Goal: Task Accomplishment & Management: Complete application form

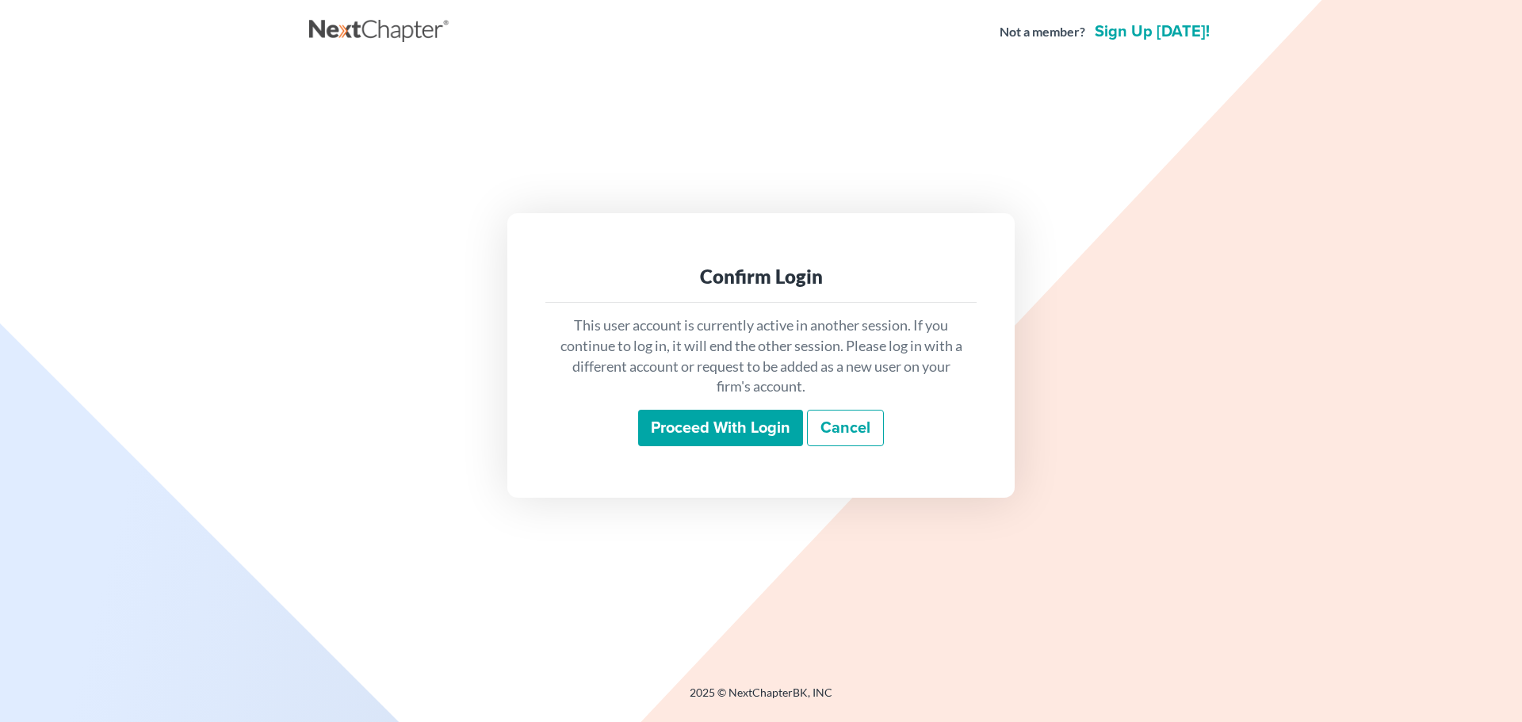
click at [678, 422] on input "Proceed with login" at bounding box center [720, 428] width 165 height 36
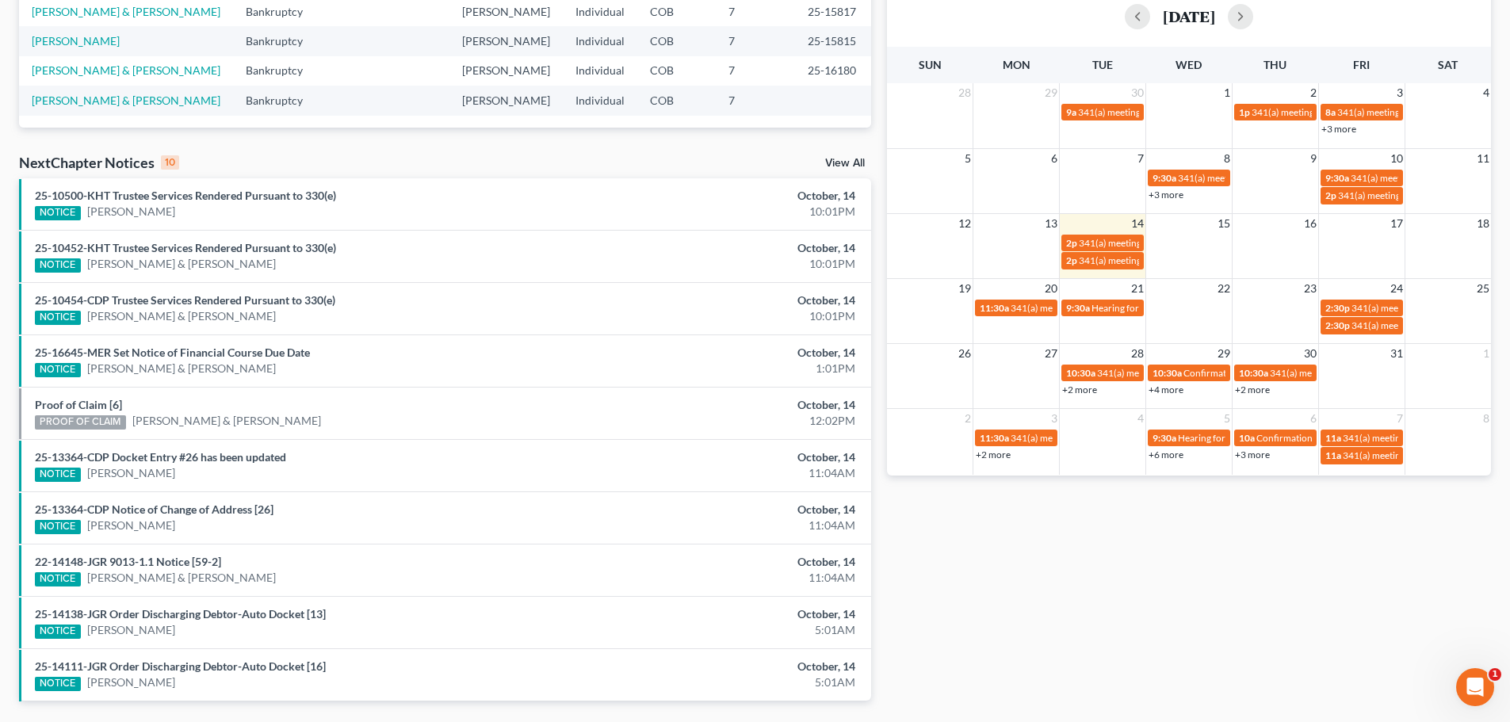
scroll to position [339, 0]
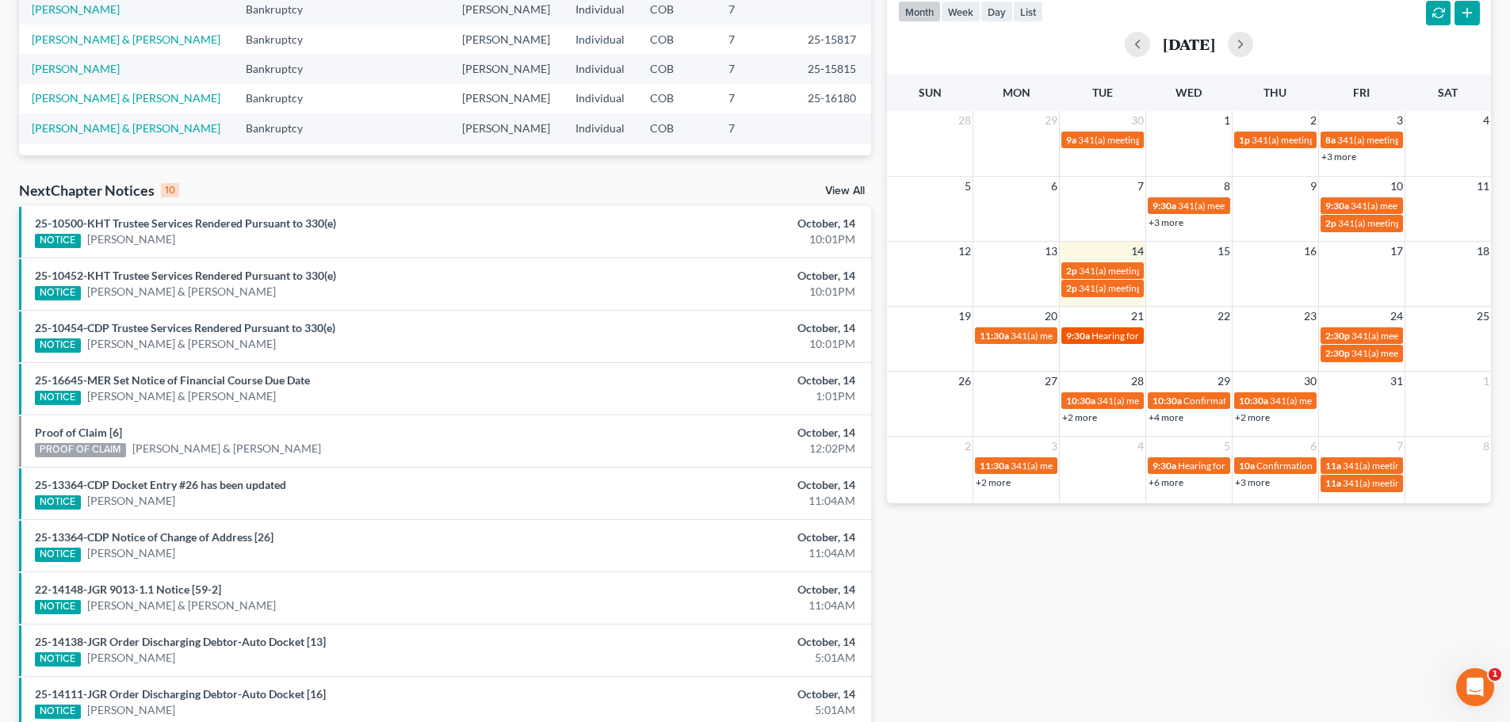
click at [1101, 338] on span "Hearing for Shannon Faltak" at bounding box center [1153, 336] width 124 height 12
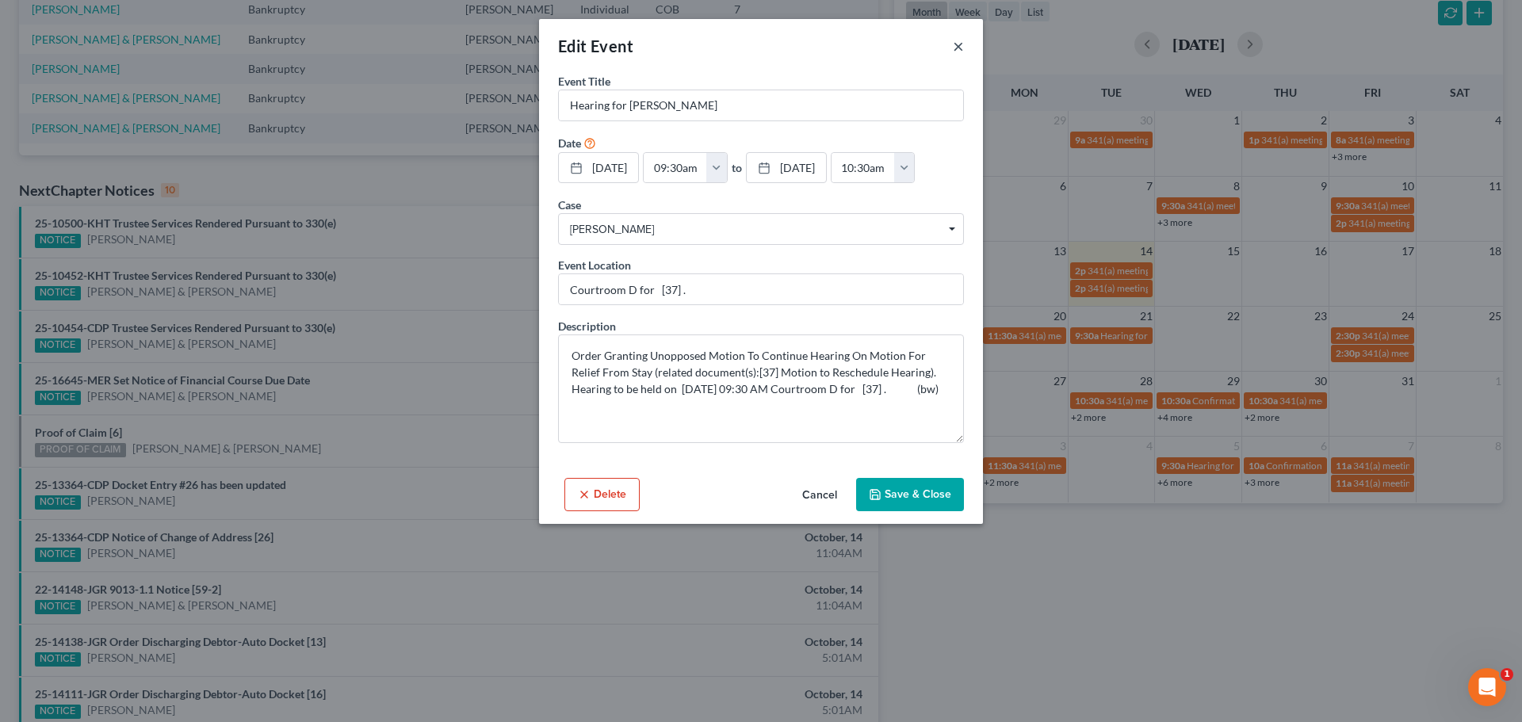
click at [958, 45] on button "×" at bounding box center [958, 45] width 11 height 19
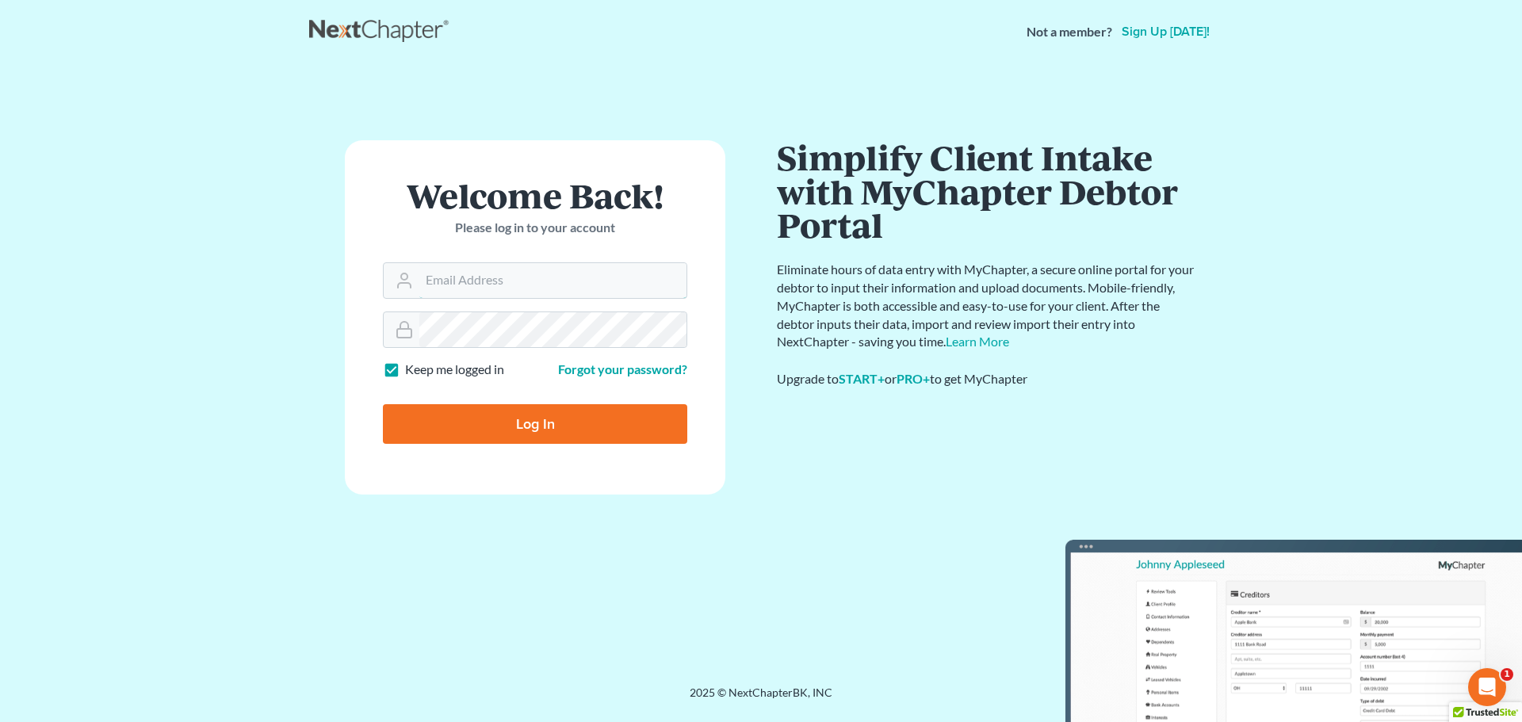
type input "steven@hollandlaw970.com"
click at [466, 424] on input "Log In" at bounding box center [535, 424] width 304 height 40
type input "Thinking..."
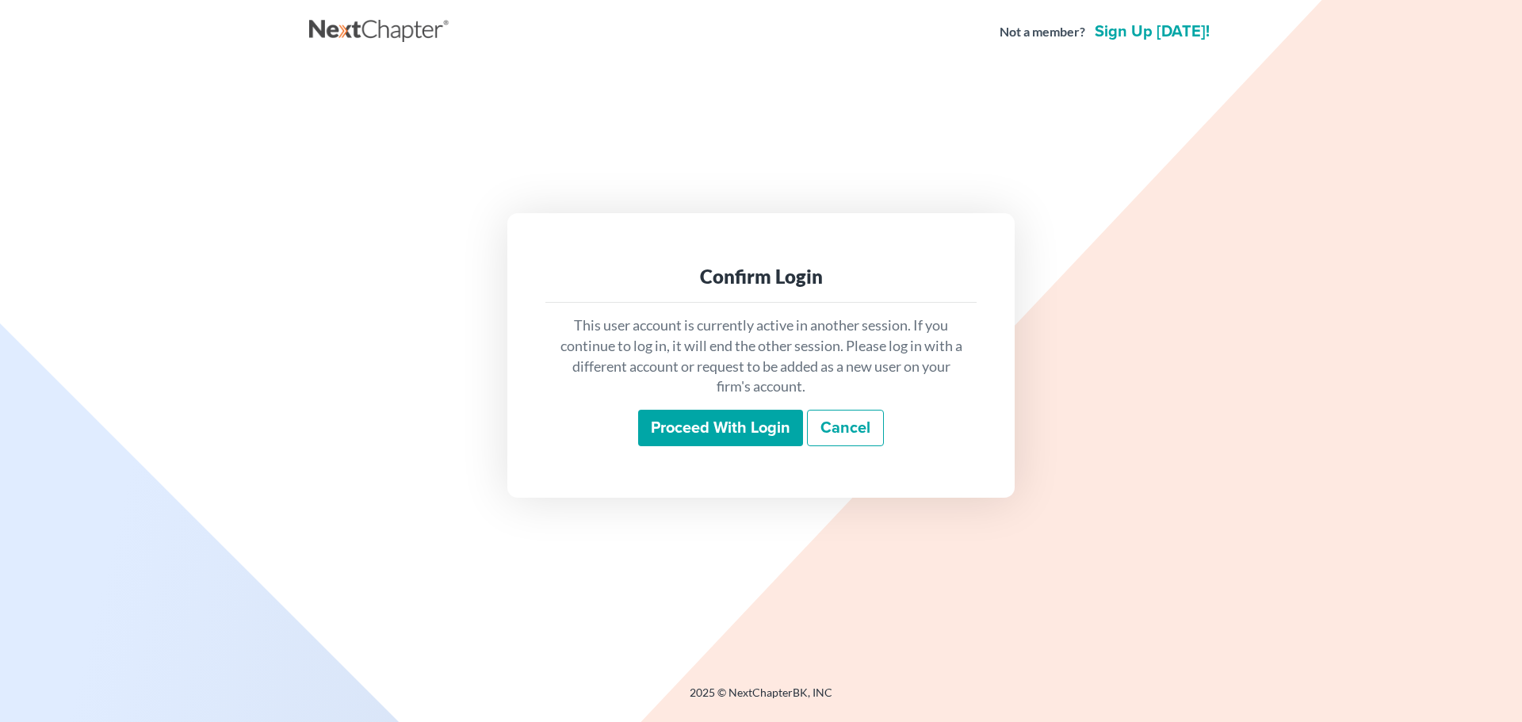
click at [708, 433] on input "Proceed with login" at bounding box center [720, 428] width 165 height 36
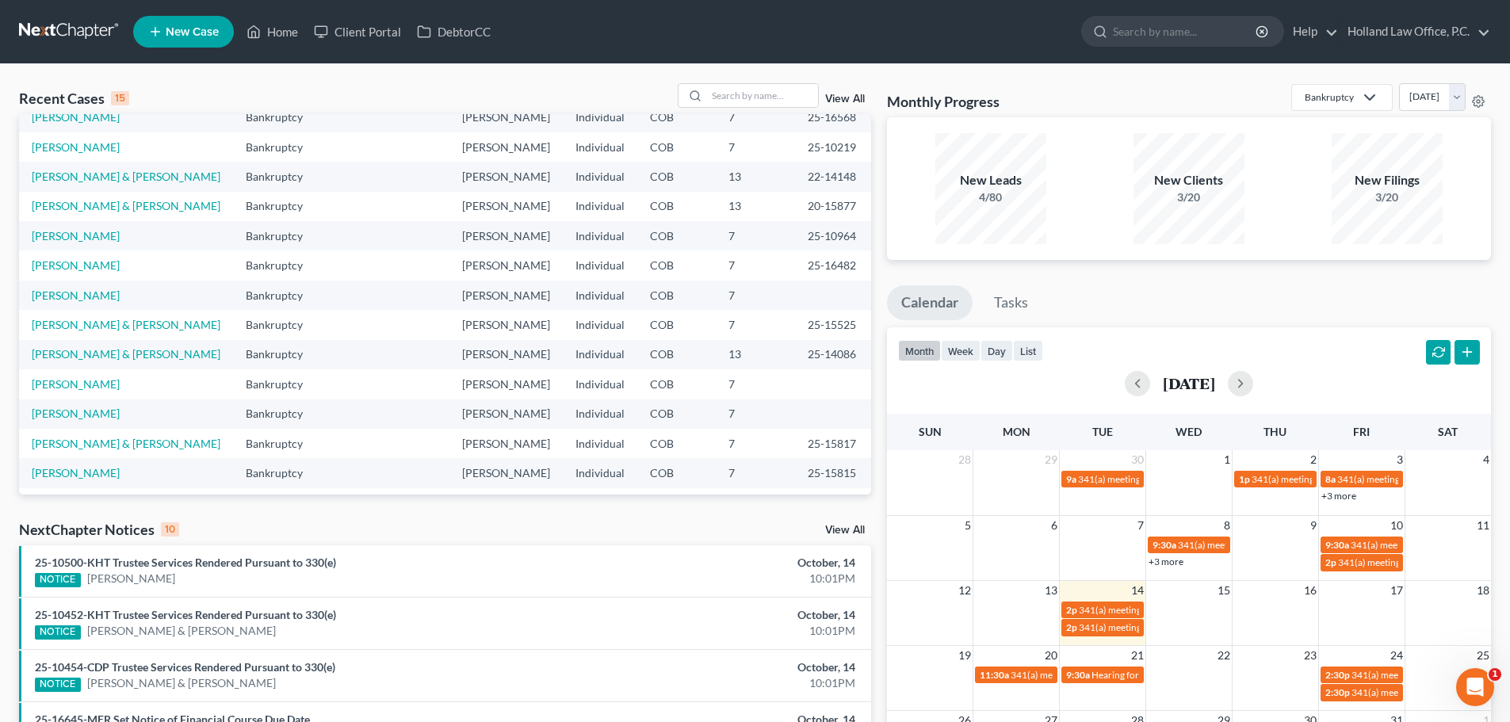
scroll to position [159, 0]
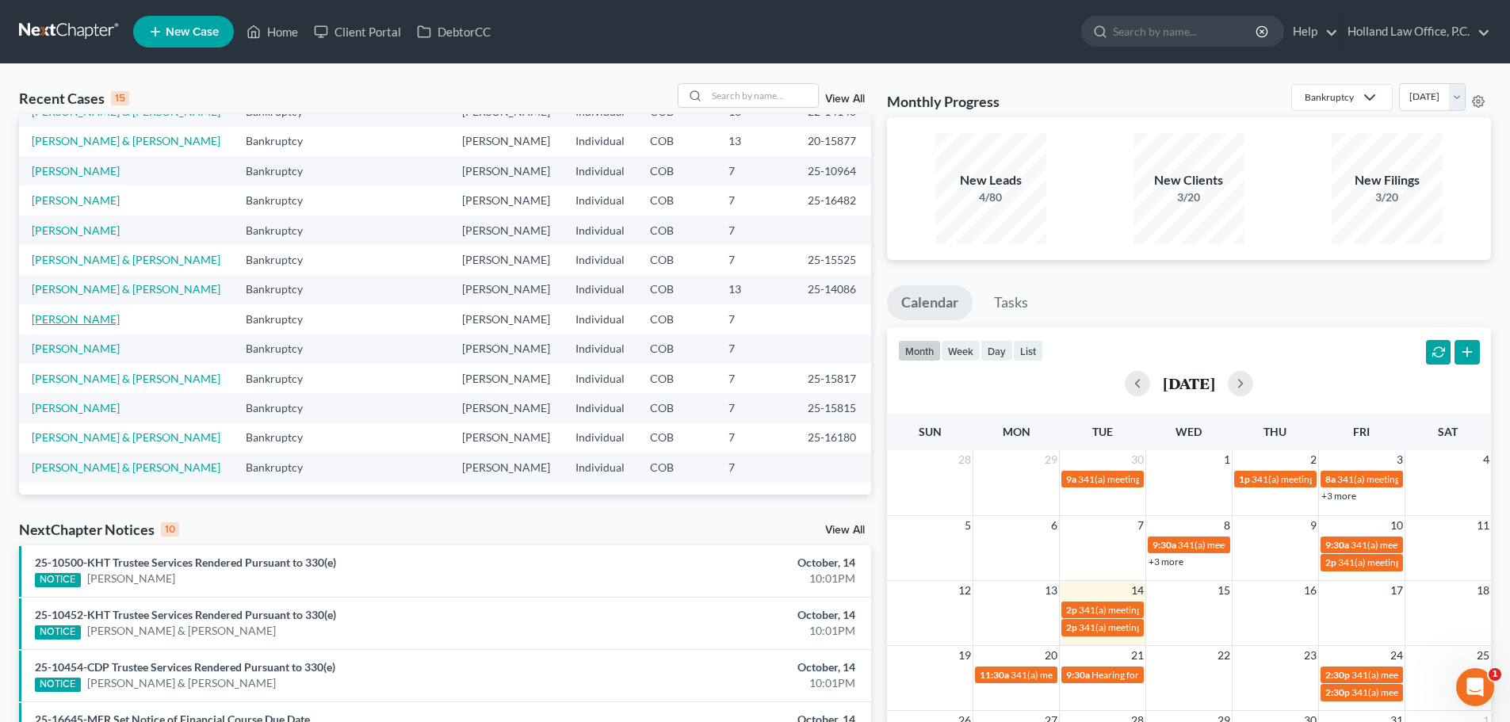
click at [71, 326] on link "[PERSON_NAME]" at bounding box center [76, 318] width 88 height 13
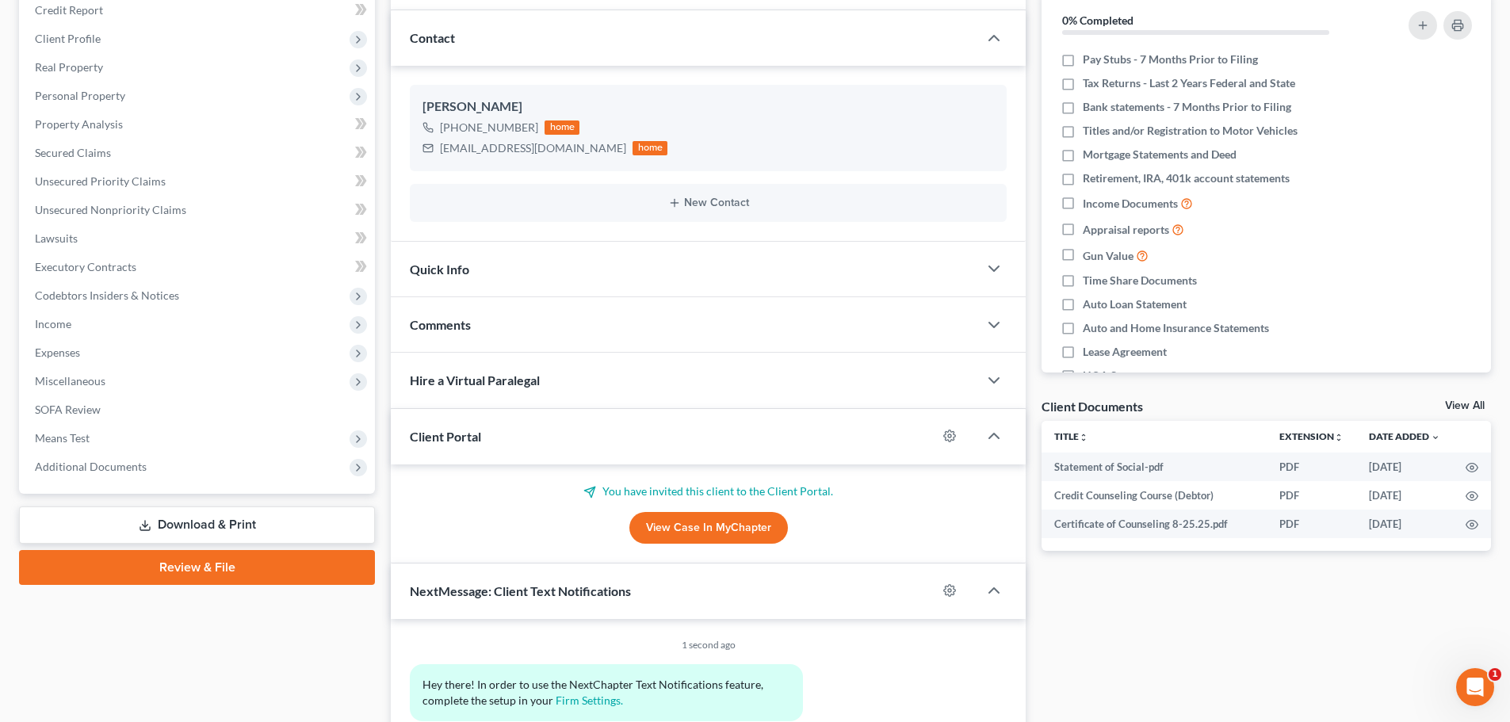
scroll to position [238, 0]
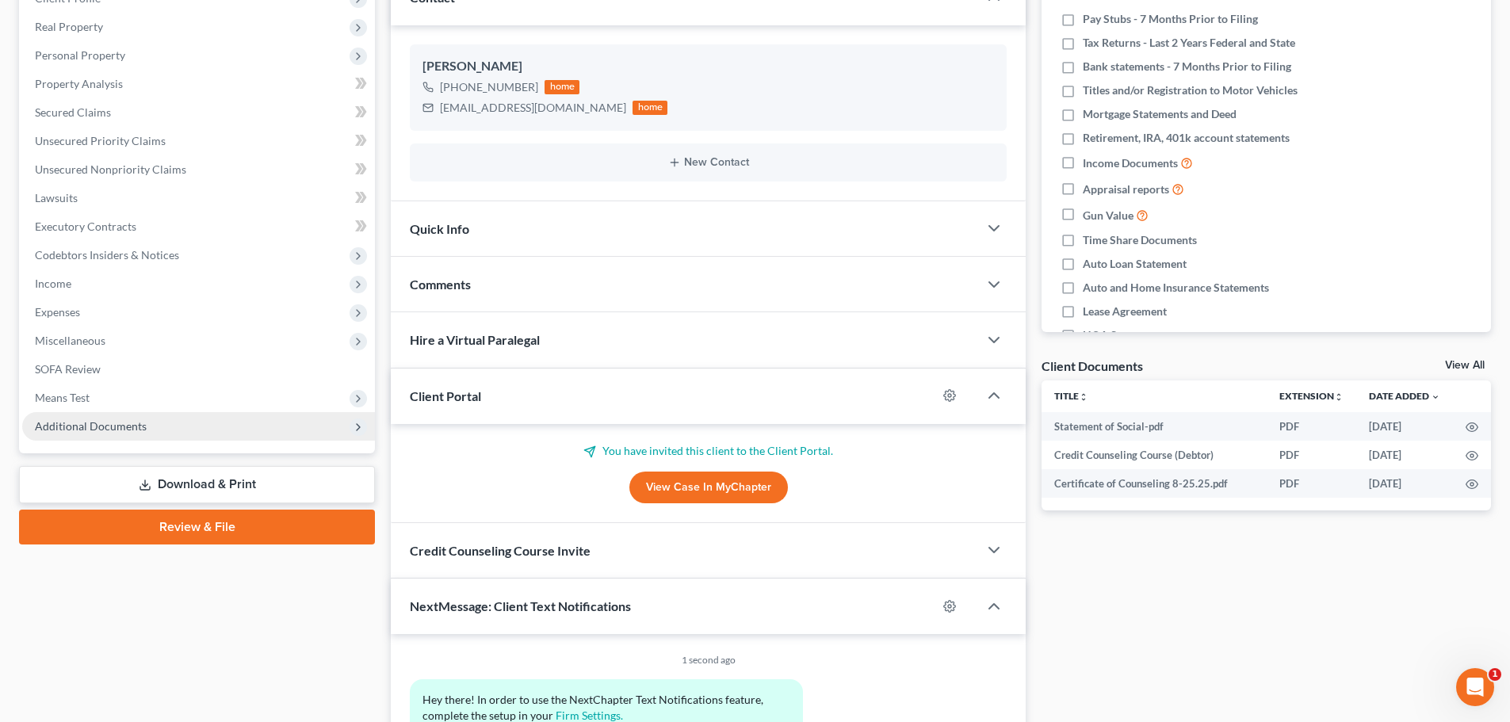
click at [94, 427] on span "Additional Documents" at bounding box center [91, 425] width 112 height 13
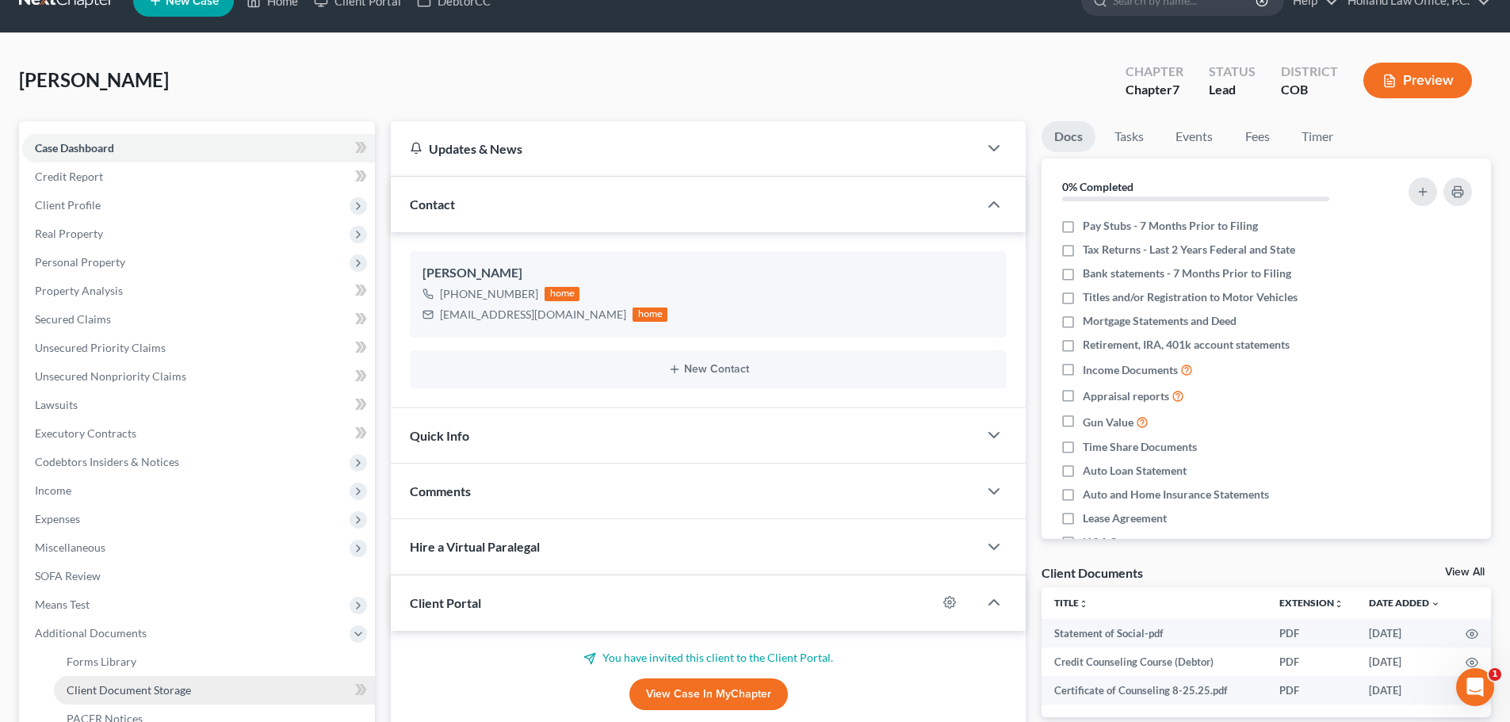
scroll to position [28, 0]
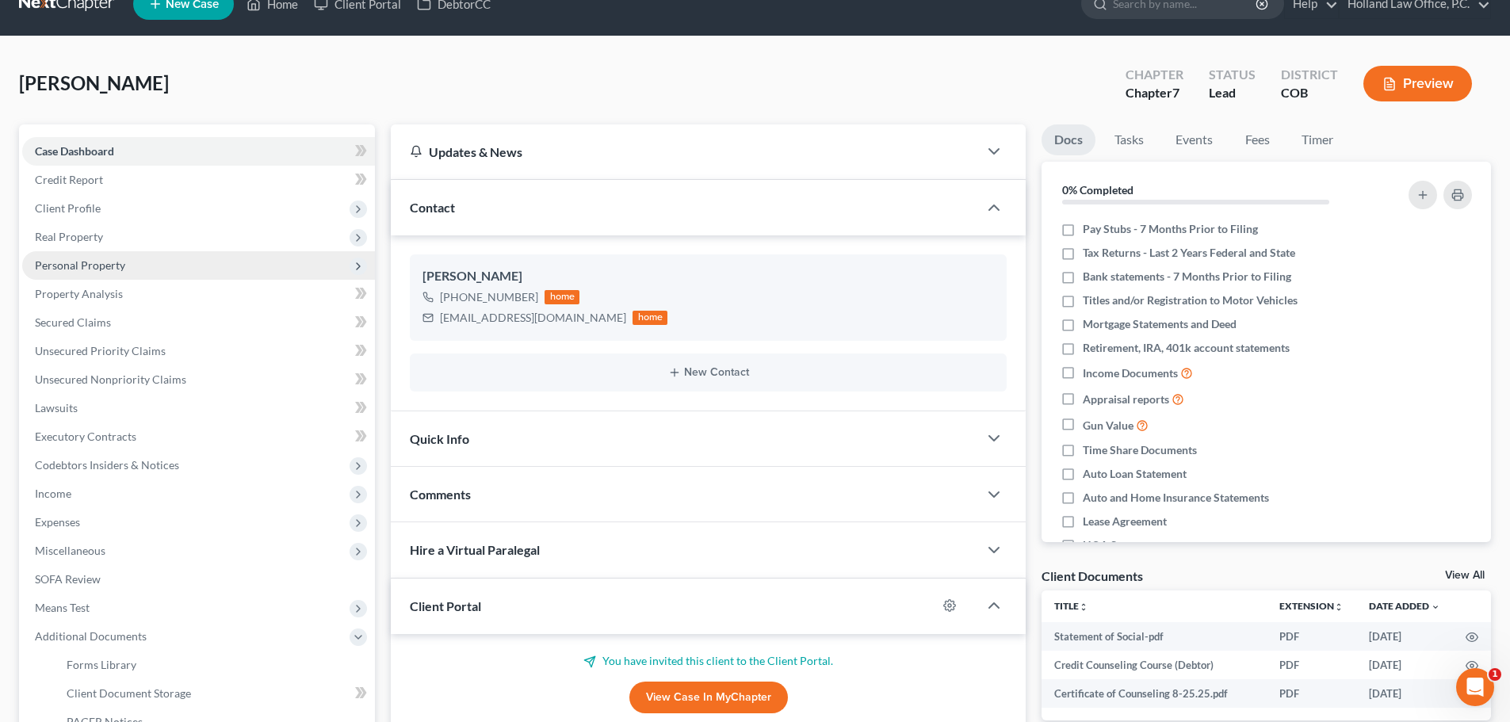
click at [98, 273] on span "Personal Property" at bounding box center [198, 265] width 353 height 29
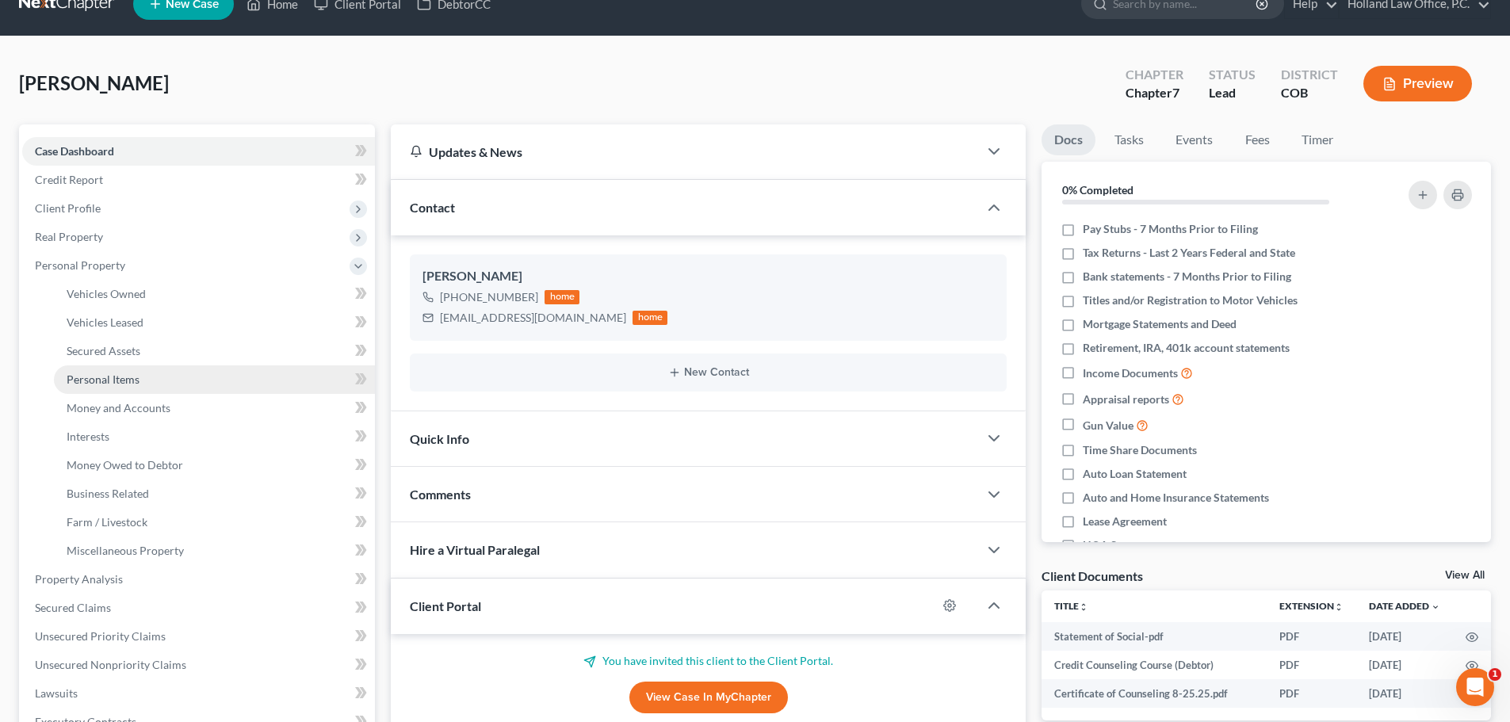
click at [112, 376] on span "Personal Items" at bounding box center [103, 378] width 73 height 13
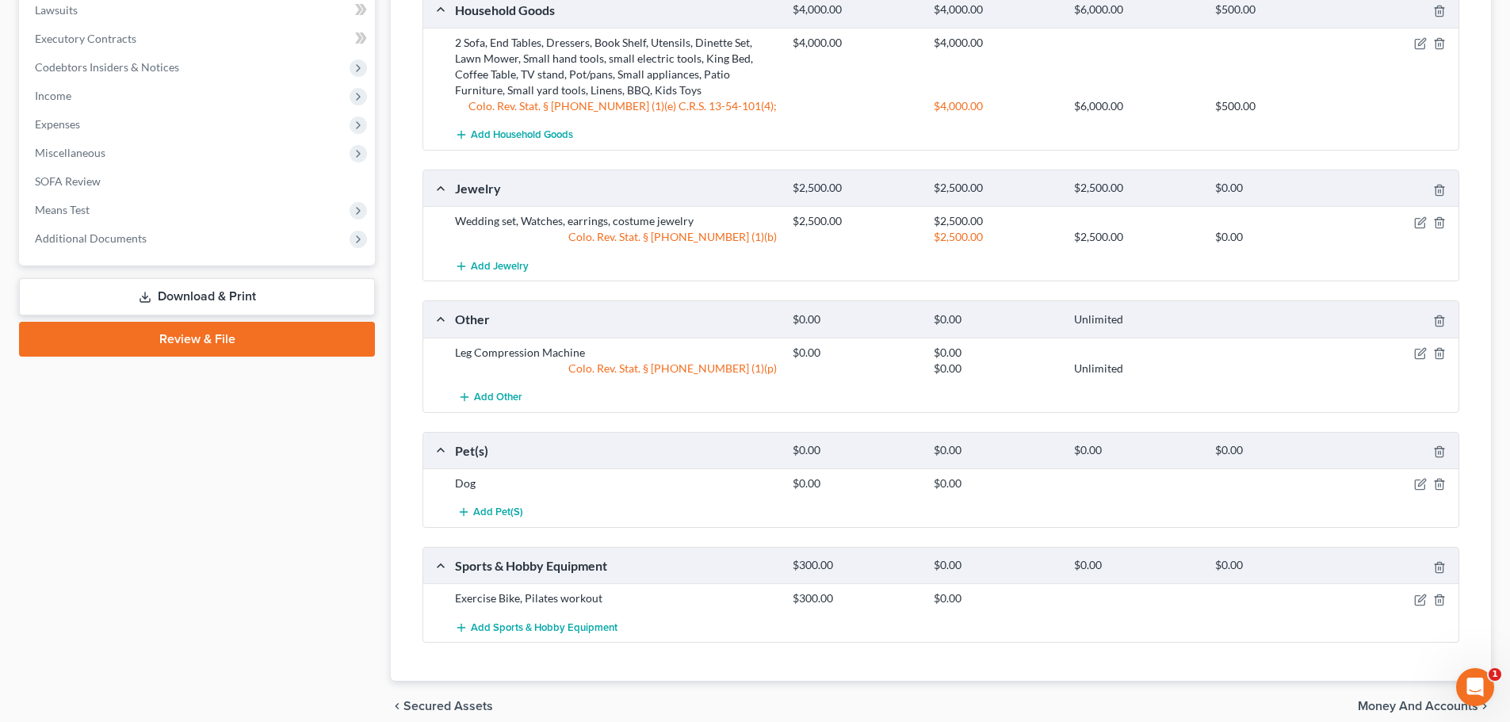
scroll to position [713, 0]
click at [1423, 350] on icon "button" at bounding box center [1420, 351] width 13 height 13
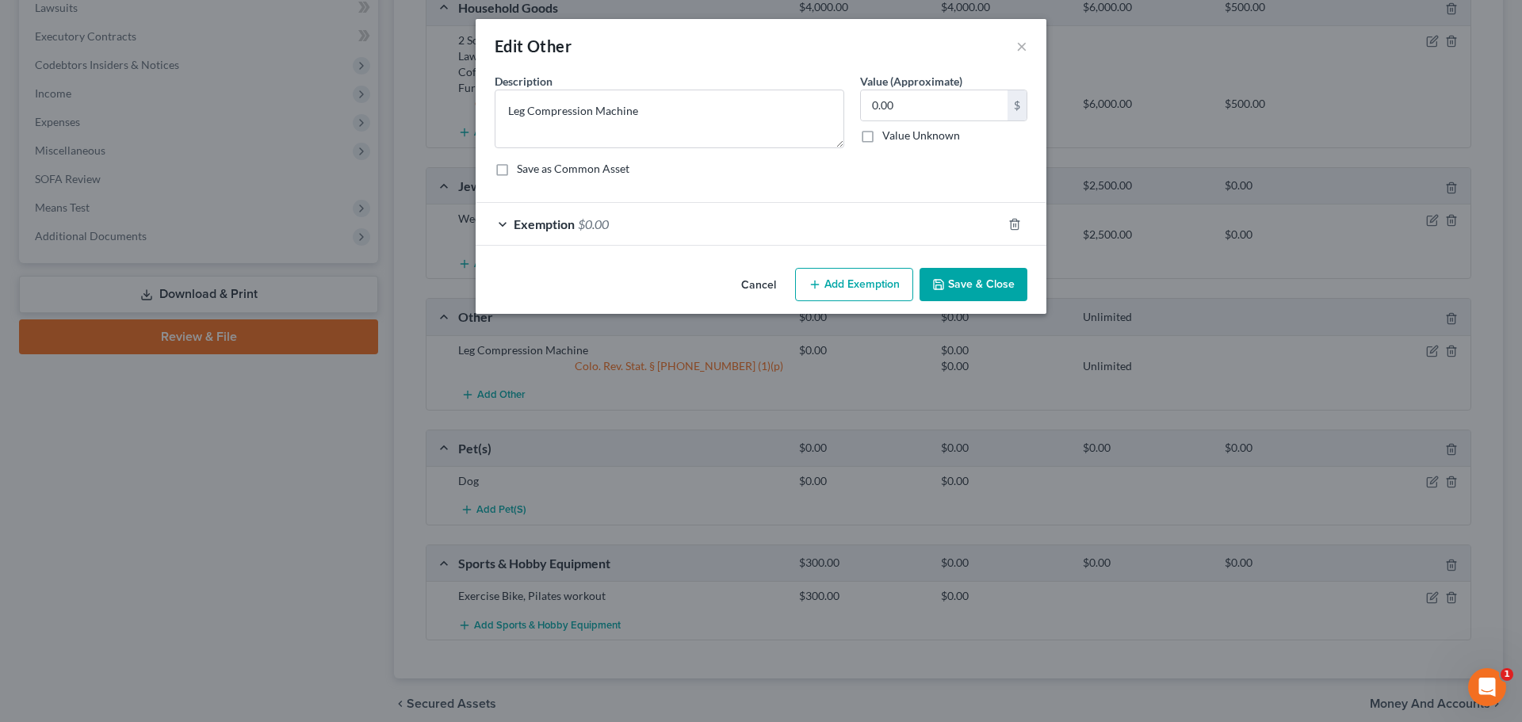
click at [882, 138] on label "Value Unknown" at bounding box center [921, 136] width 78 height 16
click at [888, 138] on input "Value Unknown" at bounding box center [893, 133] width 10 height 10
checkbox input "true"
click at [974, 284] on button "Save & Close" at bounding box center [973, 284] width 108 height 33
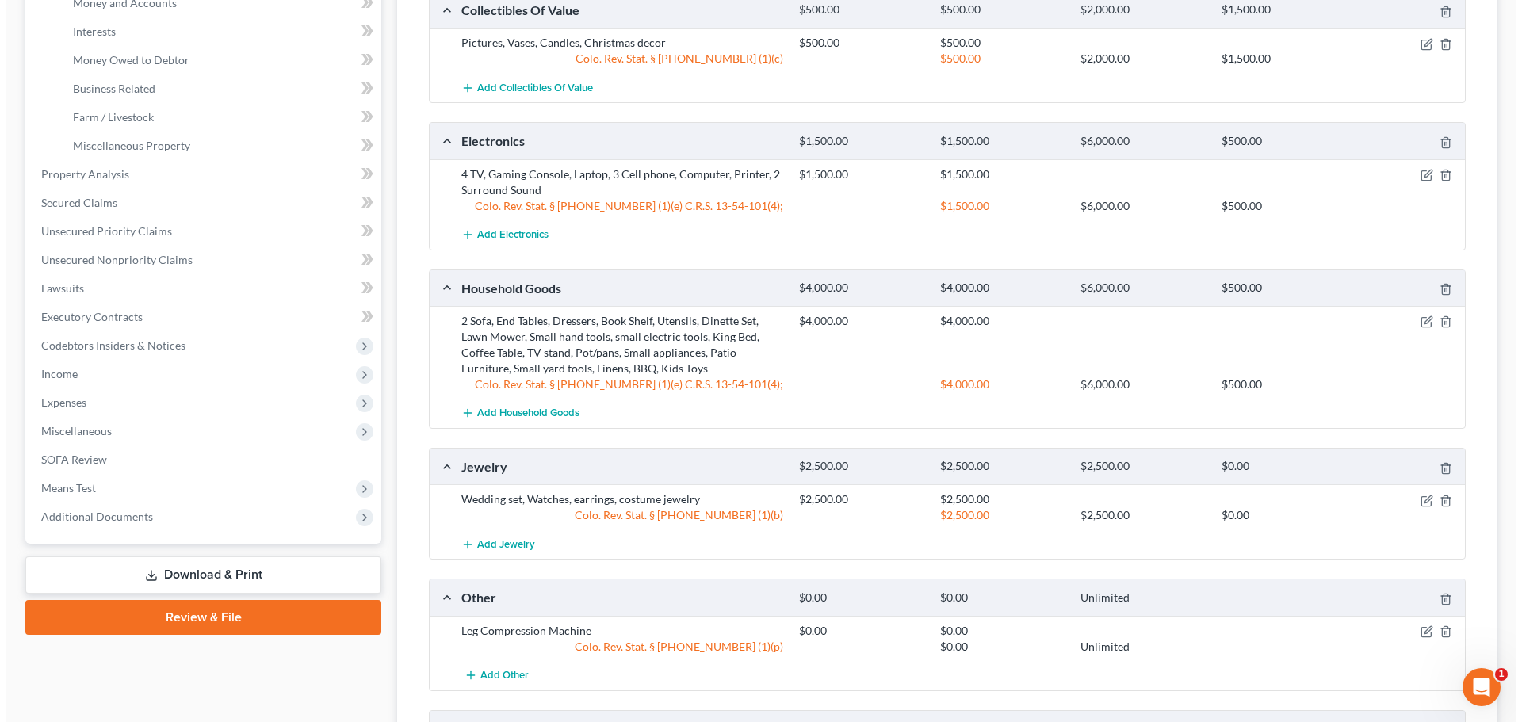
scroll to position [396, 0]
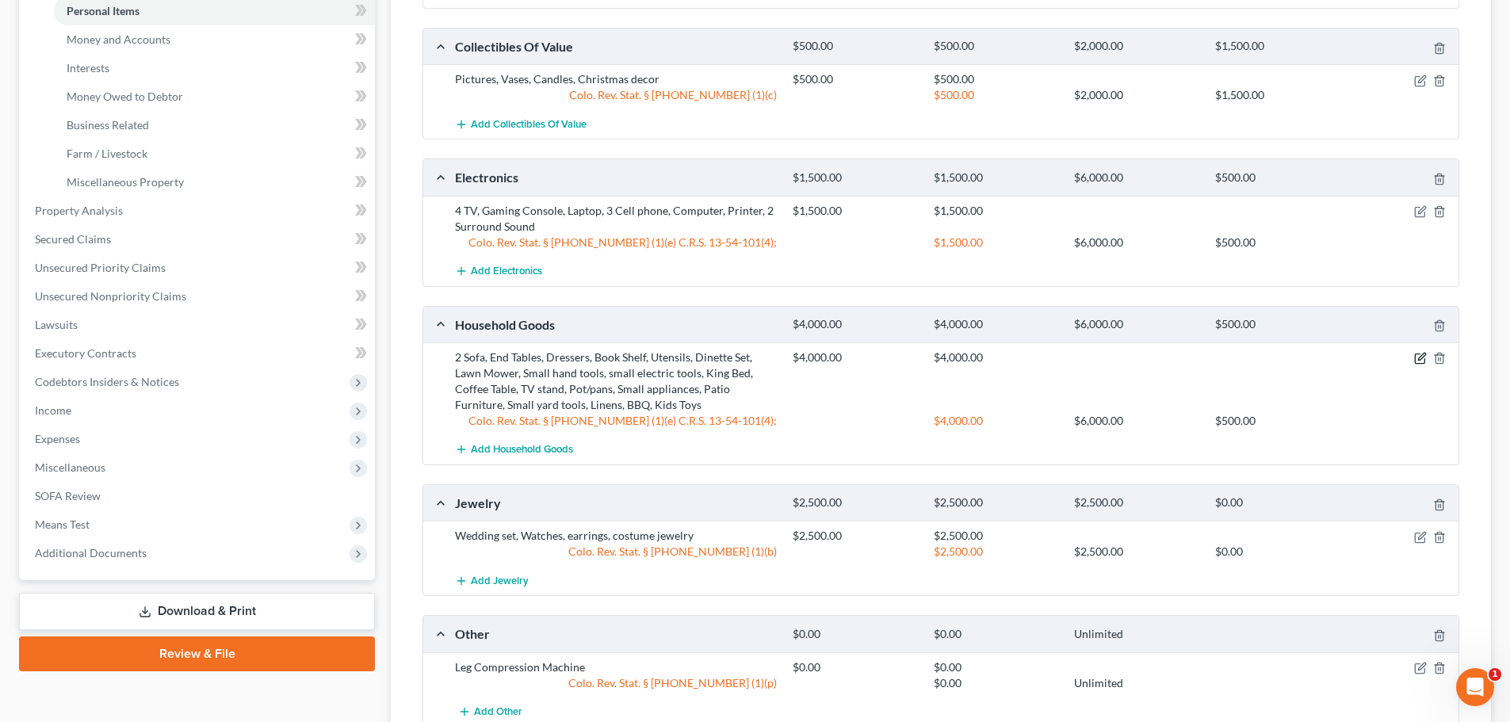
click at [1415, 359] on icon "button" at bounding box center [1420, 358] width 13 height 13
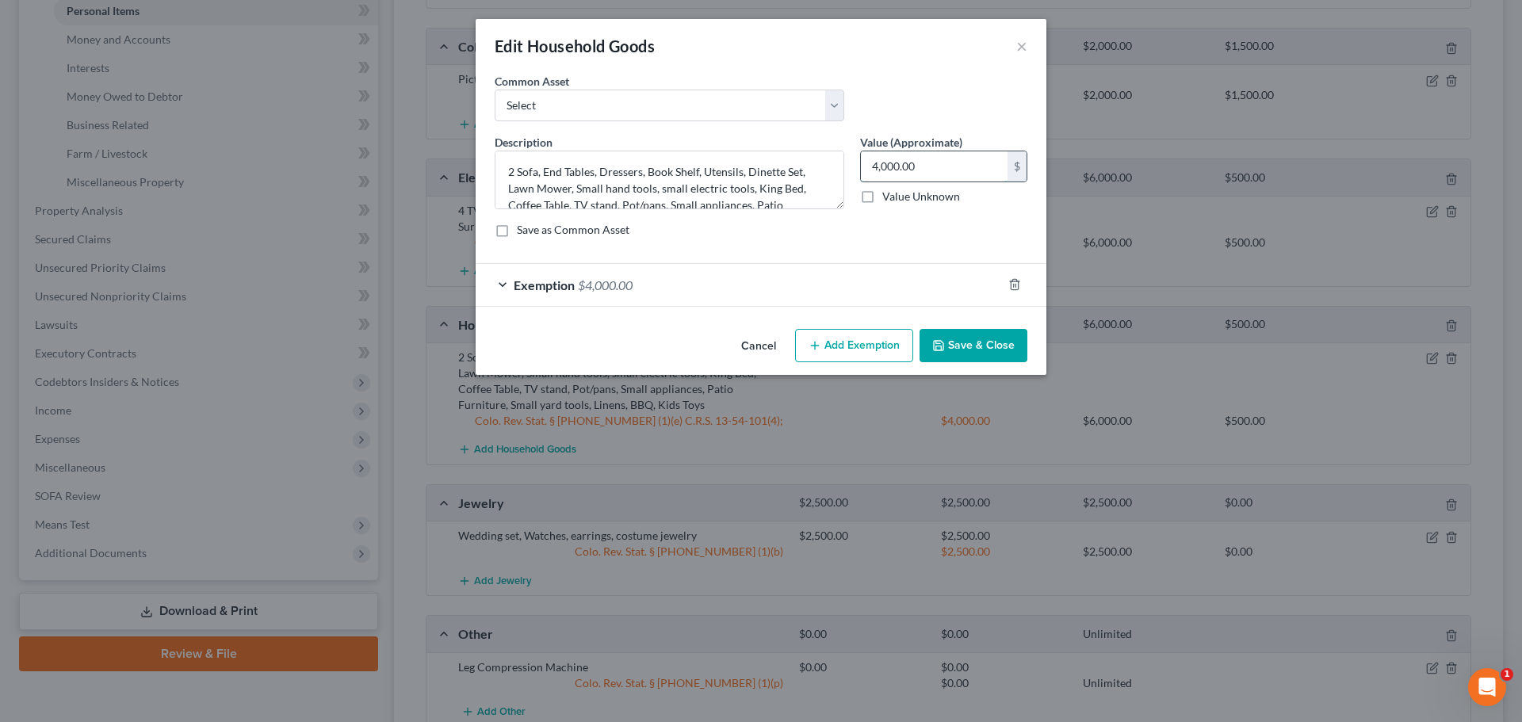
click at [934, 163] on input "4,000.00" at bounding box center [934, 166] width 147 height 30
type input "2,800"
click at [582, 290] on span "$4,000.00" at bounding box center [605, 284] width 55 height 15
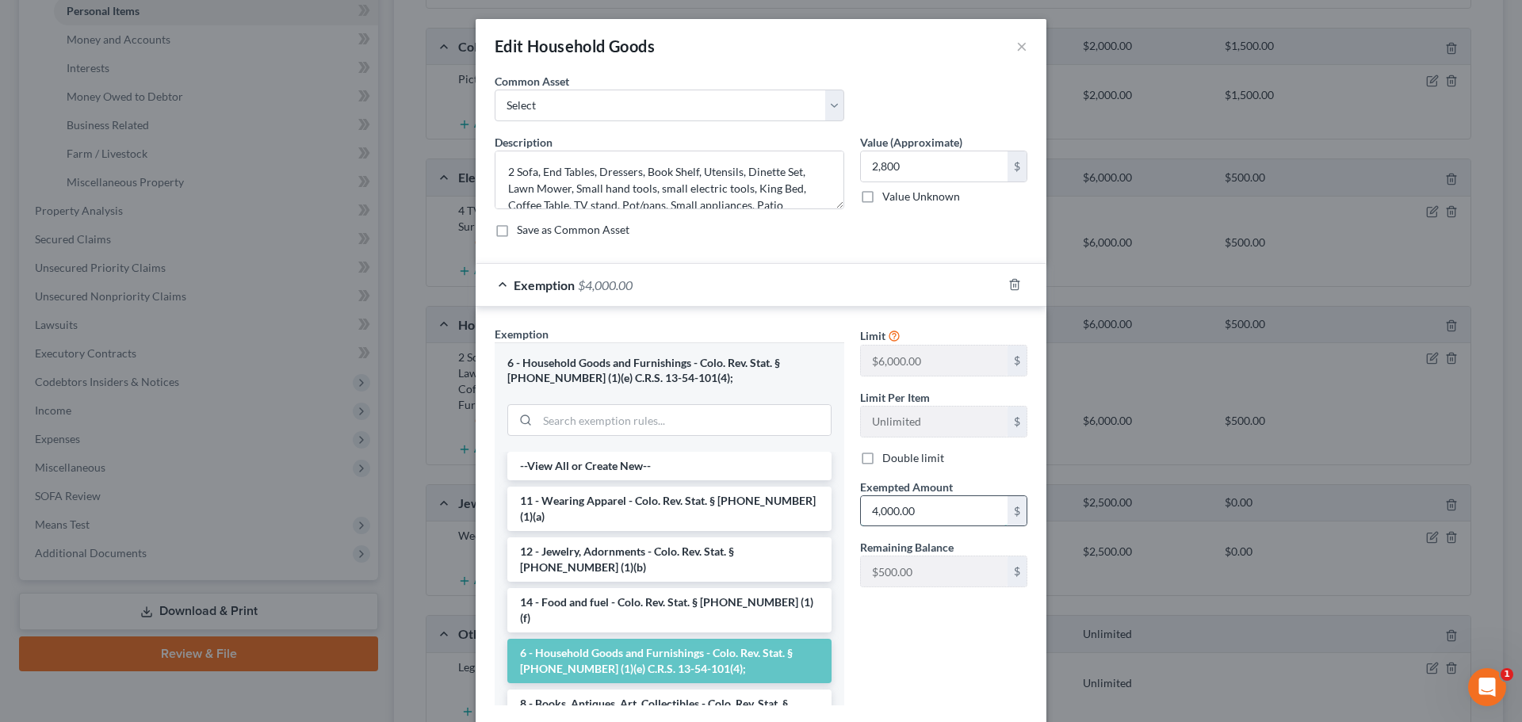
click at [945, 504] on input "4,000.00" at bounding box center [934, 511] width 147 height 30
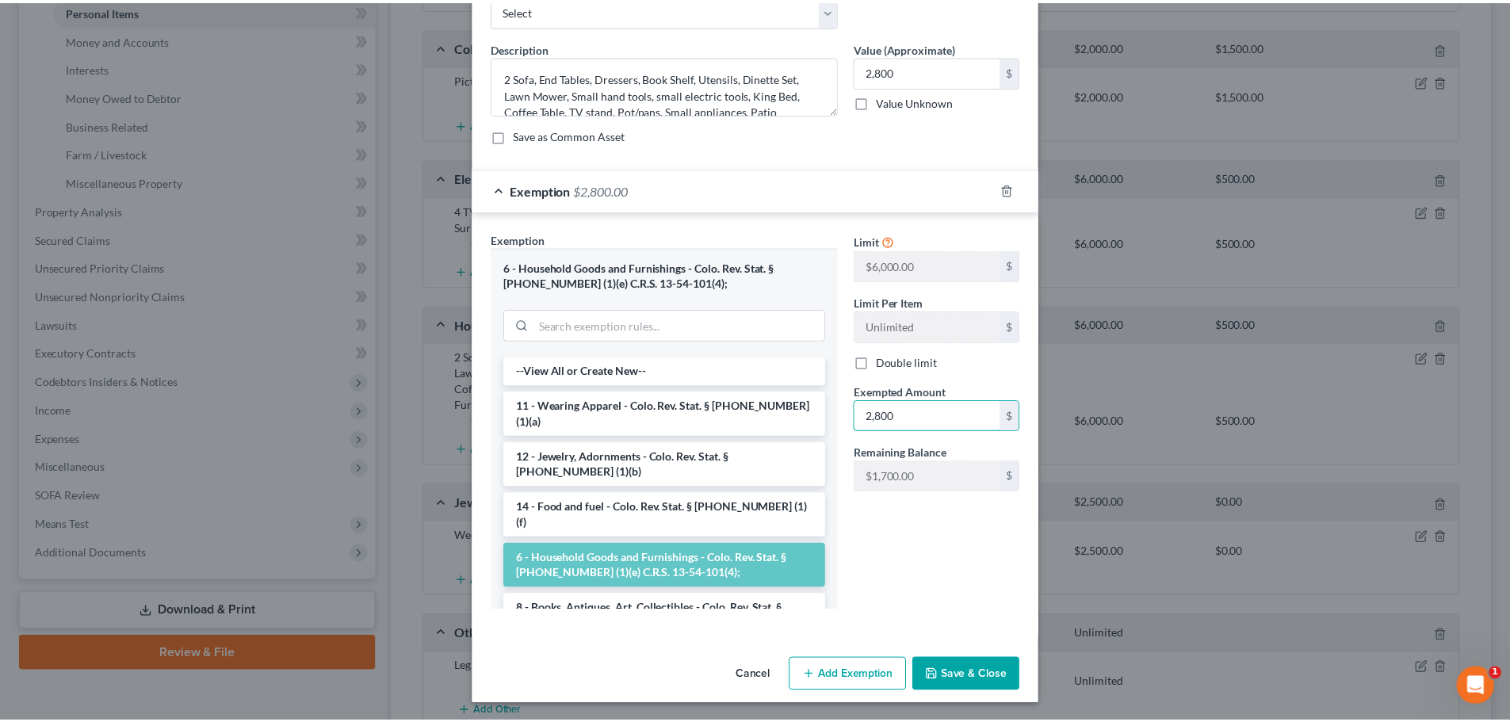
scroll to position [97, 0]
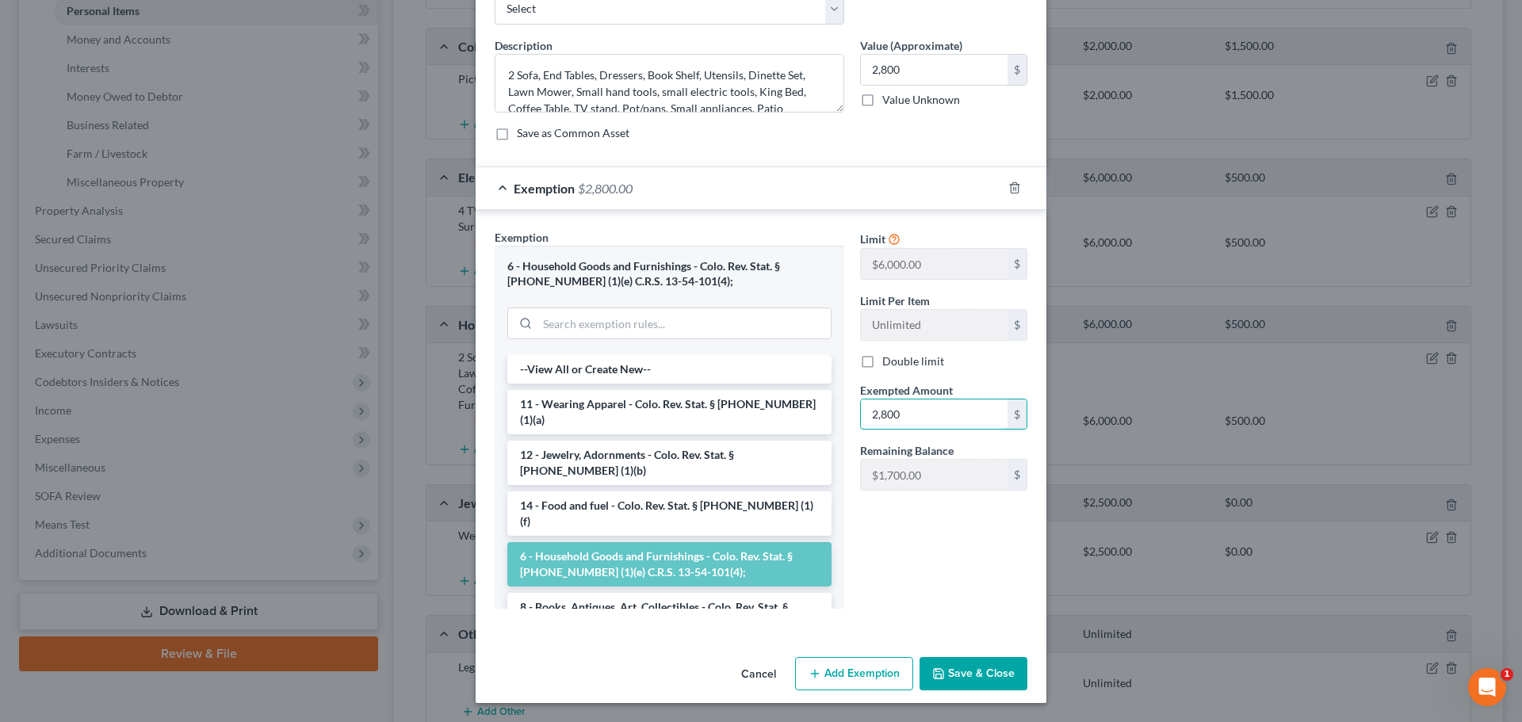
type input "2,800"
click at [953, 678] on button "Save & Close" at bounding box center [973, 673] width 108 height 33
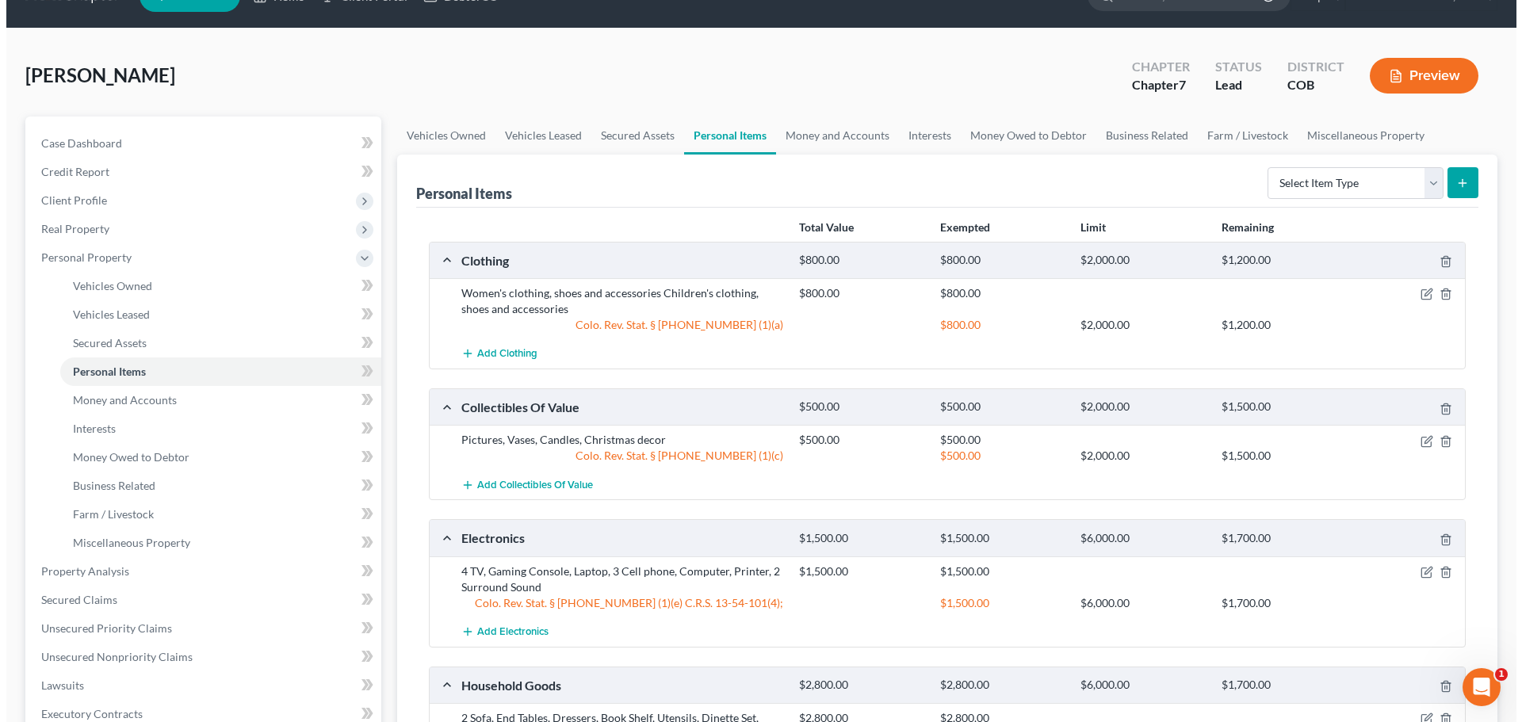
scroll to position [0, 0]
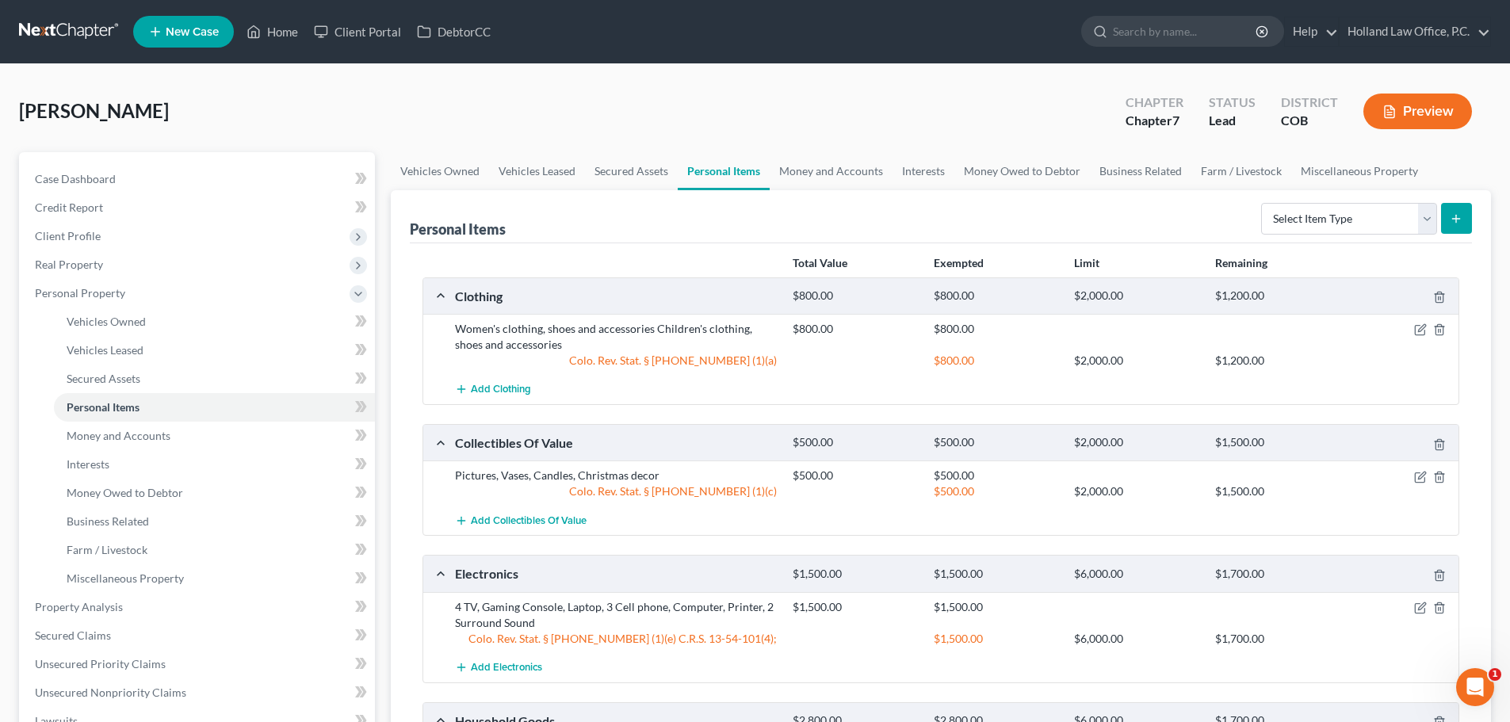
click at [1436, 107] on button "Preview" at bounding box center [1417, 112] width 109 height 36
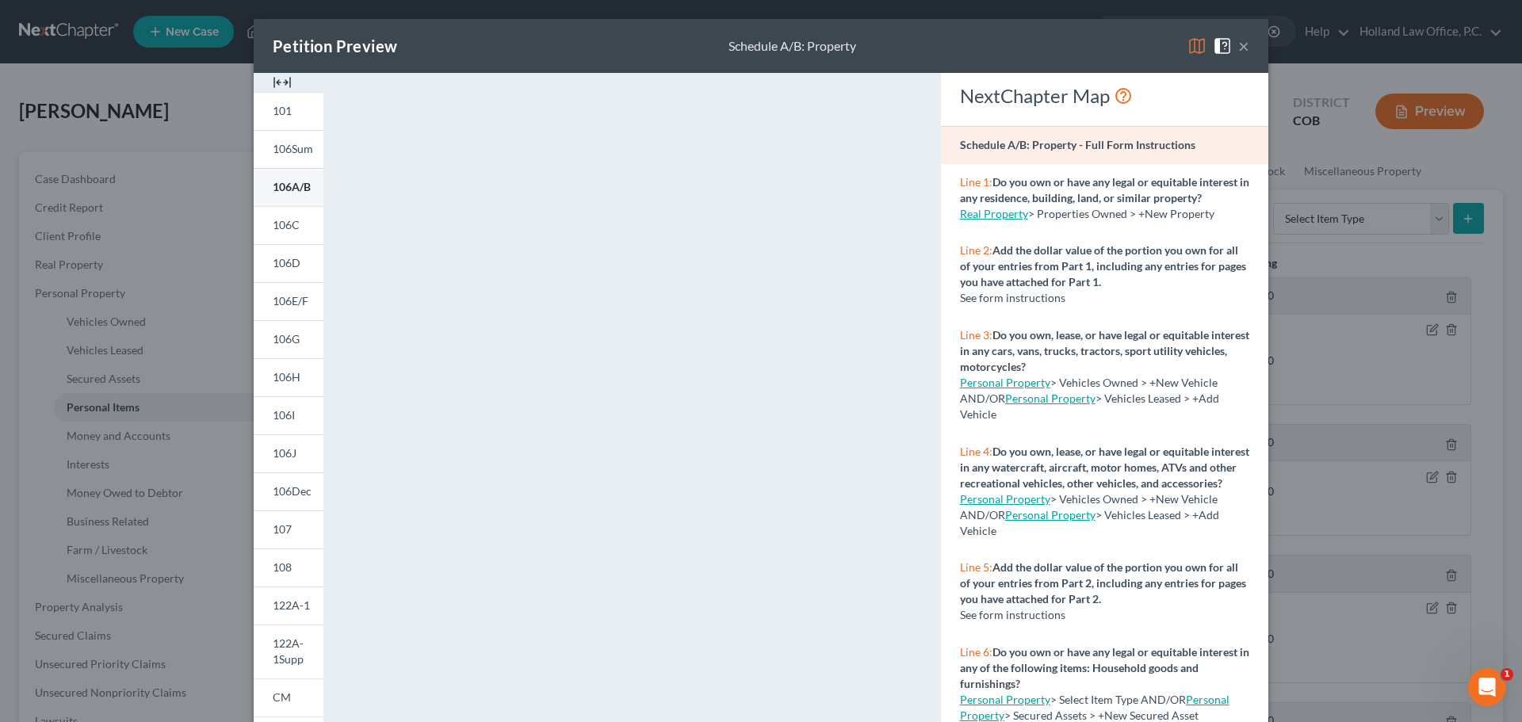
click at [296, 185] on span "106A/B" at bounding box center [292, 186] width 38 height 13
click at [296, 189] on span "106A/B" at bounding box center [292, 186] width 38 height 13
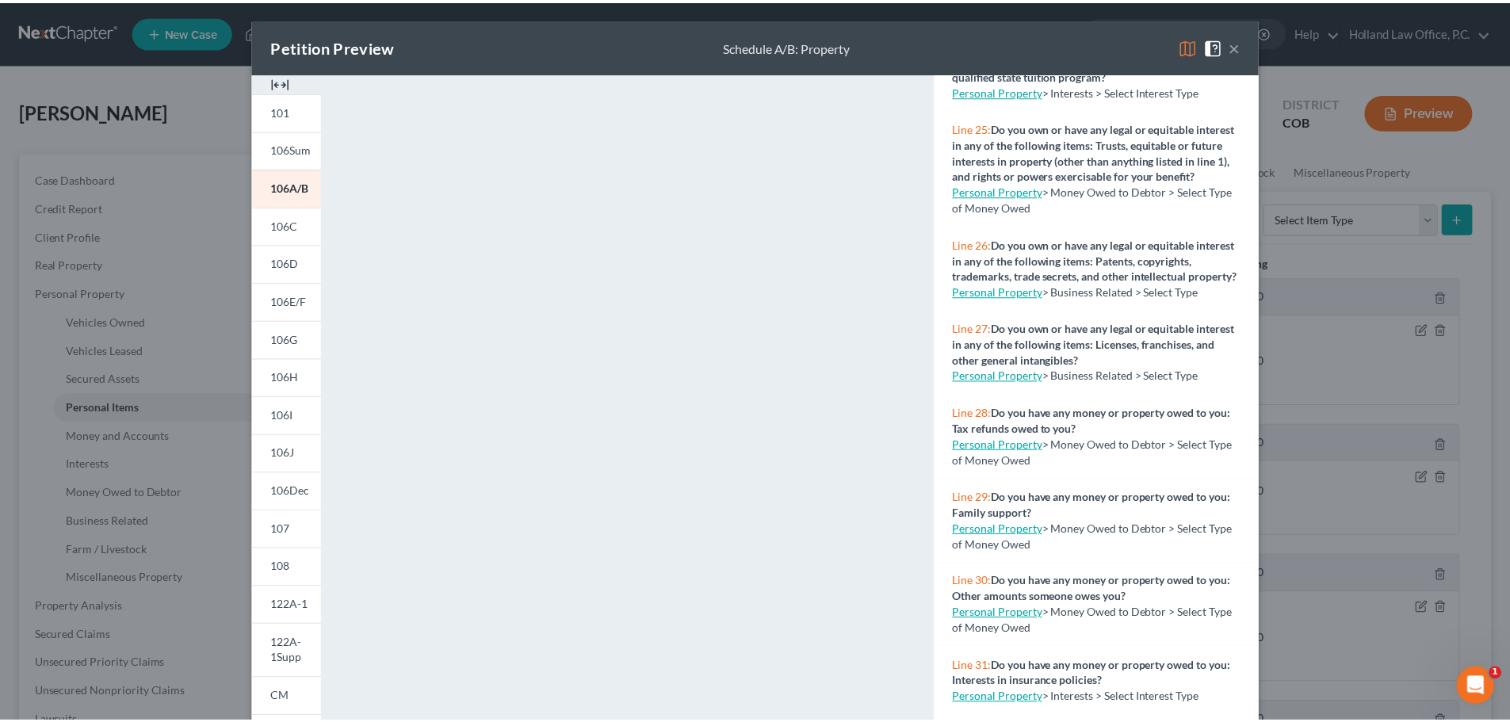
scroll to position [2298, 0]
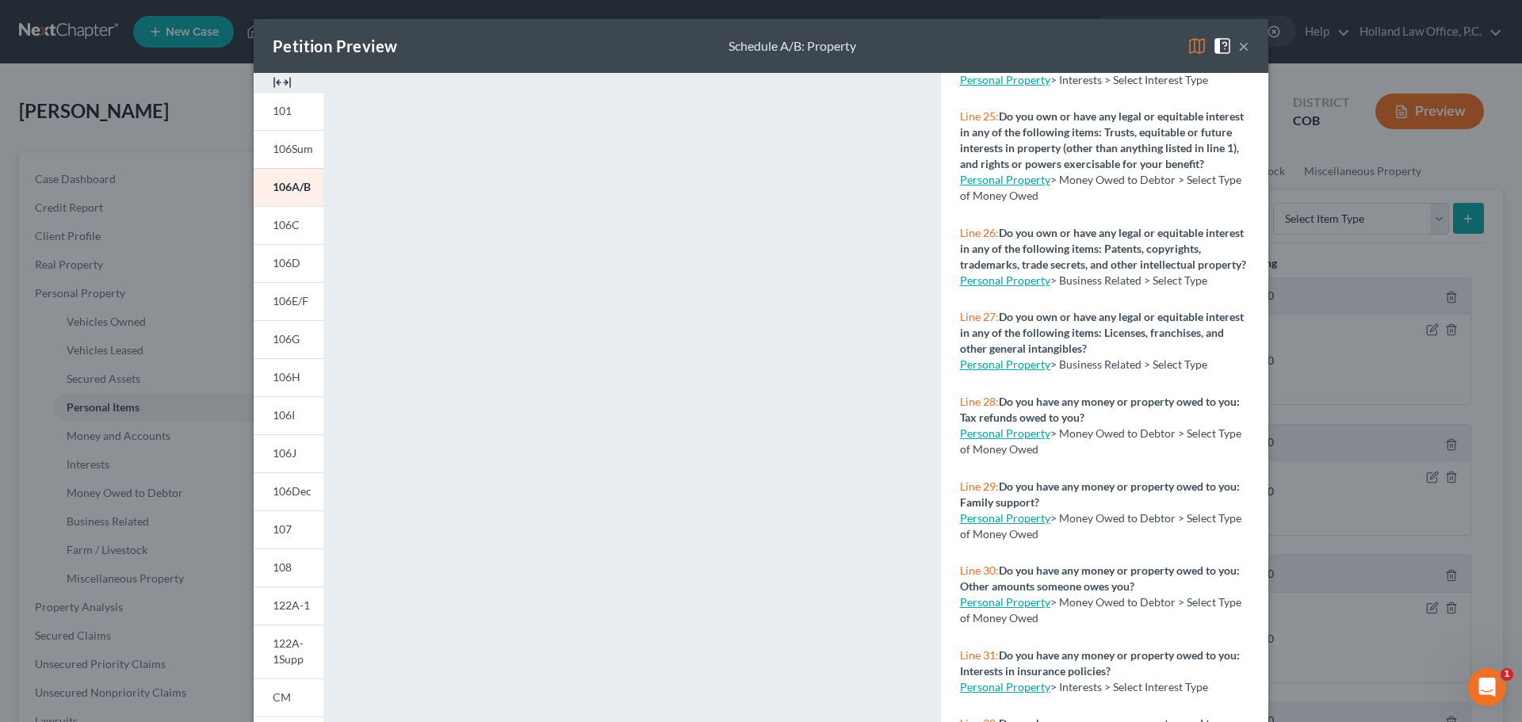
click at [1024, 287] on link "Personal Property" at bounding box center [1005, 279] width 90 height 13
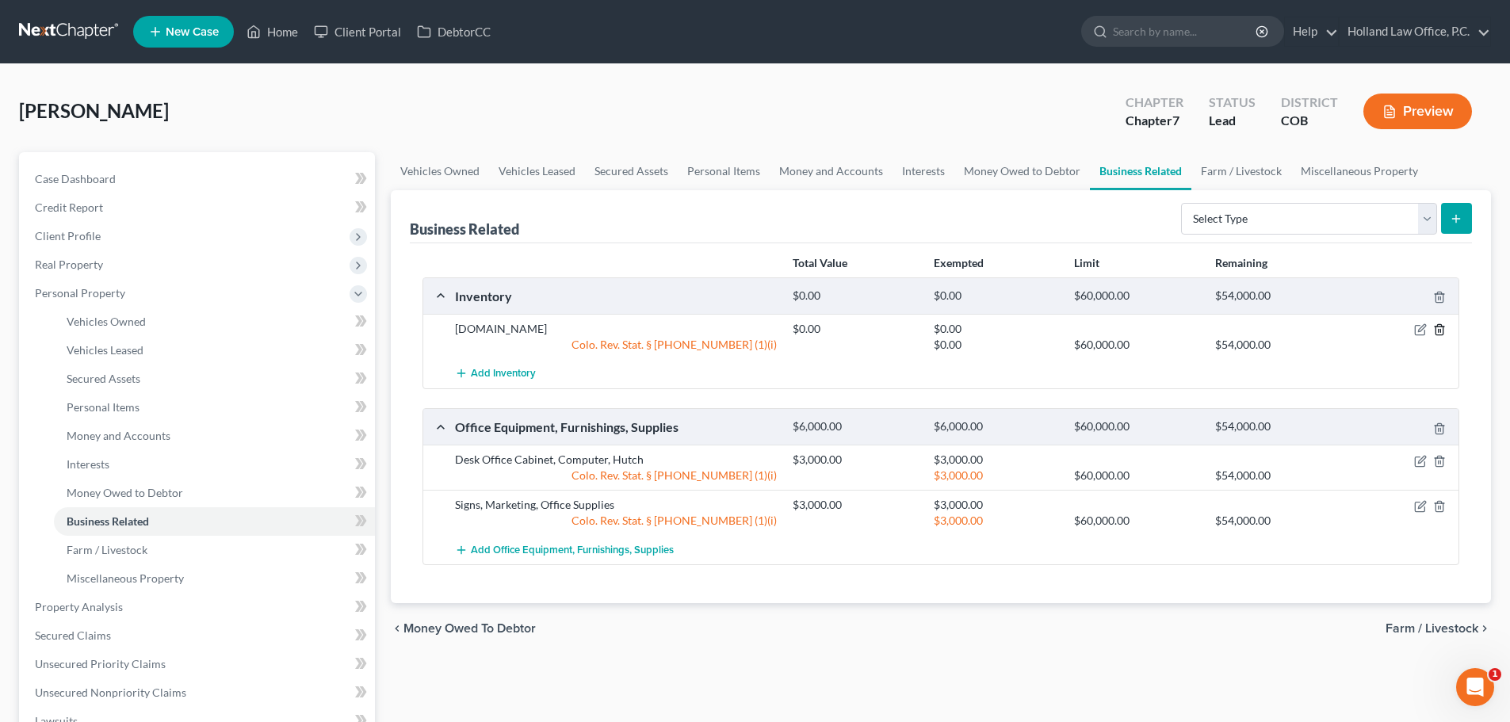
click at [1441, 329] on icon "button" at bounding box center [1439, 329] width 13 height 13
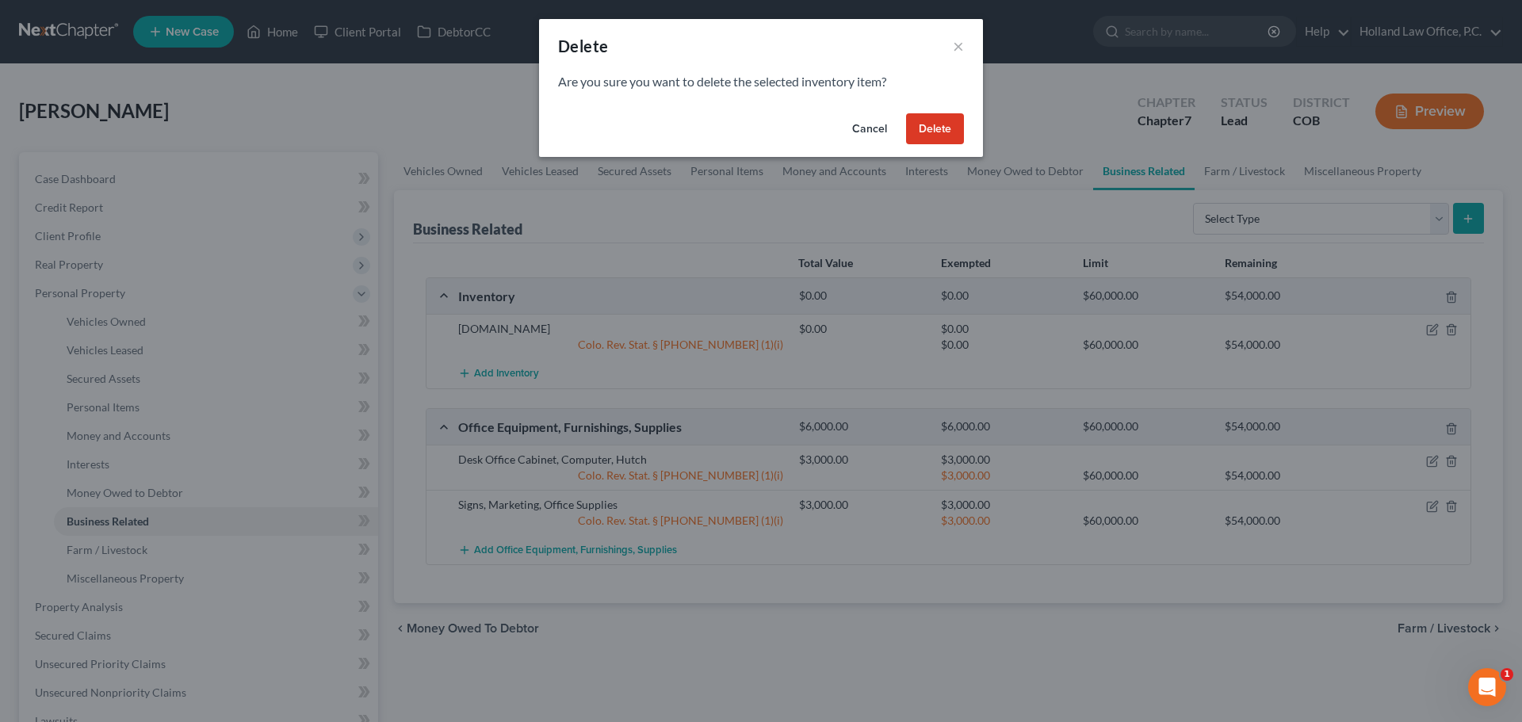
click at [946, 128] on button "Delete" at bounding box center [935, 129] width 58 height 32
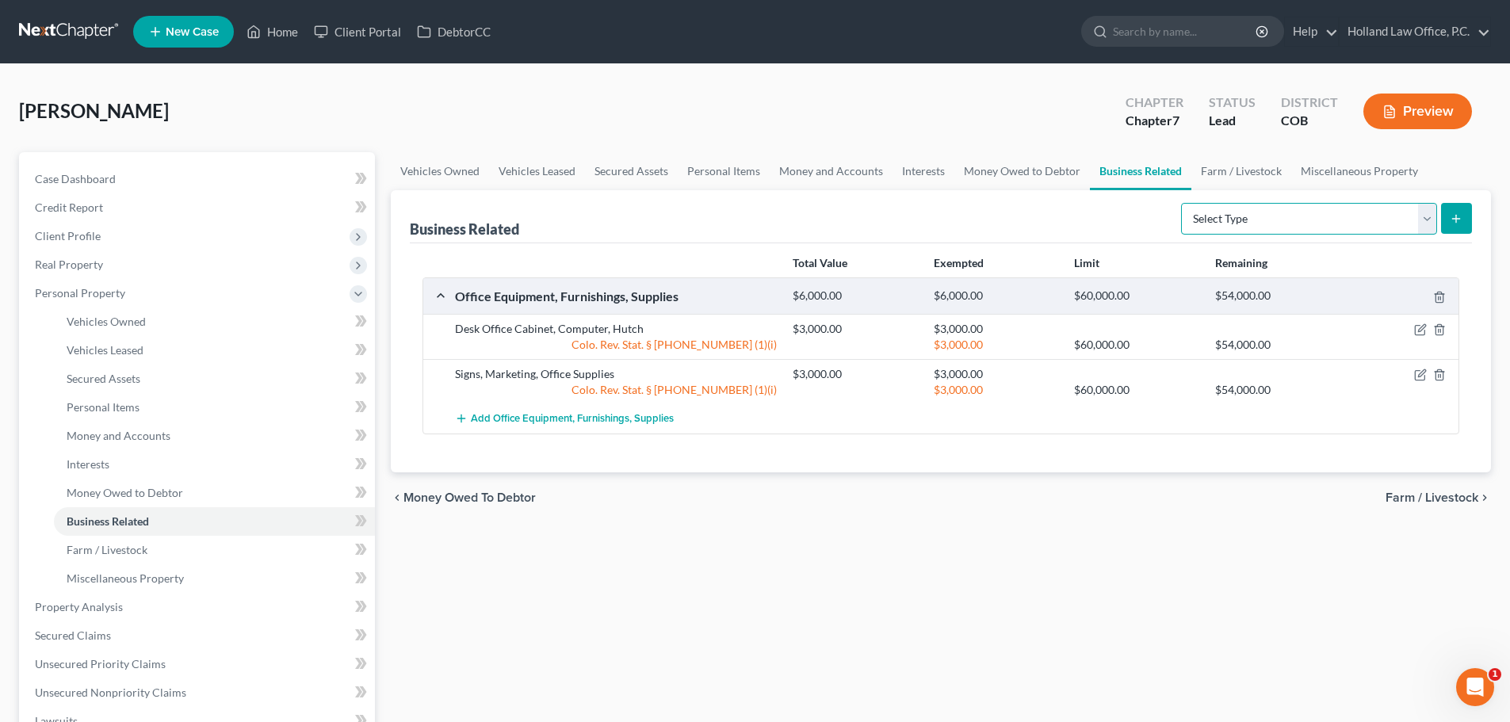
click at [1427, 216] on select "Select Type Customer Lists Franchises Inventory Licenses Machinery Office Equip…" at bounding box center [1309, 219] width 256 height 32
select select "patent"
click at [1182, 203] on select "Select Type Customer Lists Franchises Inventory Licenses Machinery Office Equip…" at bounding box center [1309, 219] width 256 height 32
click at [1449, 221] on button "submit" at bounding box center [1456, 218] width 31 height 31
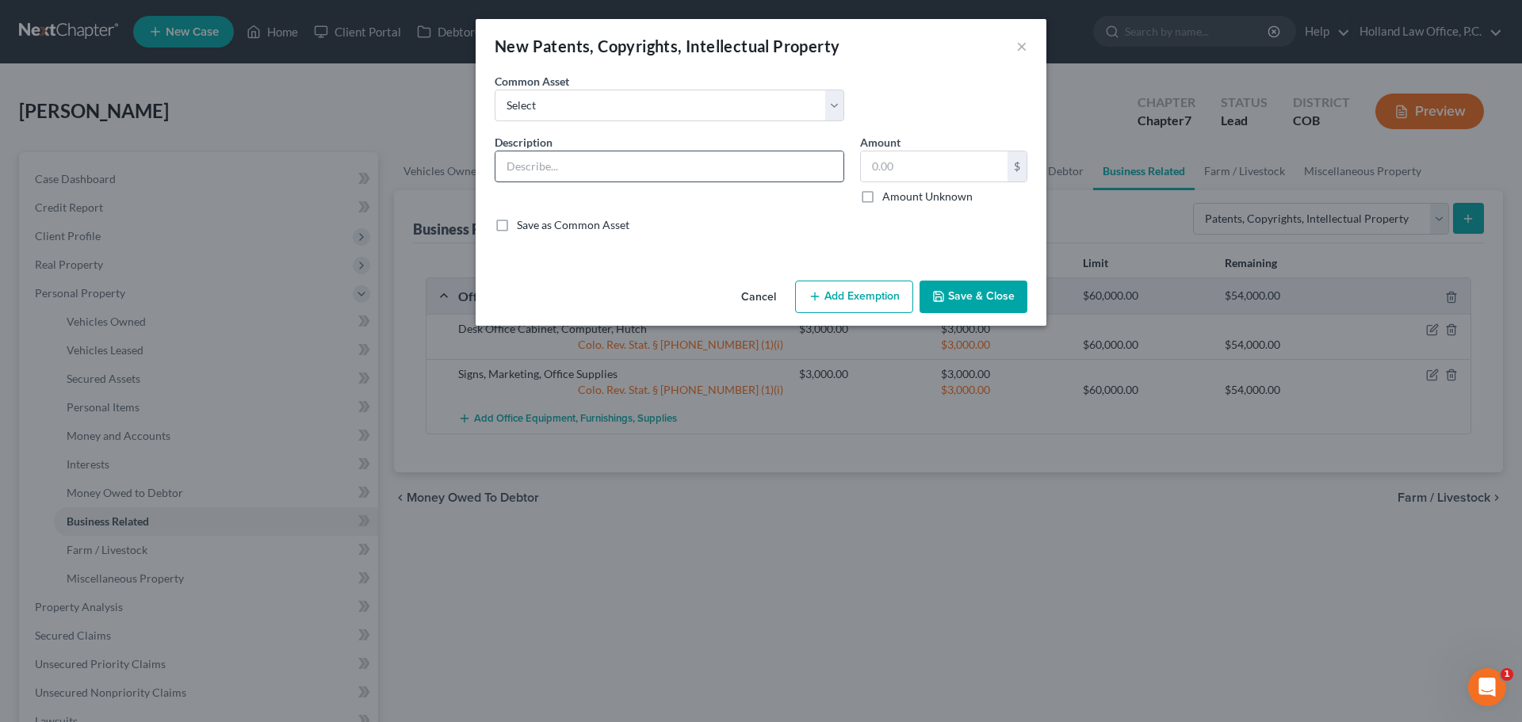
click at [540, 165] on input "text" at bounding box center [669, 166] width 348 height 30
type input "[DOMAIN_NAME]"
click at [882, 200] on label "Amount Unknown" at bounding box center [927, 197] width 90 height 16
click at [888, 199] on input "Amount Unknown" at bounding box center [893, 194] width 10 height 10
checkbox input "true"
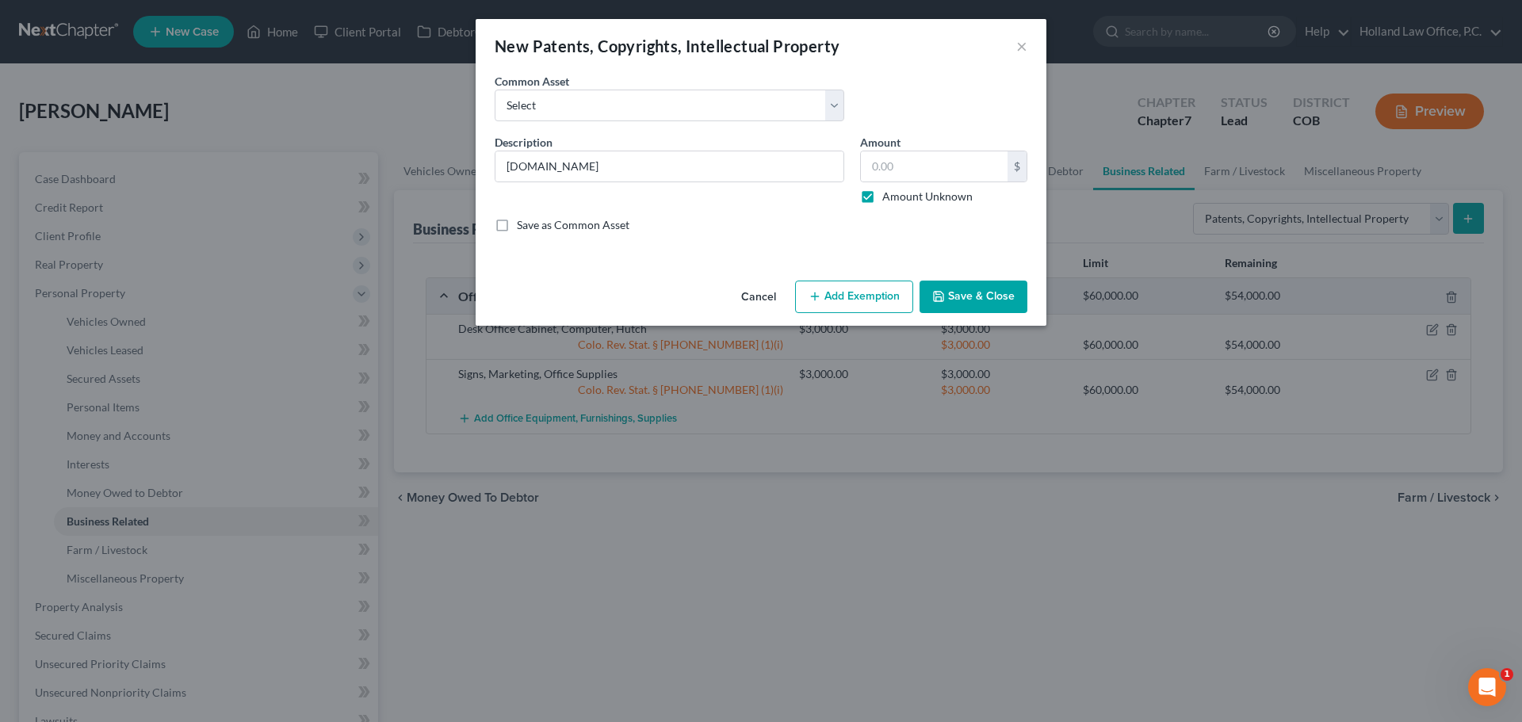
type input "0.00"
click at [965, 301] on button "Save & Close" at bounding box center [973, 297] width 108 height 33
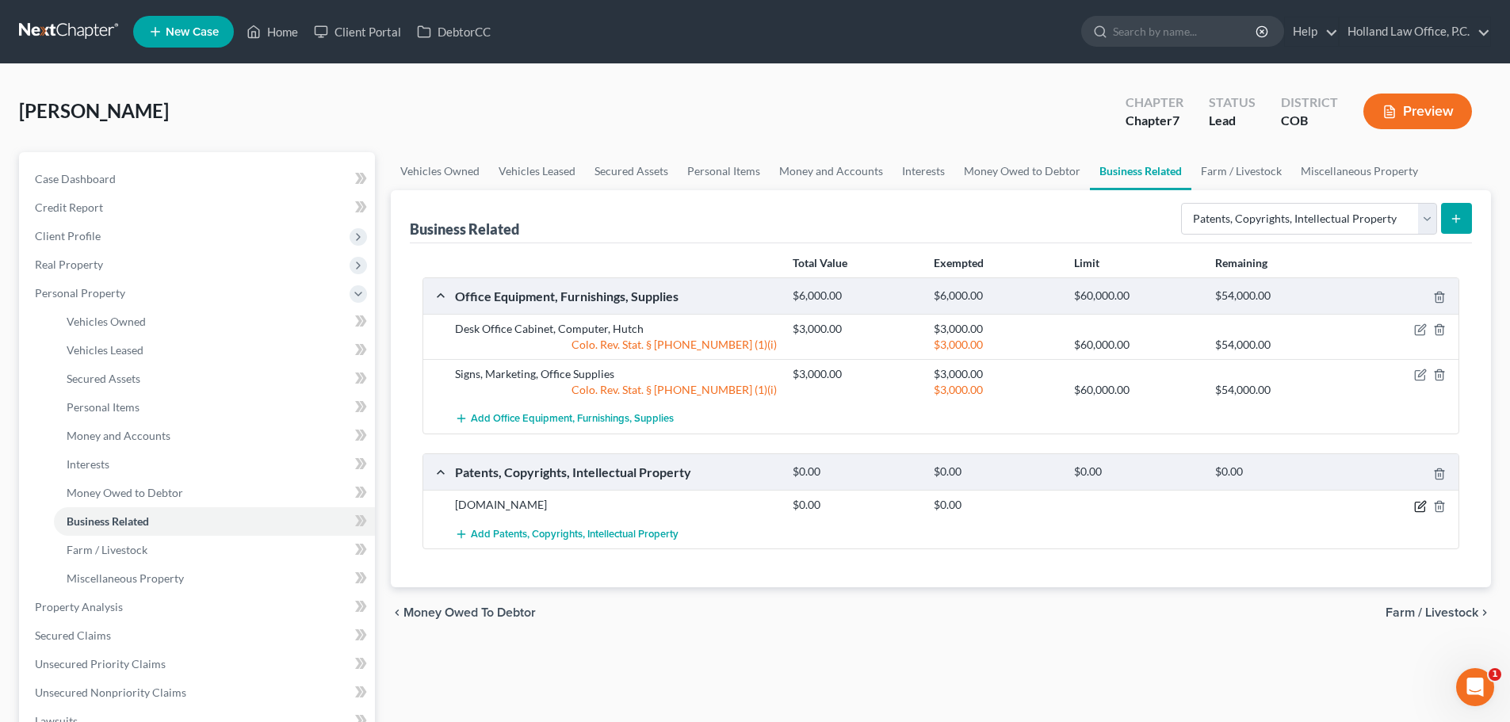
click at [1420, 507] on icon "button" at bounding box center [1421, 504] width 7 height 7
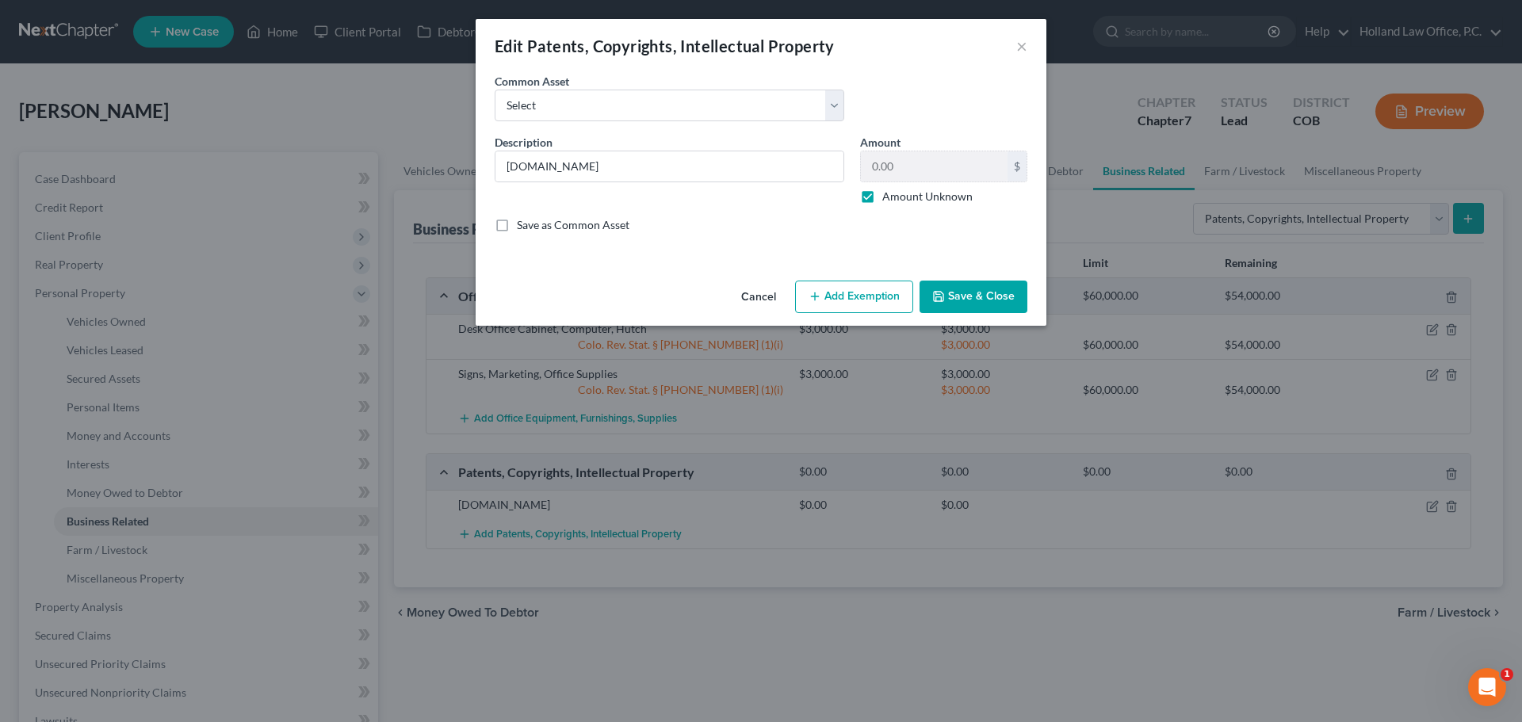
click at [882, 200] on label "Amount Unknown" at bounding box center [927, 197] width 90 height 16
click at [888, 199] on input "Amount Unknown" at bounding box center [893, 194] width 10 height 10
checkbox input "false"
click at [868, 170] on input "0.00" at bounding box center [934, 166] width 147 height 30
type input "0.00"
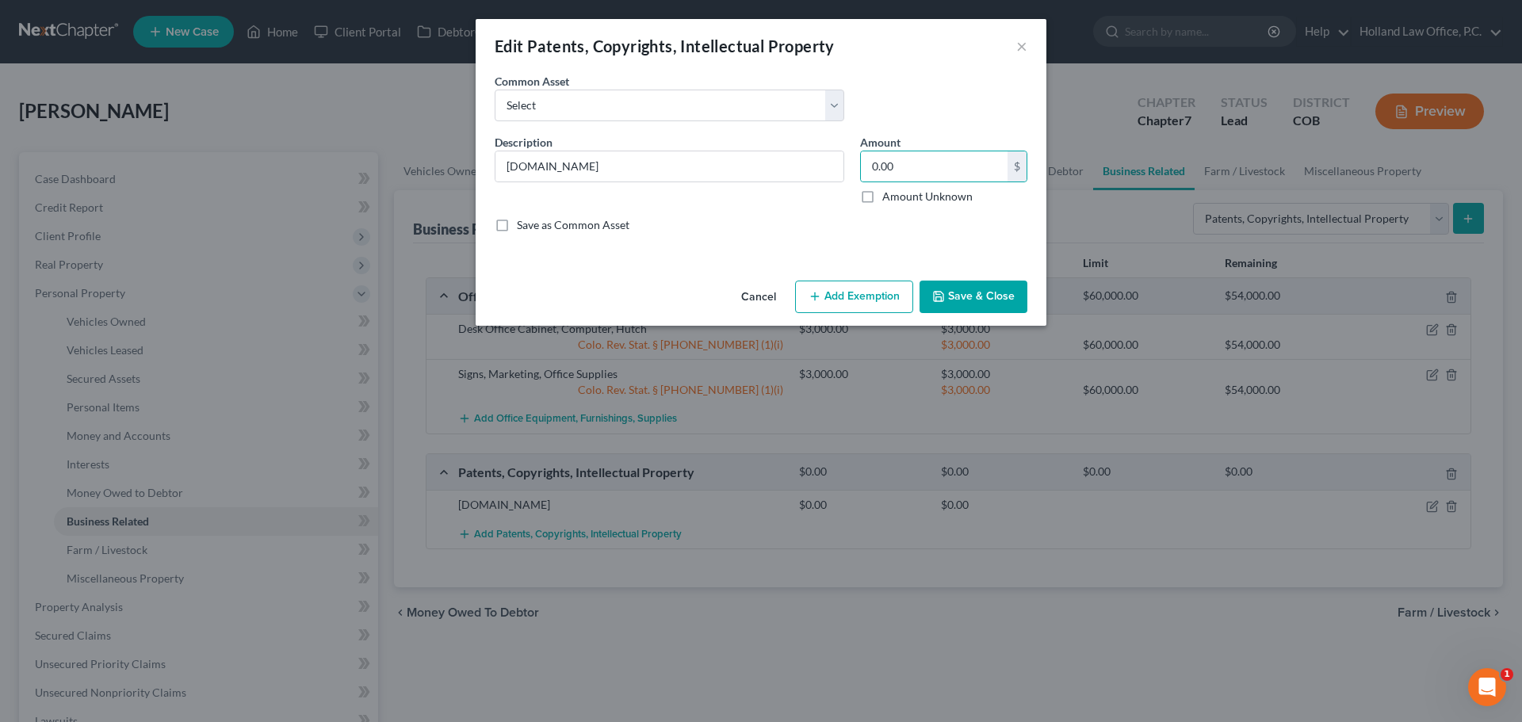
click at [974, 304] on button "Save & Close" at bounding box center [973, 297] width 108 height 33
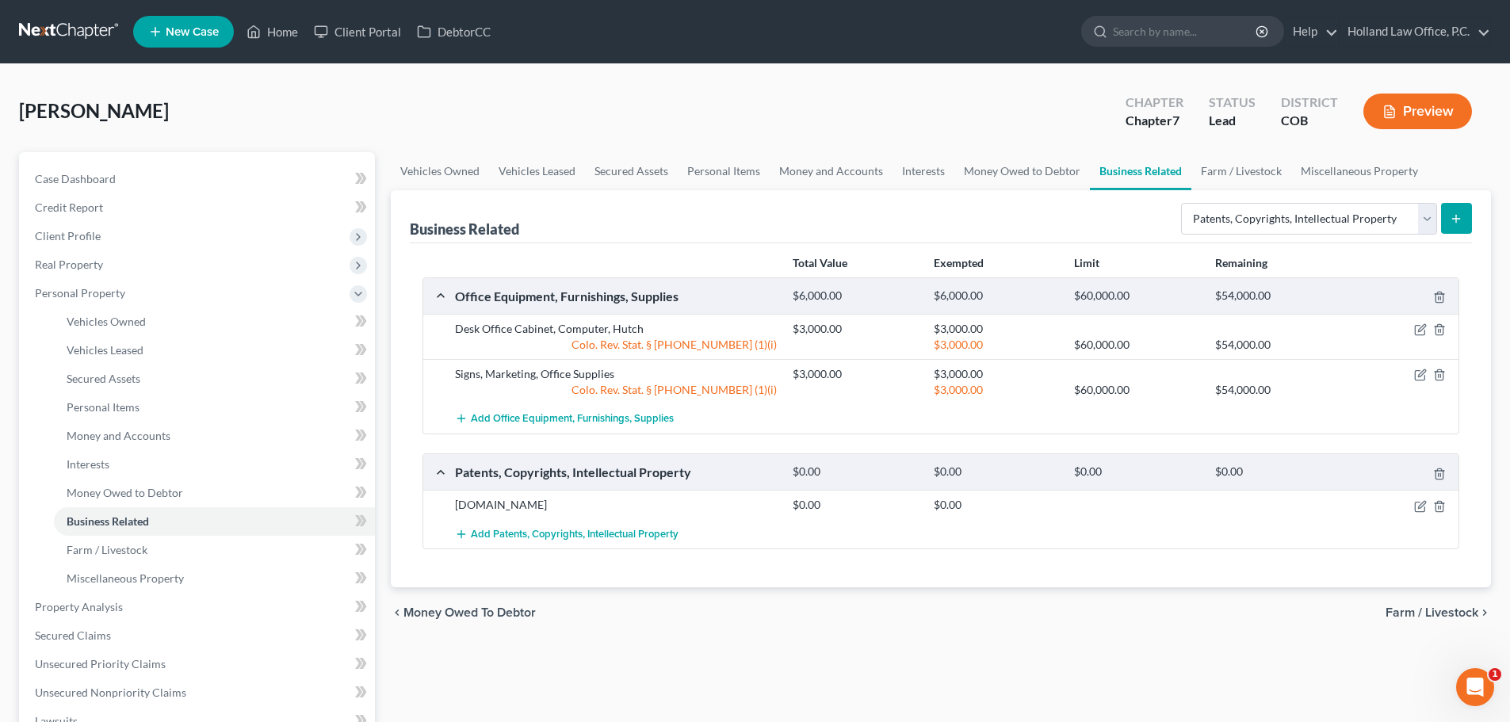
click at [1454, 220] on icon "submit" at bounding box center [1456, 218] width 13 height 13
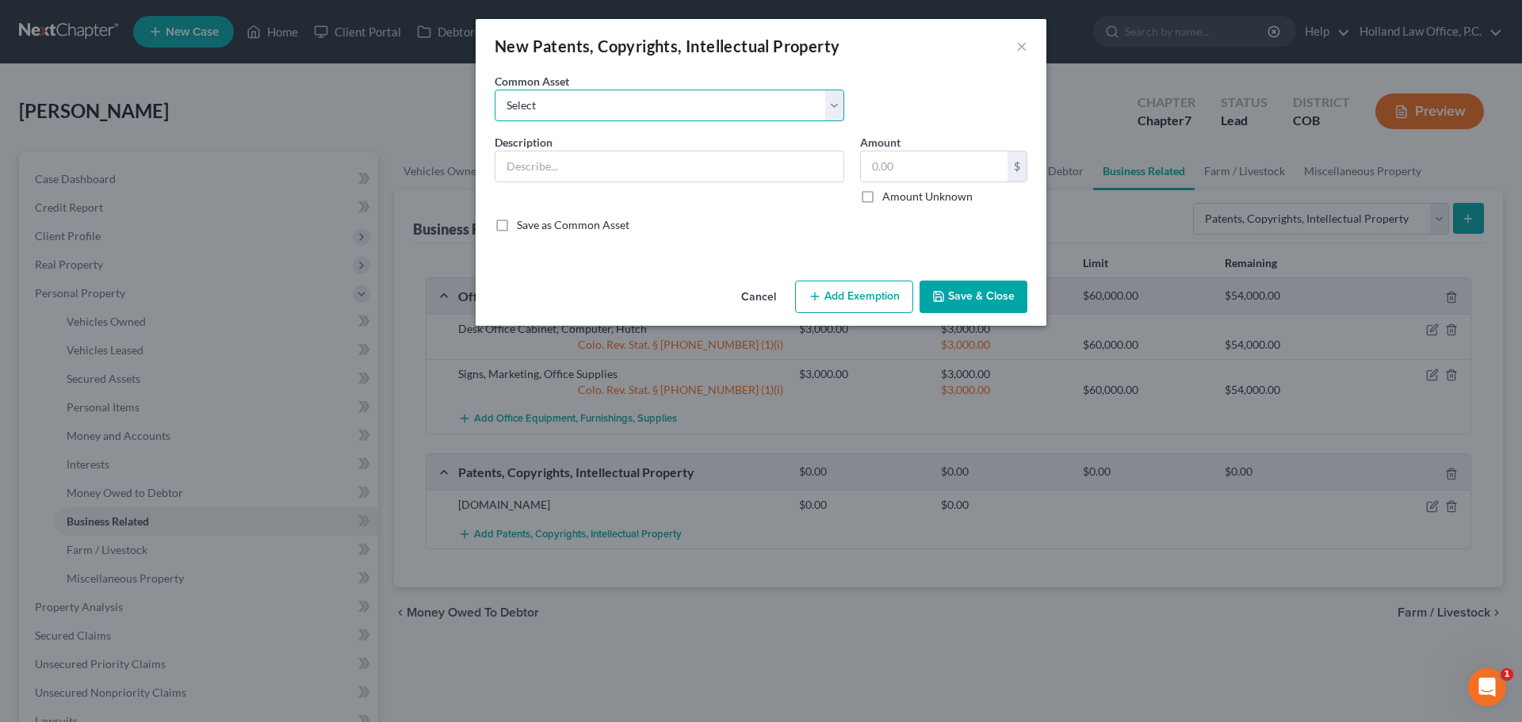
click at [830, 102] on select "Select Domains with GoDaddy - [DOMAIN_NAME]" at bounding box center [670, 106] width 350 height 32
click at [827, 105] on select "Select Domains with GoDaddy - [DOMAIN_NAME]" at bounding box center [670, 106] width 350 height 32
click at [940, 296] on icon "button" at bounding box center [938, 296] width 13 height 13
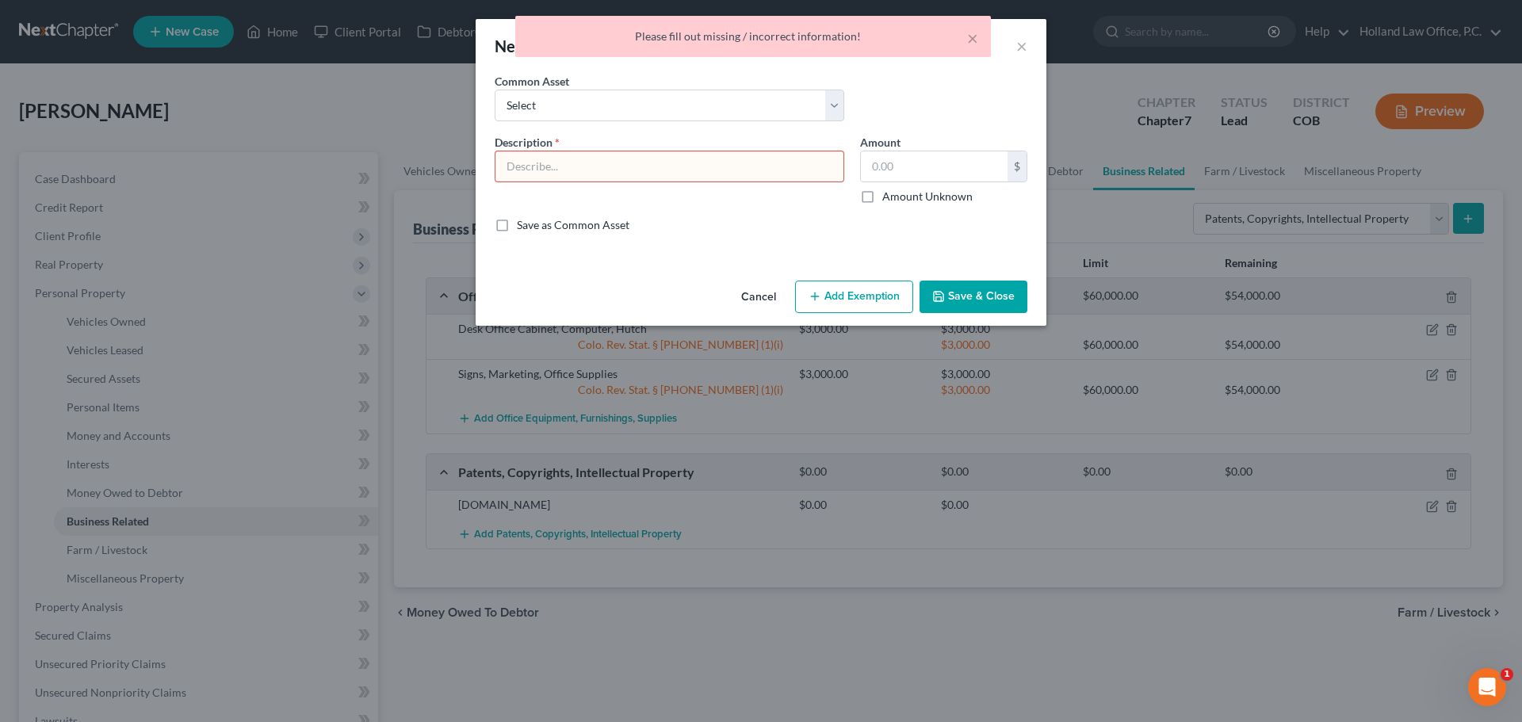
click at [765, 301] on button "Cancel" at bounding box center [758, 298] width 60 height 32
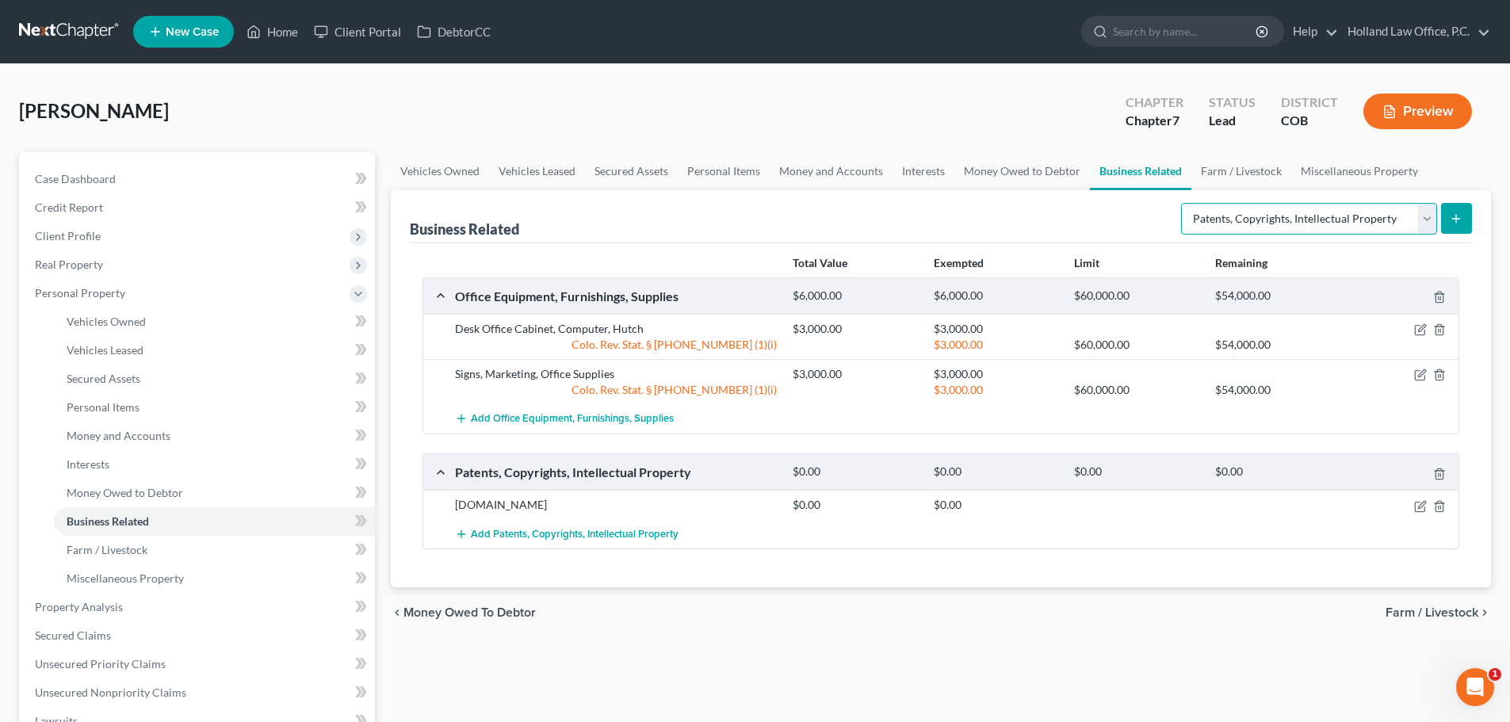
click at [1423, 218] on select "Select Type Customer Lists Franchises Inventory Licenses Machinery Office Equip…" at bounding box center [1309, 219] width 256 height 32
select select "license"
click at [1182, 203] on select "Select Type Customer Lists Franchises Inventory Licenses Machinery Office Equip…" at bounding box center [1309, 219] width 256 height 32
click at [1461, 216] on icon "submit" at bounding box center [1456, 218] width 13 height 13
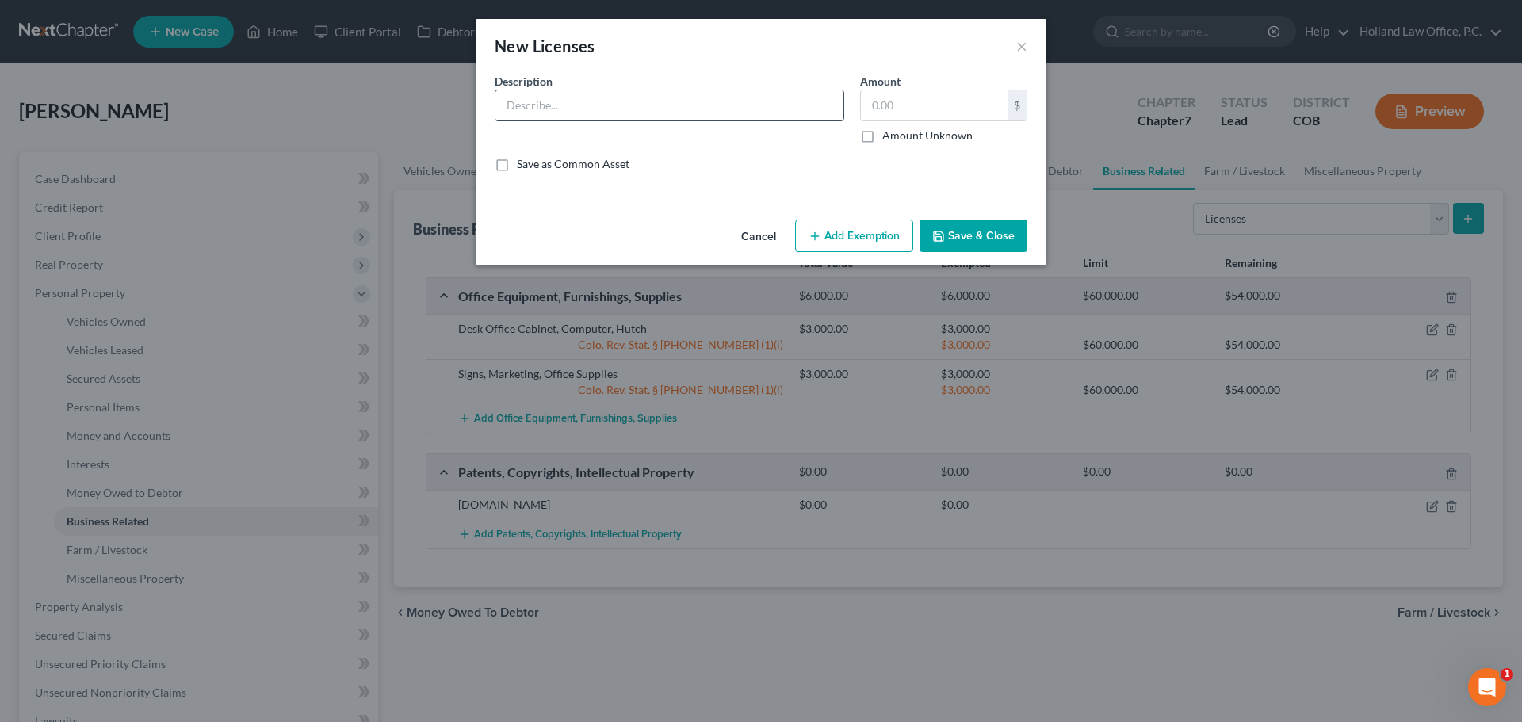
click at [604, 109] on input "text" at bounding box center [669, 105] width 348 height 30
click at [505, 104] on input "real estate license" at bounding box center [669, 105] width 348 height 30
type input "[US_STATE] real estate license"
click at [877, 94] on input "text" at bounding box center [934, 105] width 147 height 30
type input "0.00"
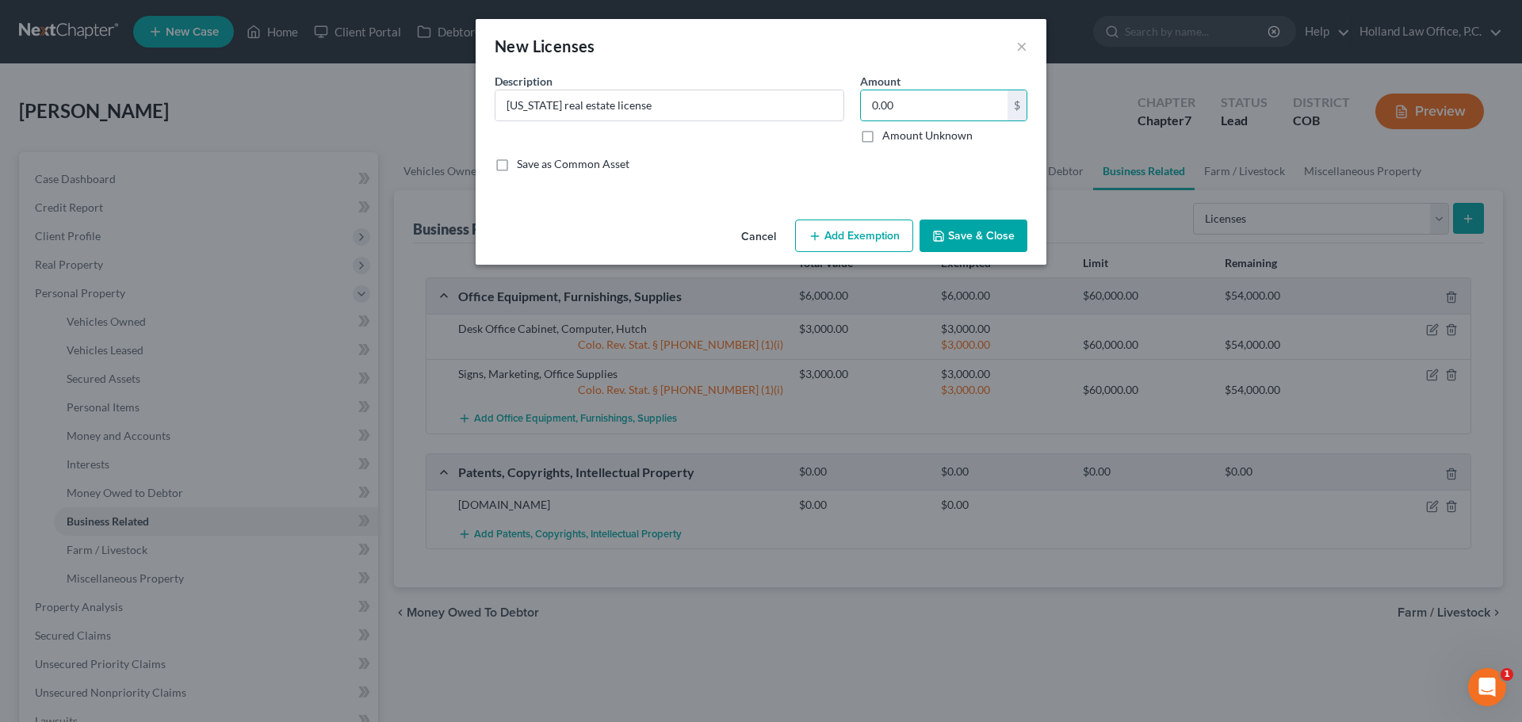
click at [957, 240] on button "Save & Close" at bounding box center [973, 236] width 108 height 33
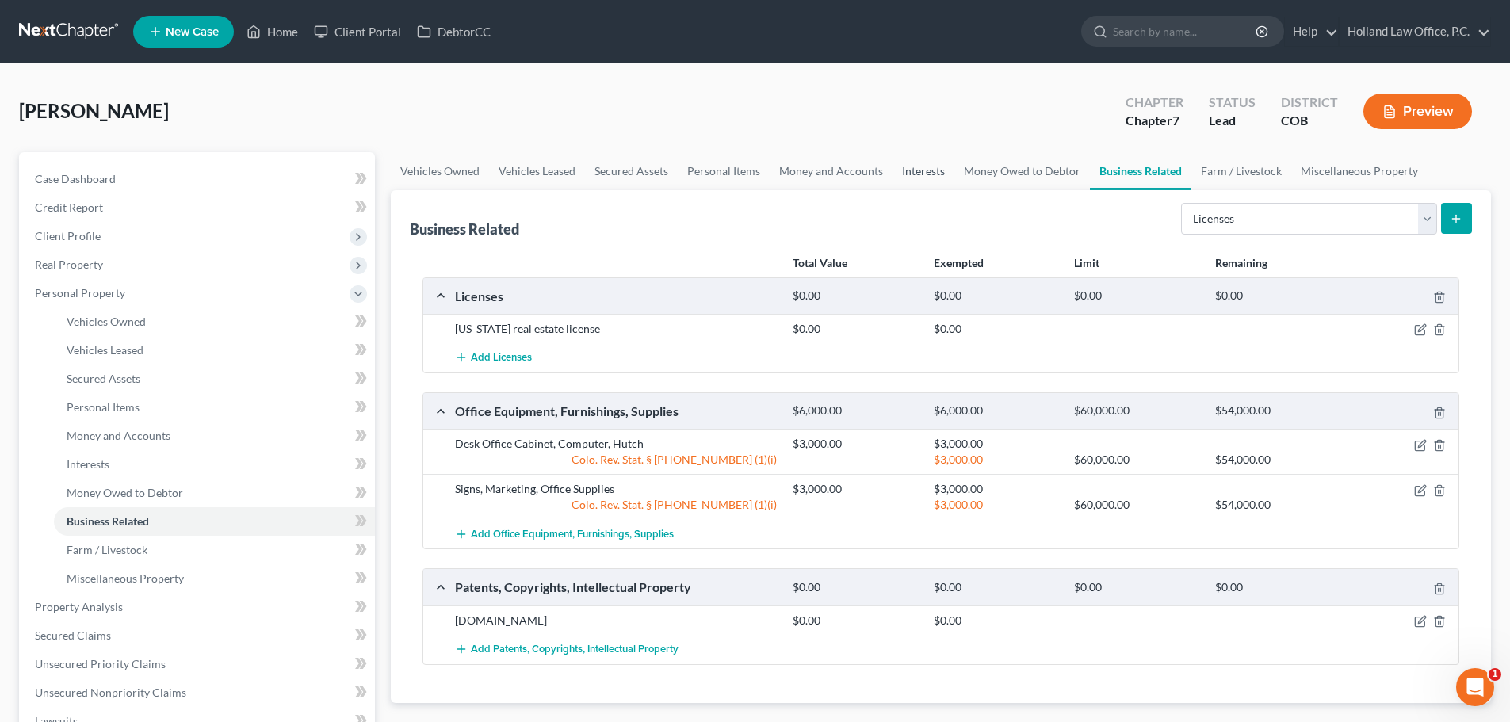
click at [911, 172] on link "Interests" at bounding box center [923, 171] width 62 height 38
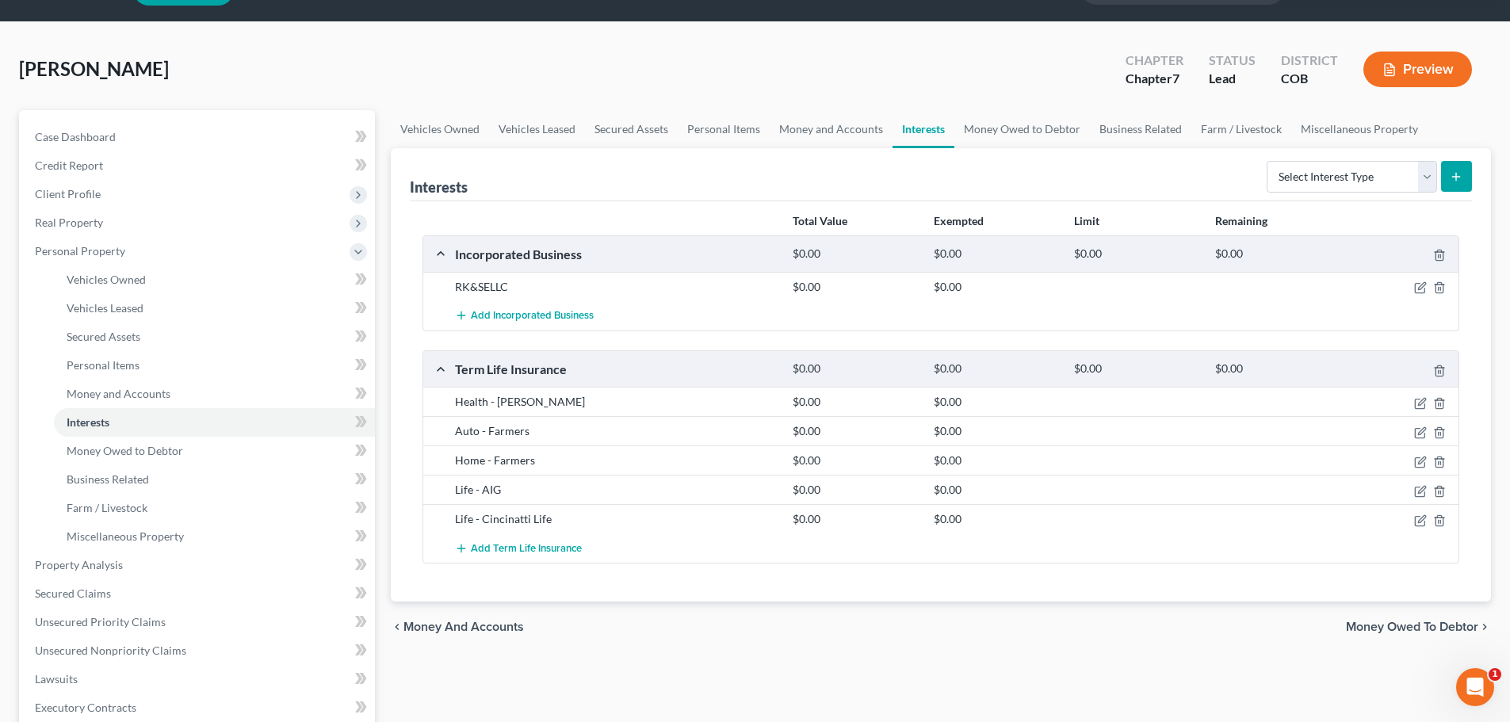
scroll to position [79, 0]
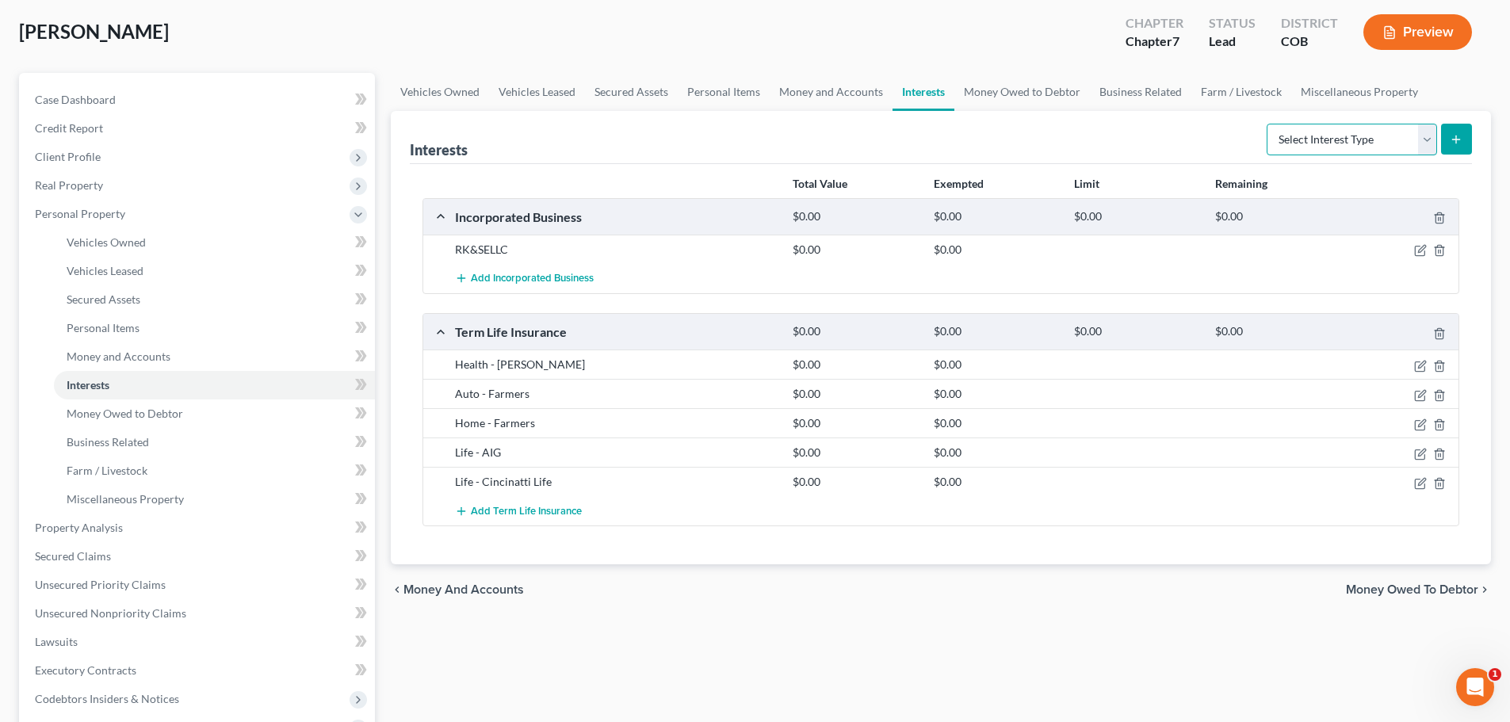
click at [1431, 139] on select "Select Interest Type 401K Annuity Bond Education IRA Government Bond Government…" at bounding box center [1351, 140] width 170 height 32
select select "term_life_insurance"
click at [1268, 124] on select "Select Interest Type 401K Annuity Bond Education IRA Government Bond Government…" at bounding box center [1351, 140] width 170 height 32
click at [1453, 140] on icon "submit" at bounding box center [1456, 139] width 13 height 13
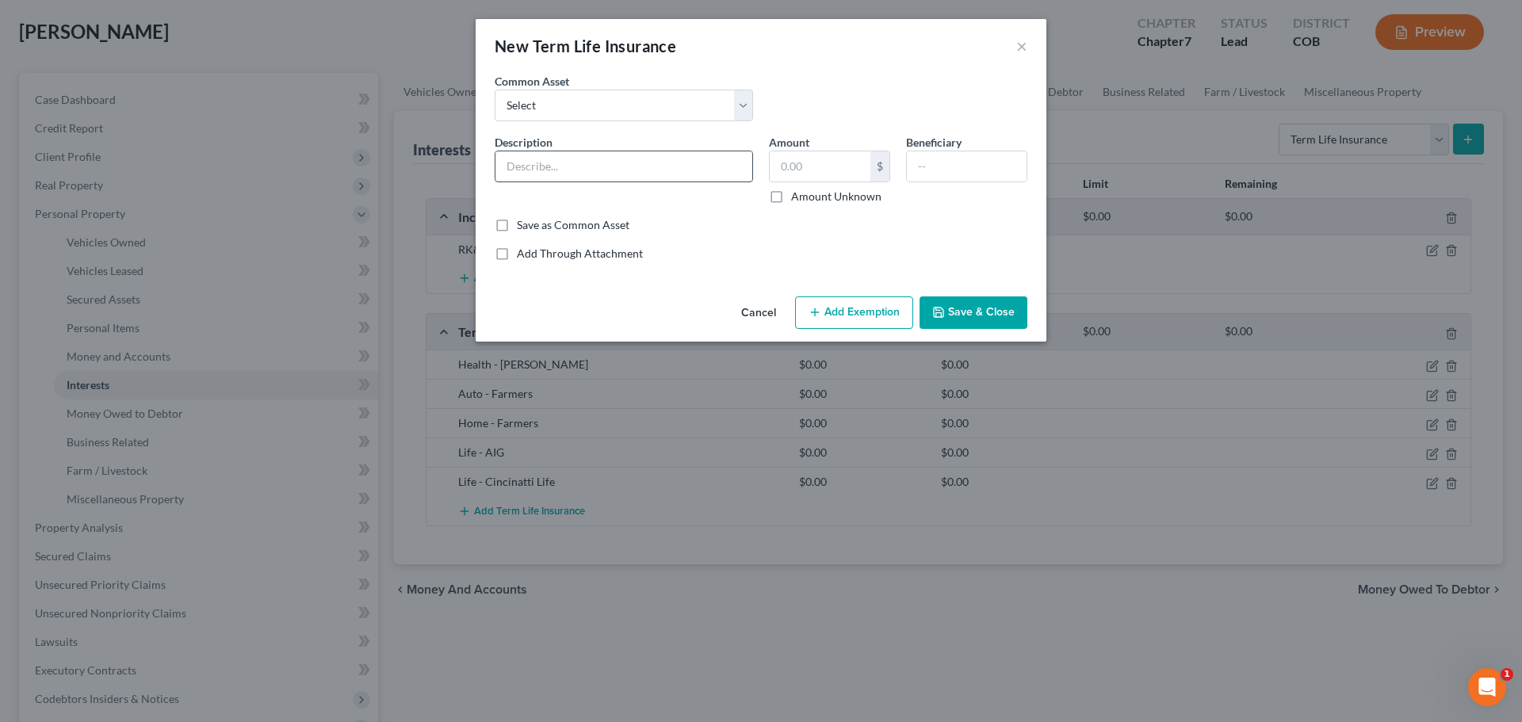
click at [528, 170] on input "text" at bounding box center [623, 166] width 257 height 30
type input "Hartford Worker's Compensation Policy"
click at [791, 193] on label "Amount Unknown" at bounding box center [836, 197] width 90 height 16
click at [797, 193] on input "Amount Unknown" at bounding box center [802, 194] width 10 height 10
checkbox input "true"
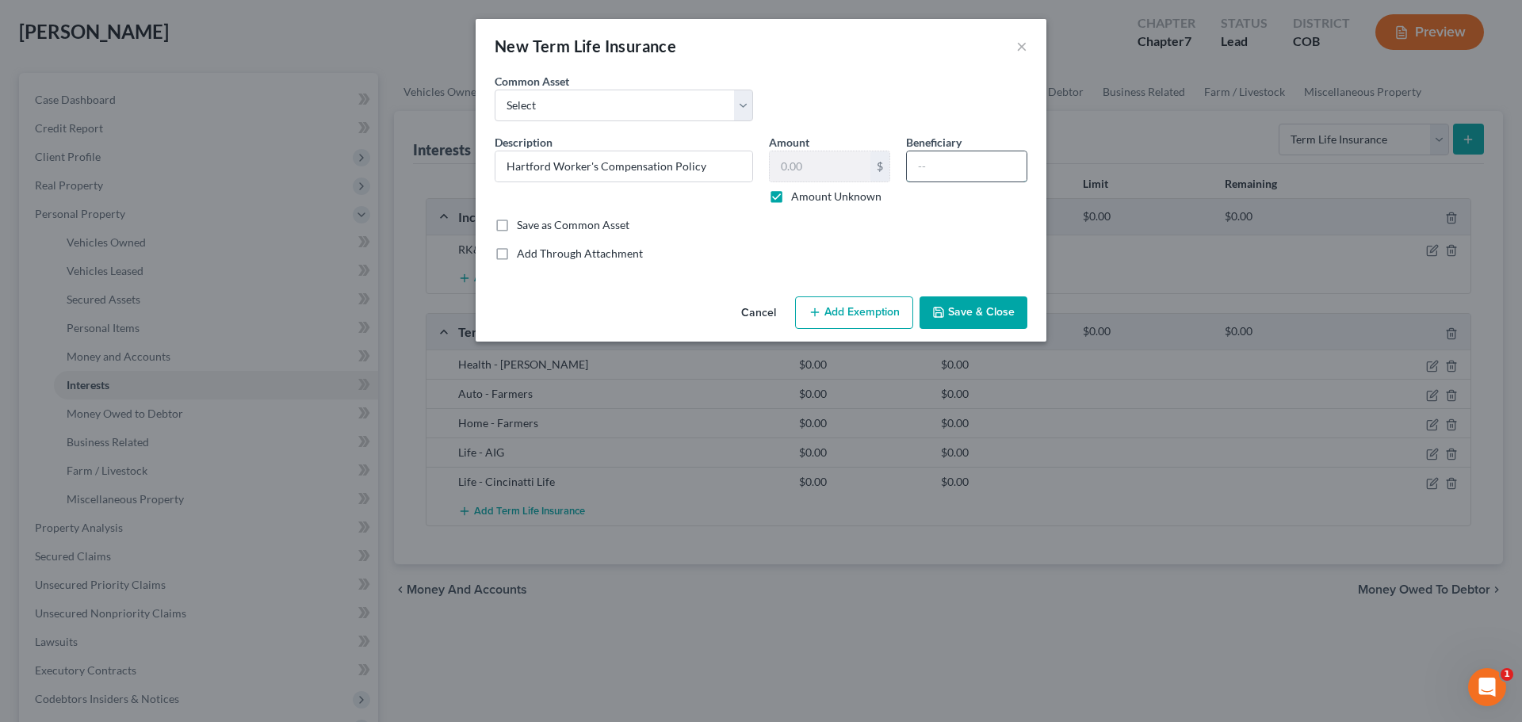
click at [953, 166] on input "text" at bounding box center [967, 166] width 120 height 30
type input "[PERSON_NAME]"
click at [978, 308] on button "Save & Close" at bounding box center [973, 312] width 108 height 33
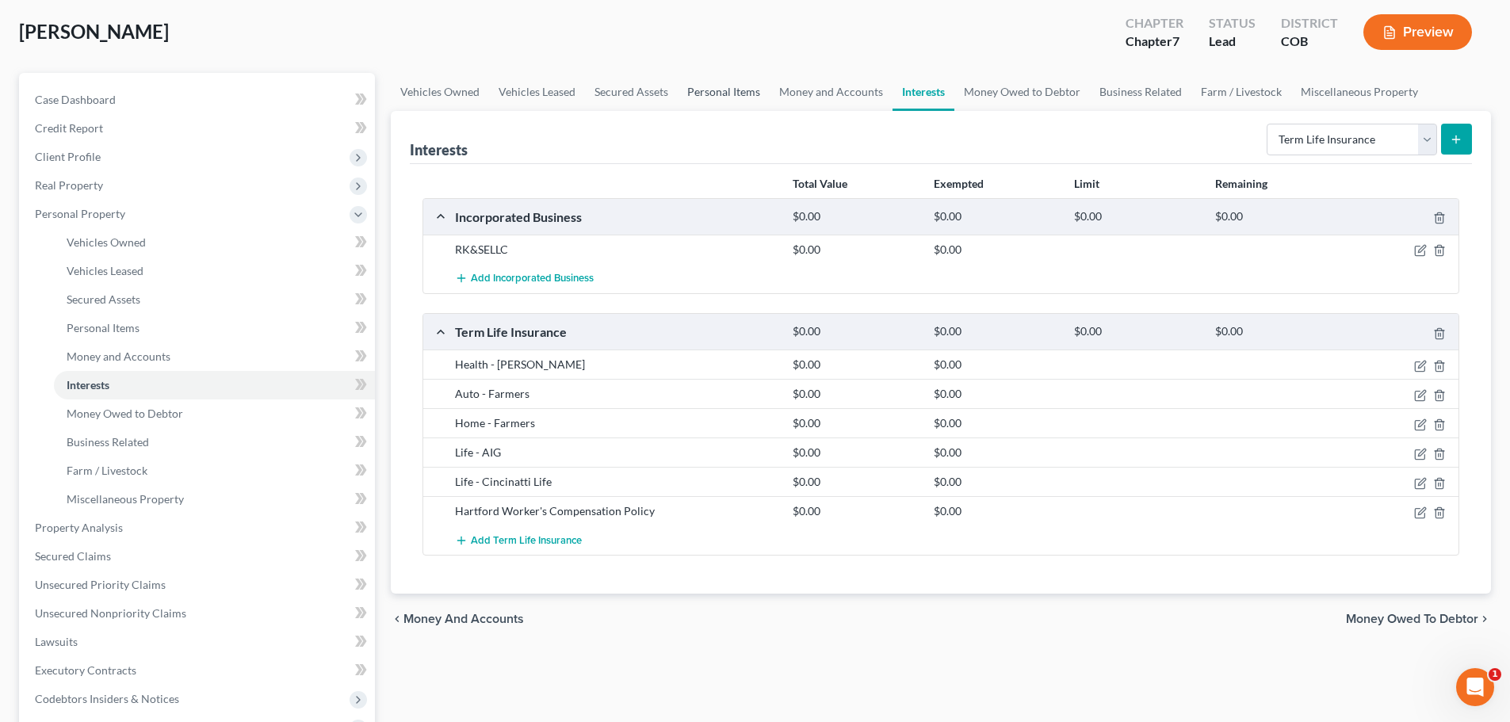
click at [731, 97] on link "Personal Items" at bounding box center [724, 92] width 92 height 38
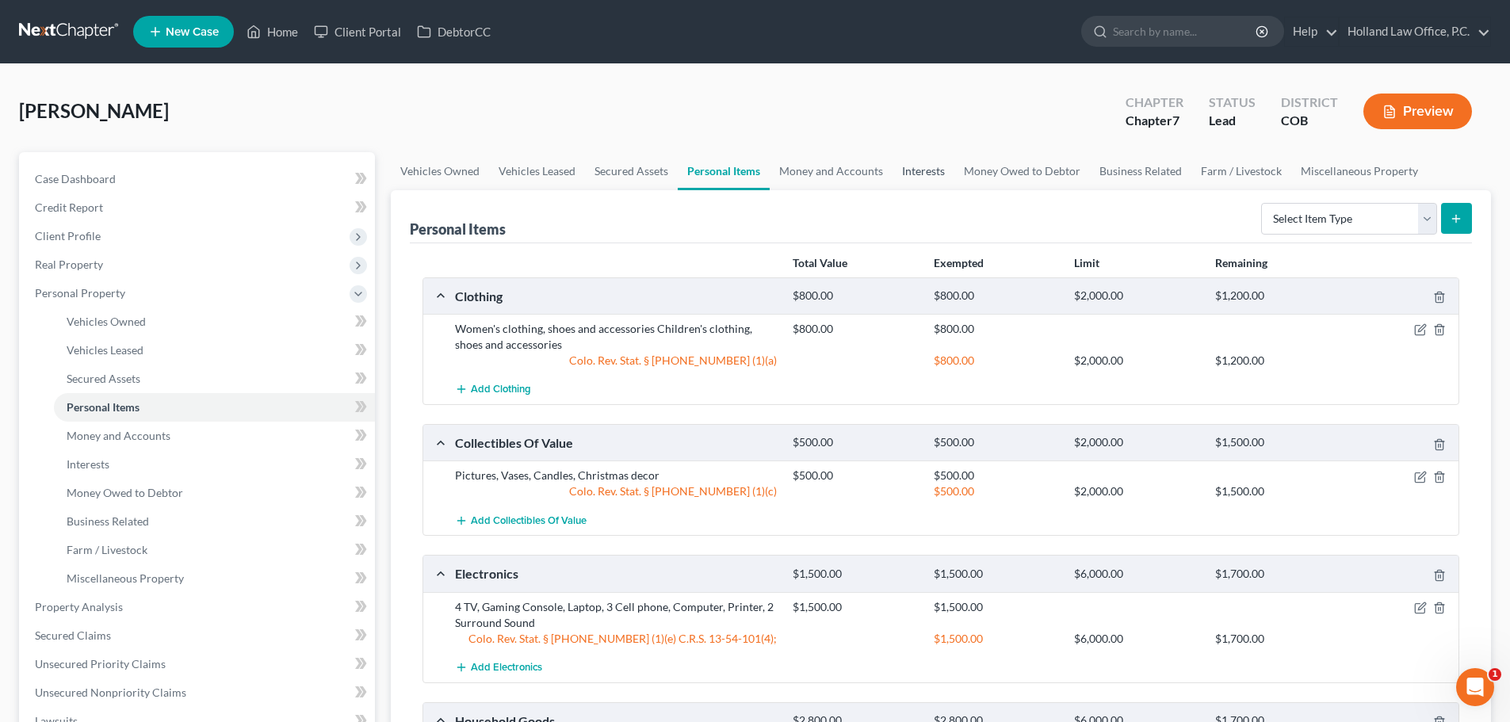
click at [914, 174] on link "Interests" at bounding box center [923, 171] width 62 height 38
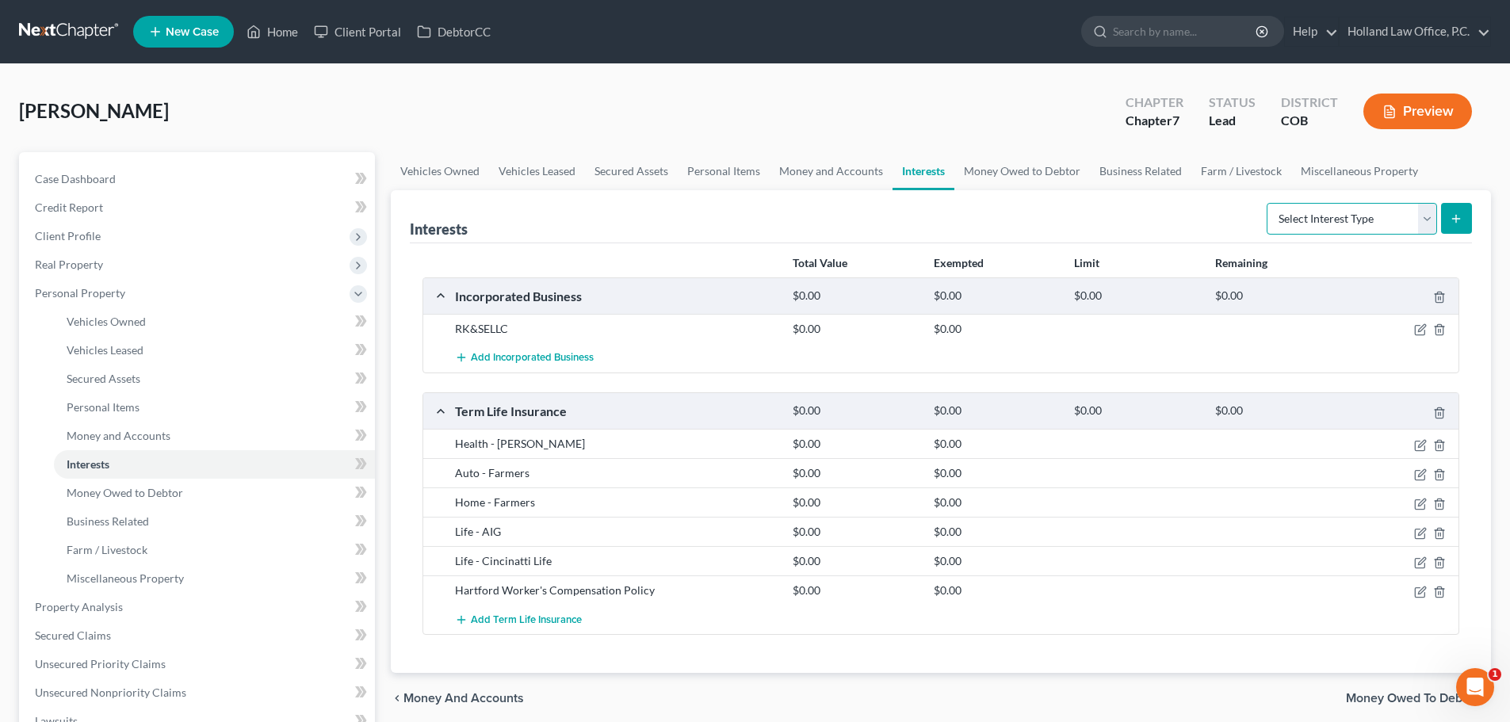
click at [1423, 220] on select "Select Interest Type 401K Annuity Bond Education IRA Government Bond Government…" at bounding box center [1351, 219] width 170 height 32
select select "term_life_insurance"
click at [1268, 203] on select "Select Interest Type 401K Annuity Bond Education IRA Government Bond Government…" at bounding box center [1351, 219] width 170 height 32
click at [1460, 218] on icon "submit" at bounding box center [1456, 218] width 13 height 13
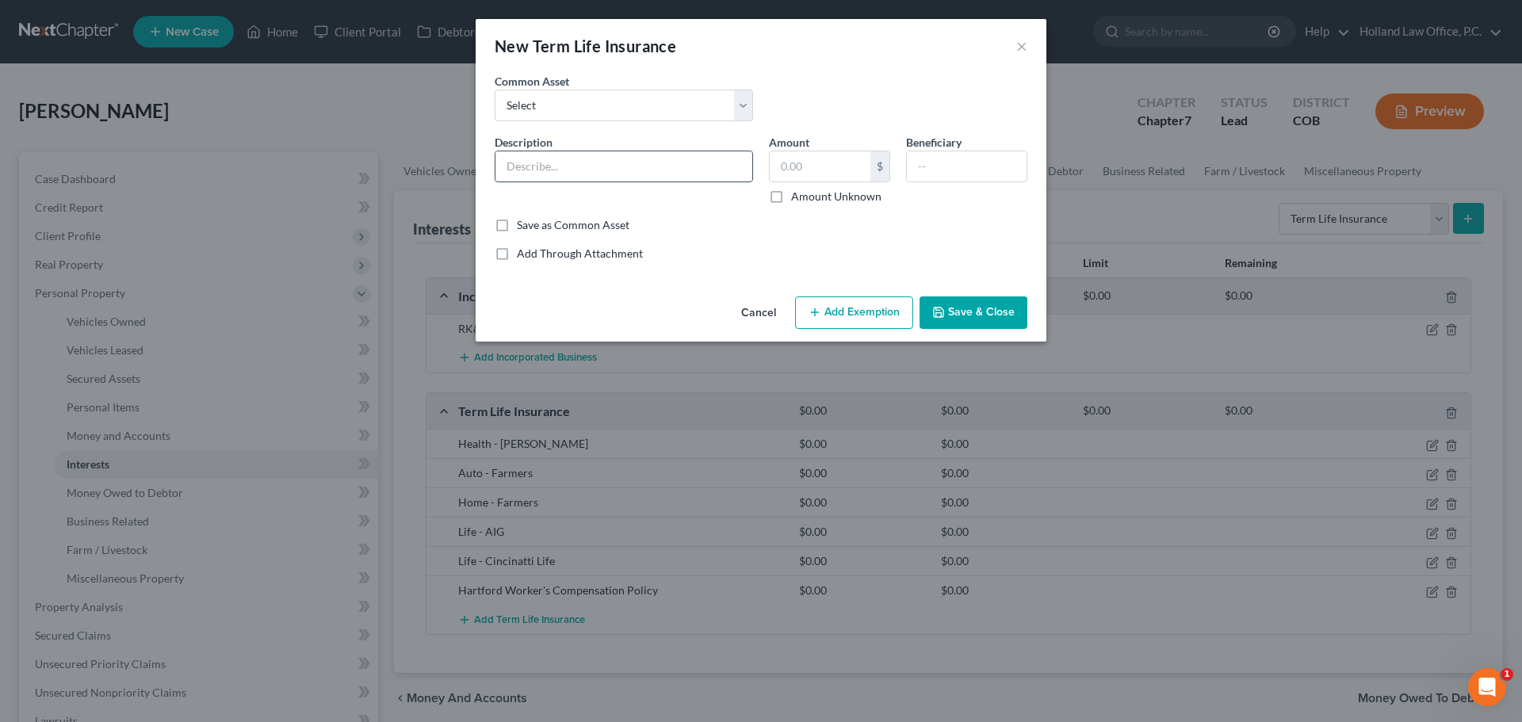
click at [585, 170] on input "text" at bounding box center [623, 166] width 257 height 30
type input "E&O insurance"
click at [778, 171] on input "text" at bounding box center [820, 166] width 101 height 30
type input "0.00"
click at [618, 171] on input "E&O insurance" at bounding box center [623, 166] width 257 height 30
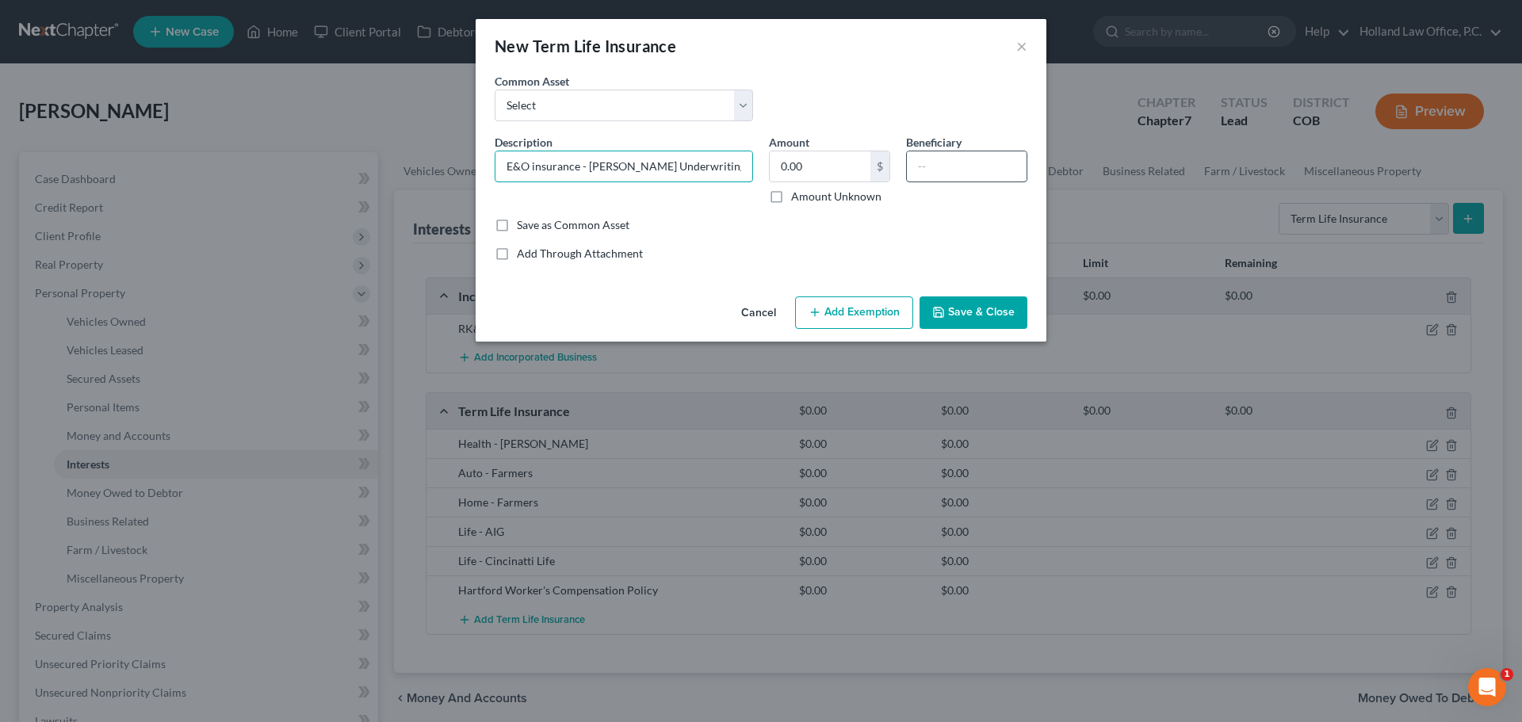
type input "E&O insurance - [PERSON_NAME] Underwriting"
click at [915, 170] on input "text" at bounding box center [967, 166] width 120 height 30
type input "[PERSON_NAME]"
click at [973, 306] on button "Save & Close" at bounding box center [973, 312] width 108 height 33
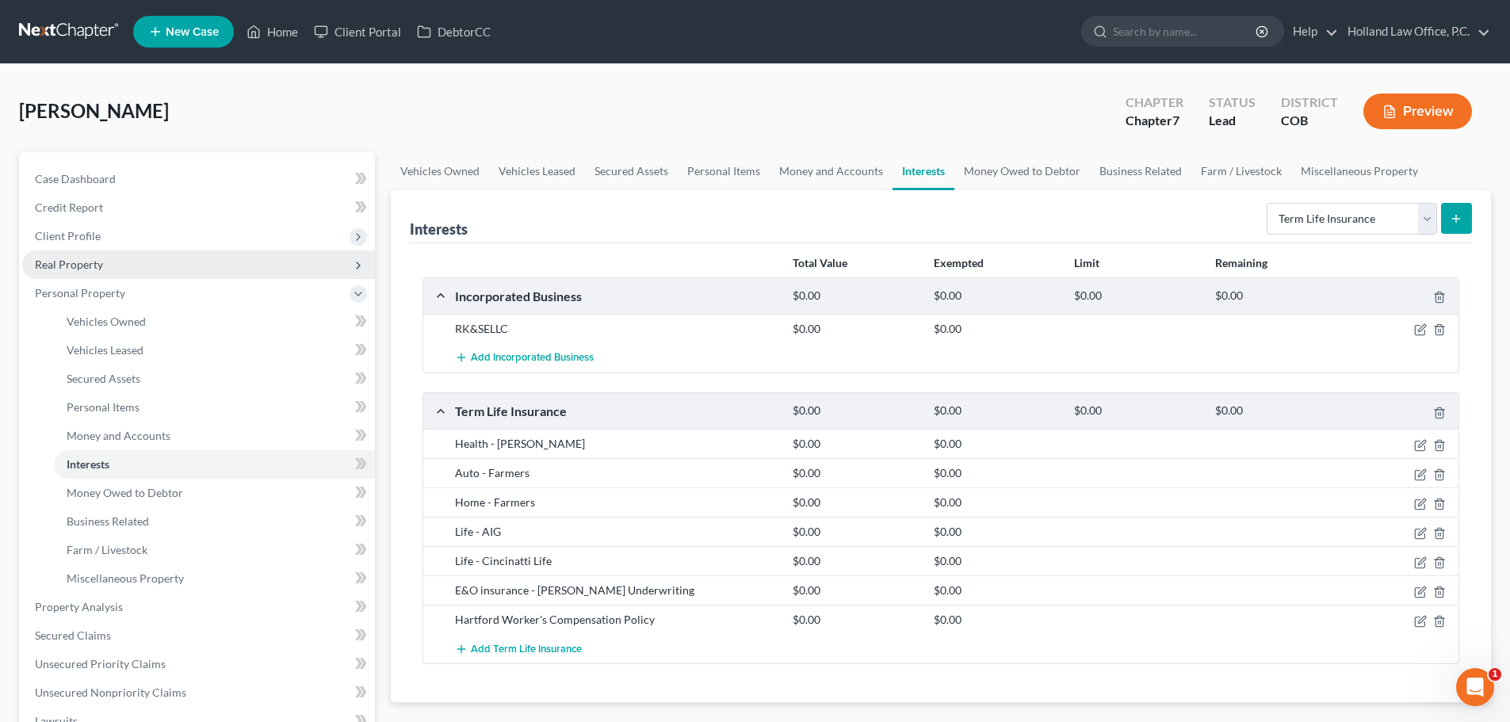
click at [77, 270] on span "Real Property" at bounding box center [69, 264] width 68 height 13
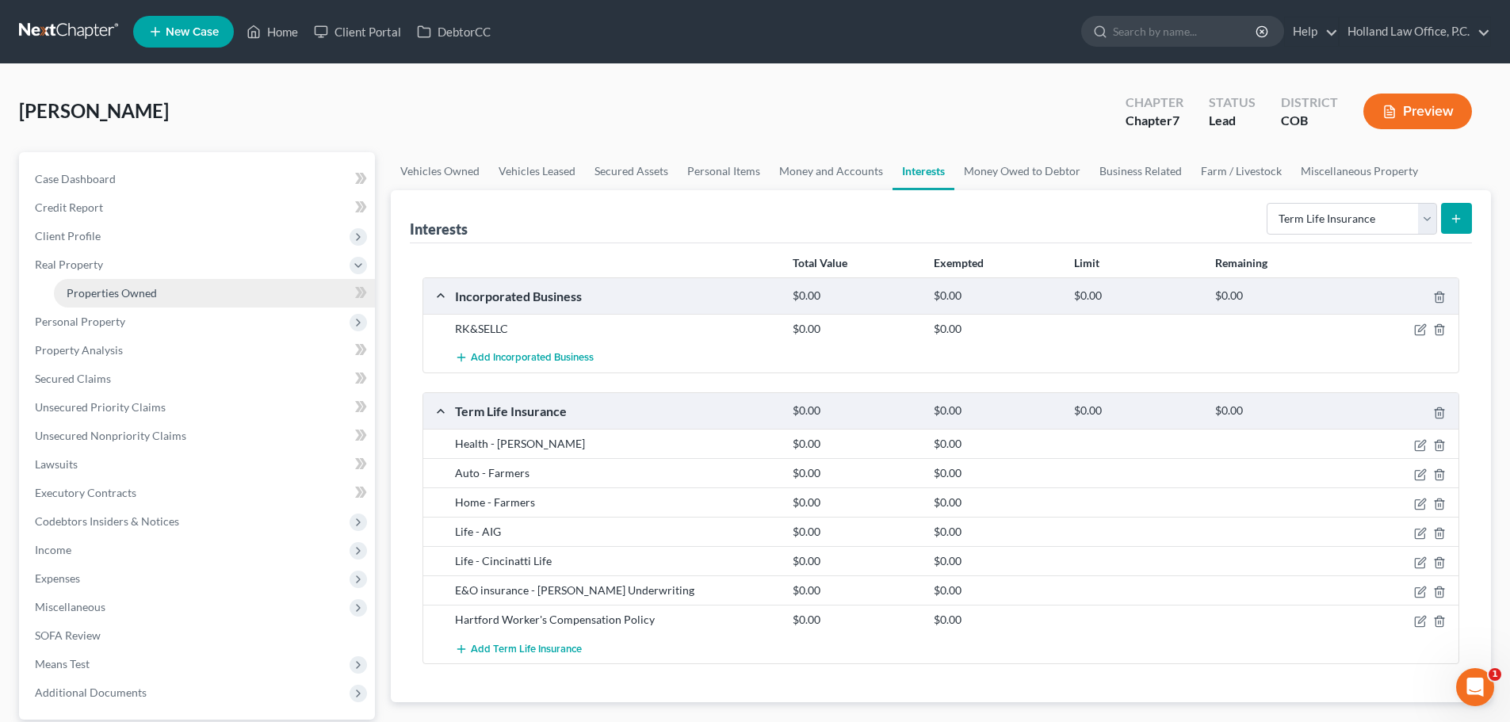
click at [88, 292] on span "Properties Owned" at bounding box center [112, 292] width 90 height 13
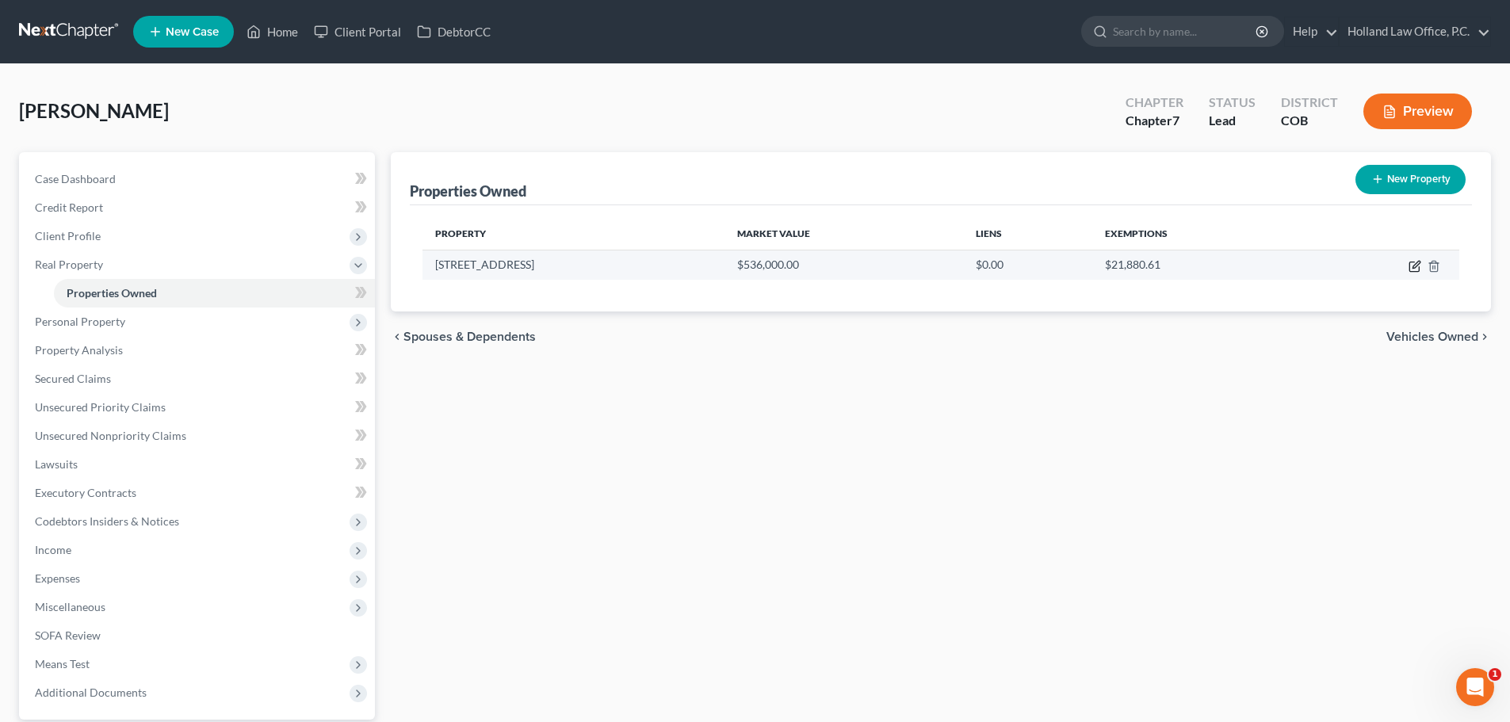
click at [1417, 263] on icon "button" at bounding box center [1414, 266] width 13 height 13
select select "5"
select select "0"
select select "1"
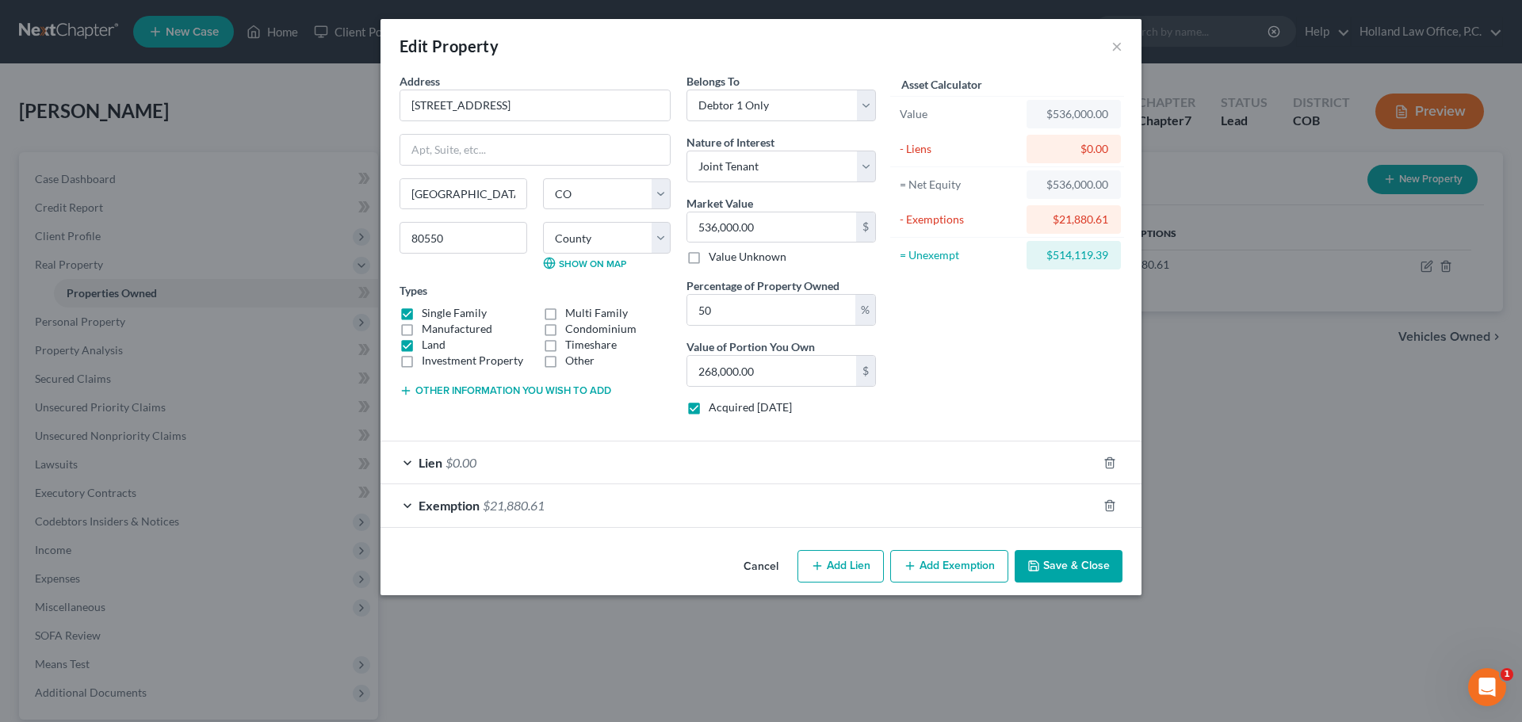
click at [1053, 565] on button "Save & Close" at bounding box center [1068, 566] width 108 height 33
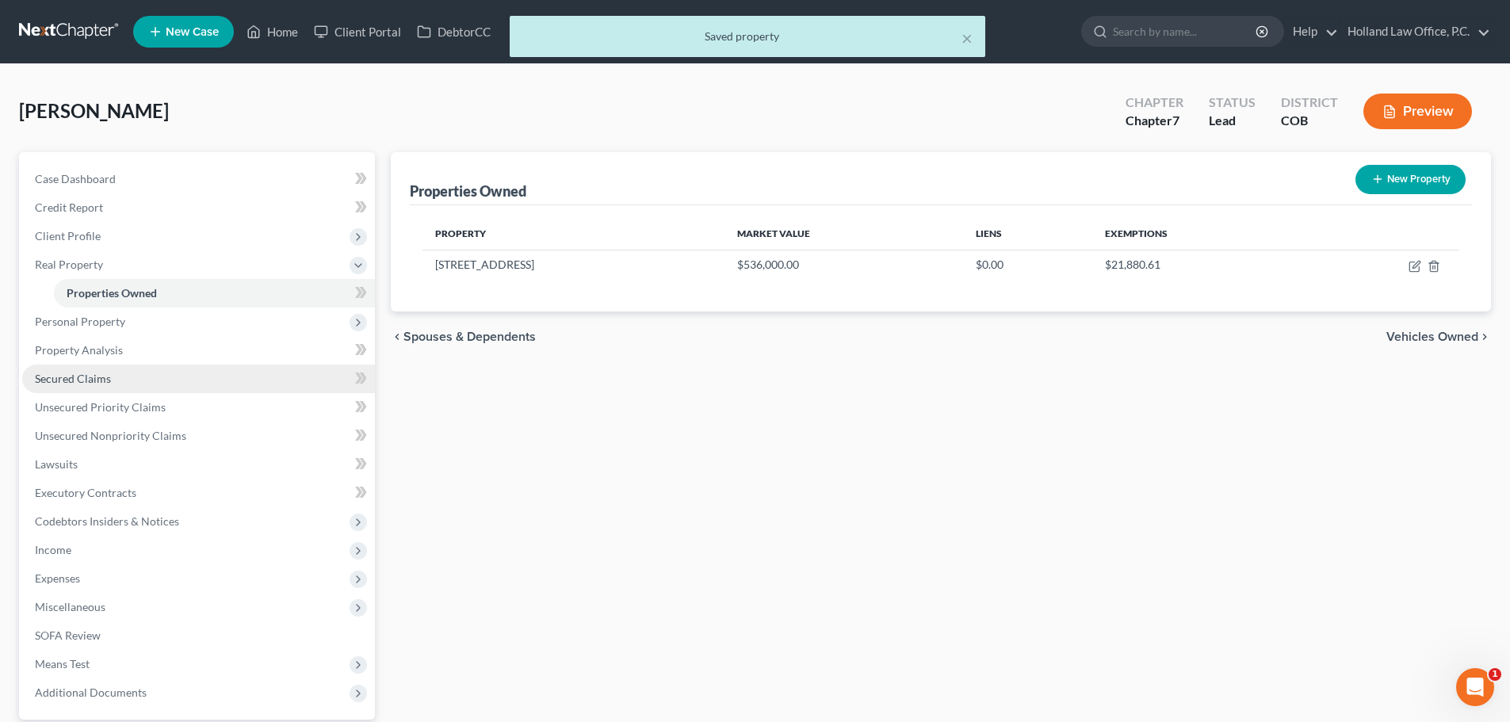
click at [73, 374] on span "Secured Claims" at bounding box center [73, 378] width 76 height 13
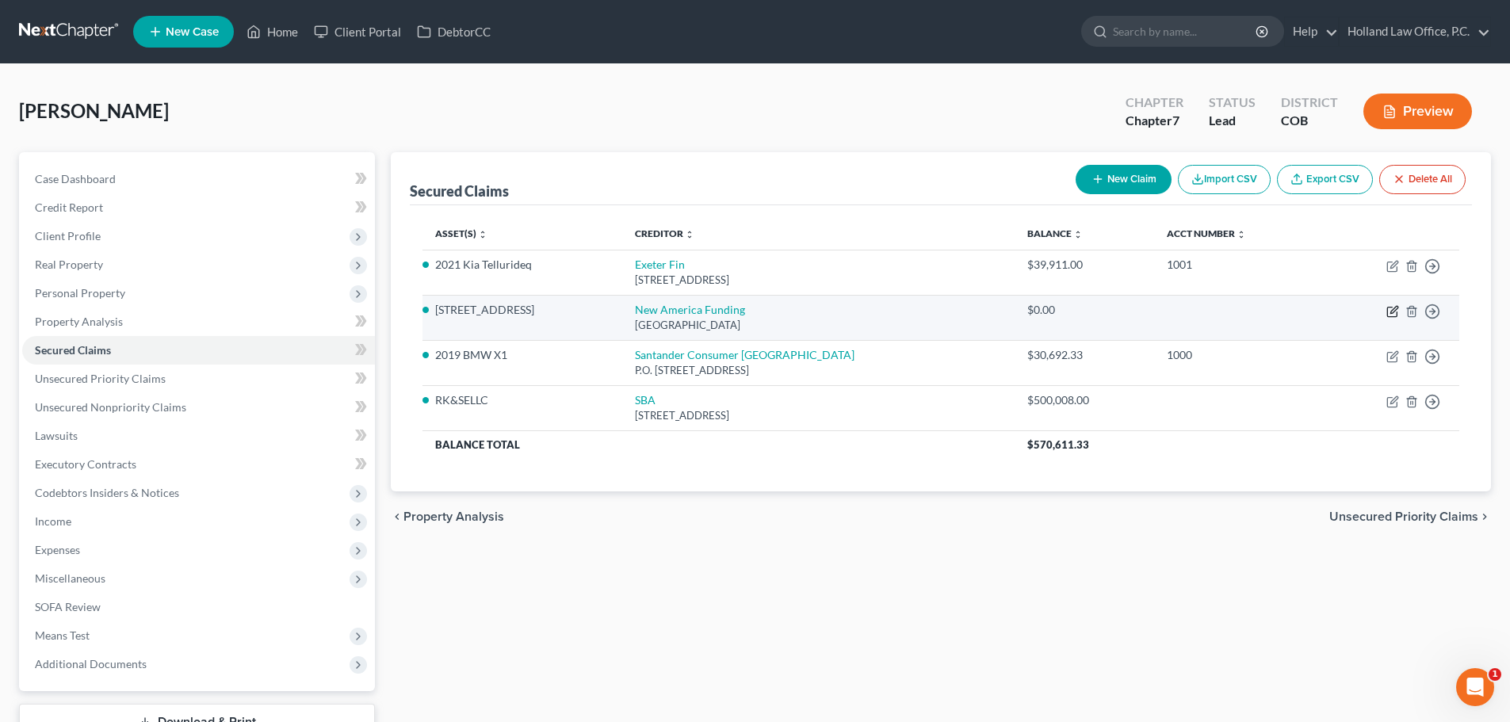
click at [1396, 313] on icon "button" at bounding box center [1392, 311] width 13 height 13
select select "45"
select select "3"
select select "4"
select select "3"
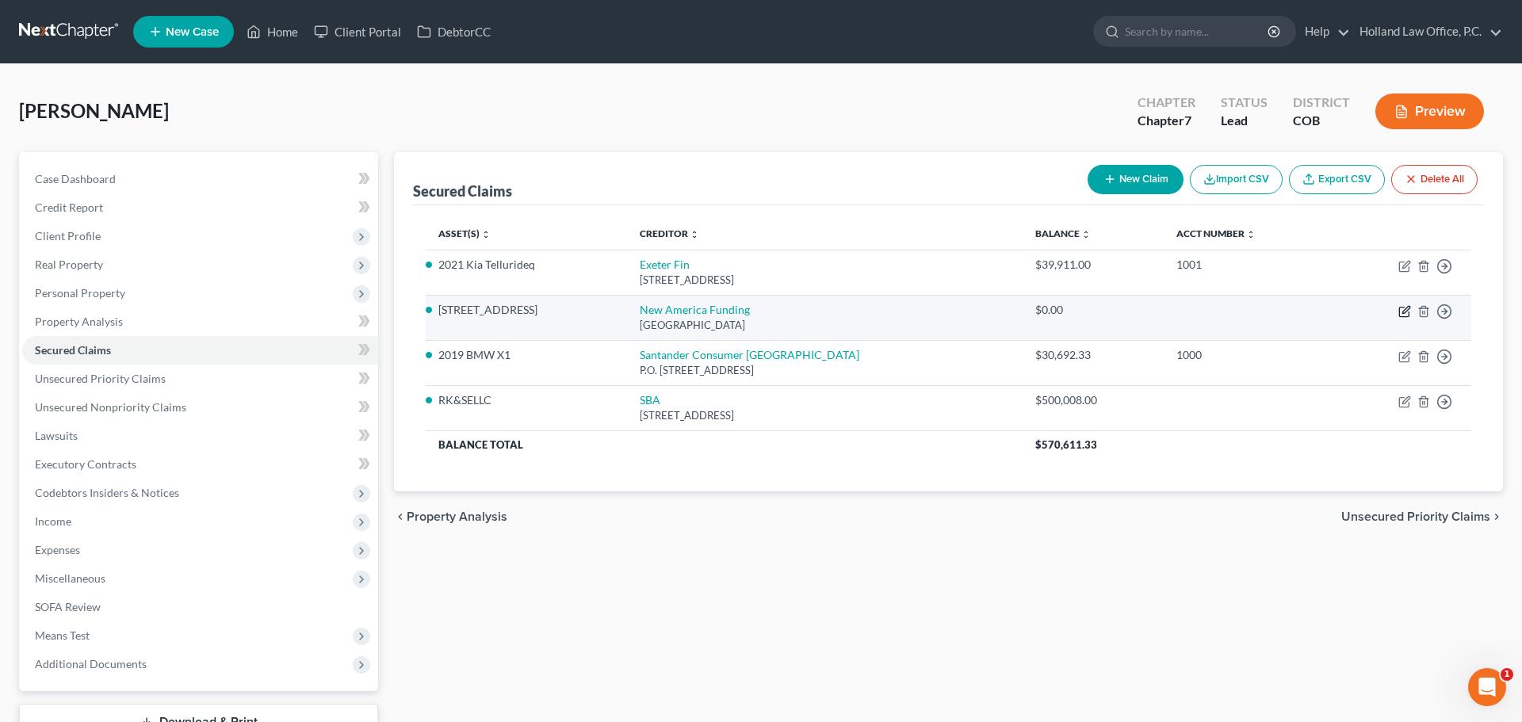
select select "0"
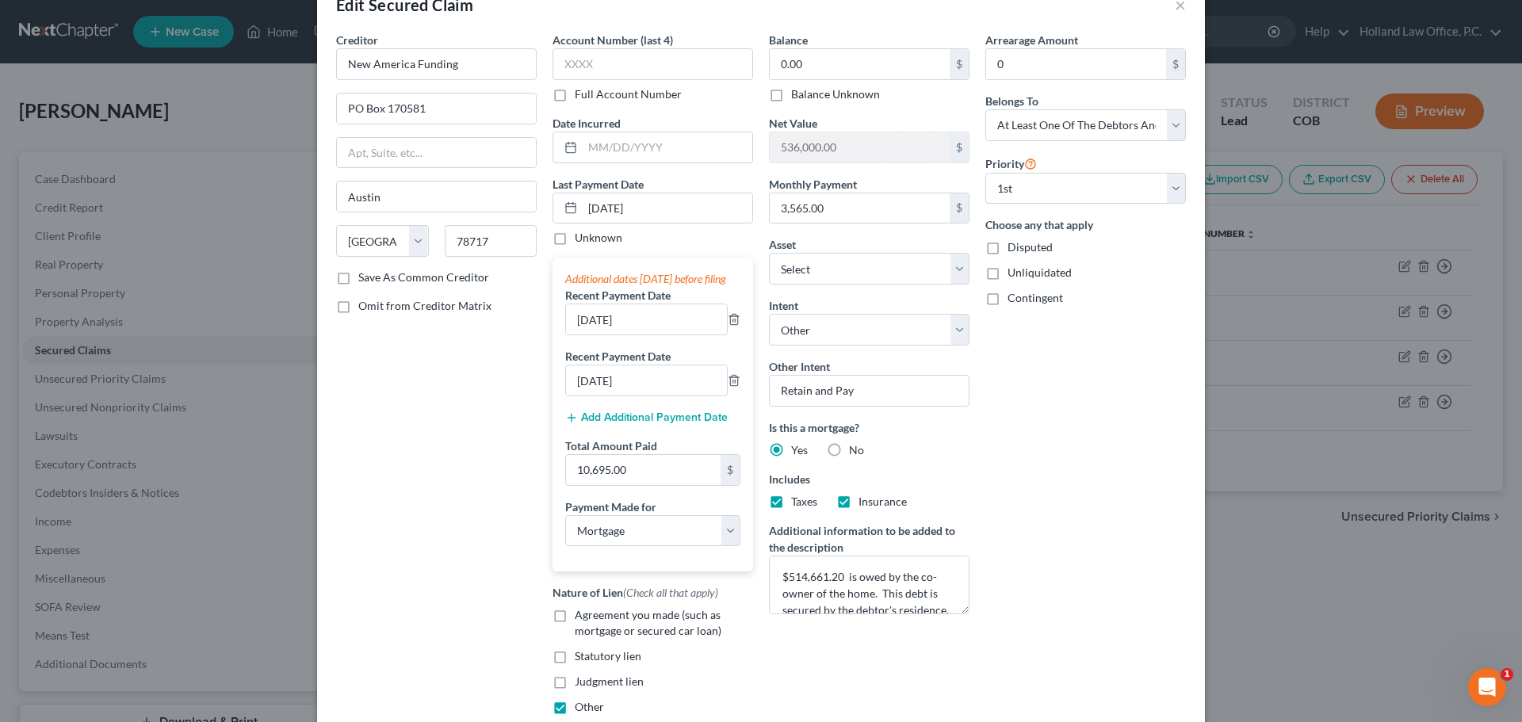
scroll to position [79, 0]
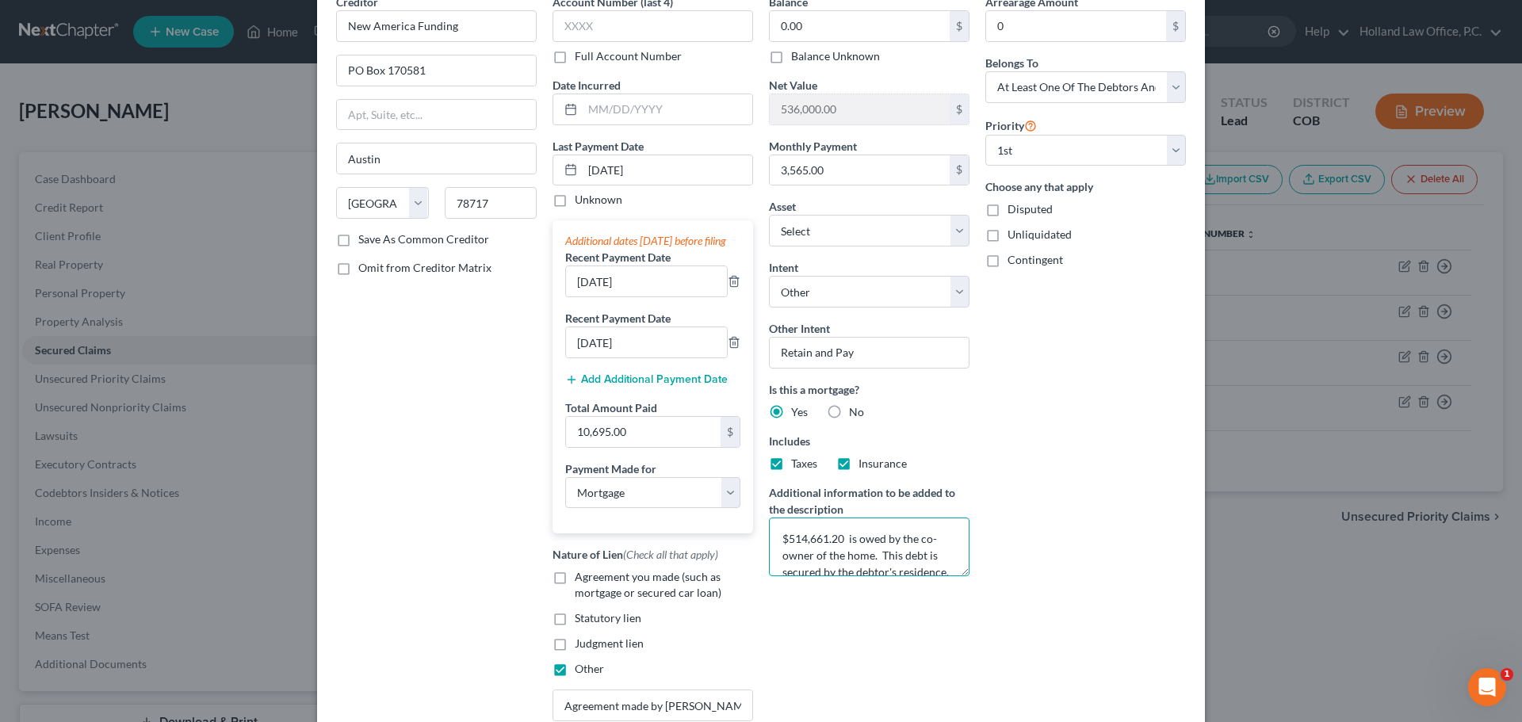
drag, startPoint x: 777, startPoint y: 541, endPoint x: 838, endPoint y: 537, distance: 61.2
click at [838, 537] on textarea "$514,661.20 is owed by the co-owner of the home. This debt is secured by the de…" at bounding box center [869, 547] width 201 height 59
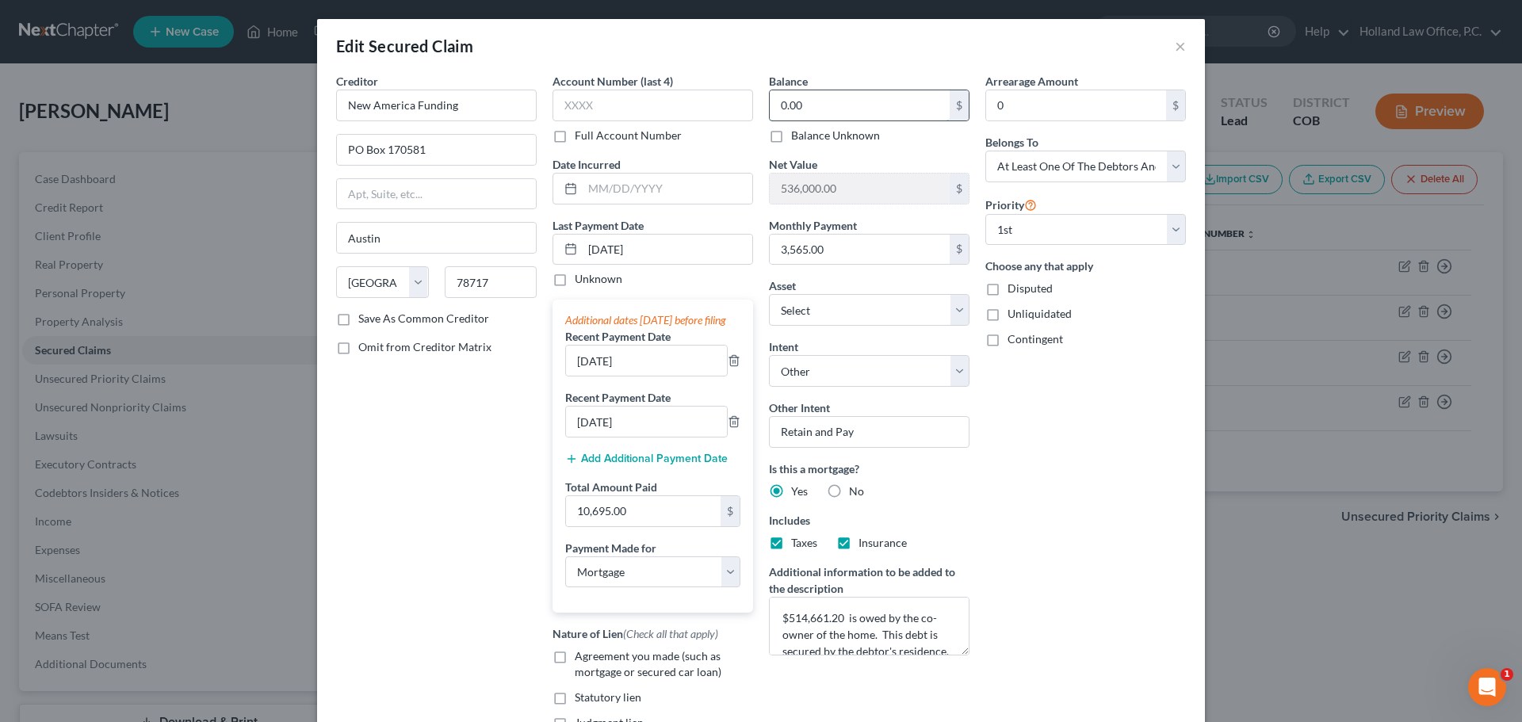
click at [803, 106] on input "0.00" at bounding box center [860, 105] width 180 height 30
paste input "$514,661.2"
type input "$514,661.20"
click at [728, 367] on icon "button" at bounding box center [734, 360] width 13 height 13
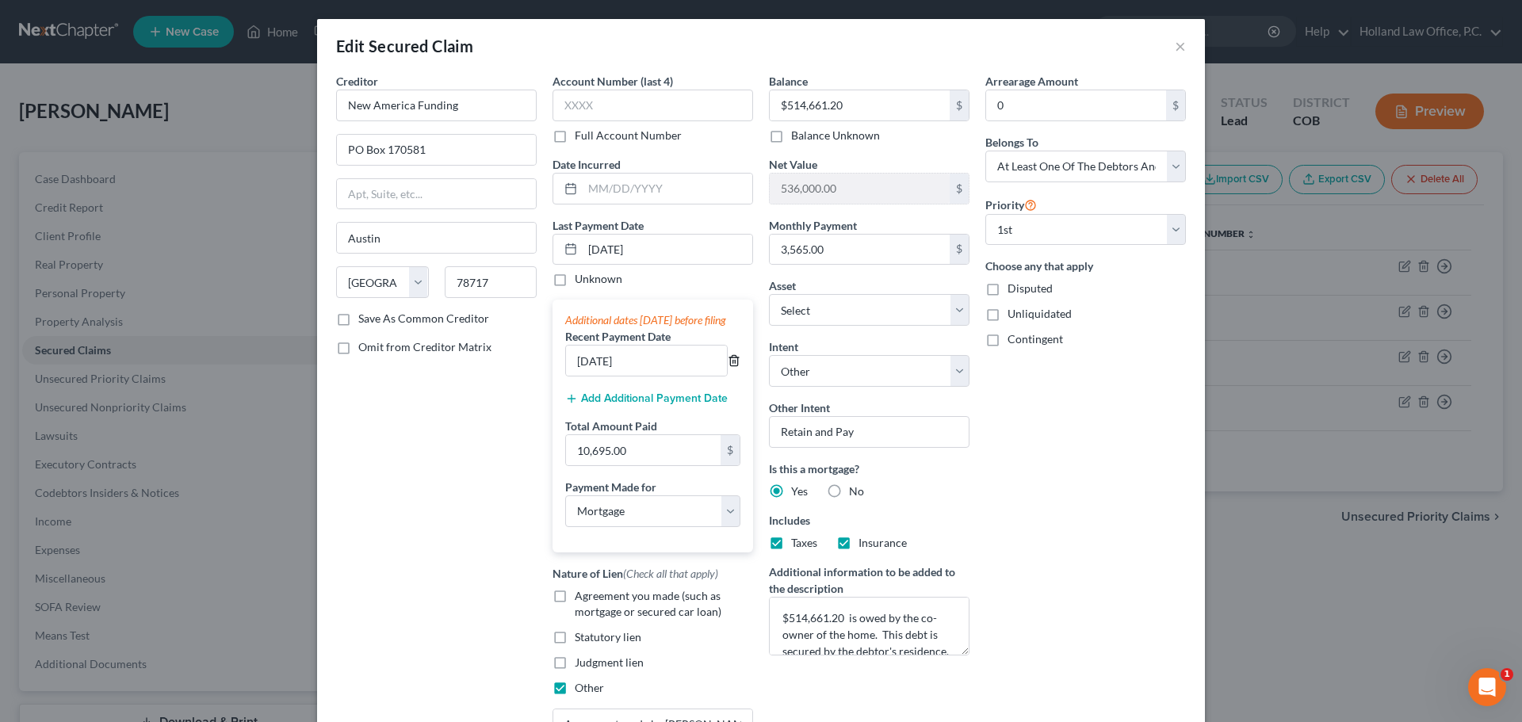
click at [728, 367] on icon "button" at bounding box center [734, 360] width 13 height 13
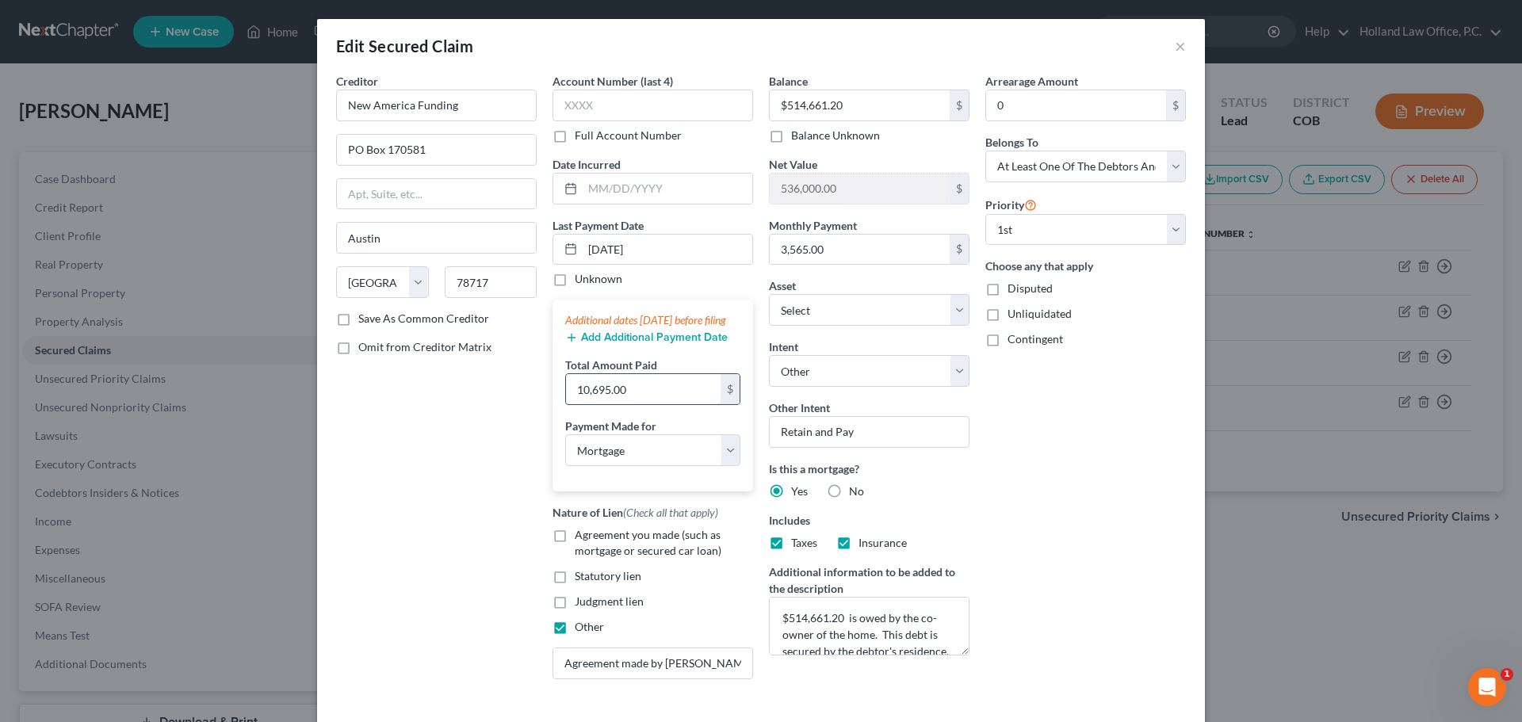
click at [637, 404] on input "10,695.00" at bounding box center [643, 389] width 155 height 30
click at [667, 256] on input "[DATE]" at bounding box center [668, 250] width 170 height 30
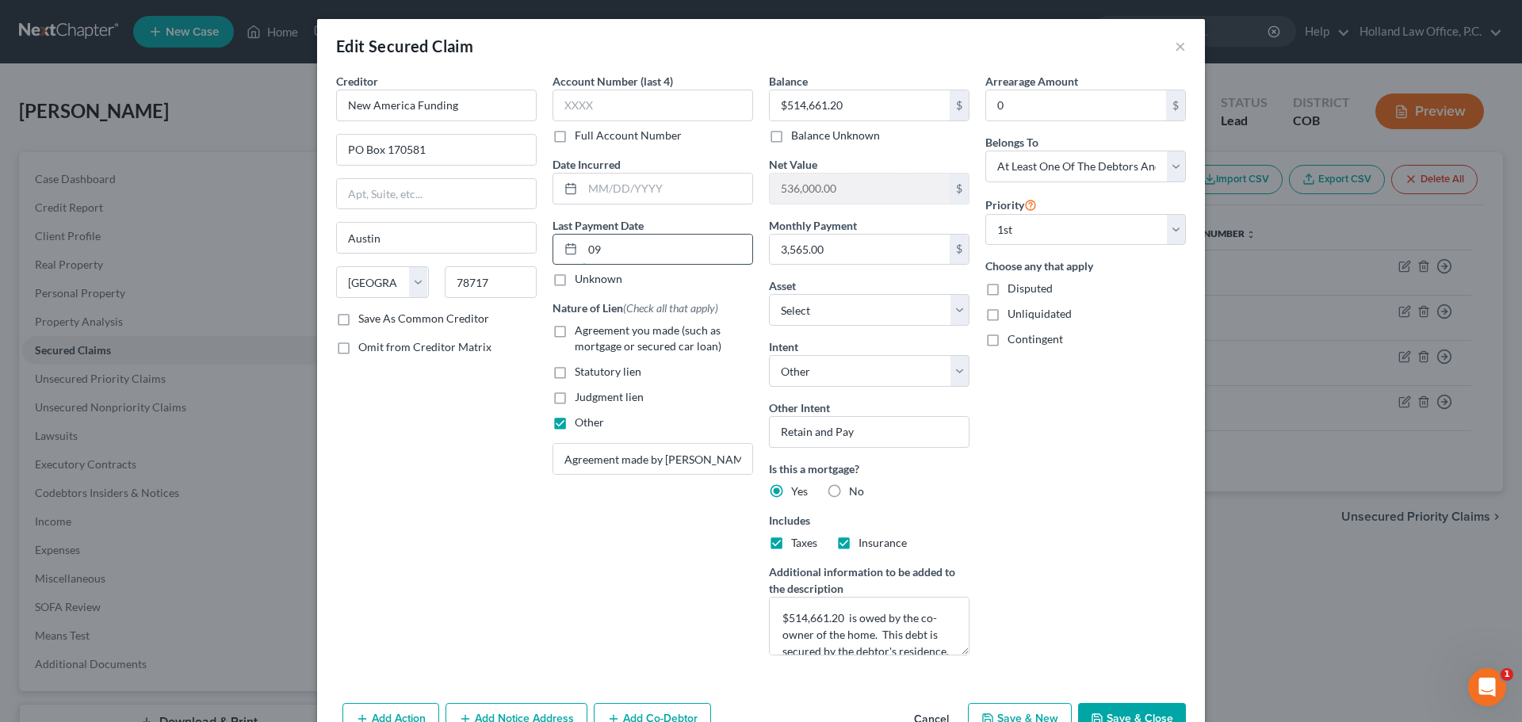
type input "0"
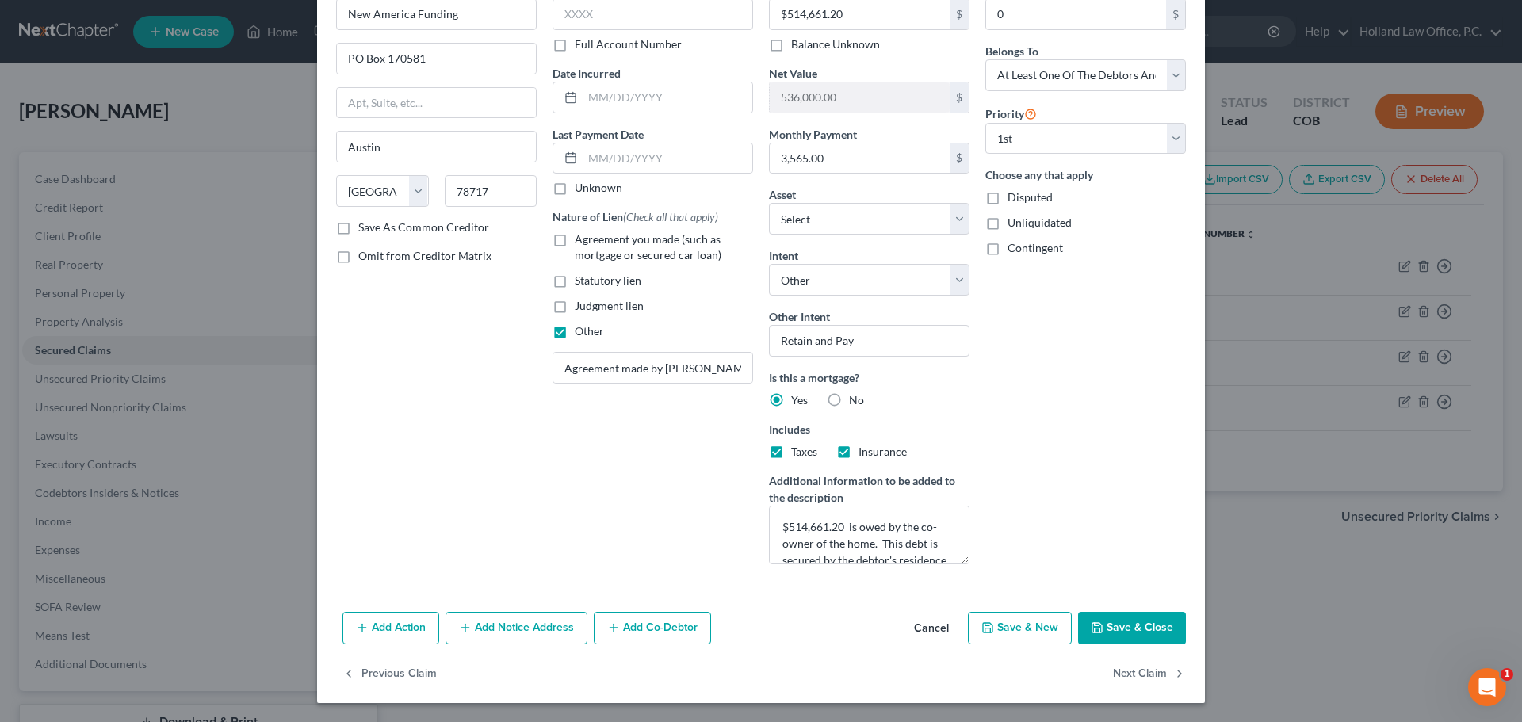
click at [1099, 630] on button "Save & Close" at bounding box center [1132, 628] width 108 height 33
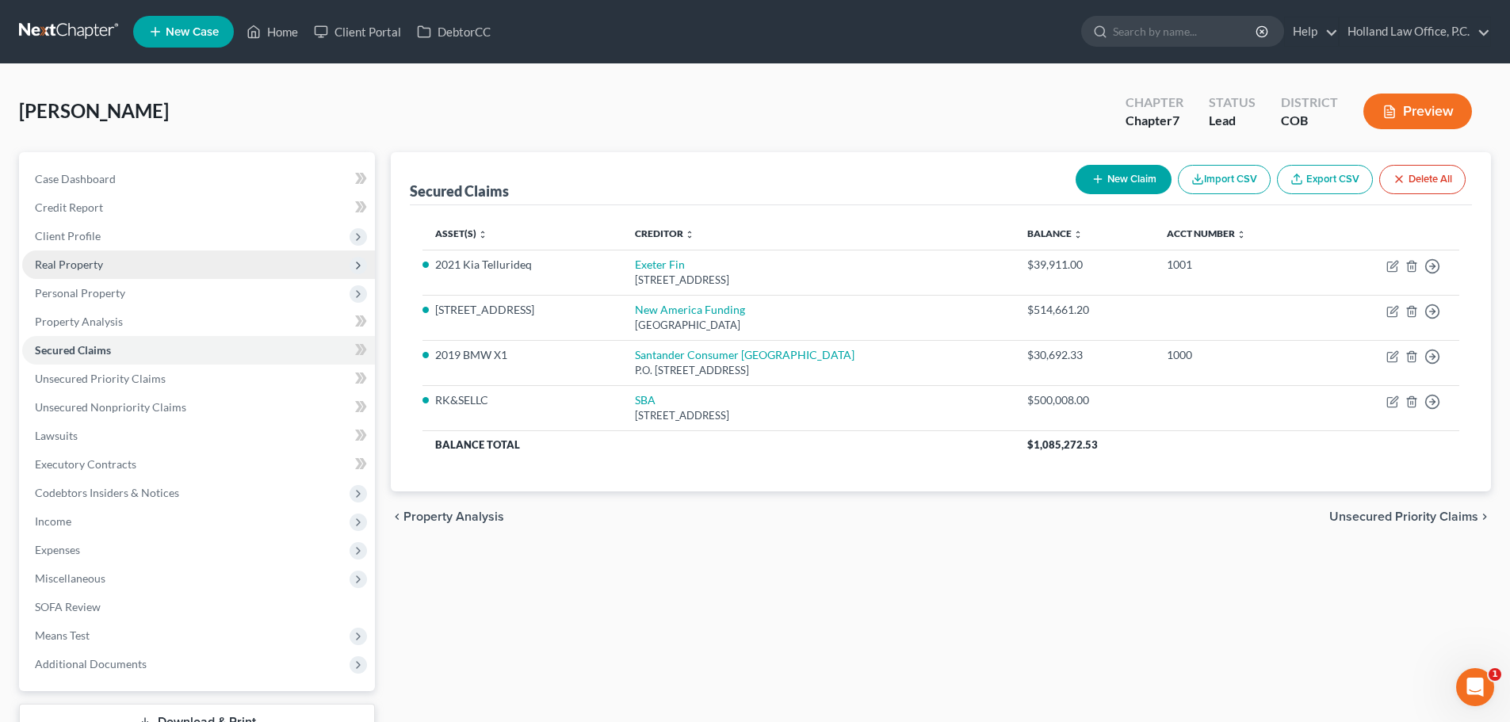
click at [51, 269] on span "Real Property" at bounding box center [69, 264] width 68 height 13
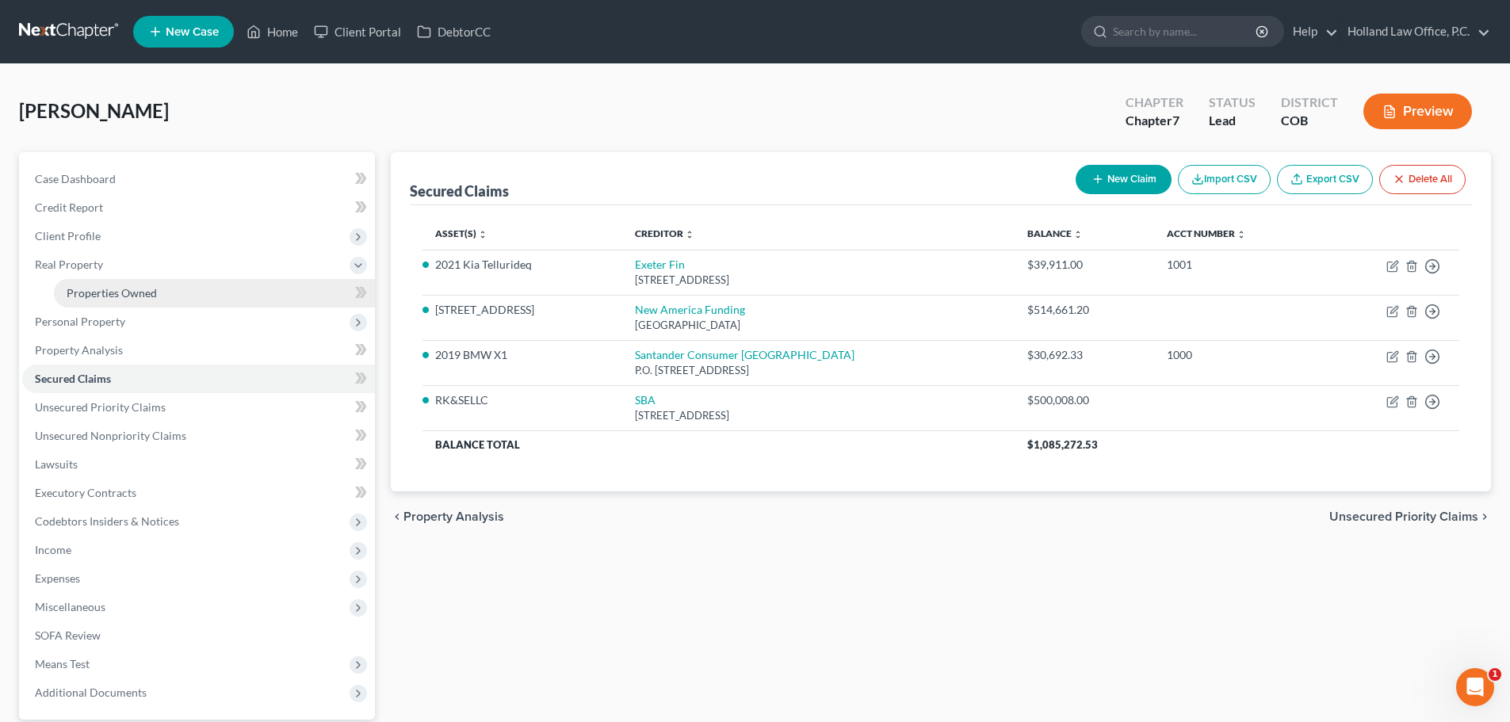
click at [69, 291] on span "Properties Owned" at bounding box center [112, 292] width 90 height 13
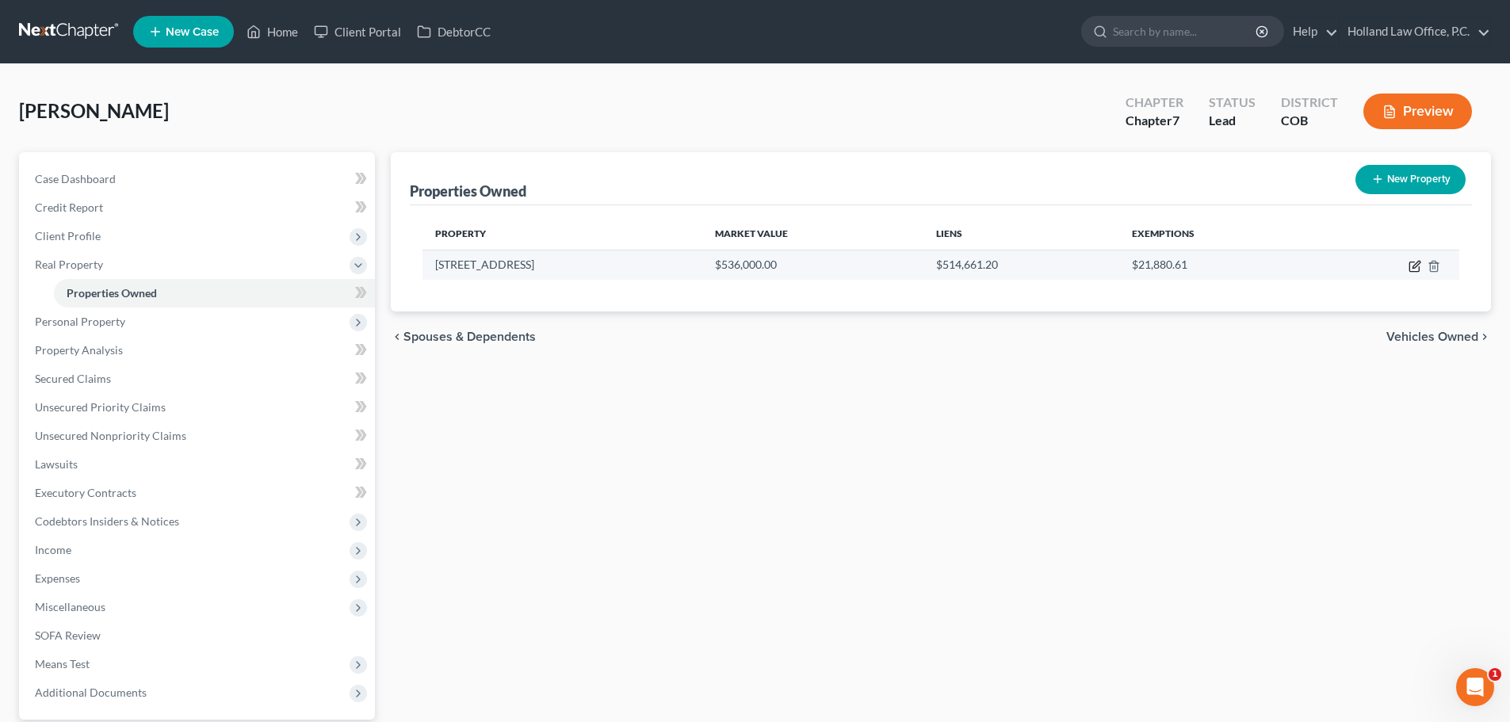
click at [1411, 265] on icon "button" at bounding box center [1414, 266] width 13 height 13
select select "5"
select select "62"
select select "0"
select select "1"
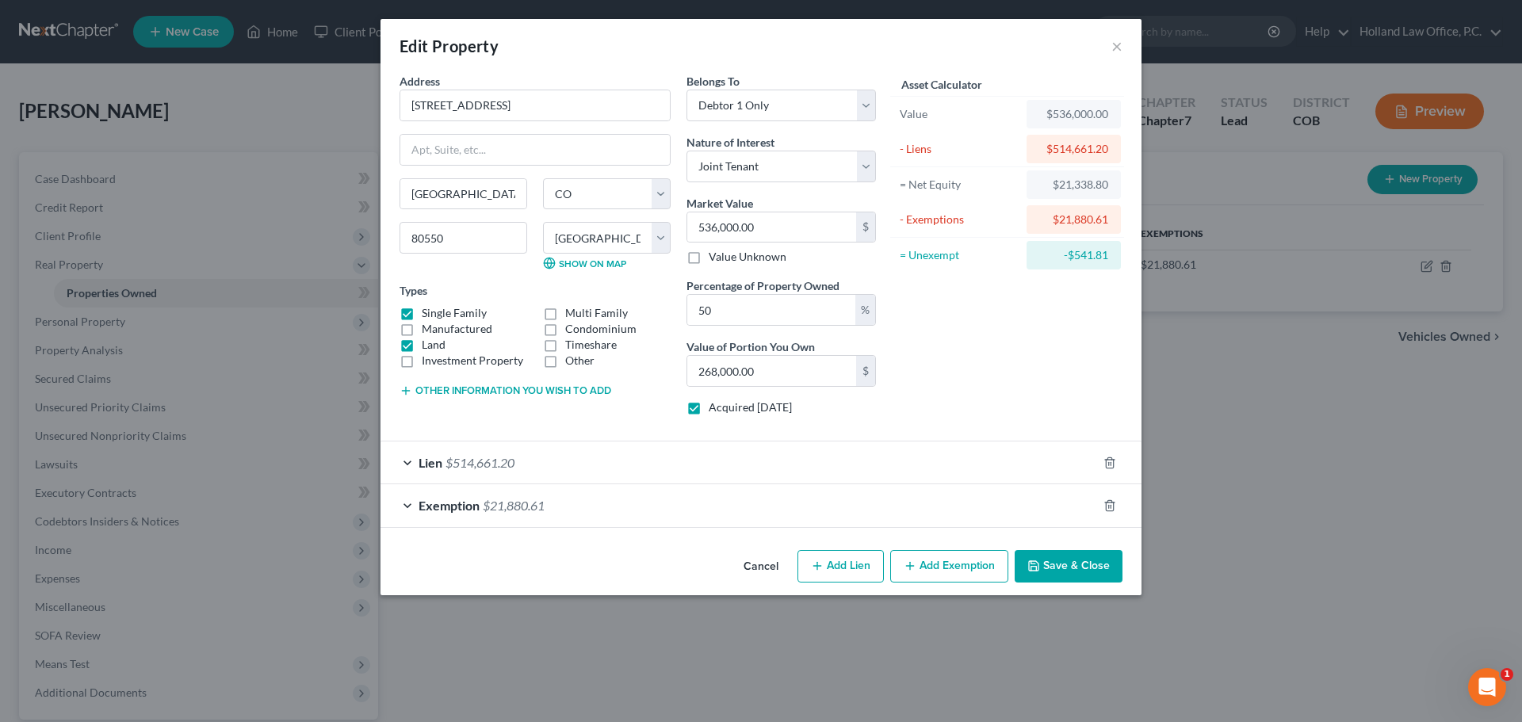
click at [496, 505] on span "$21,880.61" at bounding box center [514, 505] width 62 height 15
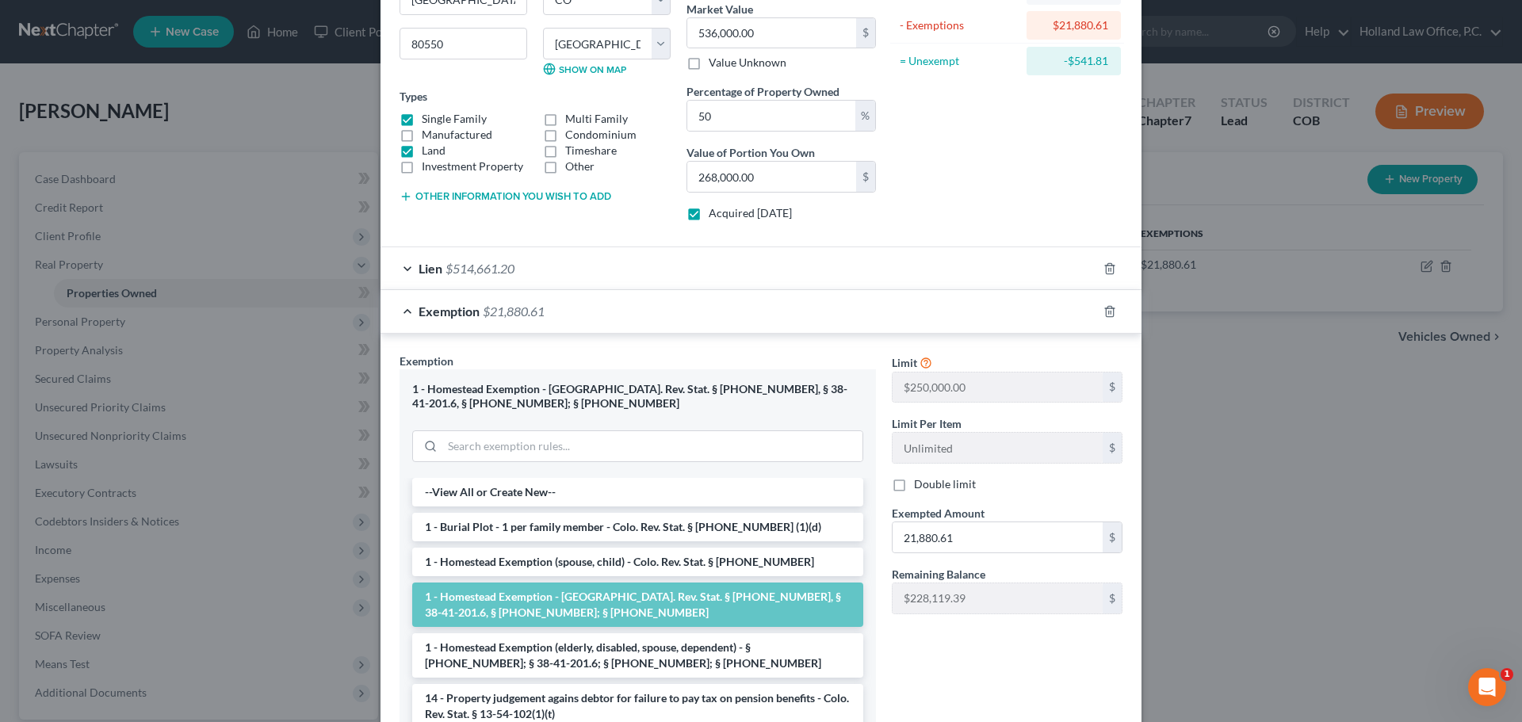
scroll to position [238, 0]
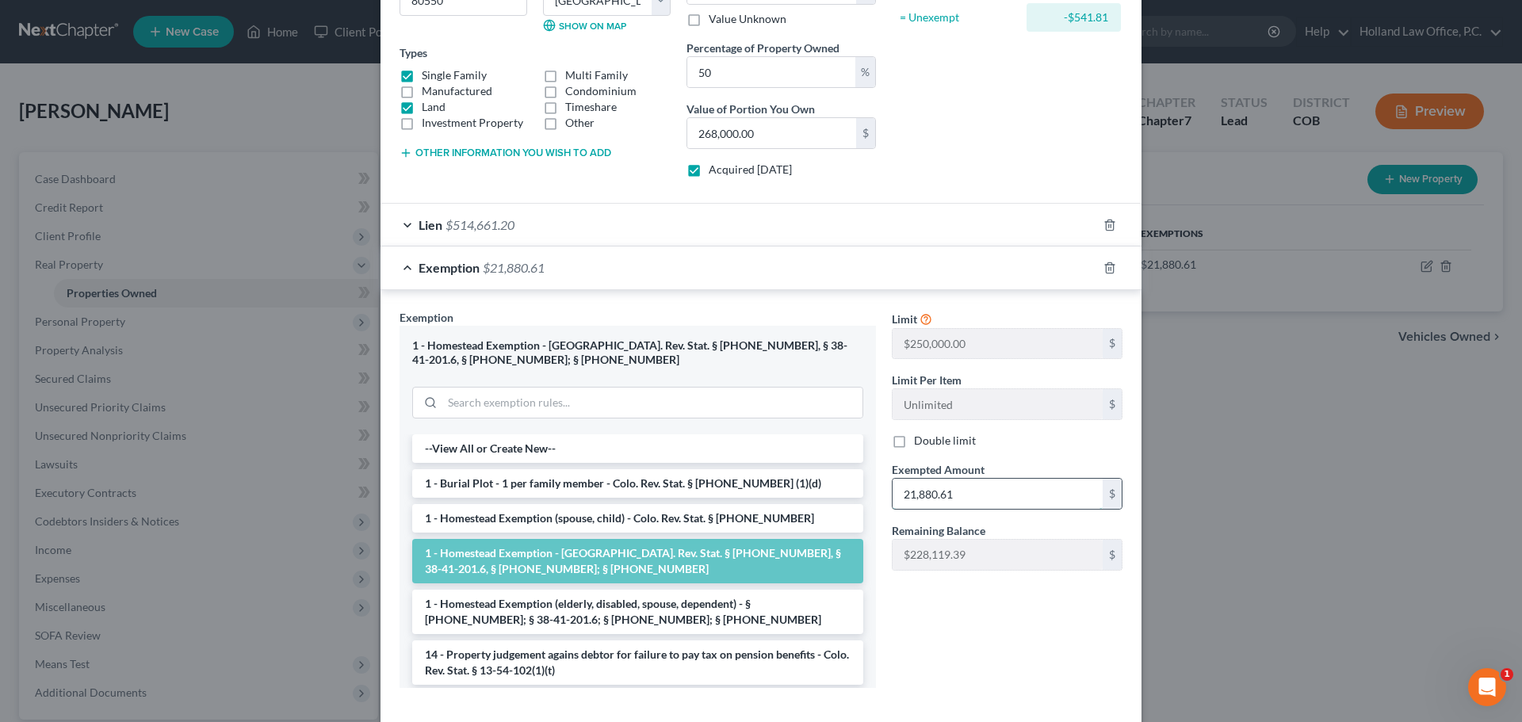
click at [971, 491] on input "21,880.61" at bounding box center [997, 494] width 210 height 30
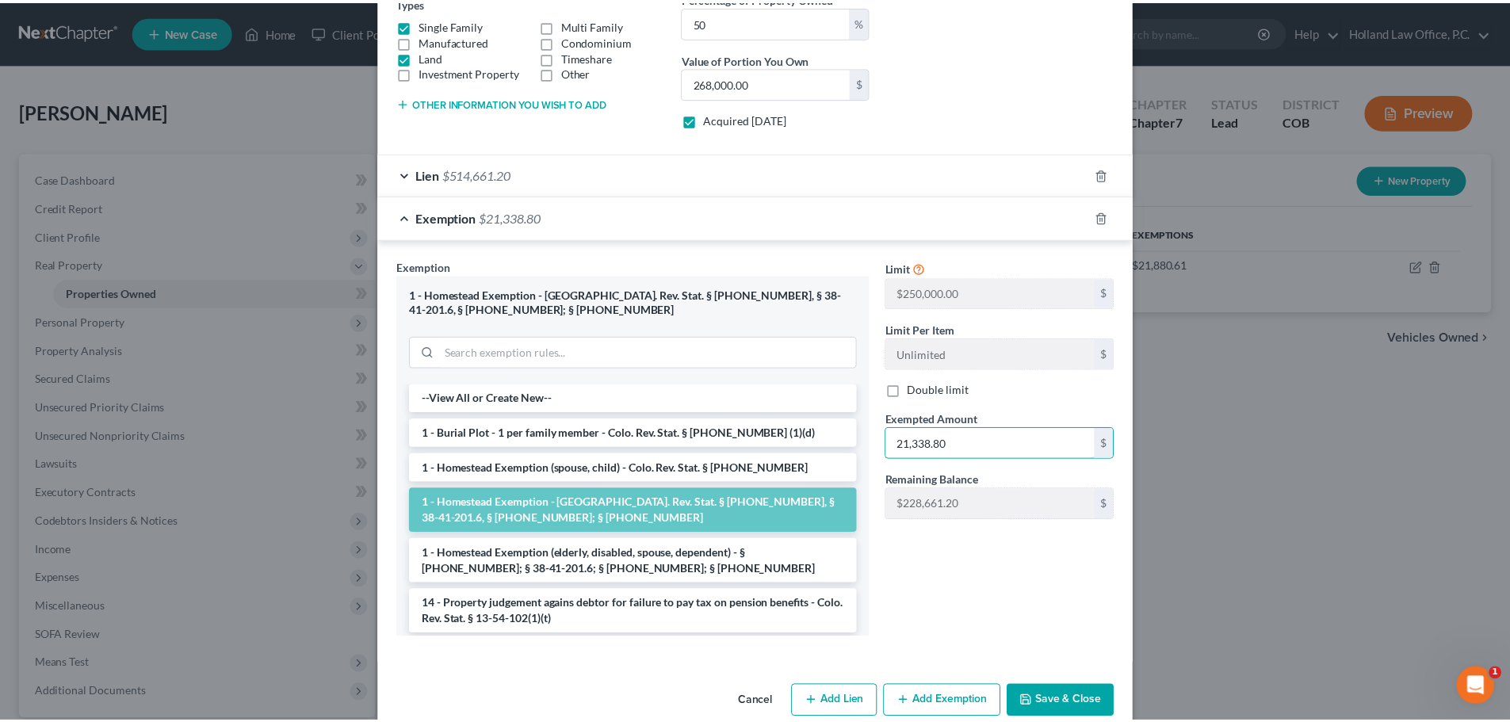
scroll to position [316, 0]
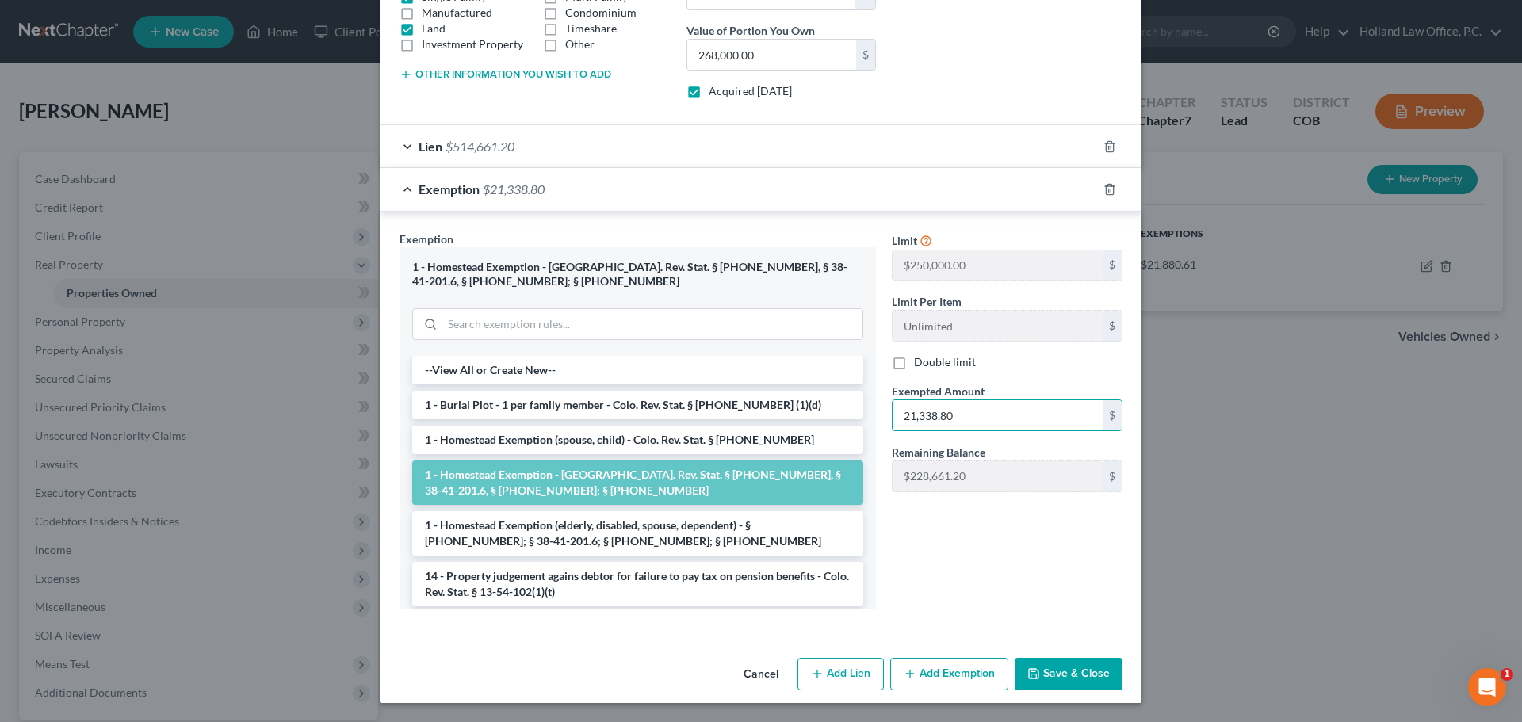
type input "21,338.80"
click at [1058, 663] on button "Save & Close" at bounding box center [1068, 674] width 108 height 33
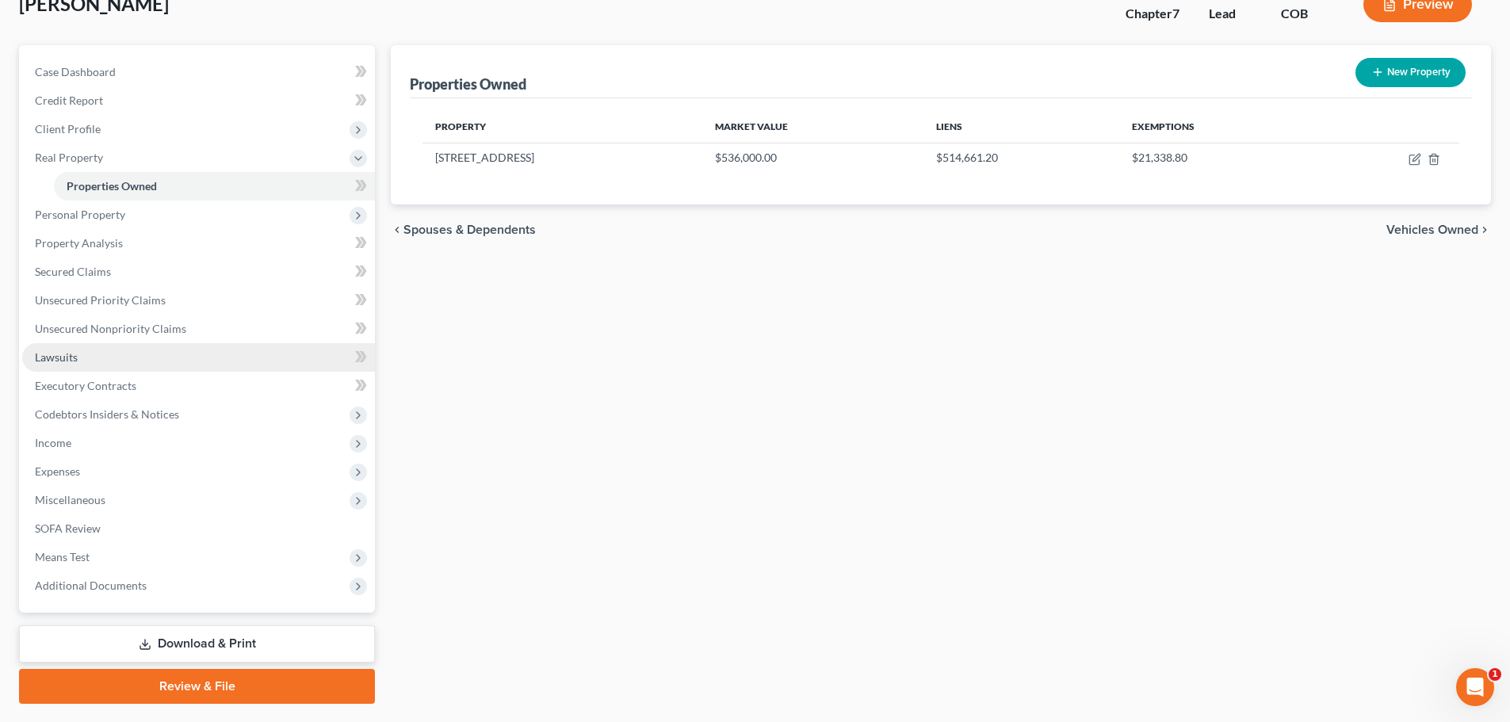
scroll to position [0, 0]
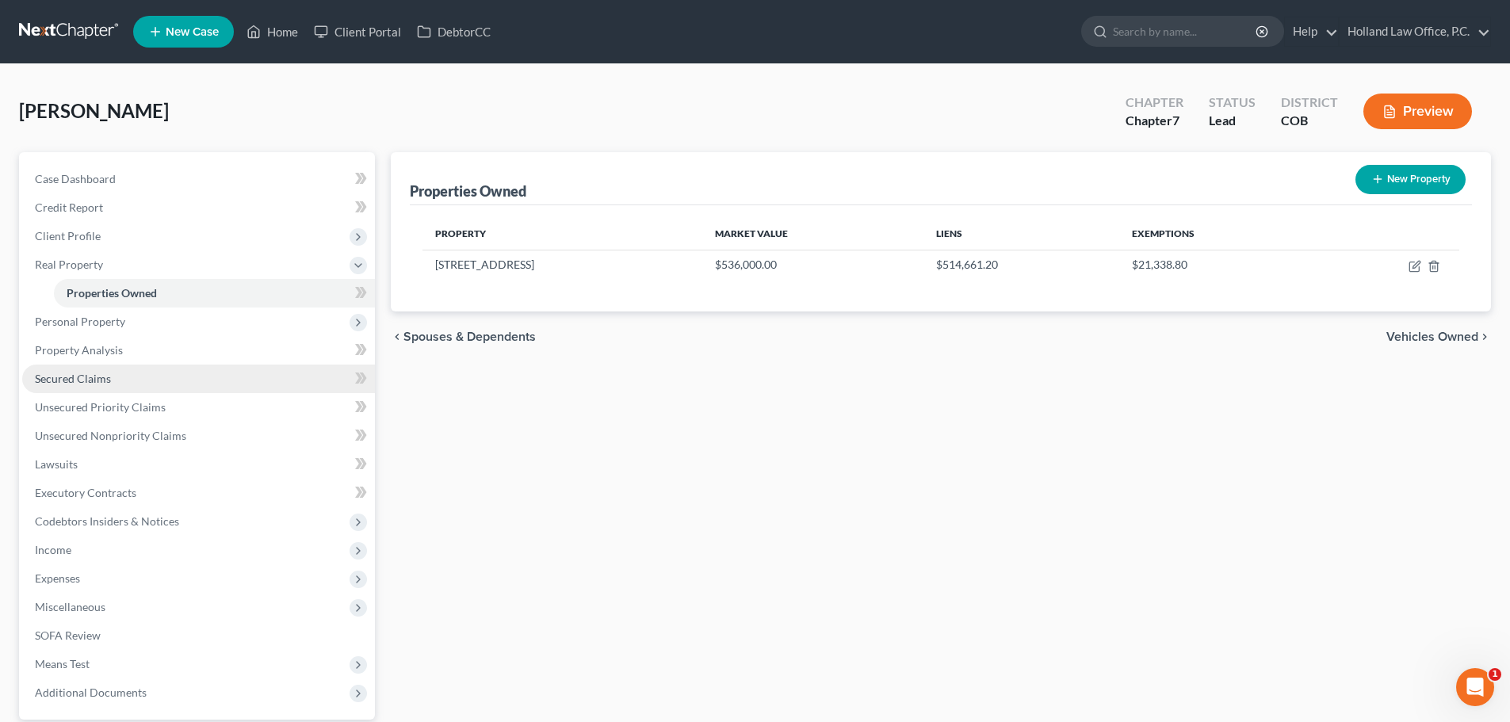
click at [91, 382] on span "Secured Claims" at bounding box center [73, 378] width 76 height 13
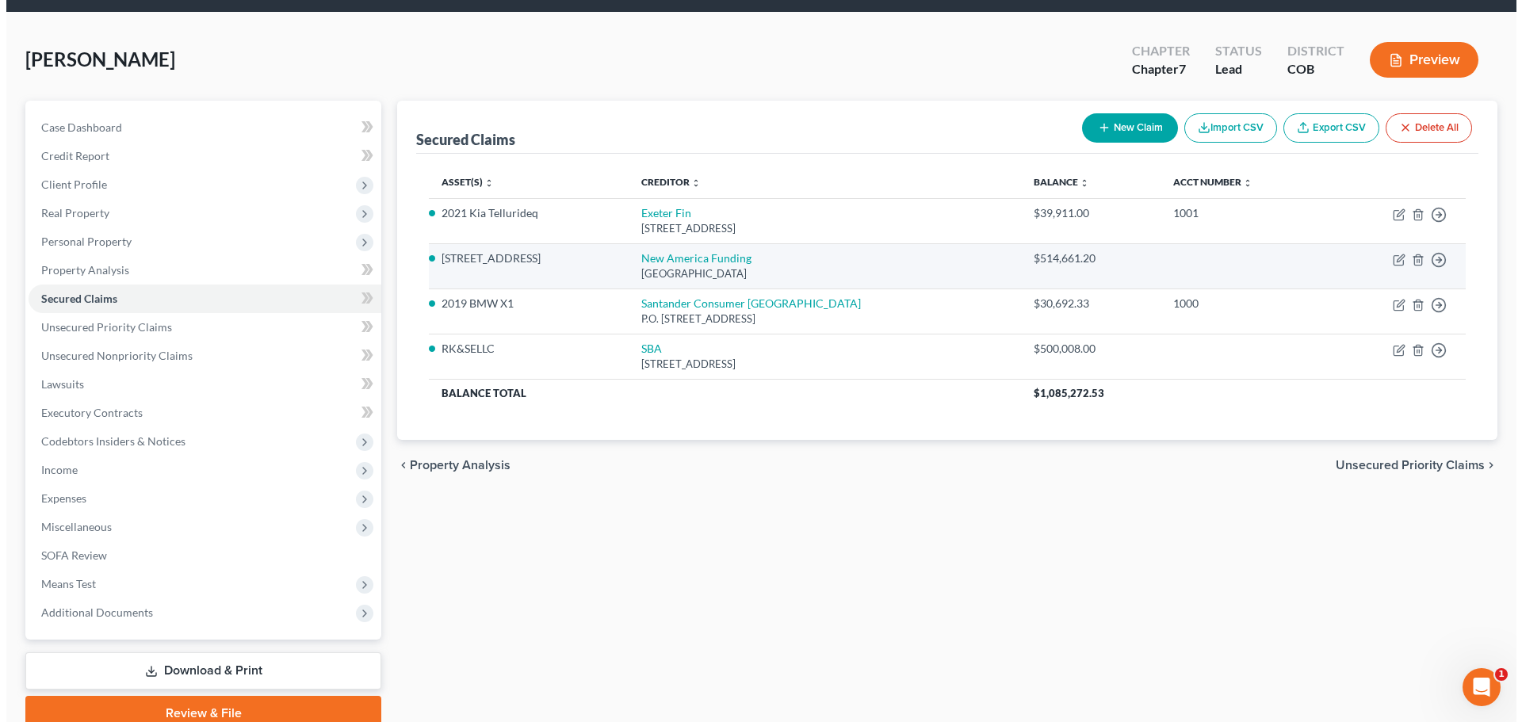
scroll to position [79, 0]
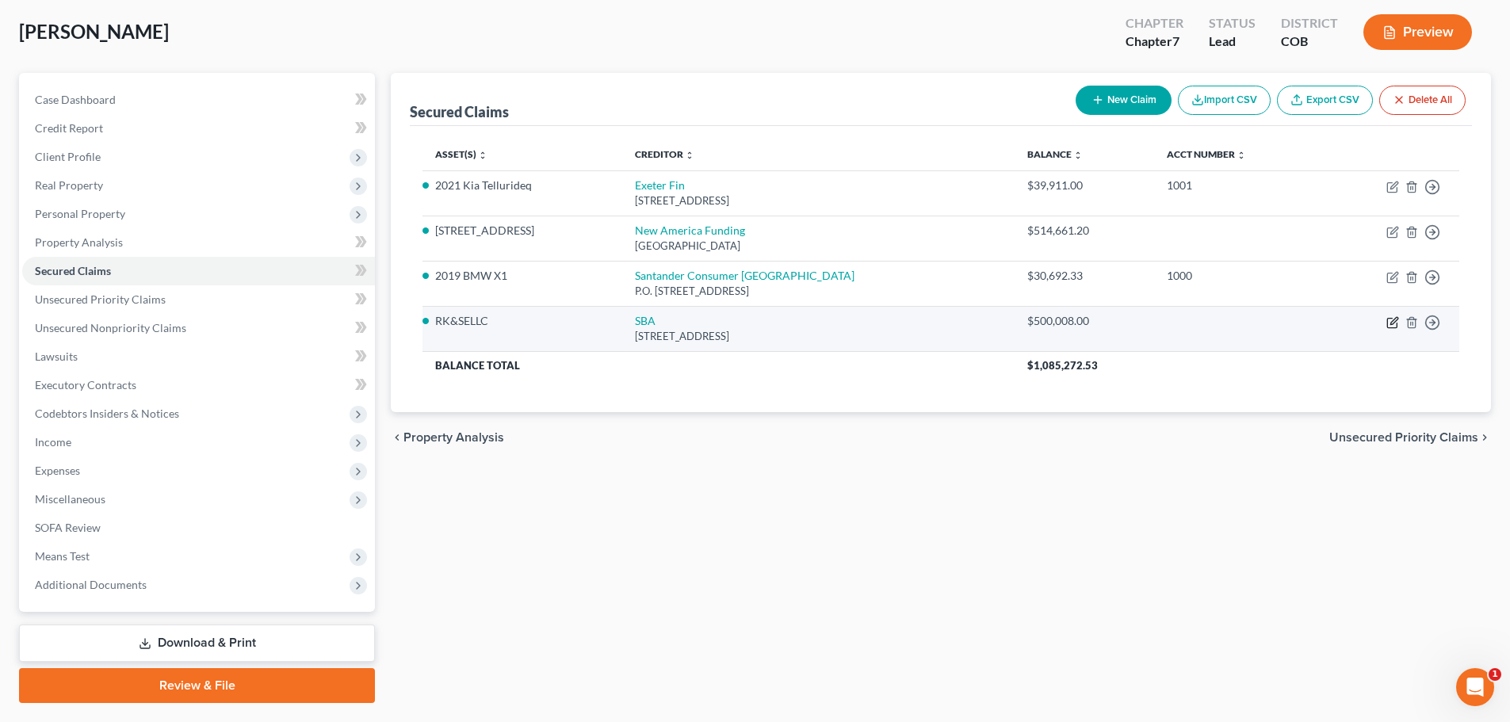
click at [1392, 320] on icon "button" at bounding box center [1392, 322] width 13 height 13
select select "38"
select select "0"
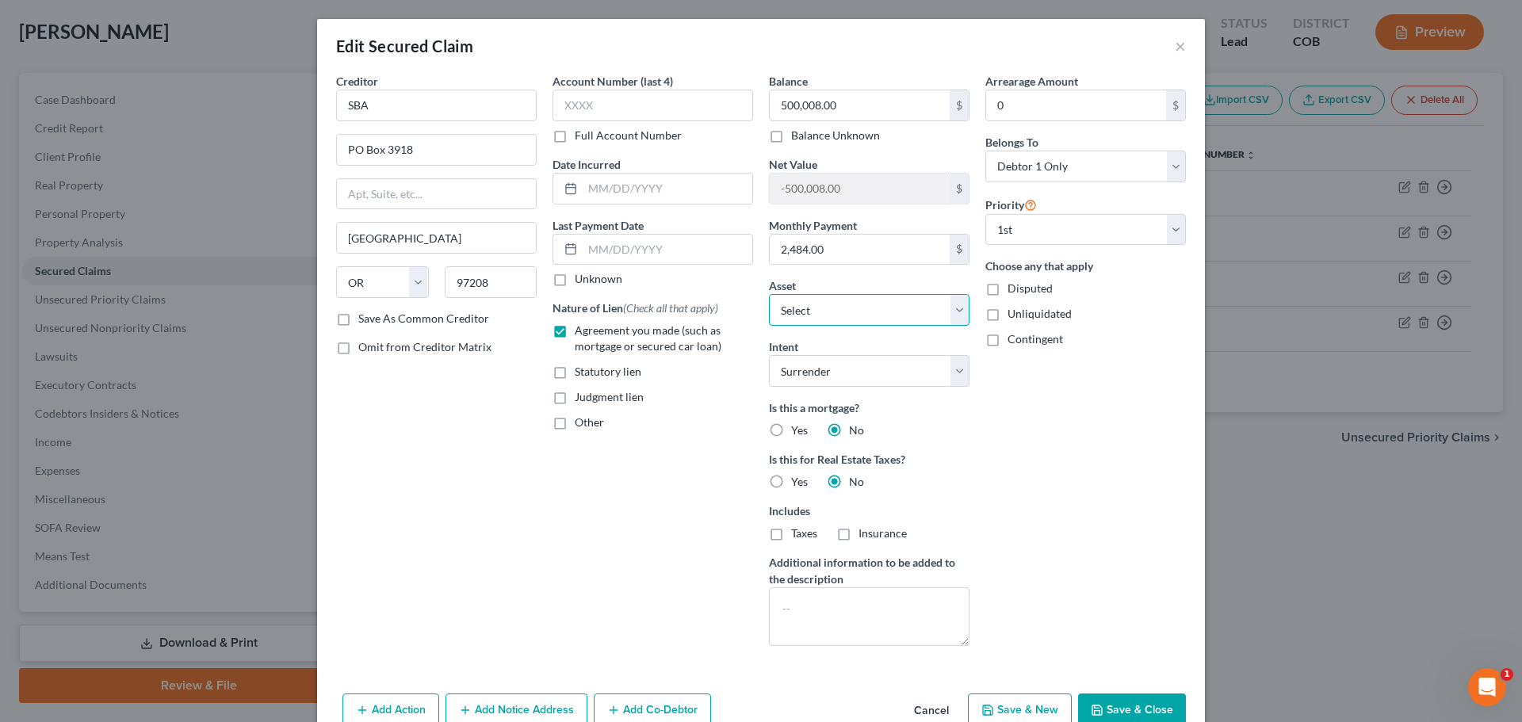
click at [952, 310] on select "Select Other Multiple Assets Cash (Cash on Hand) - $0.0 [PERSON_NAME] & [PERSON…" at bounding box center [869, 310] width 201 height 32
select select "28"
click at [769, 294] on select "Select Other Multiple Assets Cash (Cash on Hand) - $0.0 [PERSON_NAME] & [PERSON…" at bounding box center [869, 310] width 201 height 32
click at [956, 369] on select "Select Surrender Redeem Reaffirm Avoid Other" at bounding box center [869, 371] width 201 height 32
select select "4"
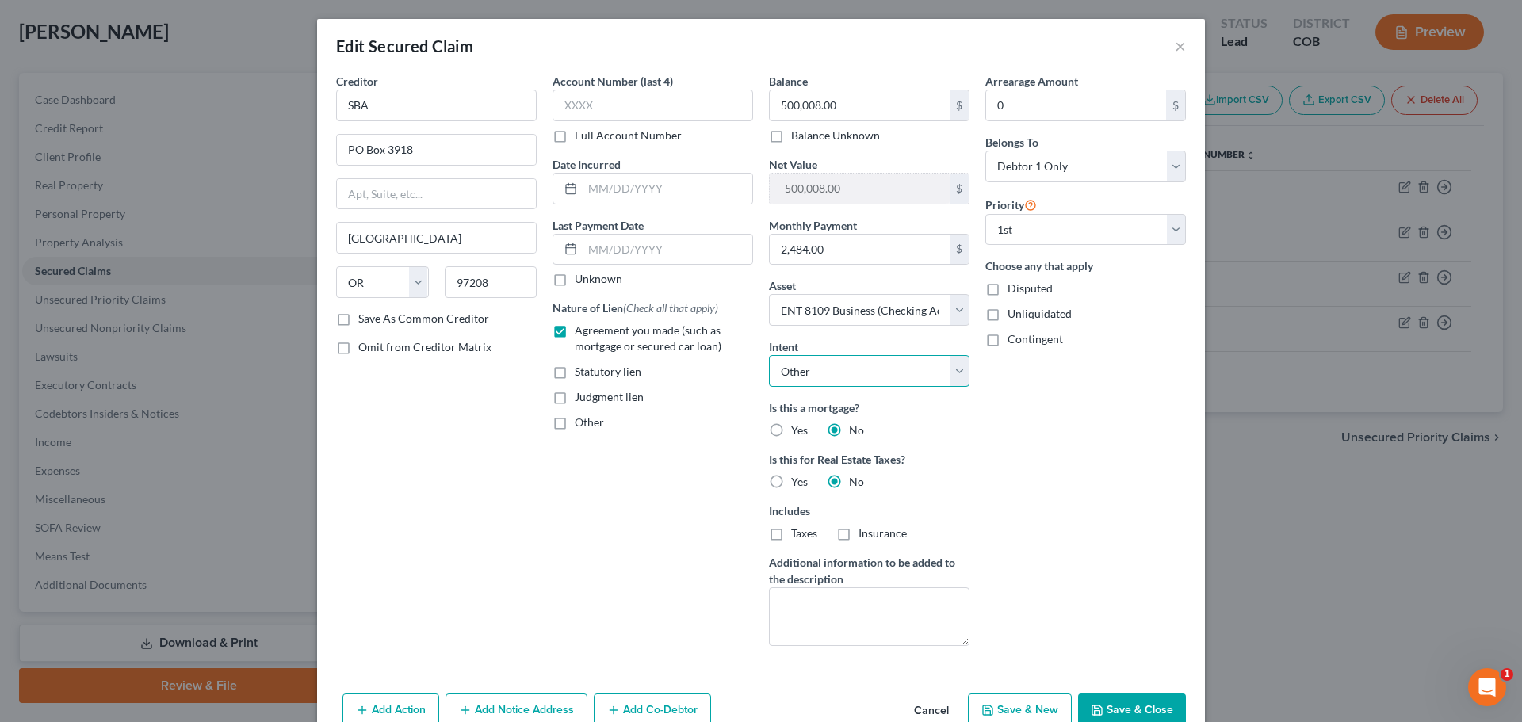
click at [769, 355] on select "Select Surrender Redeem Reaffirm Avoid Other" at bounding box center [869, 371] width 201 height 32
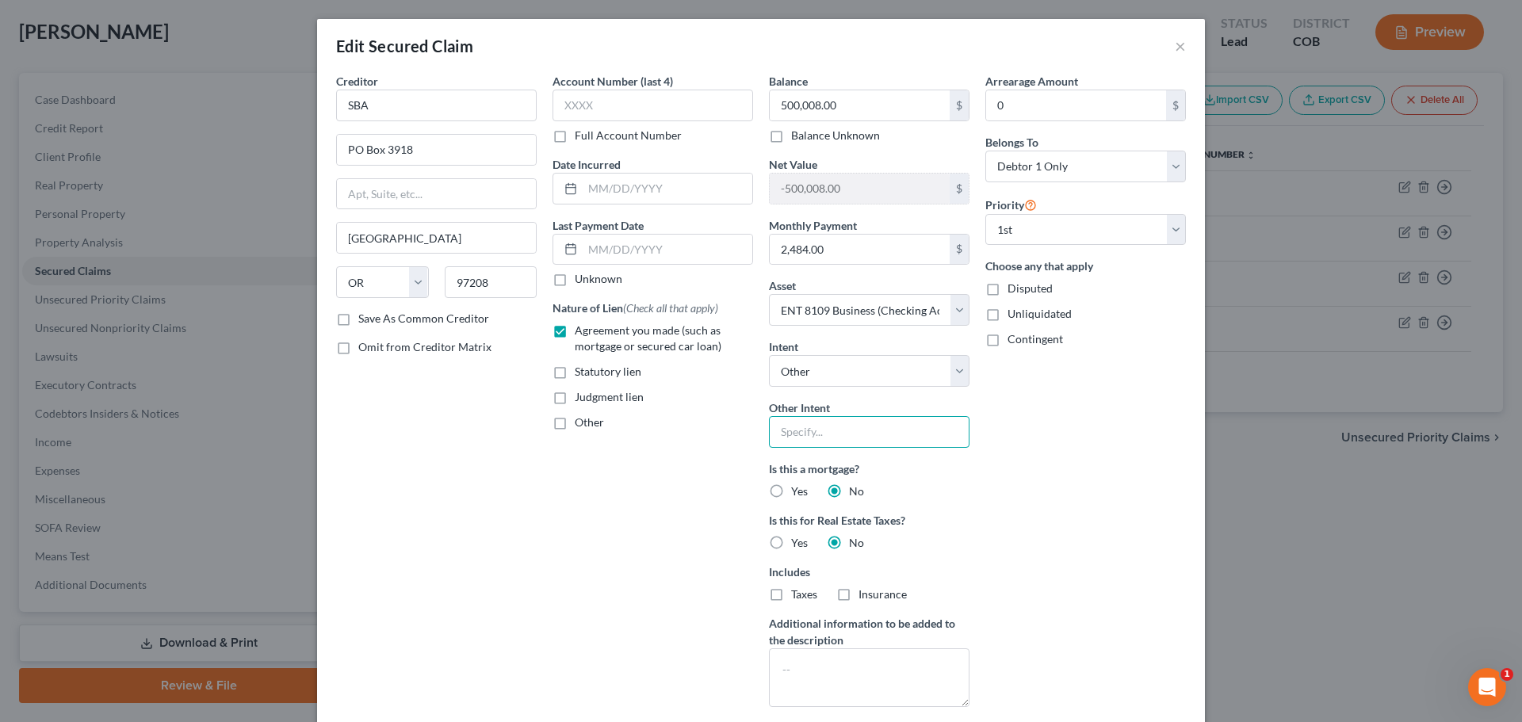
click at [800, 439] on input "text" at bounding box center [869, 432] width 201 height 32
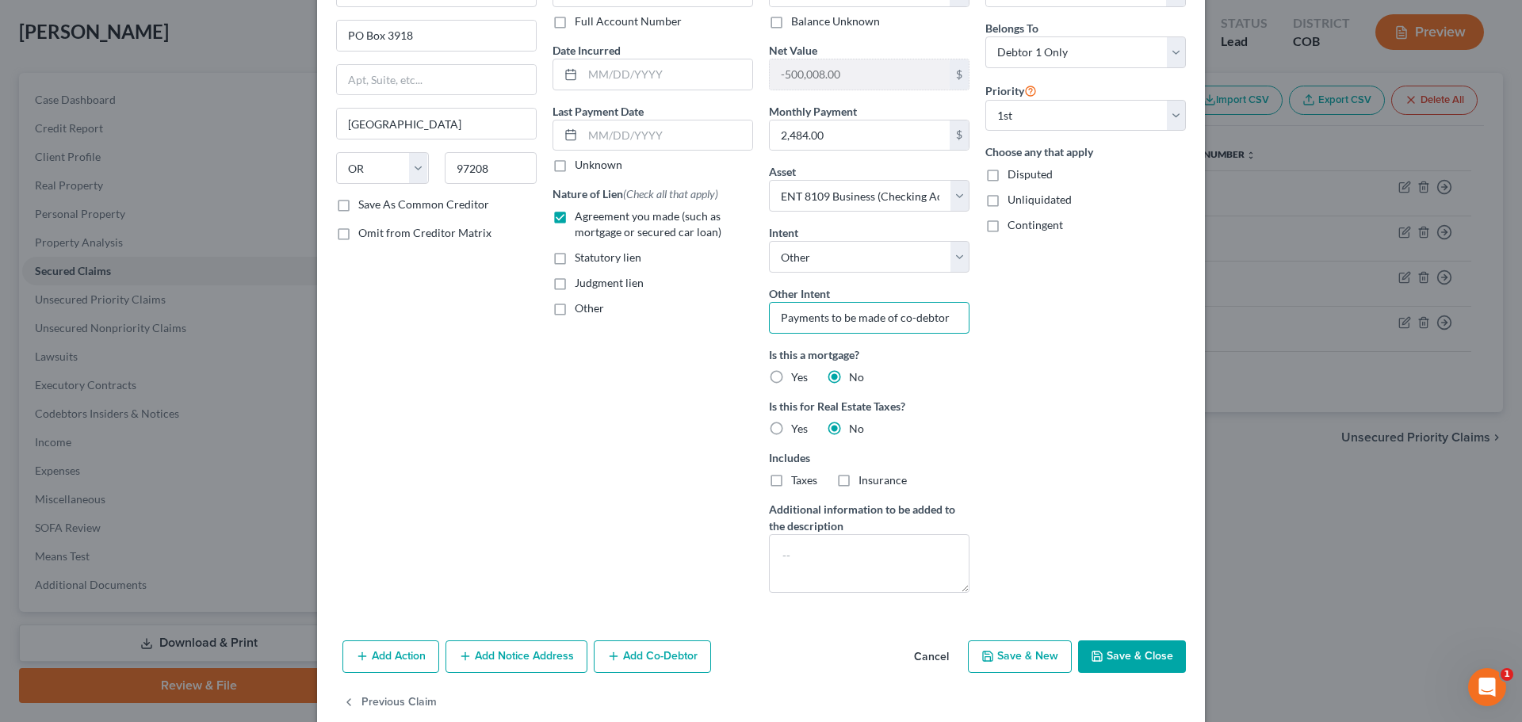
scroll to position [143, 0]
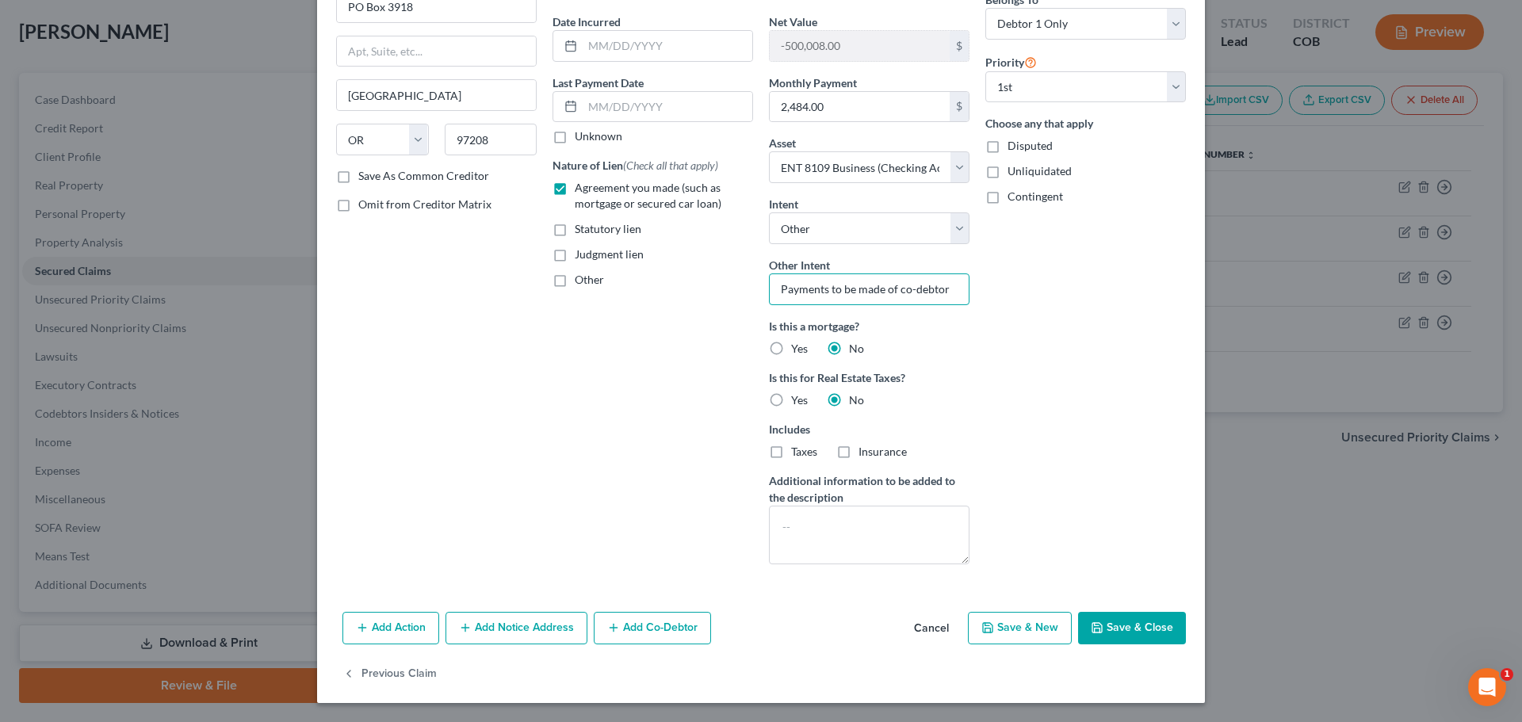
type input "Payments to be made of co-debtor"
click at [1111, 626] on button "Save & Close" at bounding box center [1132, 628] width 108 height 33
select select
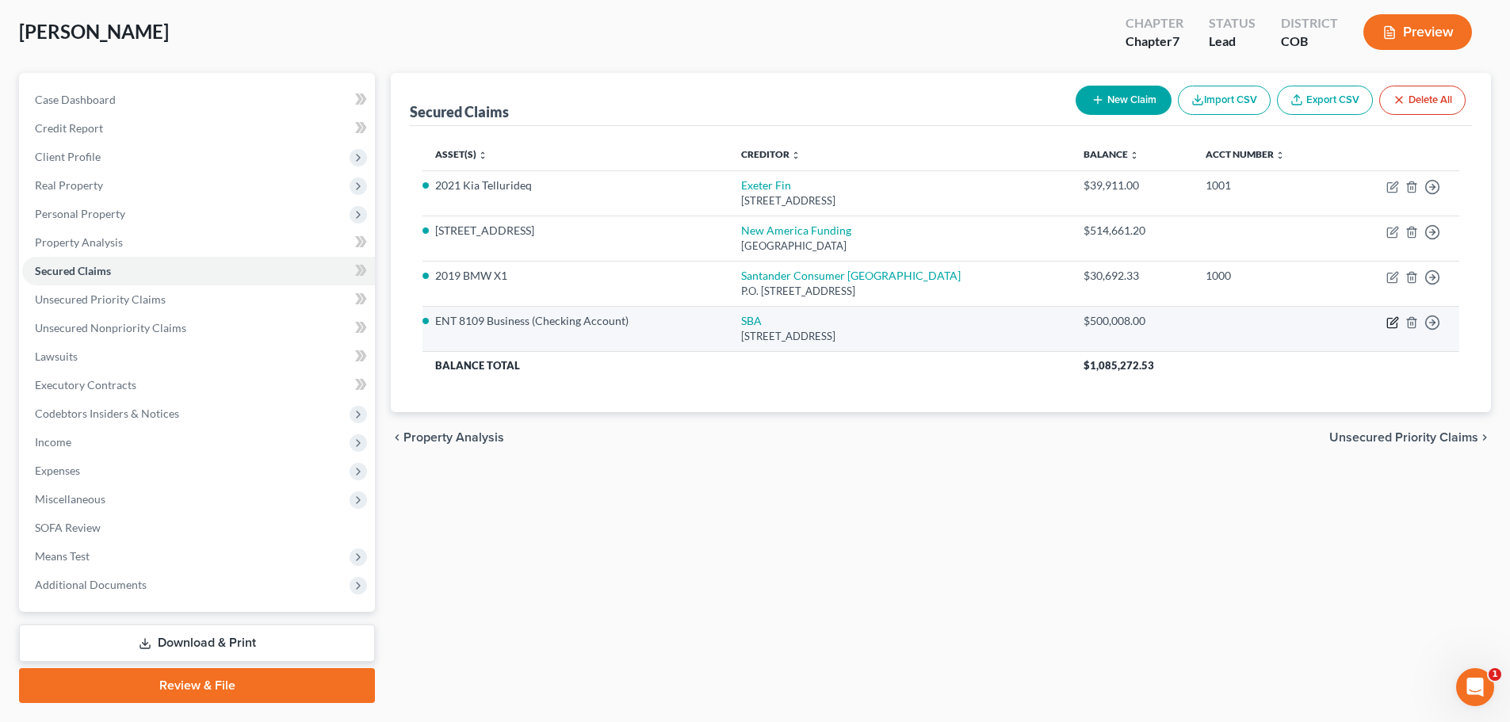
click at [1391, 327] on icon "button" at bounding box center [1392, 323] width 10 height 10
select select "38"
select select "4"
select select "0"
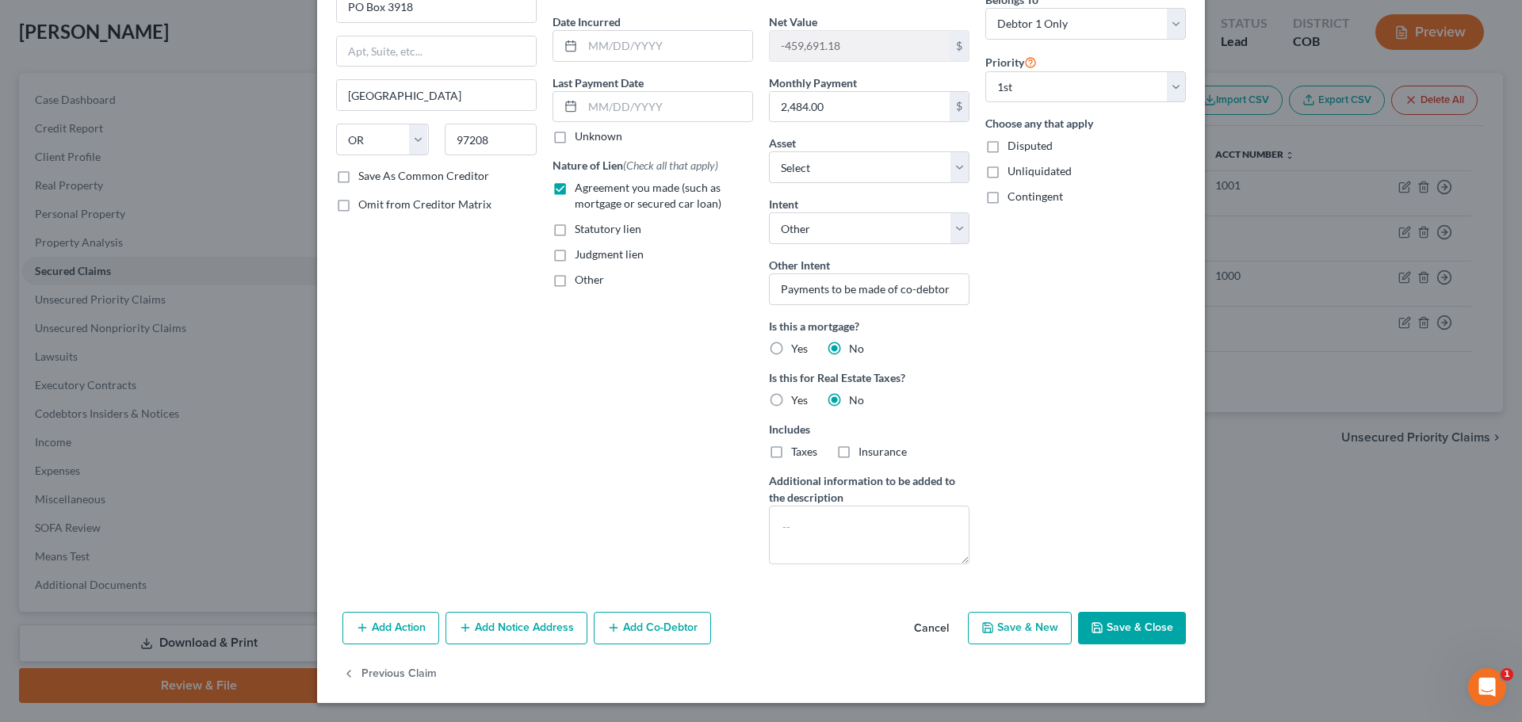
click at [1126, 637] on button "Save & Close" at bounding box center [1132, 628] width 108 height 33
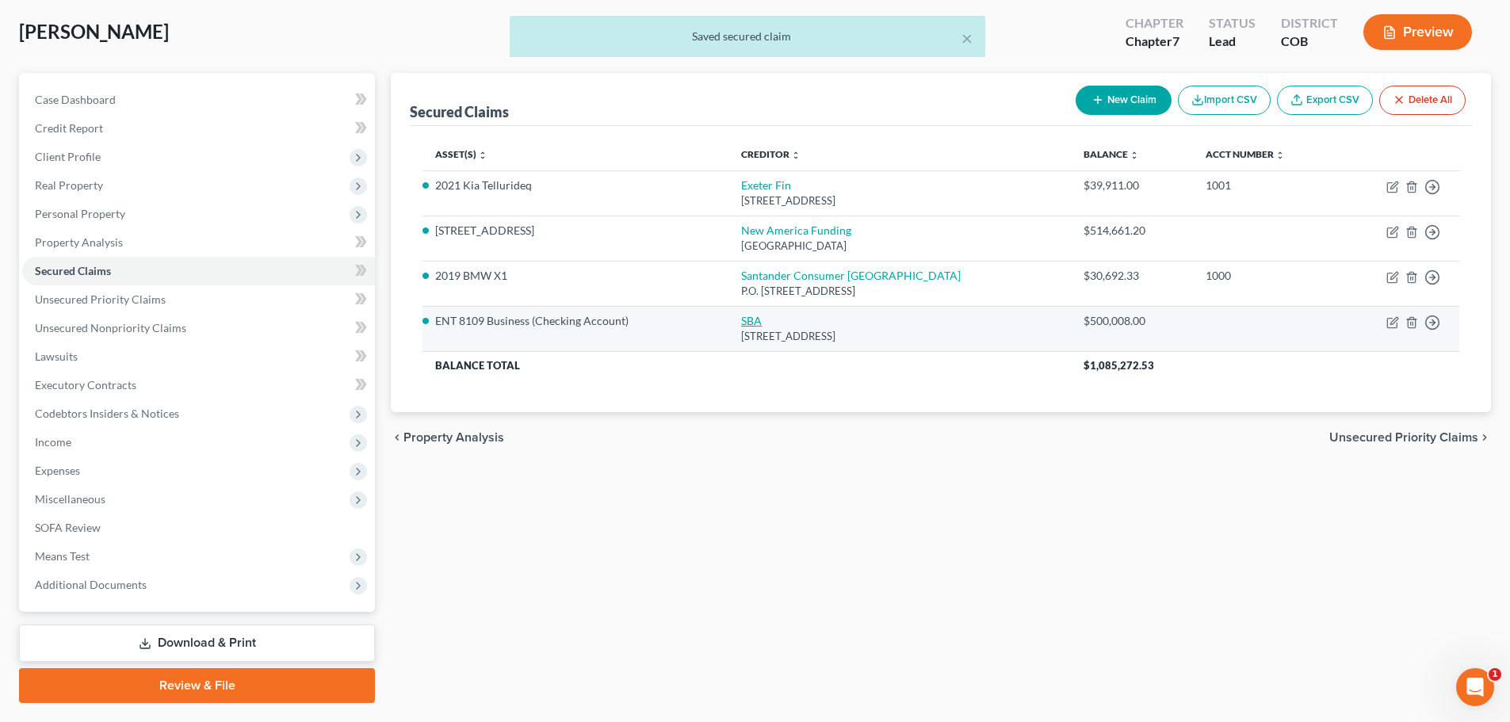
click at [762, 323] on link "SBA" at bounding box center [751, 320] width 21 height 13
select select "38"
select select "4"
select select "0"
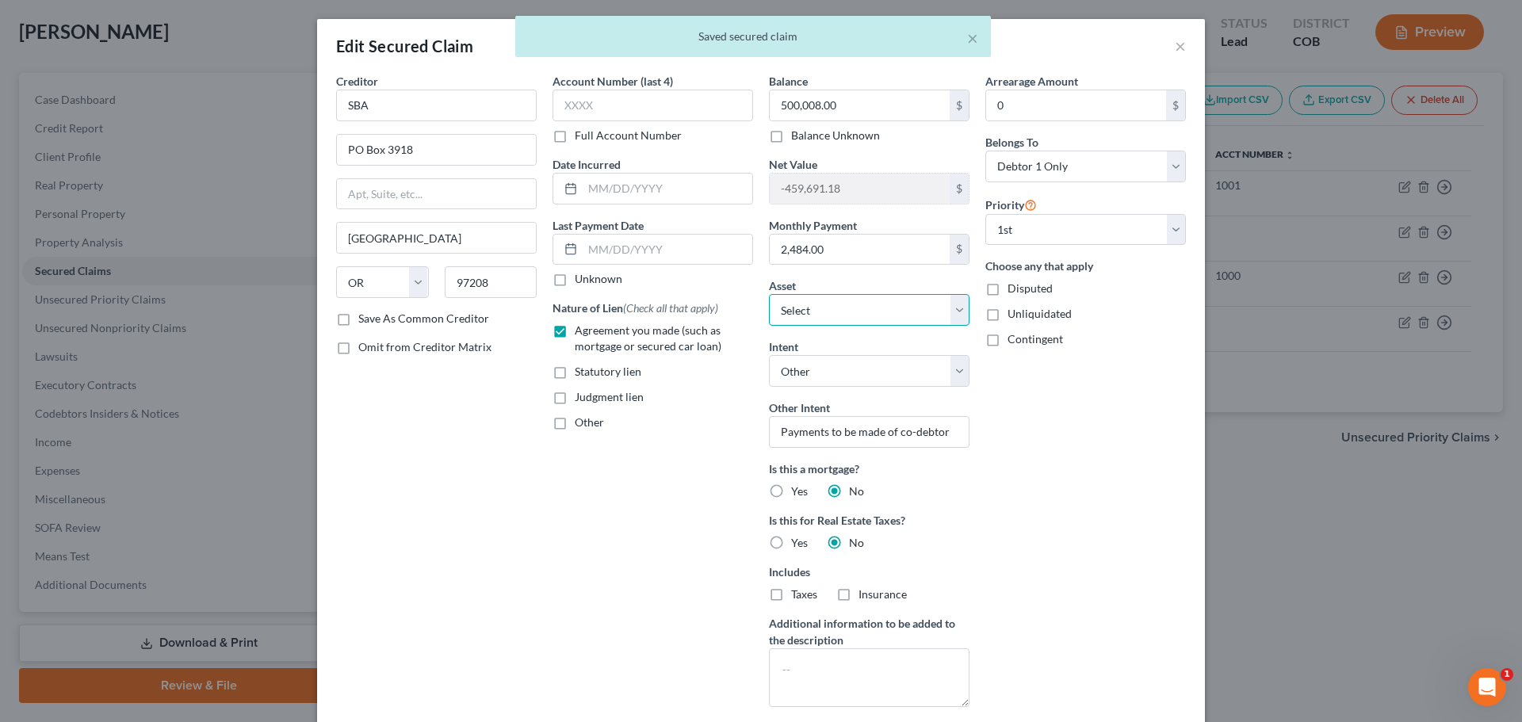
click at [947, 306] on select "Select Other Multiple Assets Cash (Cash on Hand) - $0.0 [PERSON_NAME] & [PERSON…" at bounding box center [869, 310] width 201 height 32
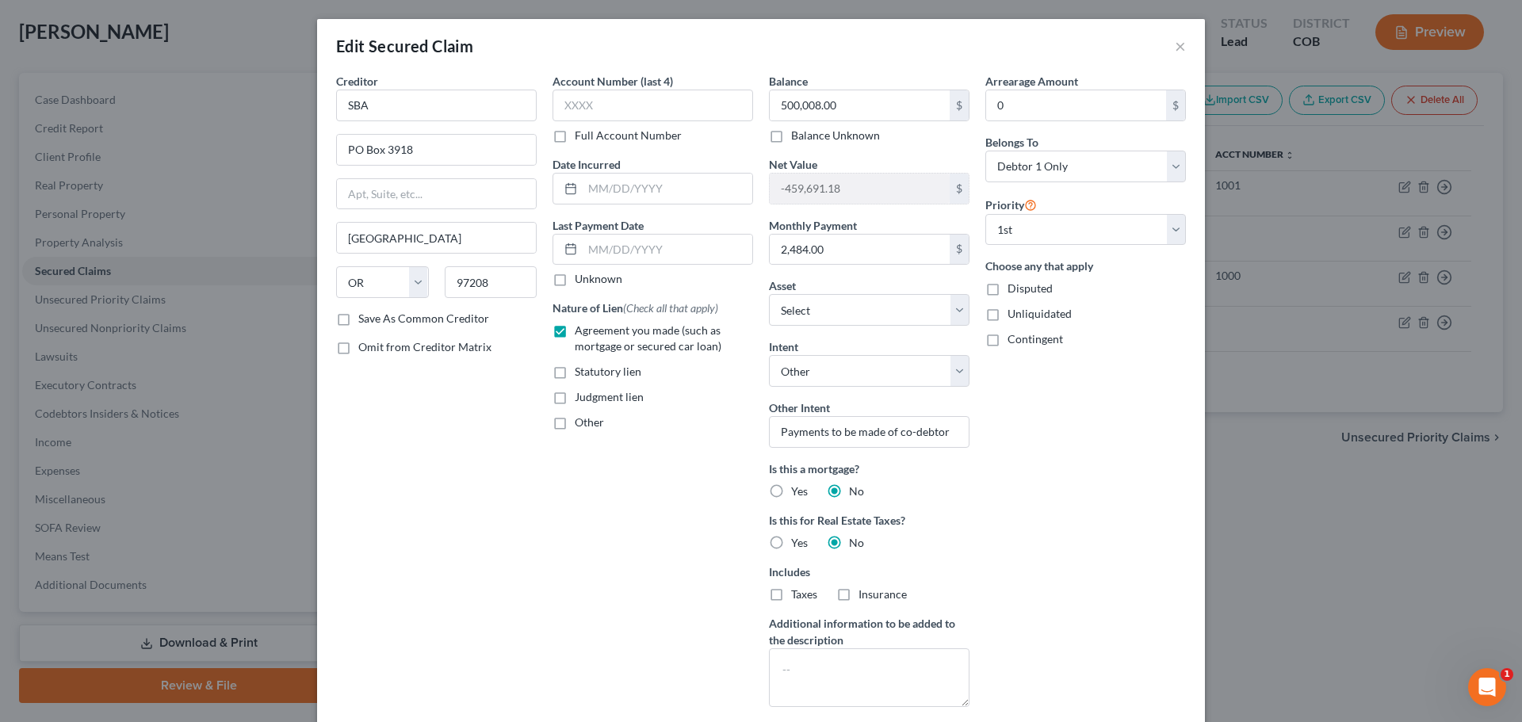
click at [604, 504] on div "Account Number (last 4) Full Account Number Date Incurred Last Payment Date Unk…" at bounding box center [652, 396] width 216 height 647
click at [952, 311] on select "Select Other Multiple Assets Cash (Cash on Hand) - $0.0 [PERSON_NAME] & [PERSON…" at bounding box center [869, 310] width 201 height 32
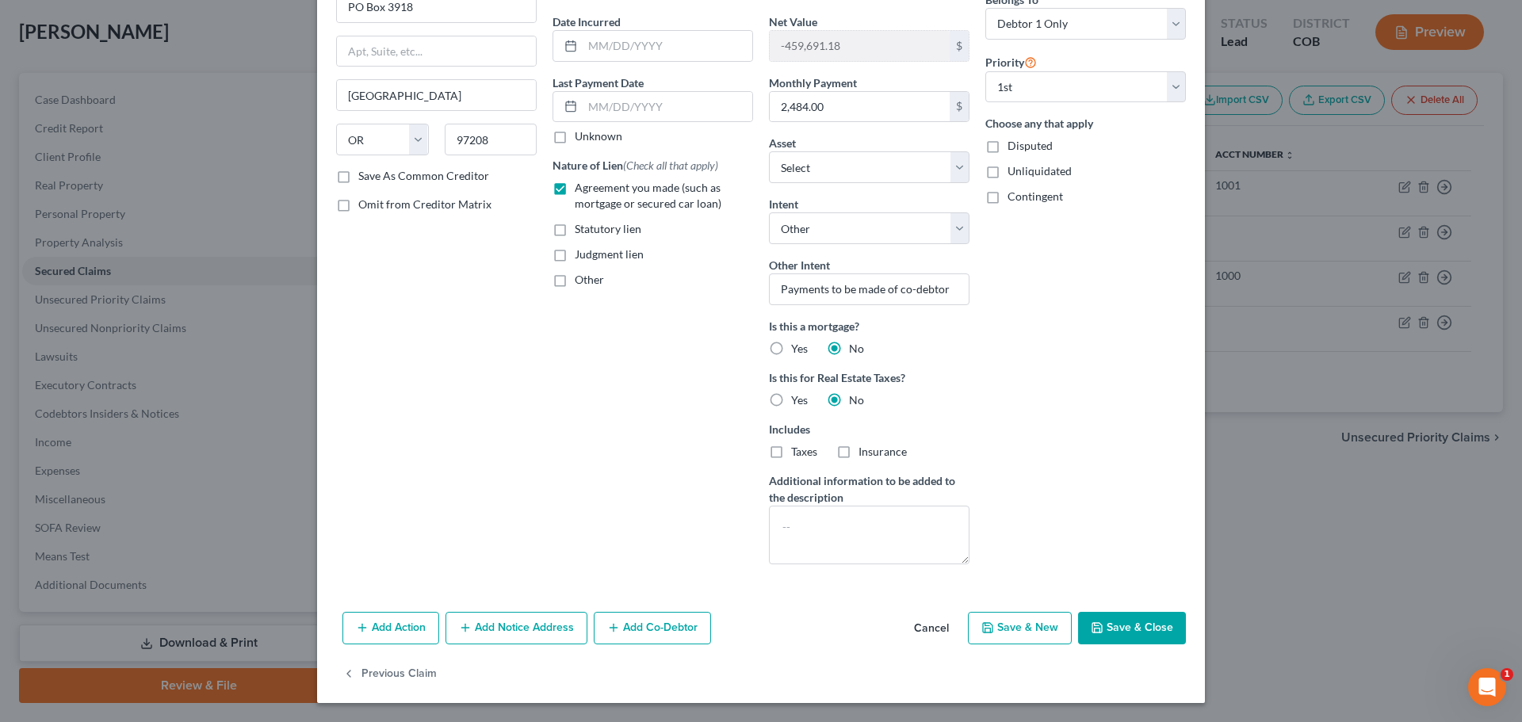
click at [1105, 631] on button "Save & Close" at bounding box center [1132, 628] width 108 height 33
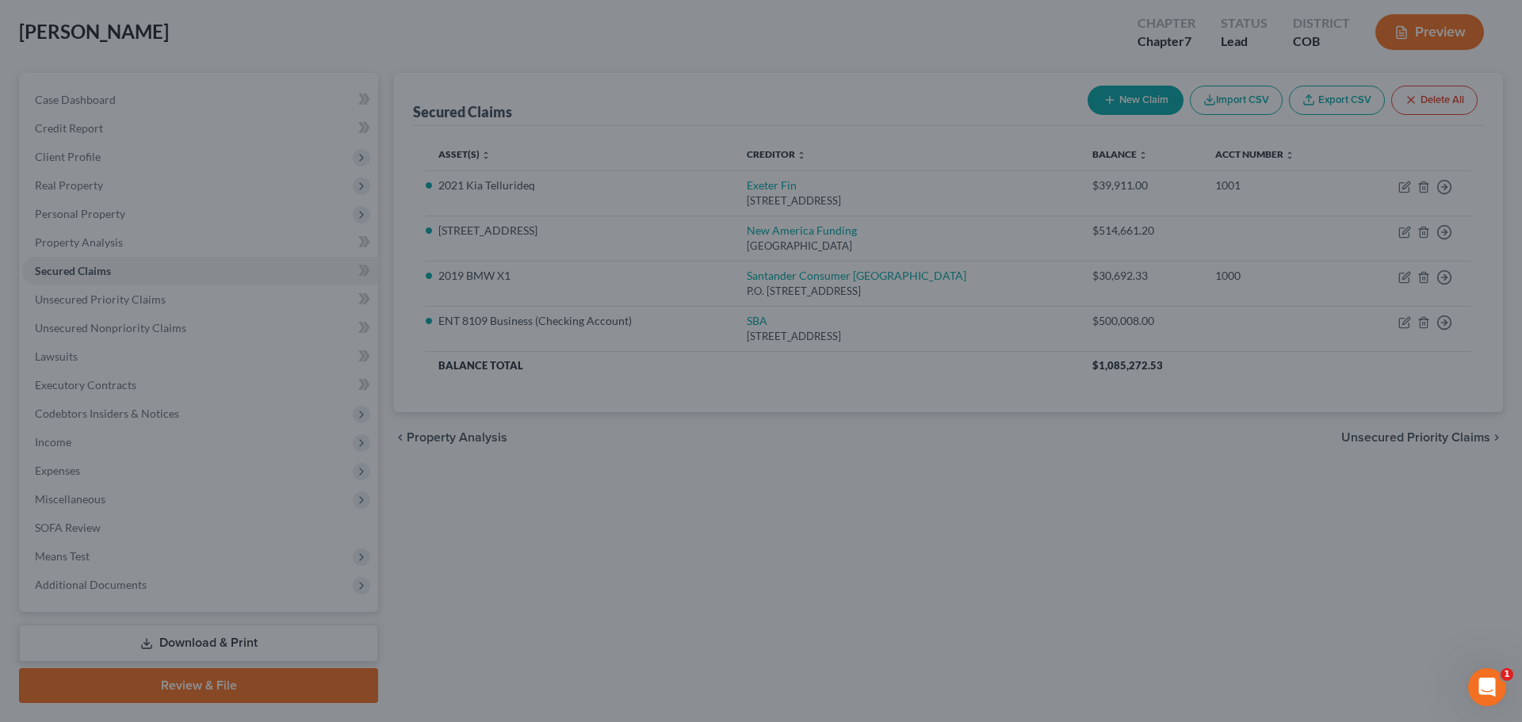
select select "28"
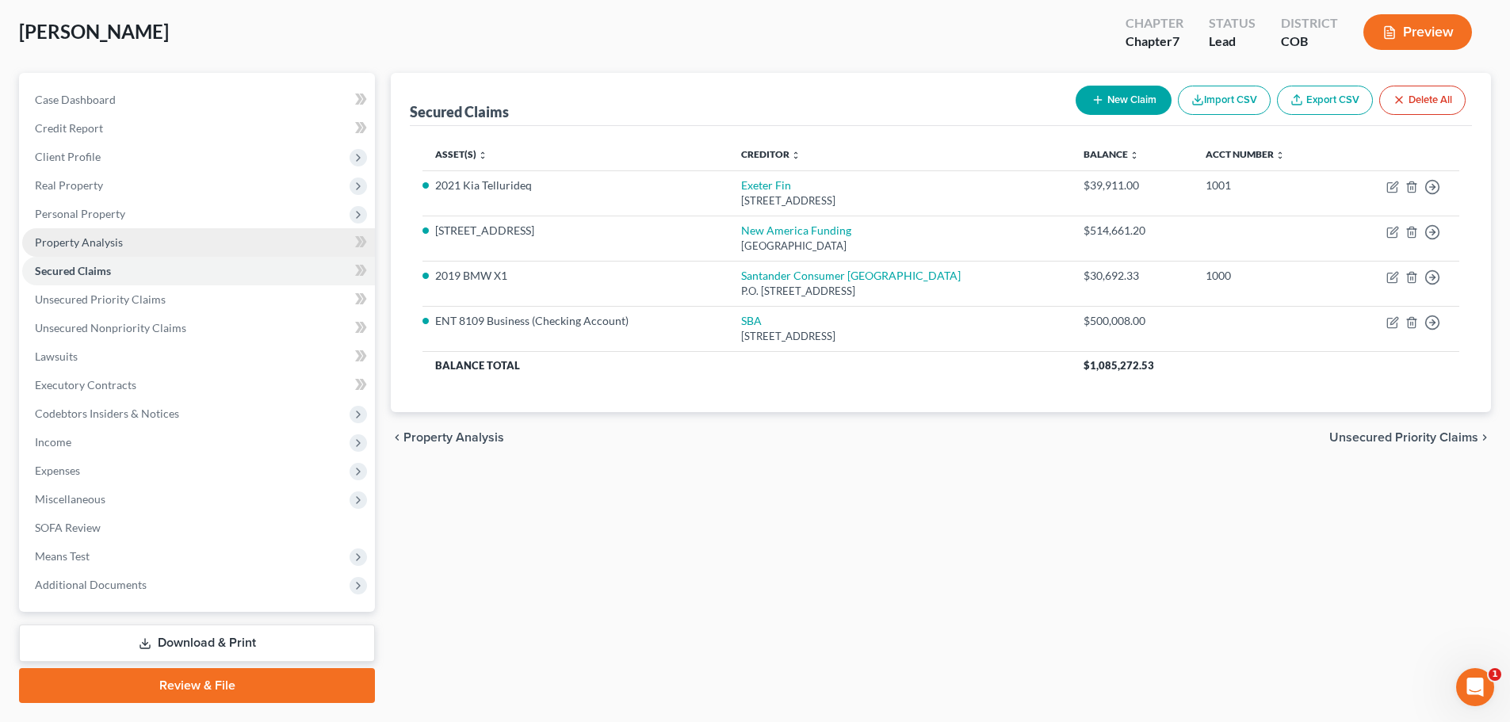
click at [71, 239] on span "Property Analysis" at bounding box center [79, 241] width 88 height 13
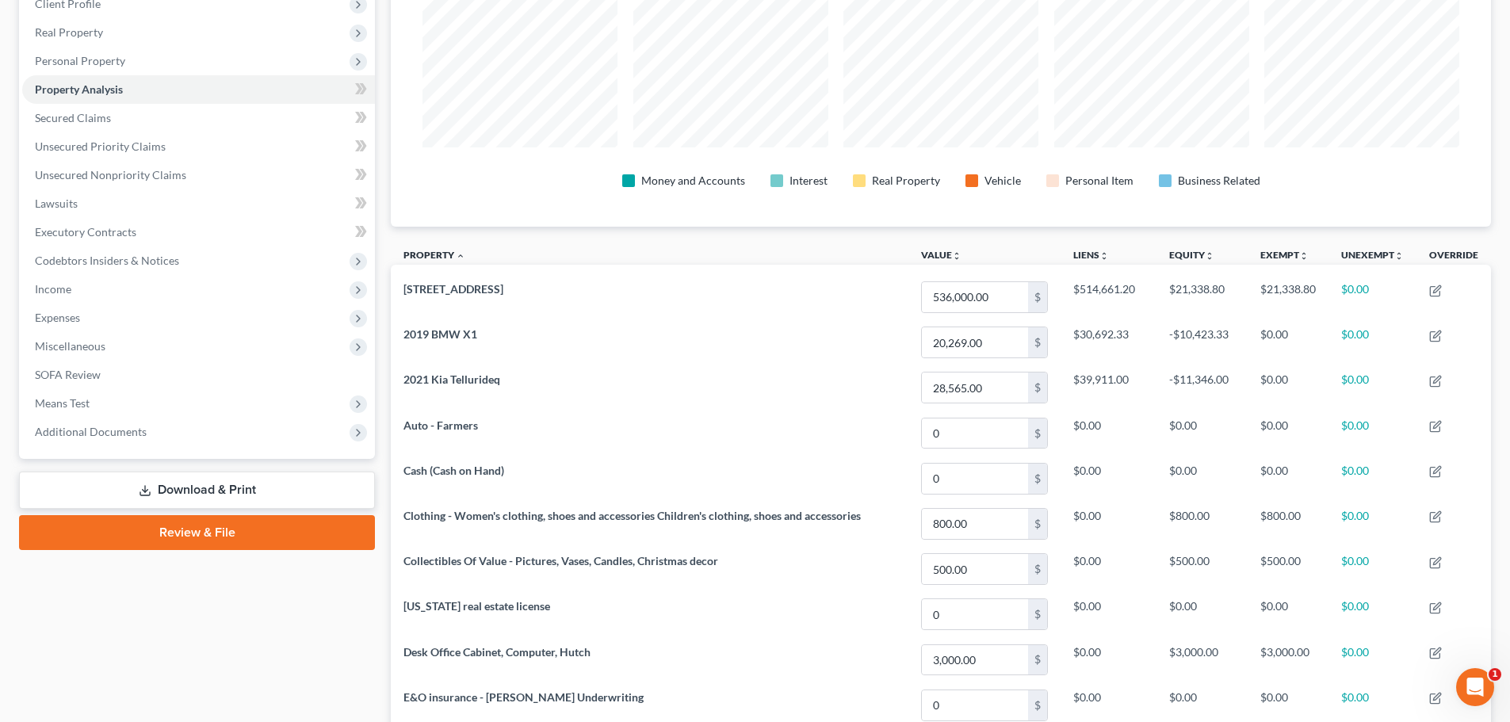
scroll to position [36, 0]
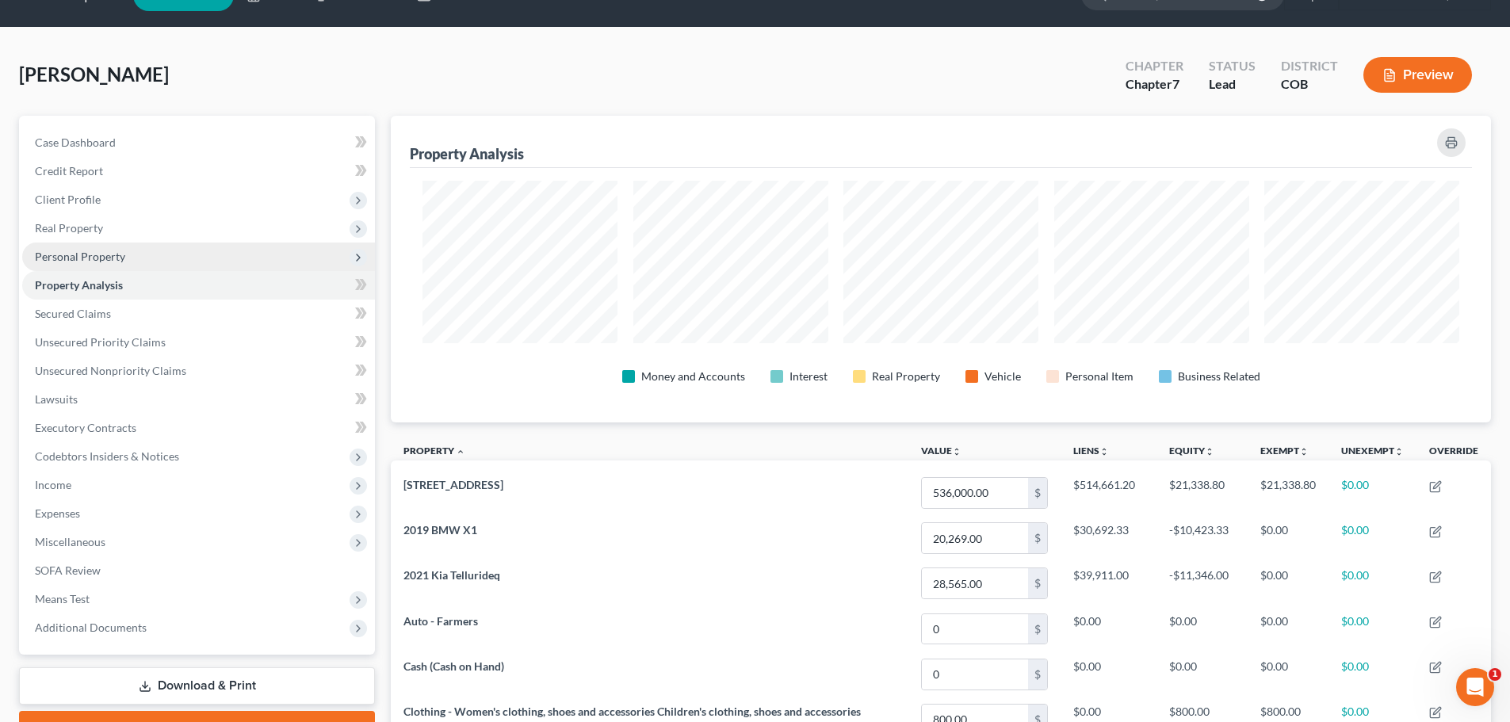
click at [102, 254] on span "Personal Property" at bounding box center [80, 256] width 90 height 13
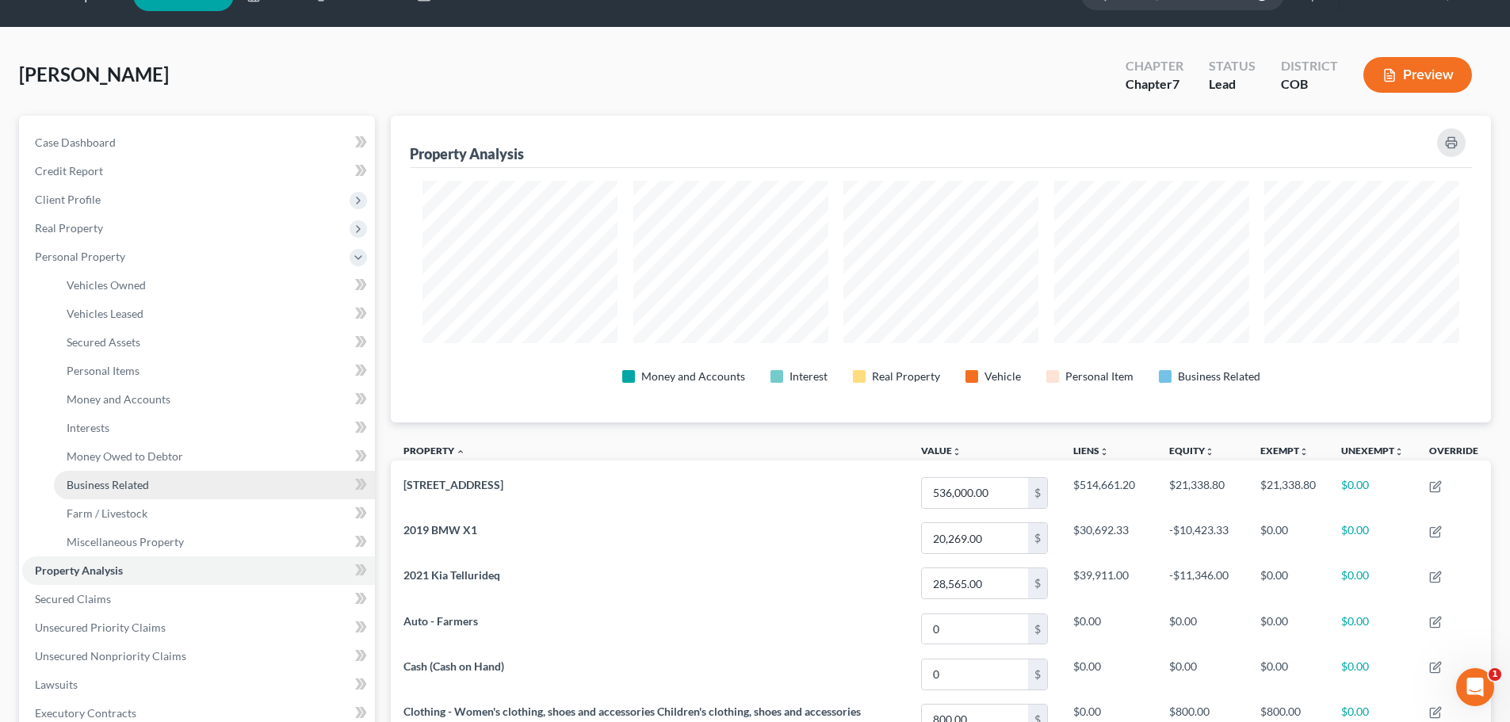
click at [109, 479] on span "Business Related" at bounding box center [108, 484] width 82 height 13
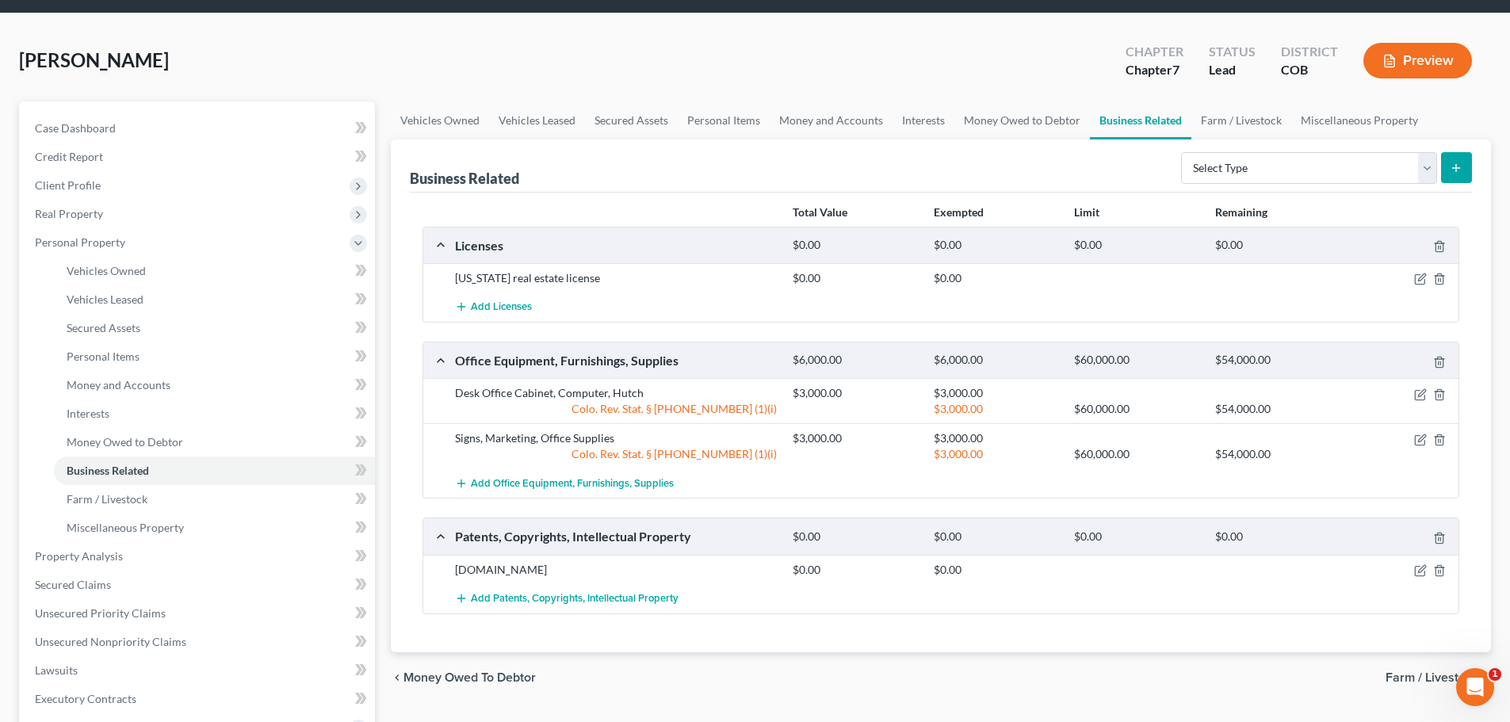
scroll to position [79, 0]
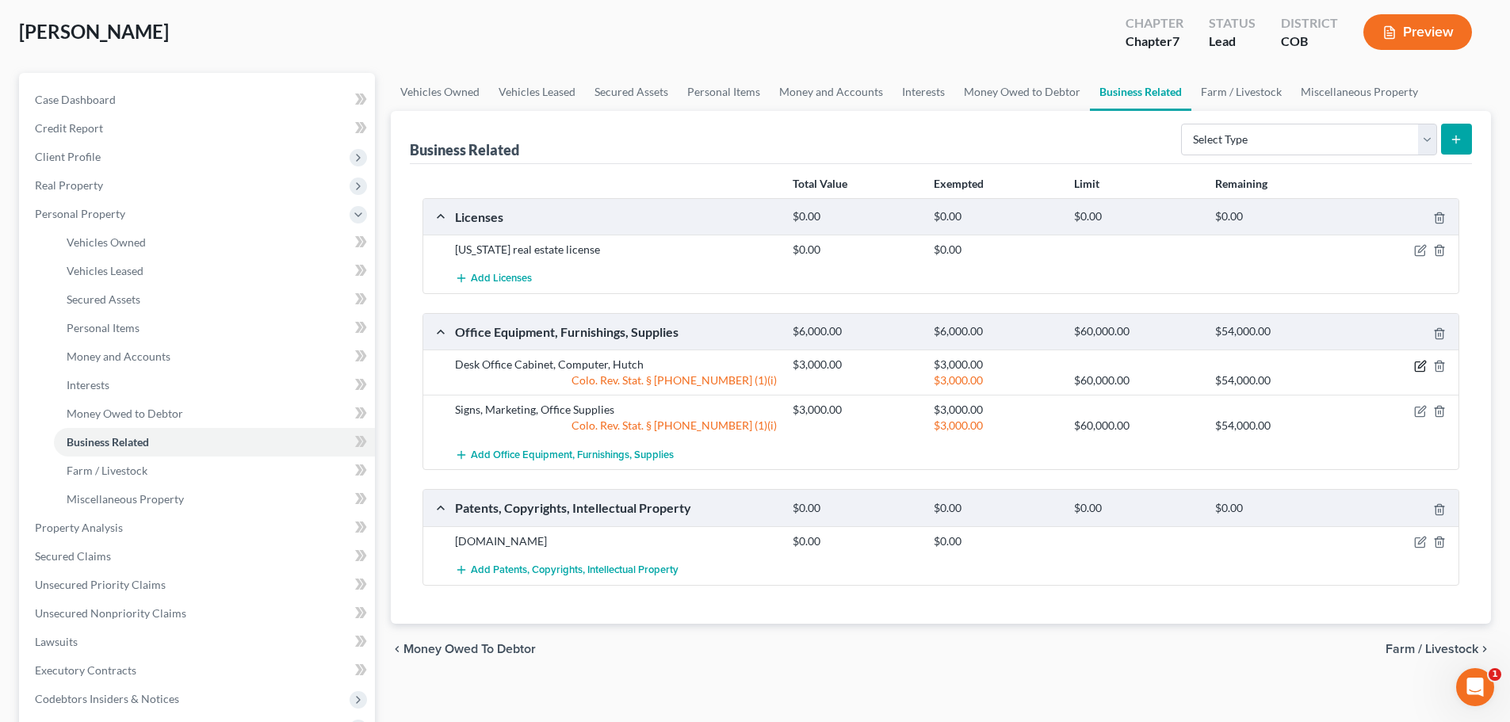
click at [1421, 365] on icon "button" at bounding box center [1420, 366] width 13 height 13
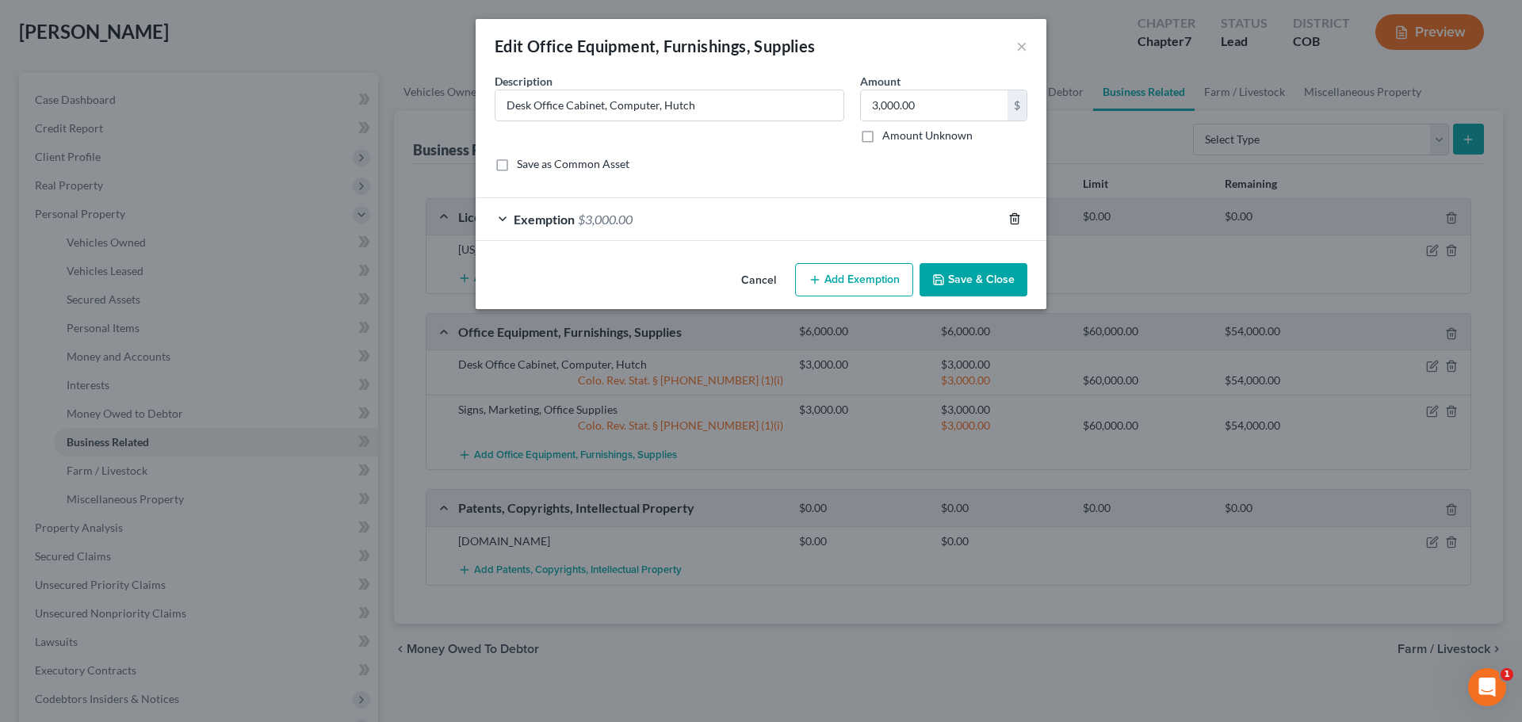
click at [1017, 218] on icon "button" at bounding box center [1014, 218] width 13 height 13
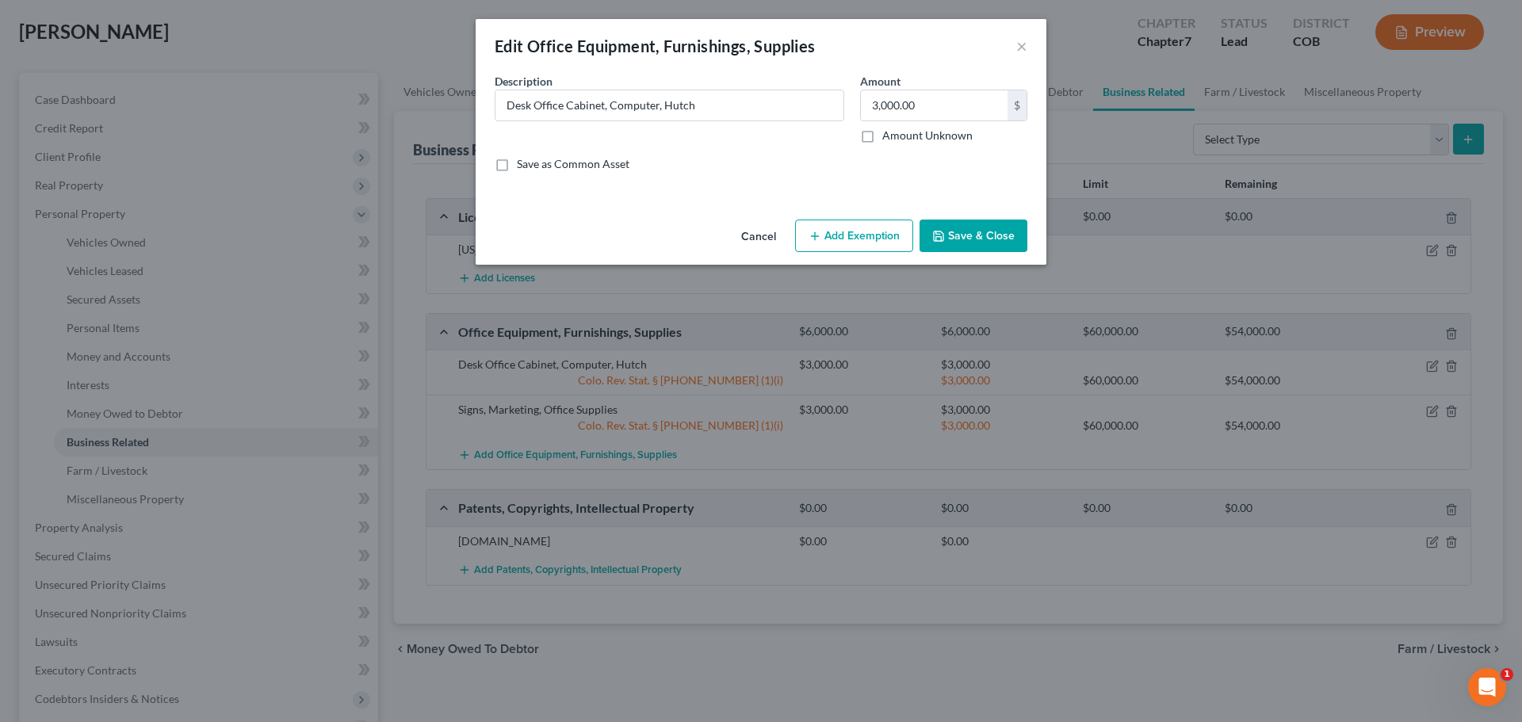
click at [965, 243] on button "Save & Close" at bounding box center [973, 236] width 108 height 33
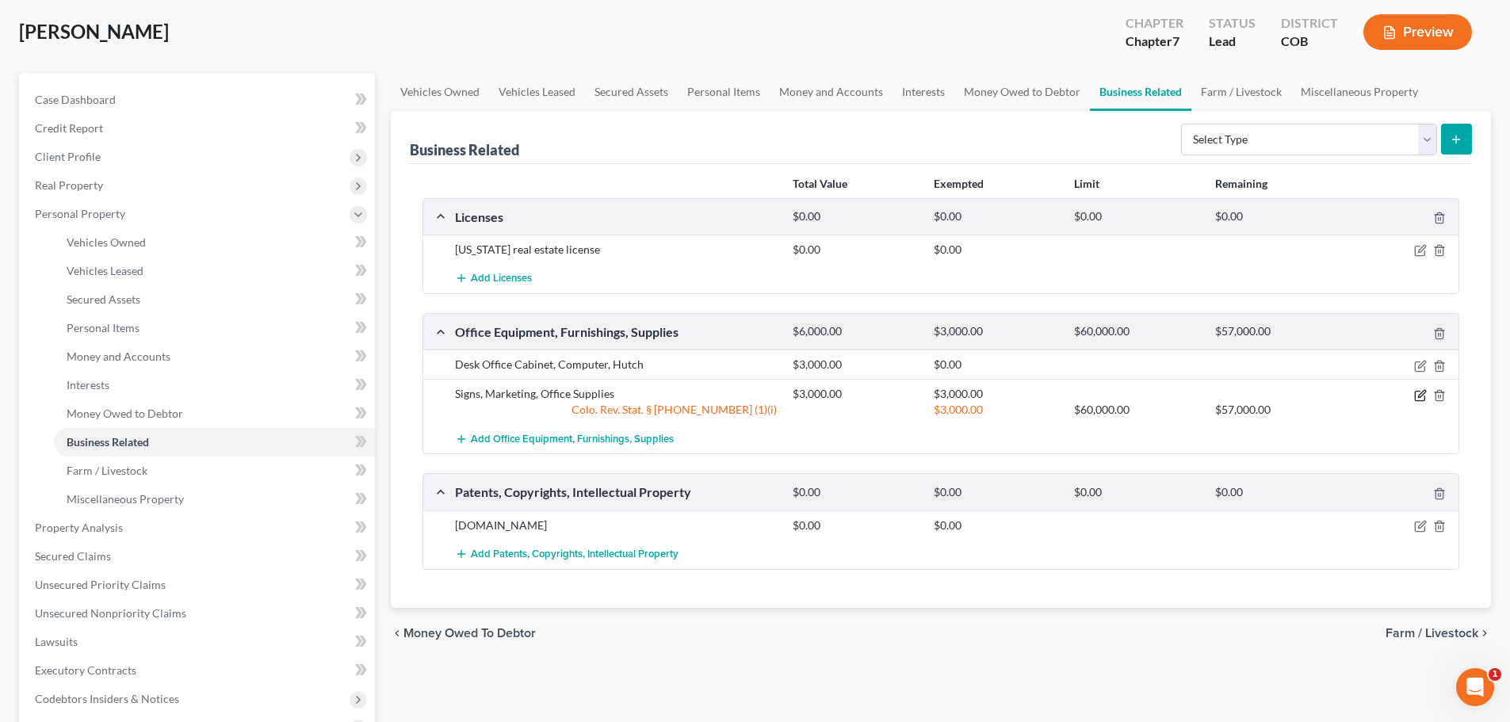
click at [1415, 393] on icon "button" at bounding box center [1420, 396] width 10 height 10
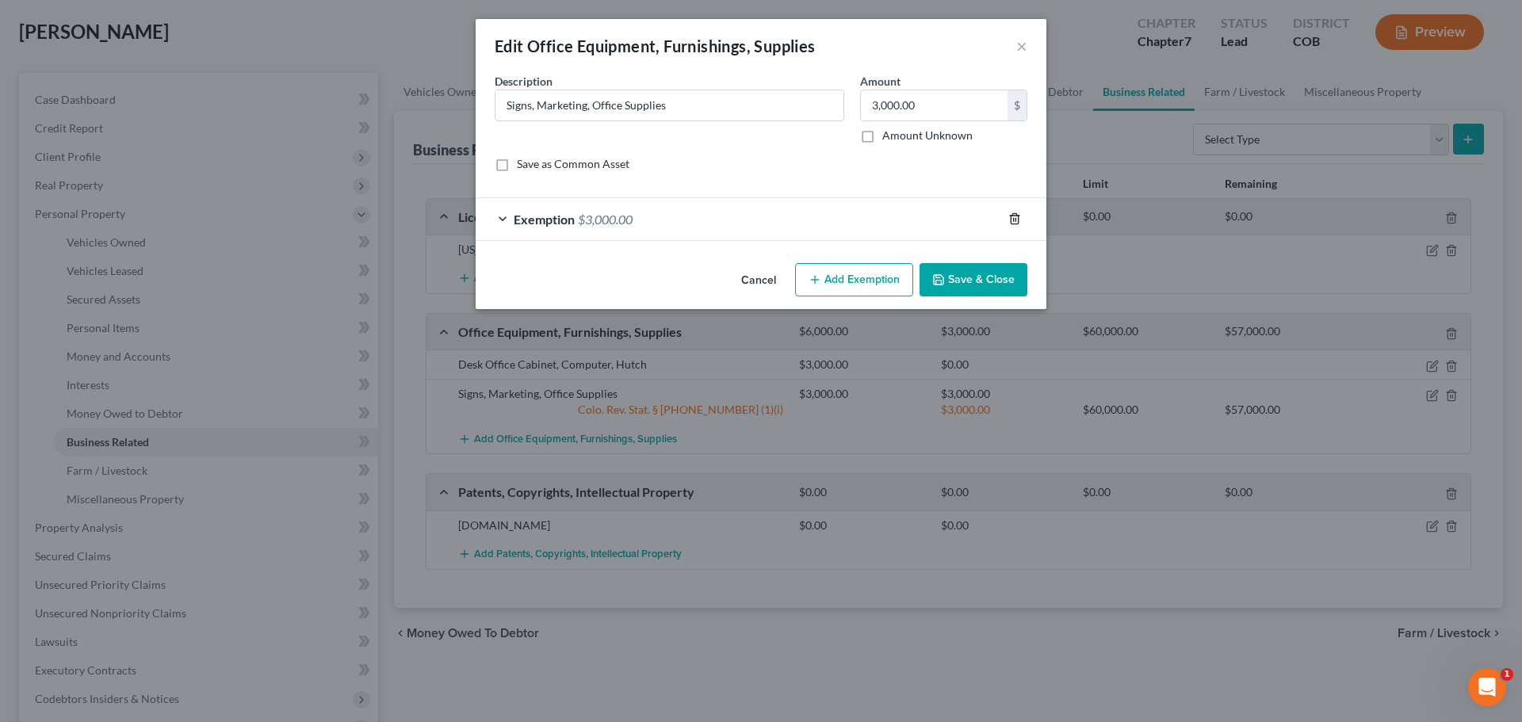
click at [1012, 221] on icon "button" at bounding box center [1014, 218] width 13 height 13
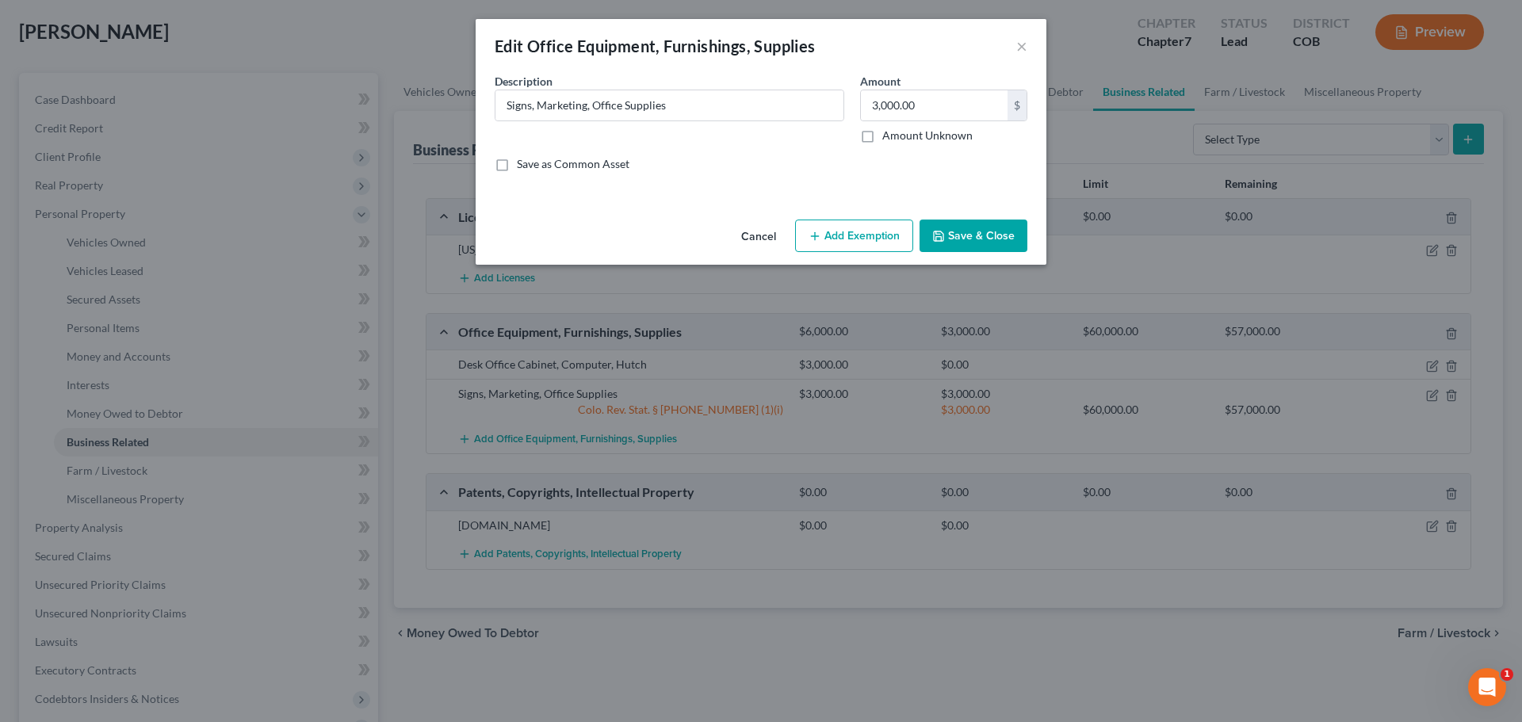
click at [993, 239] on button "Save & Close" at bounding box center [973, 236] width 108 height 33
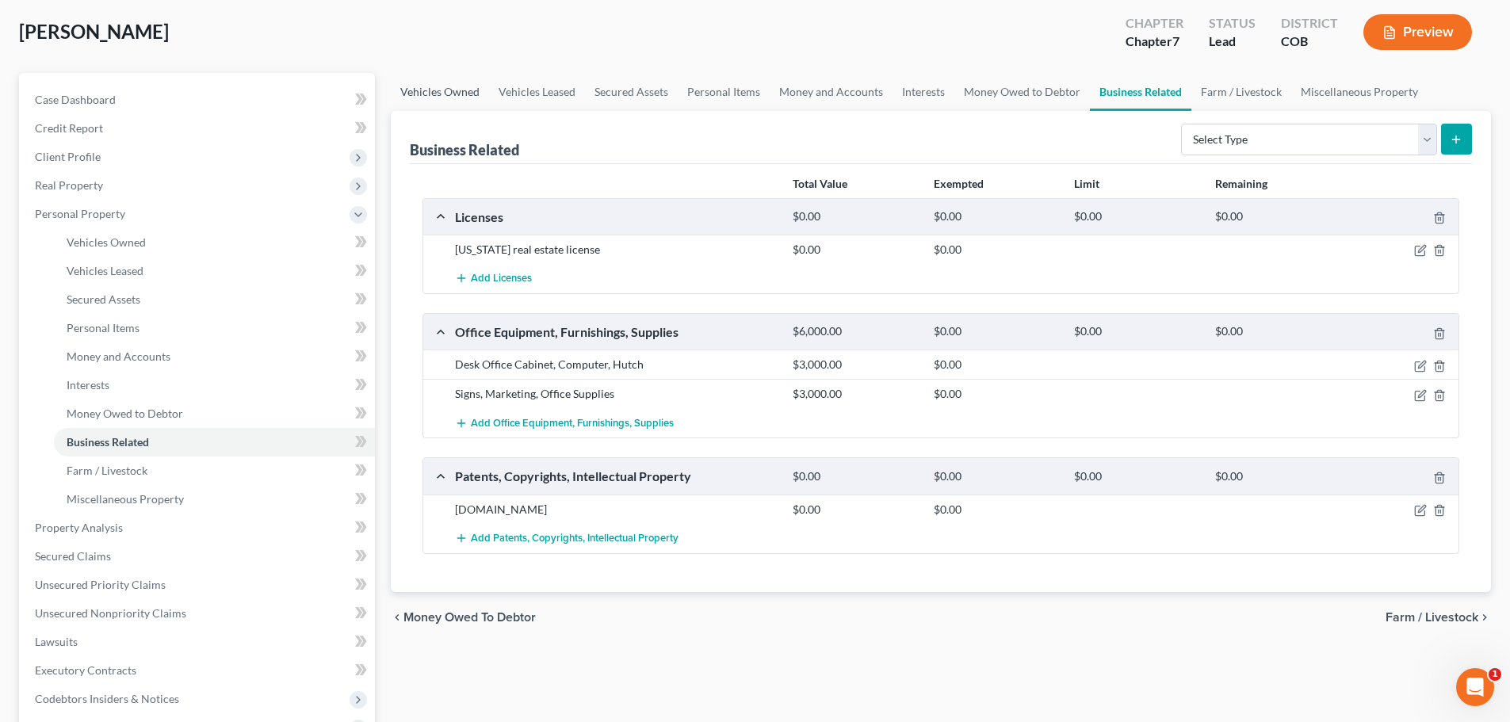
click at [443, 85] on link "Vehicles Owned" at bounding box center [440, 92] width 98 height 38
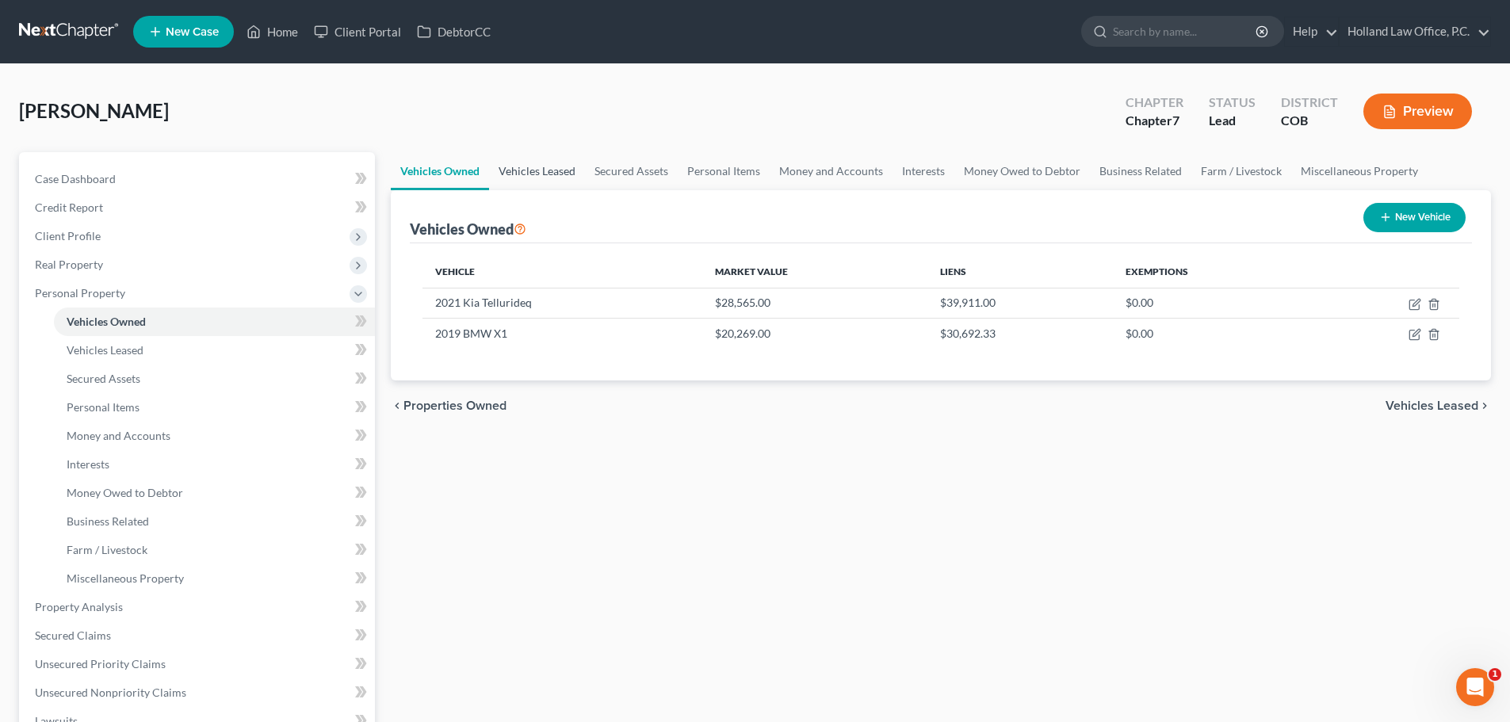
click at [537, 178] on link "Vehicles Leased" at bounding box center [537, 171] width 96 height 38
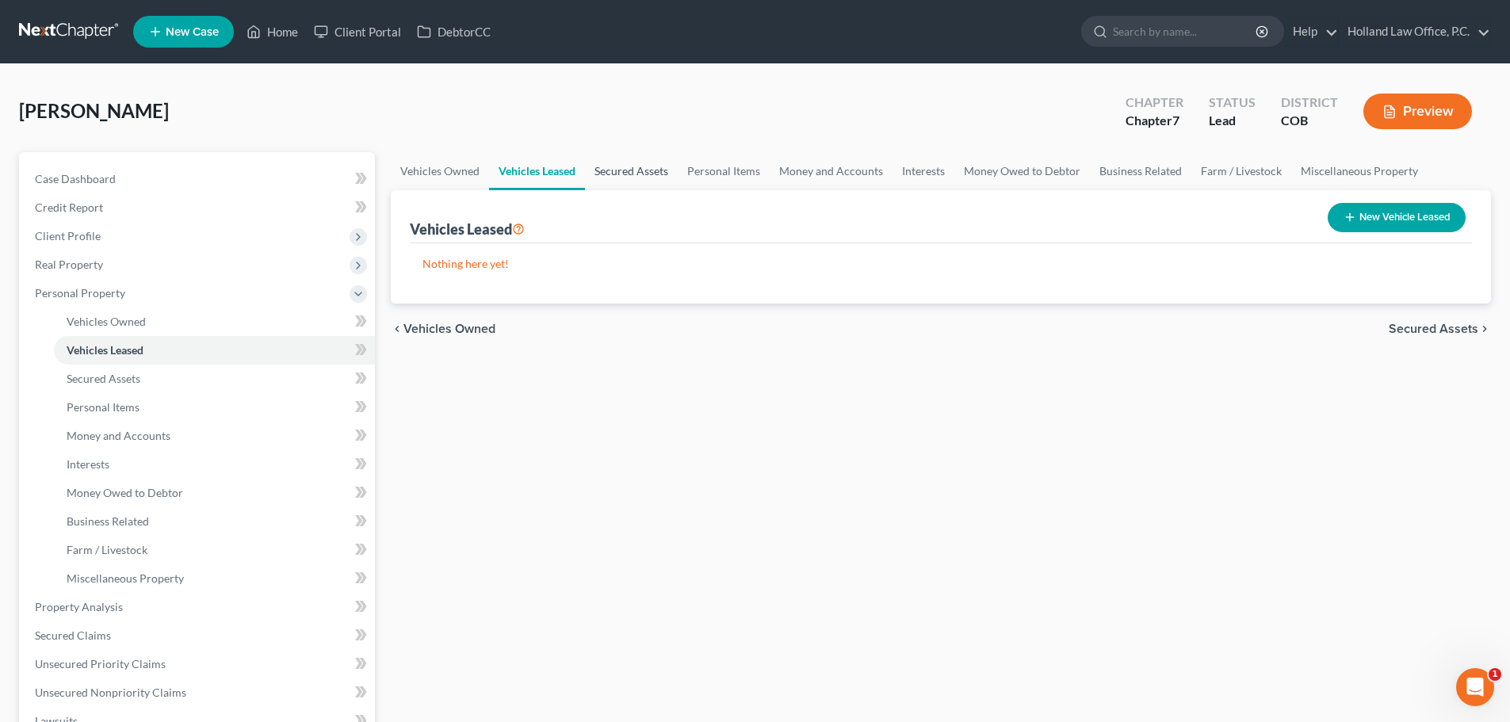
click at [620, 175] on link "Secured Assets" at bounding box center [631, 171] width 93 height 38
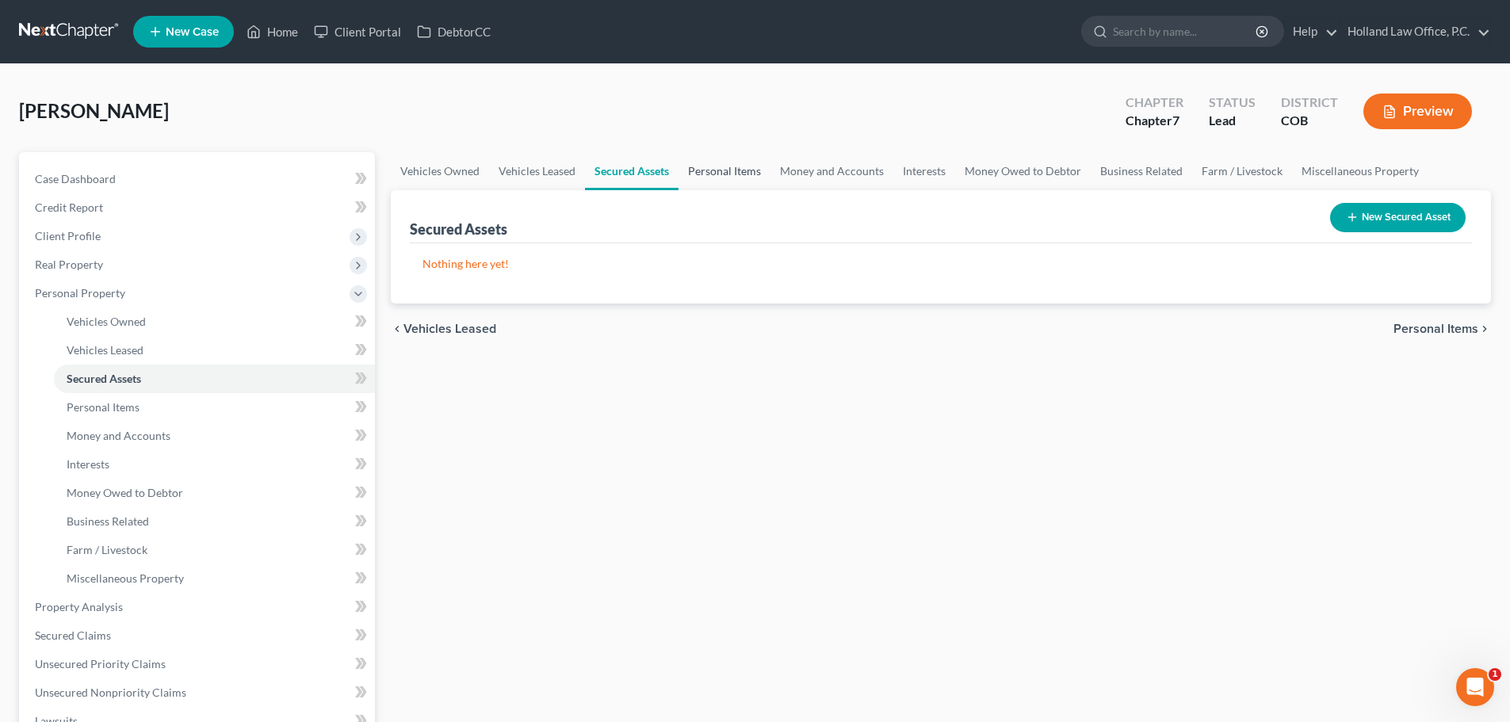
click at [715, 170] on link "Personal Items" at bounding box center [724, 171] width 92 height 38
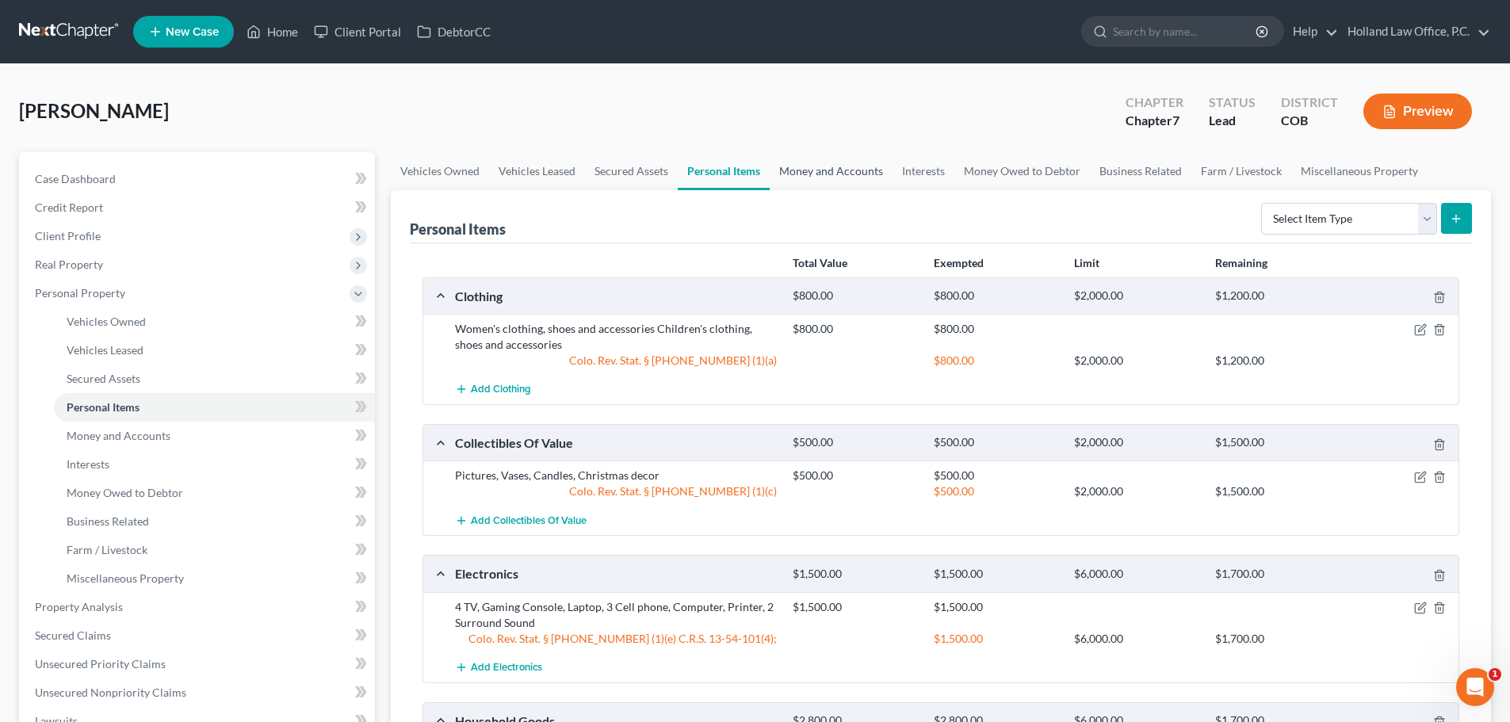
click at [804, 166] on link "Money and Accounts" at bounding box center [831, 171] width 123 height 38
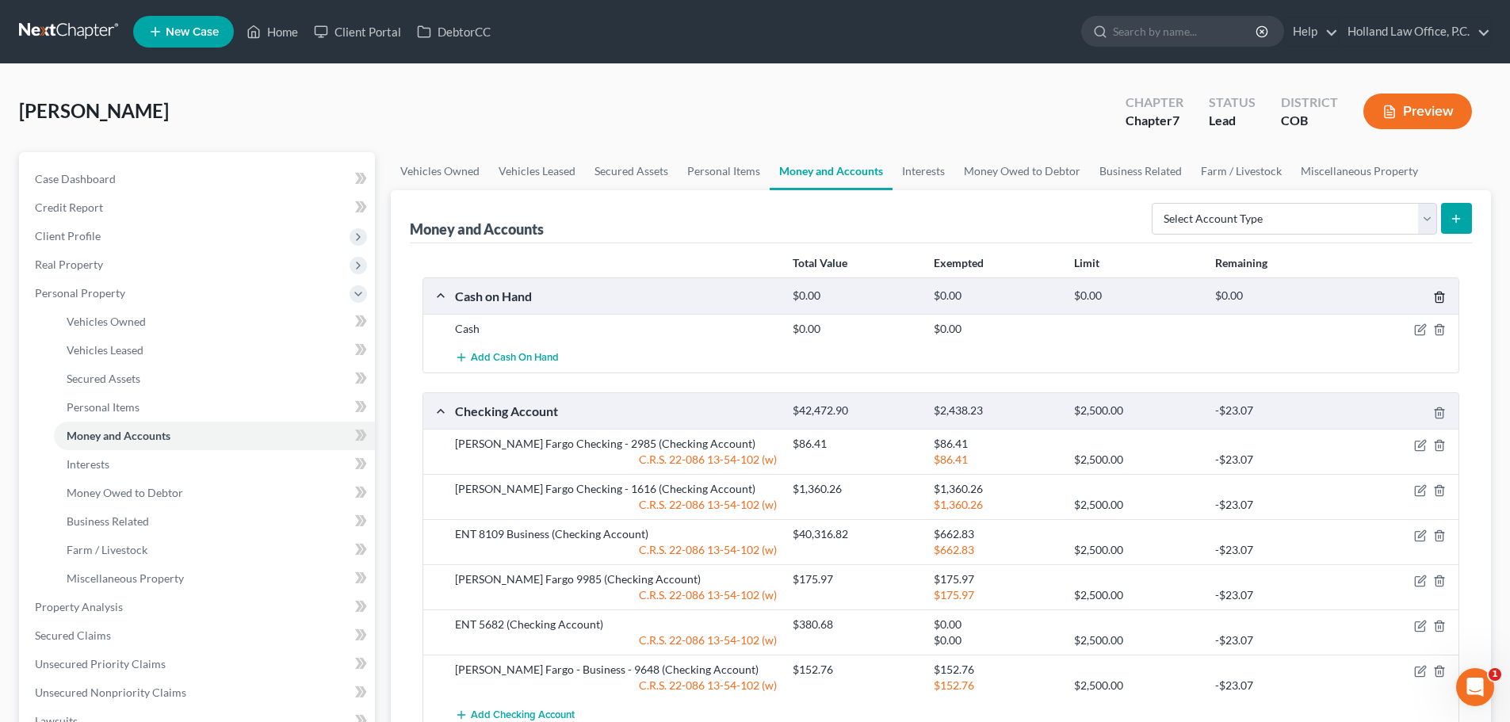
click at [1442, 297] on icon "button" at bounding box center [1438, 297] width 7 height 10
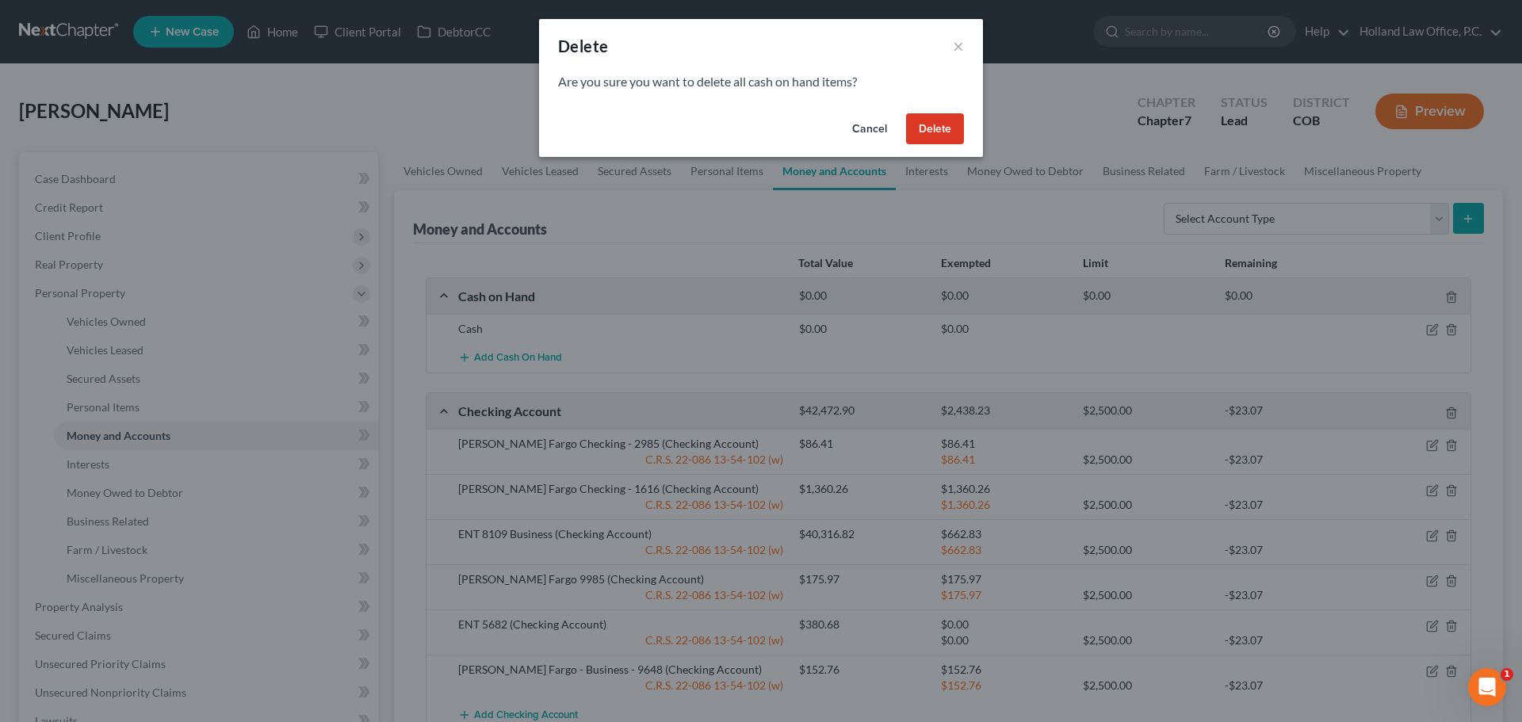
click at [930, 128] on button "Delete" at bounding box center [935, 129] width 58 height 32
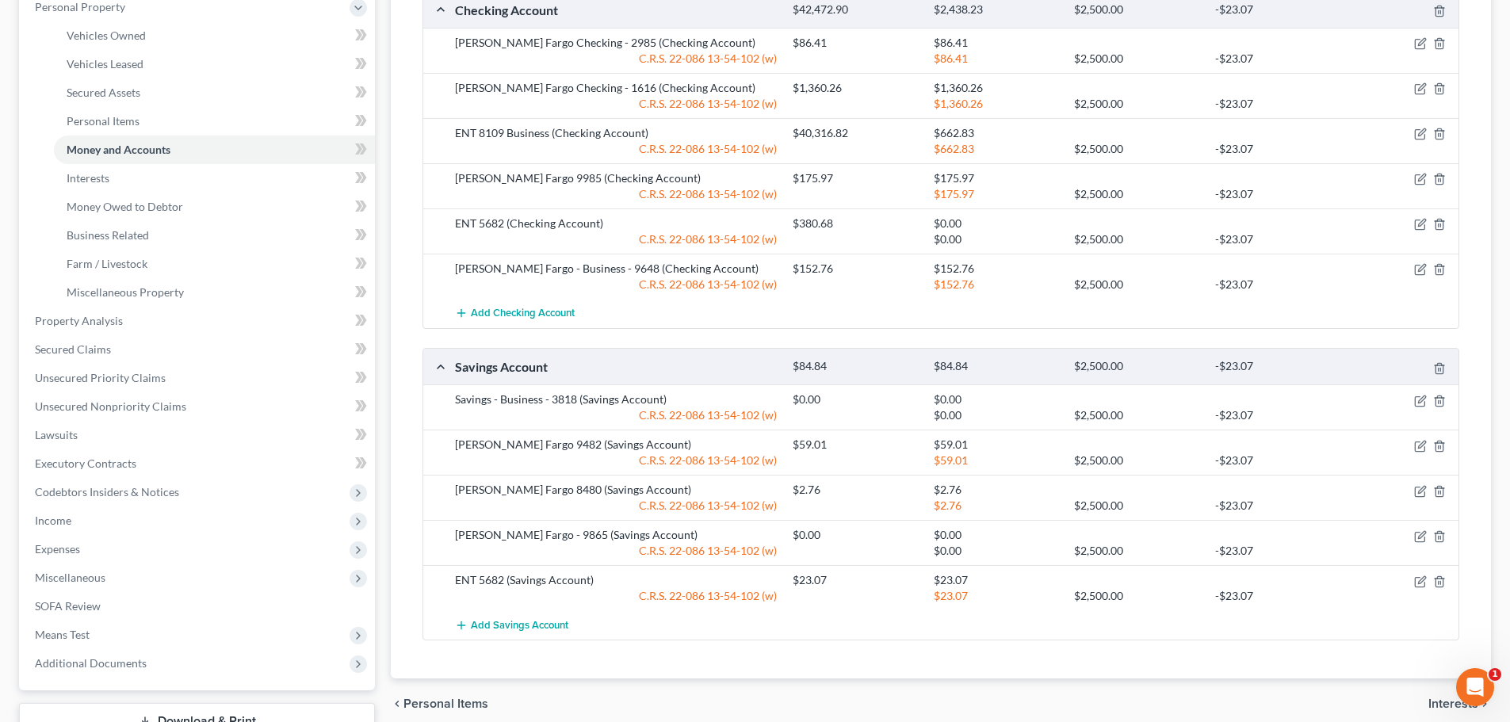
scroll to position [238, 0]
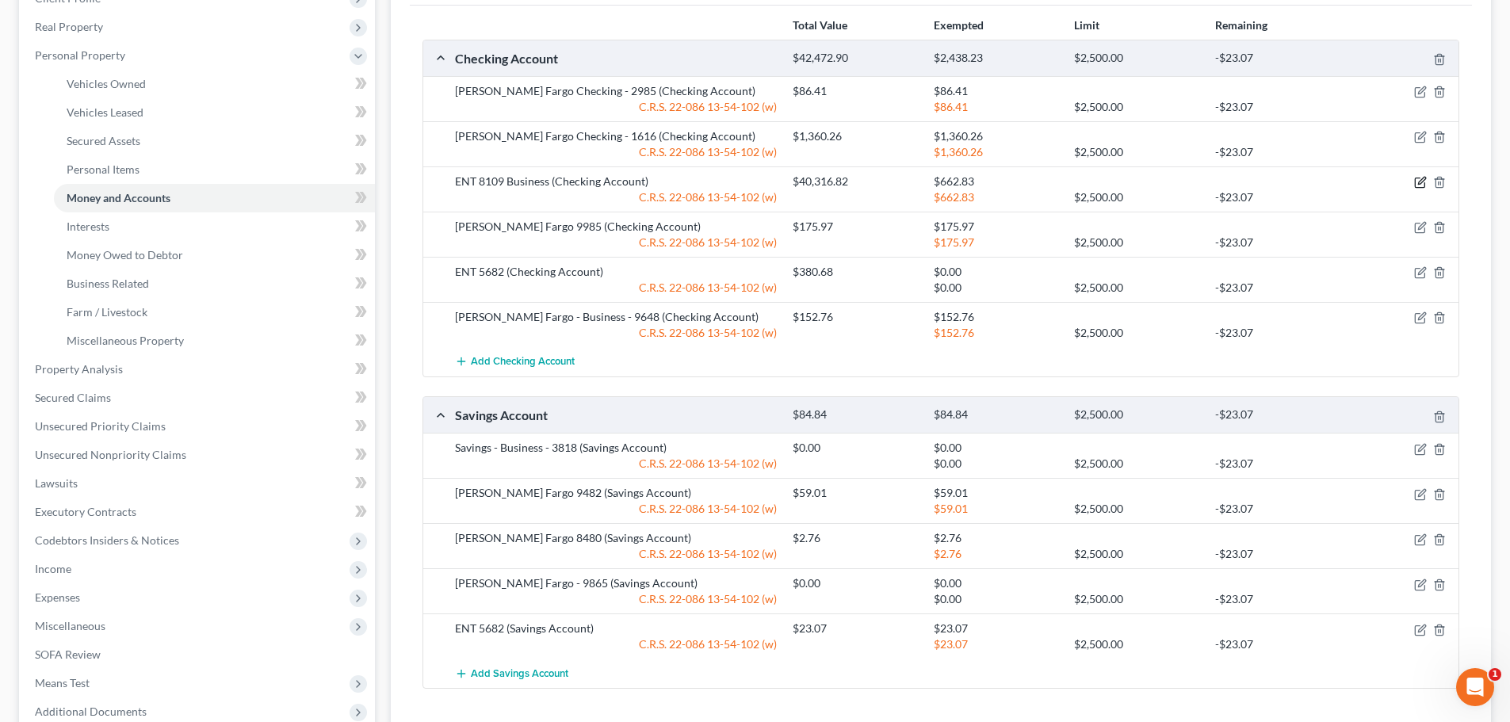
click at [1416, 185] on icon "button" at bounding box center [1420, 182] width 13 height 13
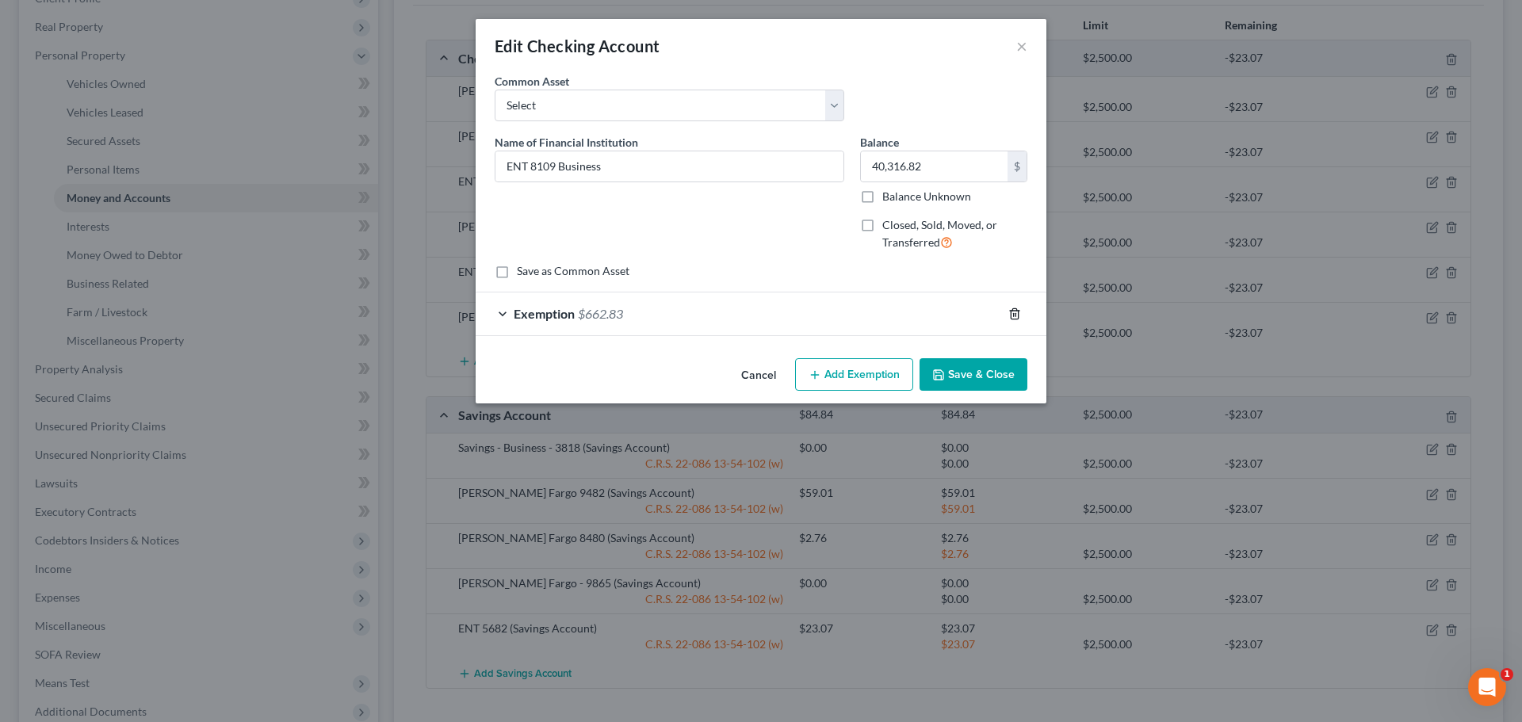
click at [1012, 315] on icon "button" at bounding box center [1014, 314] width 13 height 13
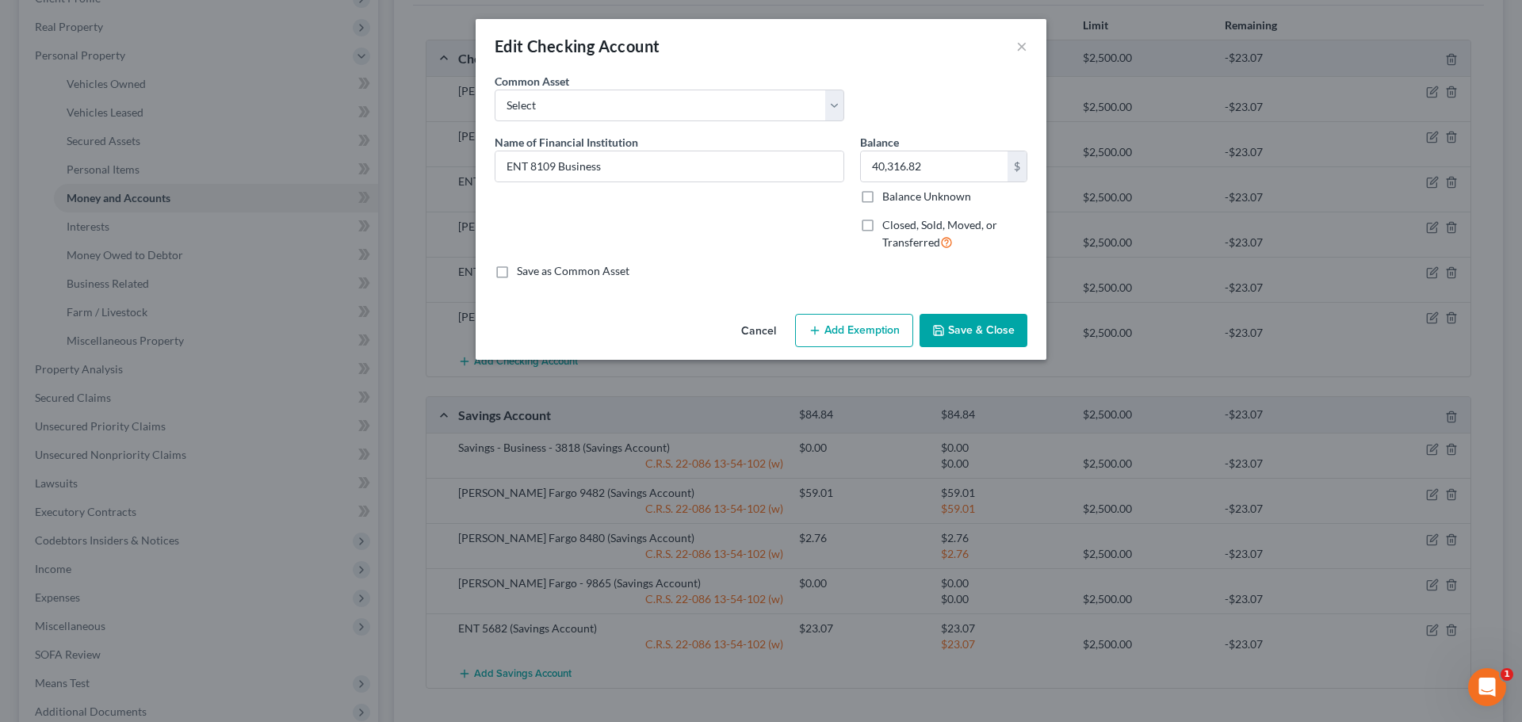
click at [965, 334] on button "Save & Close" at bounding box center [973, 330] width 108 height 33
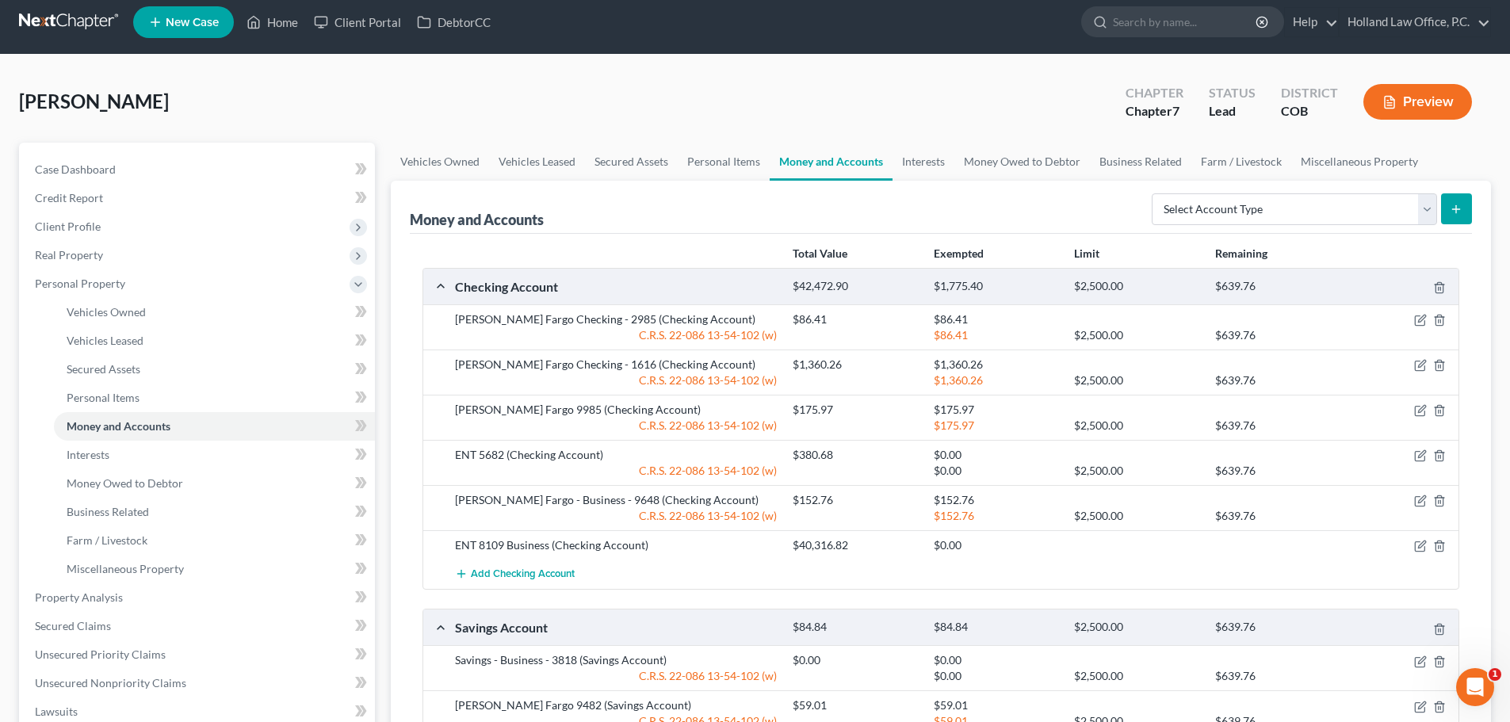
scroll to position [0, 0]
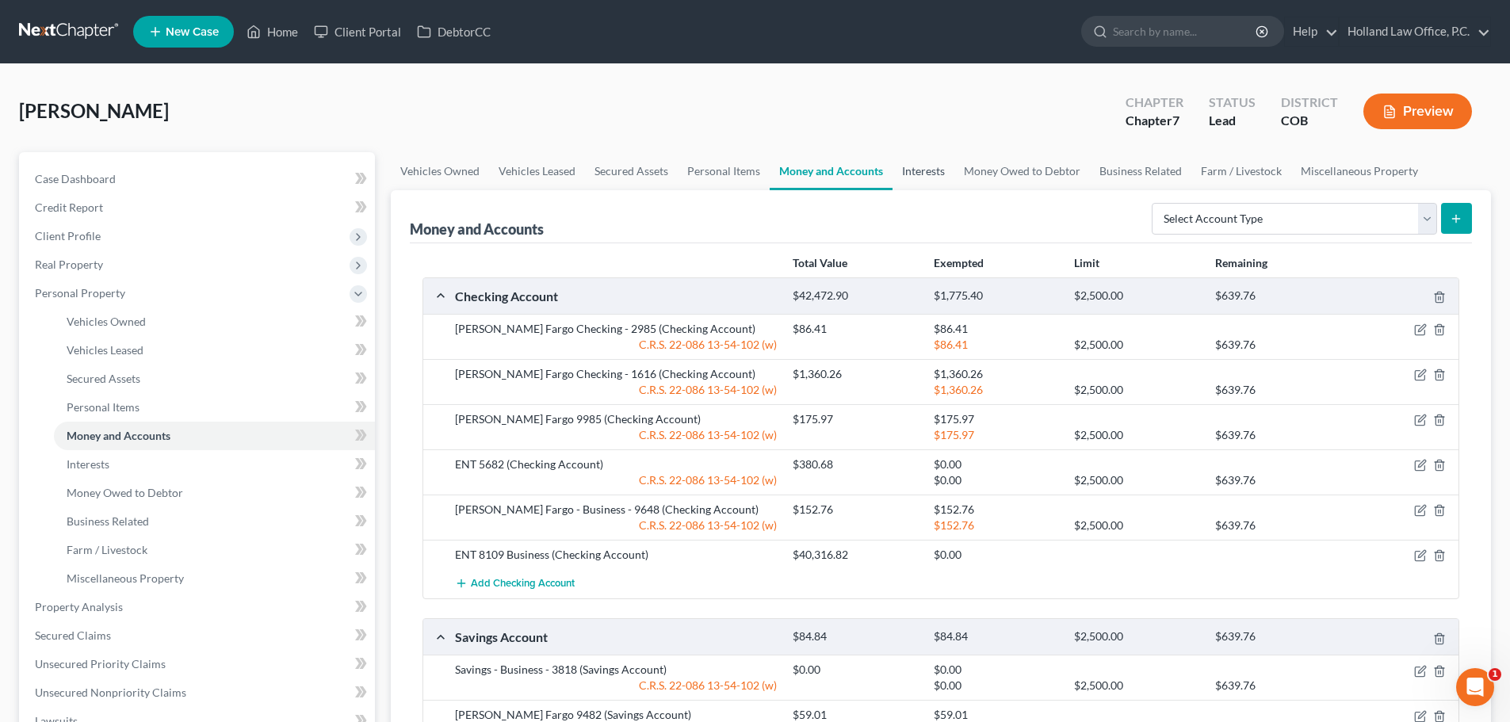
click at [934, 178] on link "Interests" at bounding box center [923, 171] width 62 height 38
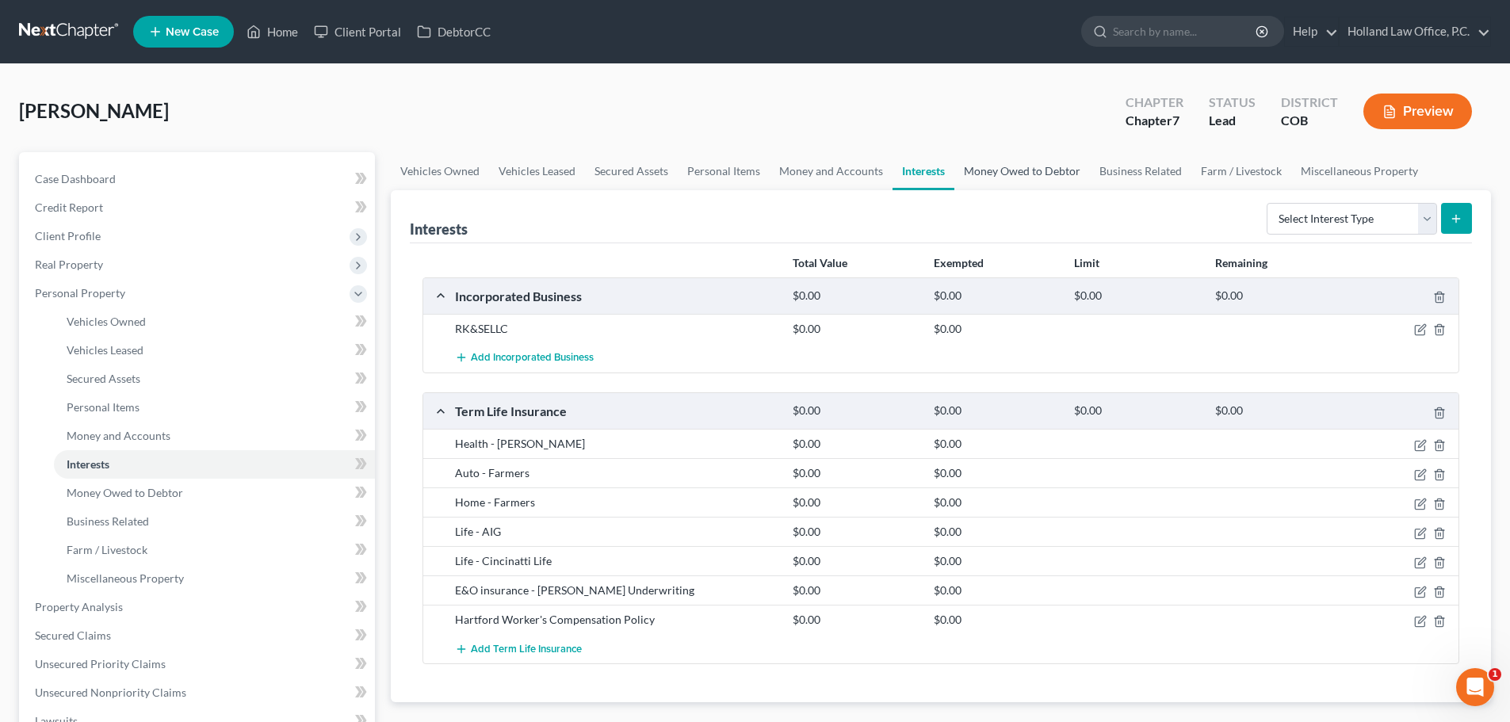
click at [1012, 169] on link "Money Owed to Debtor" at bounding box center [1022, 171] width 136 height 38
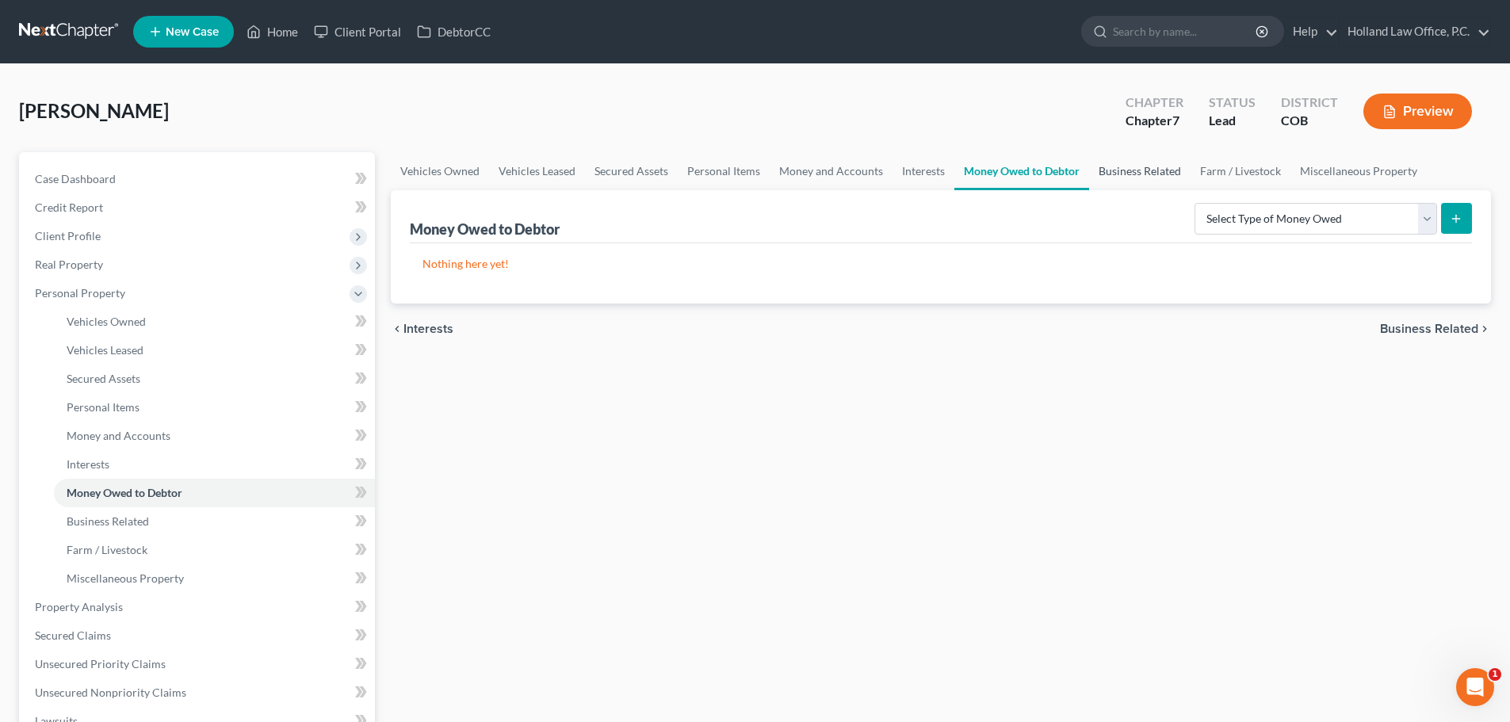
click at [1132, 170] on link "Business Related" at bounding box center [1139, 171] width 101 height 38
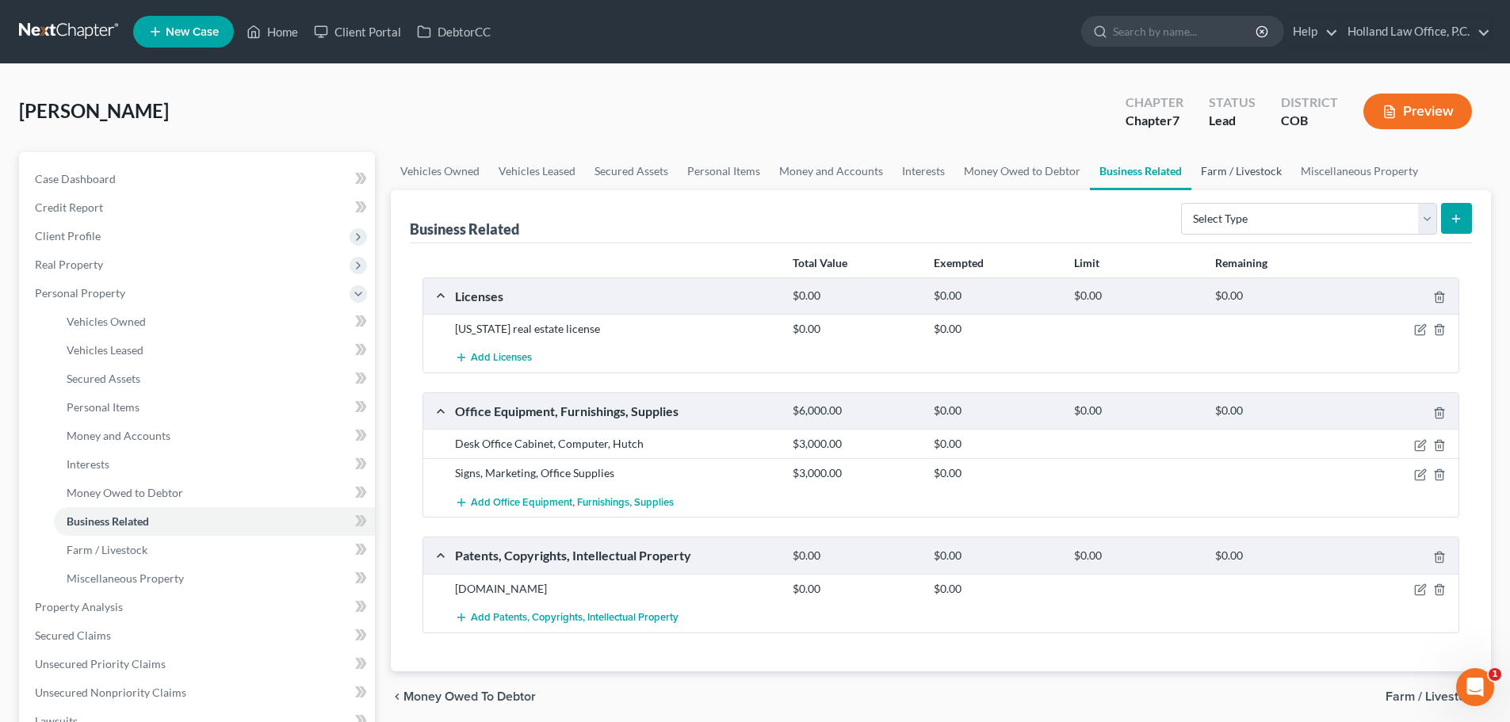
click at [1230, 172] on link "Farm / Livestock" at bounding box center [1241, 171] width 100 height 38
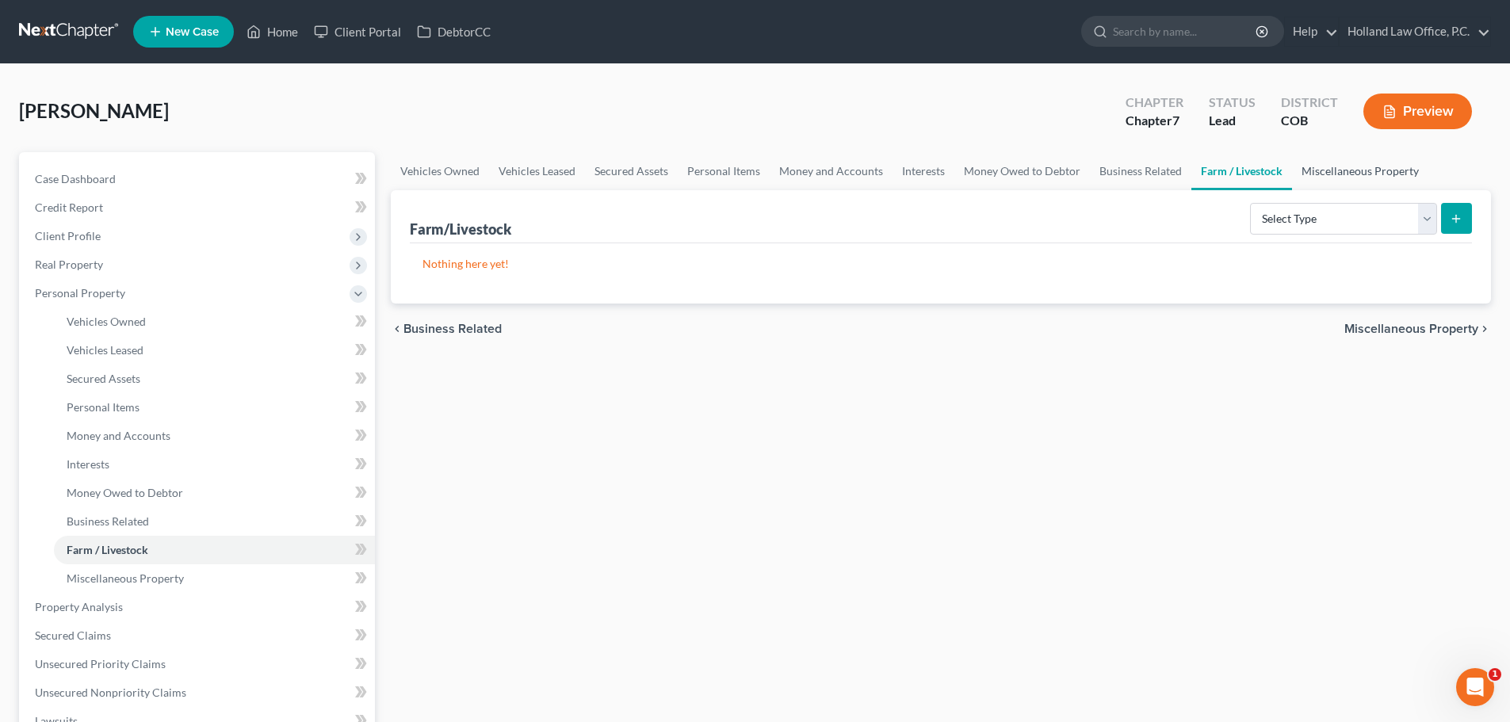
click at [1306, 168] on link "Miscellaneous Property" at bounding box center [1360, 171] width 136 height 38
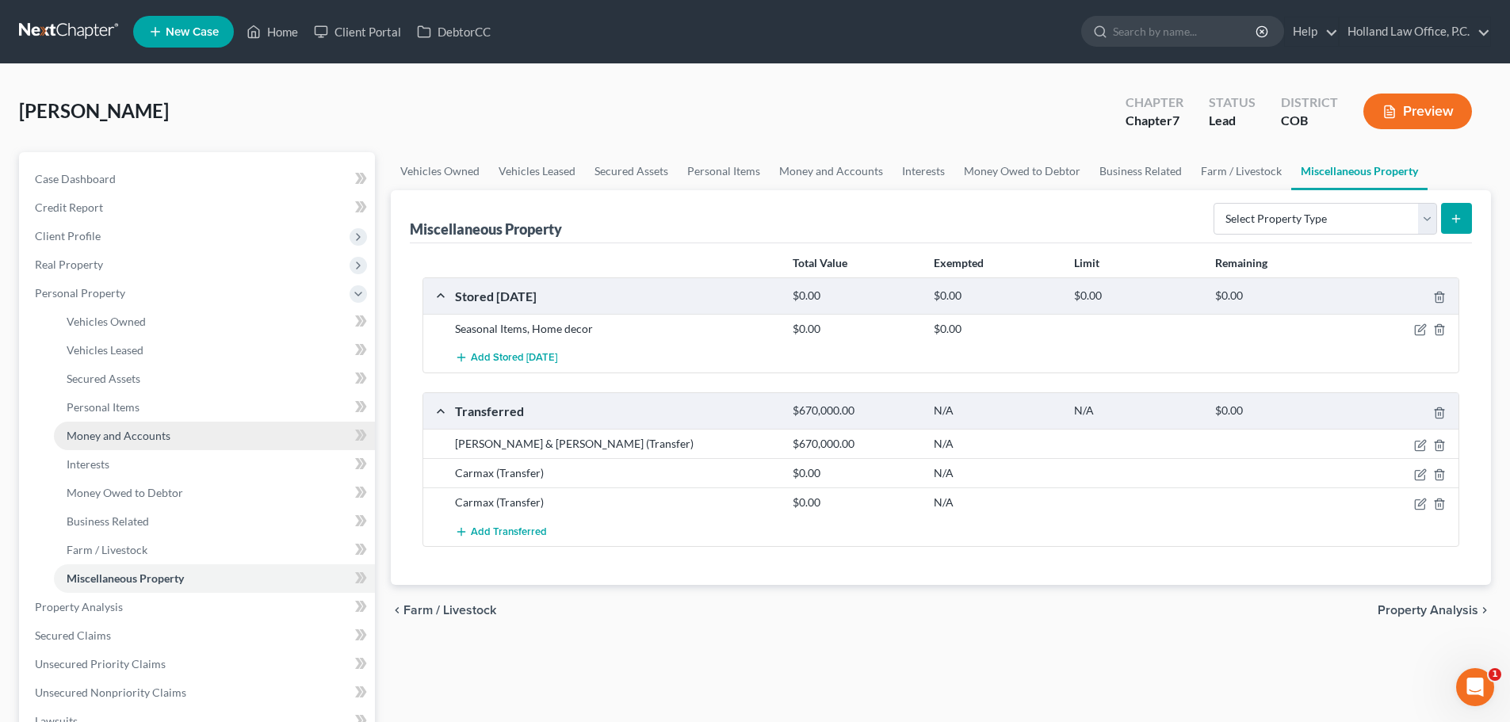
click at [109, 441] on span "Money and Accounts" at bounding box center [119, 435] width 104 height 13
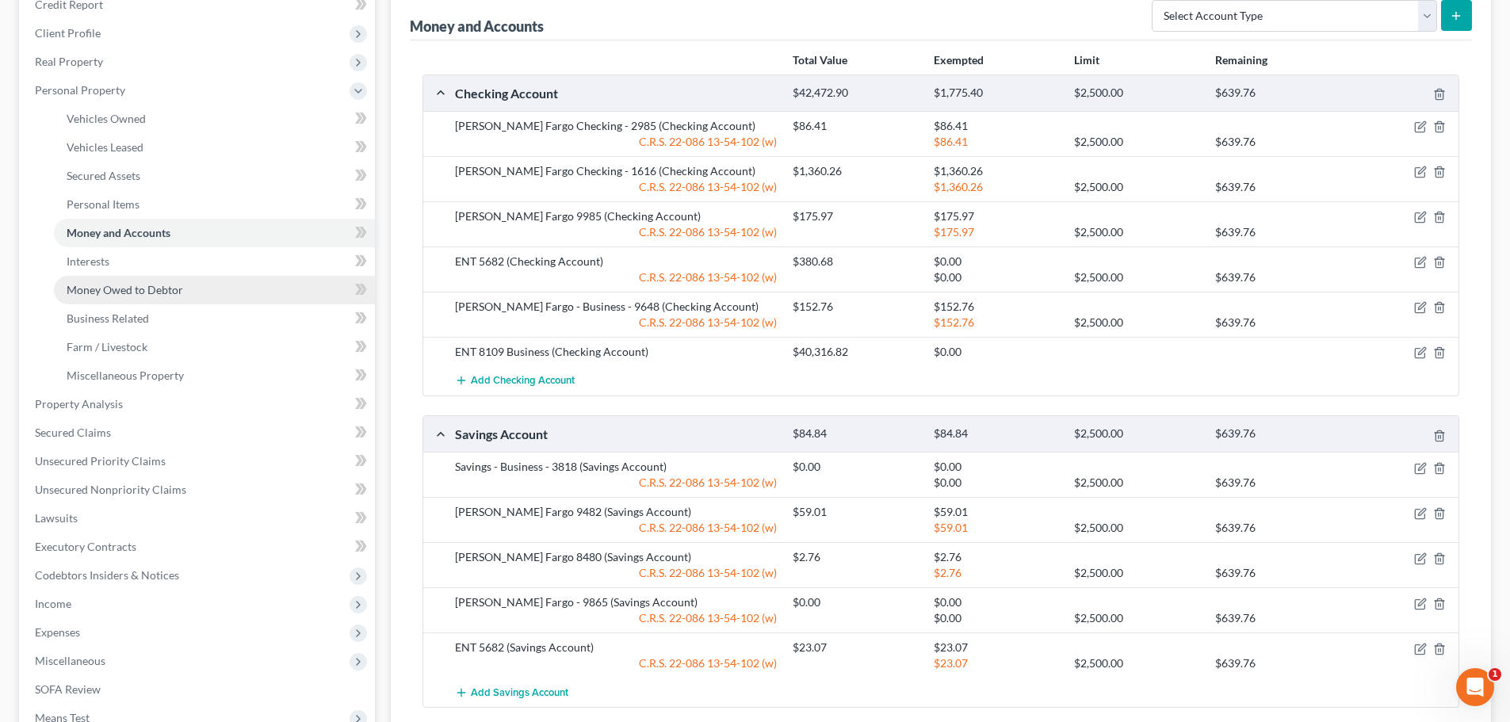
scroll to position [238, 0]
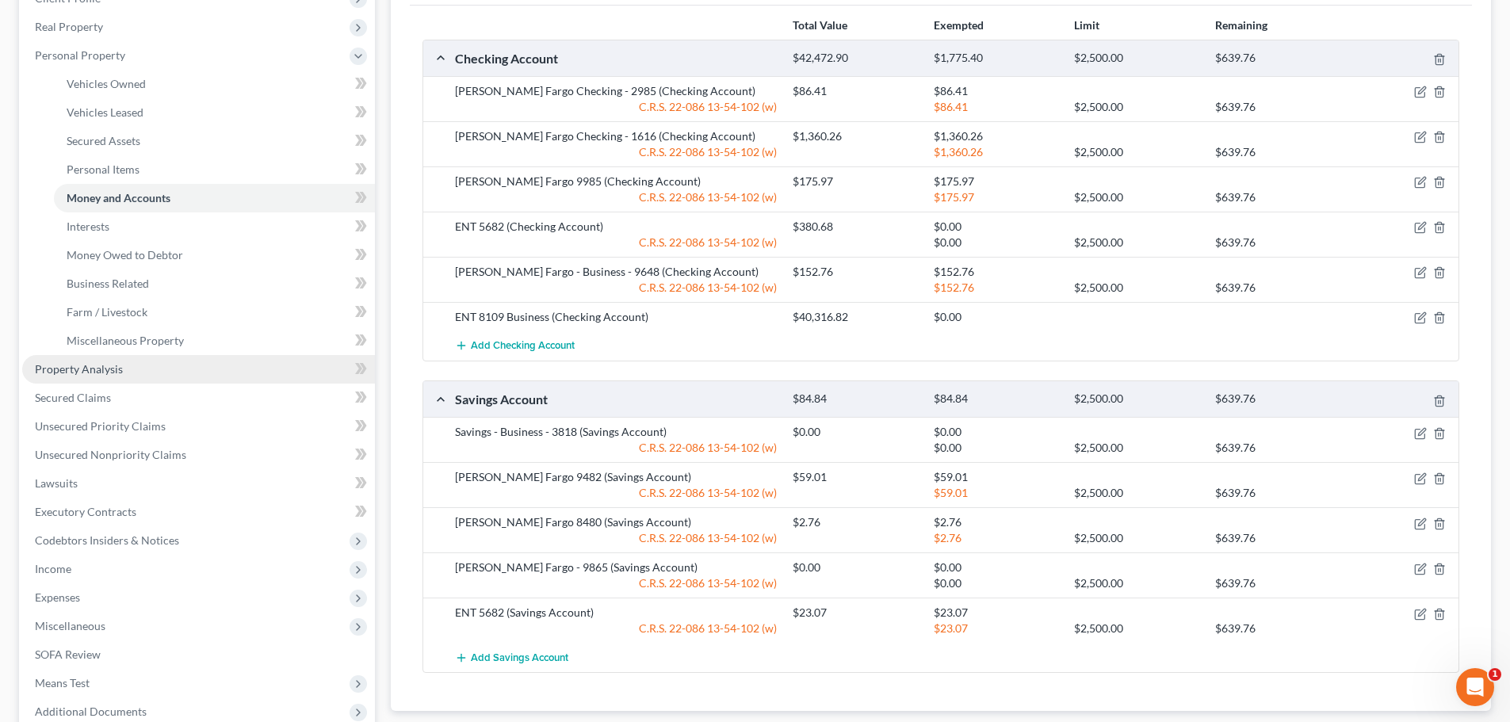
click at [93, 372] on span "Property Analysis" at bounding box center [79, 368] width 88 height 13
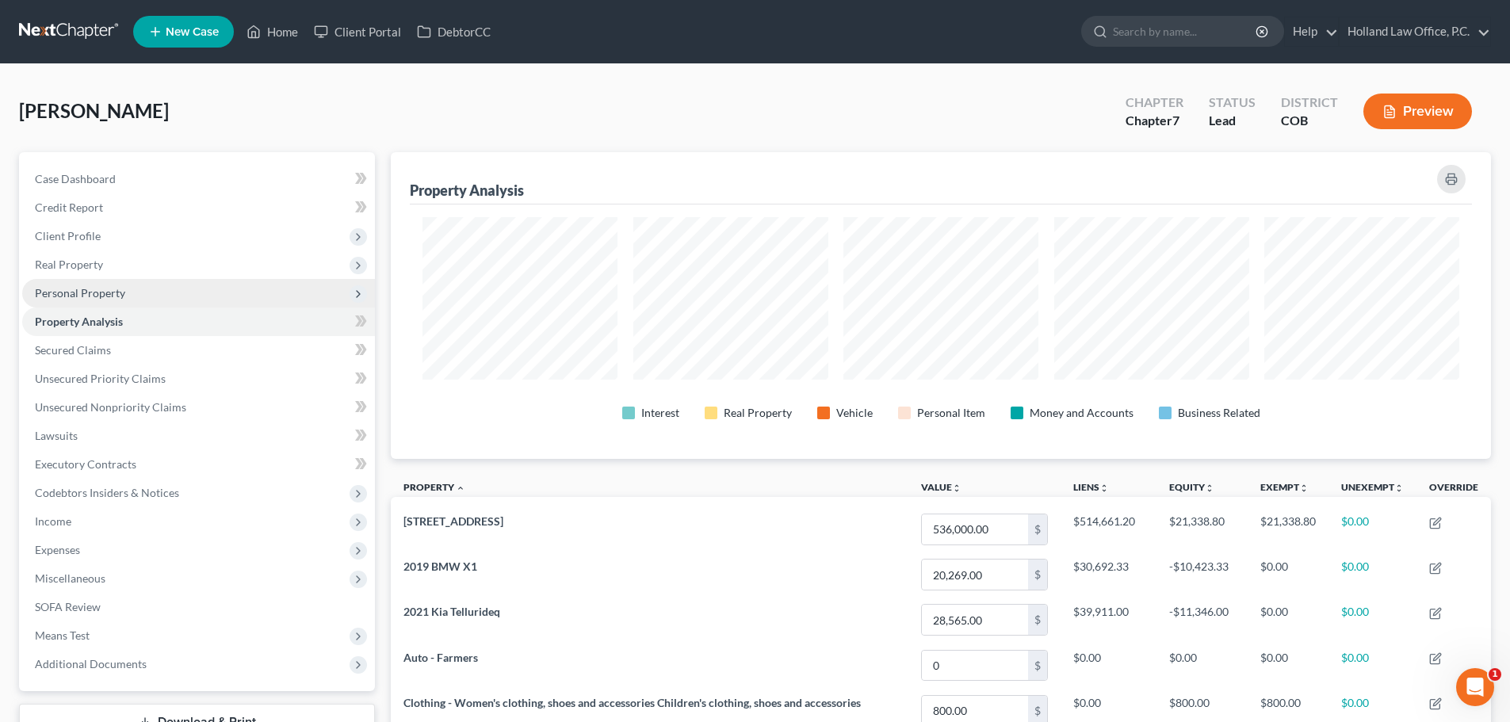
click at [114, 299] on span "Personal Property" at bounding box center [80, 292] width 90 height 13
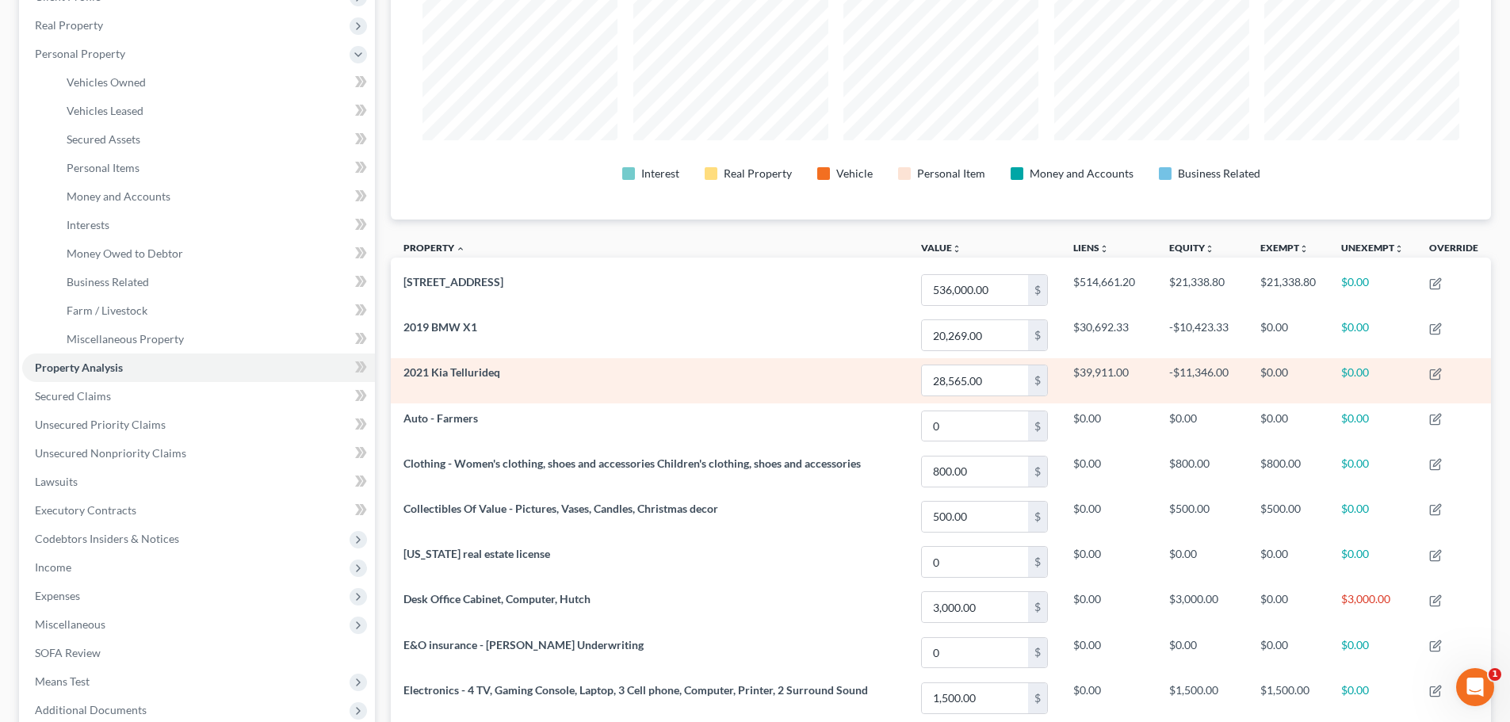
scroll to position [238, 0]
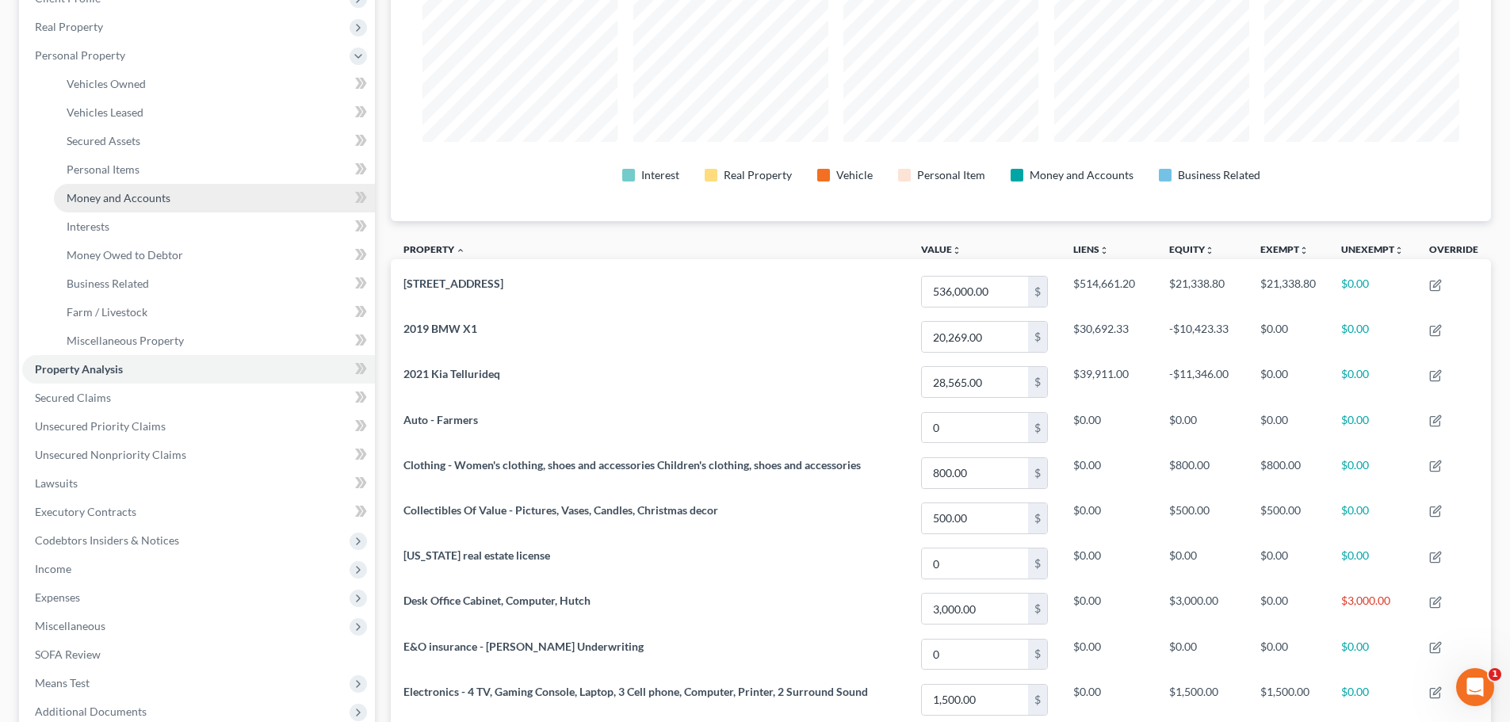
click at [106, 194] on span "Money and Accounts" at bounding box center [119, 197] width 104 height 13
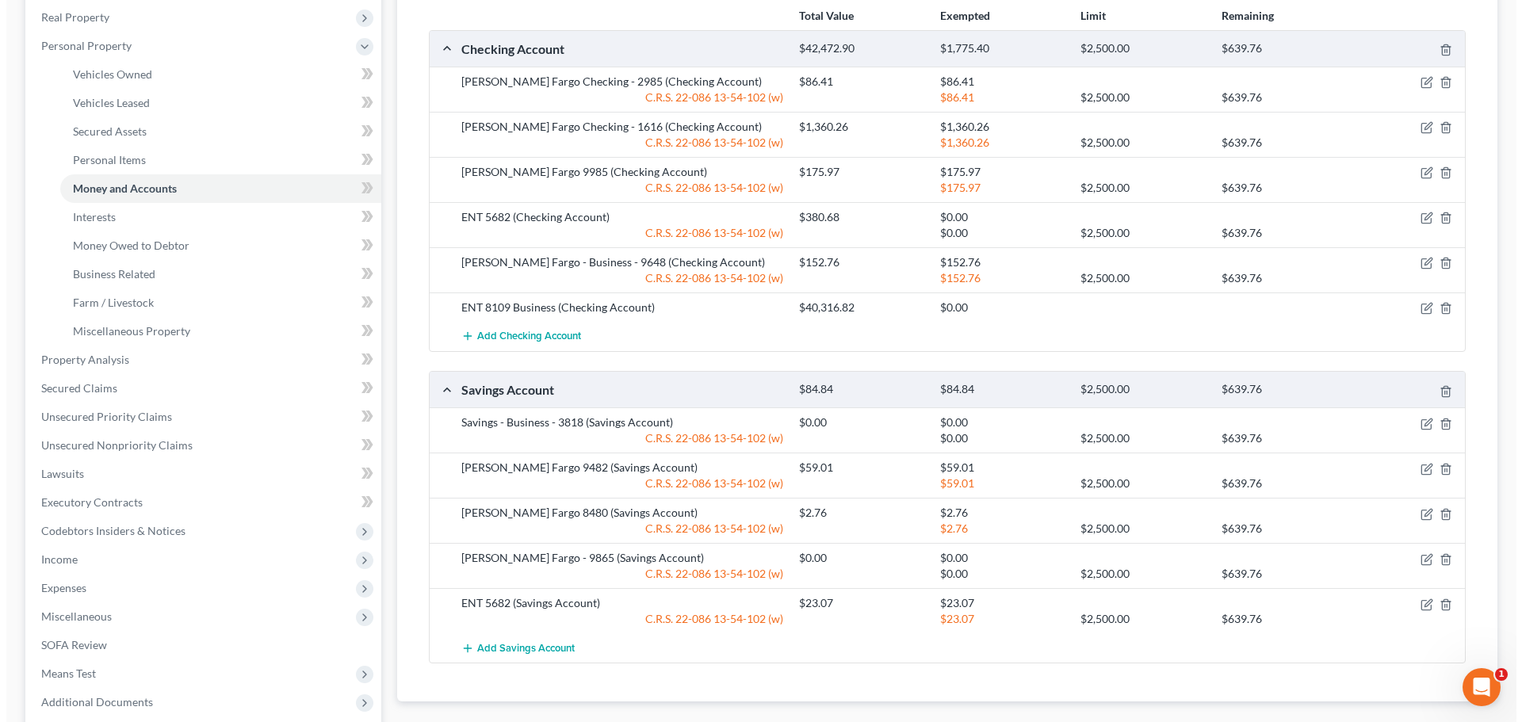
scroll to position [168, 0]
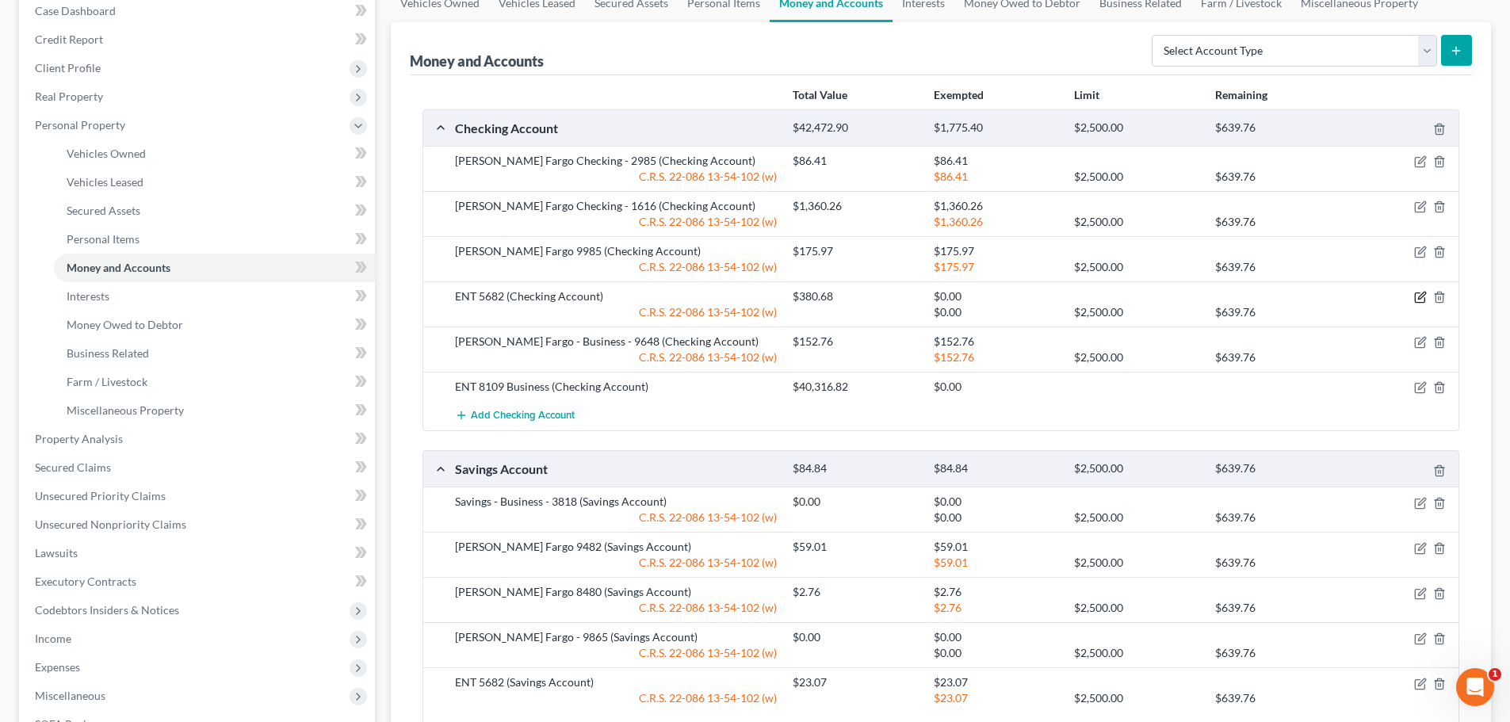
click at [1424, 298] on icon "button" at bounding box center [1420, 298] width 10 height 10
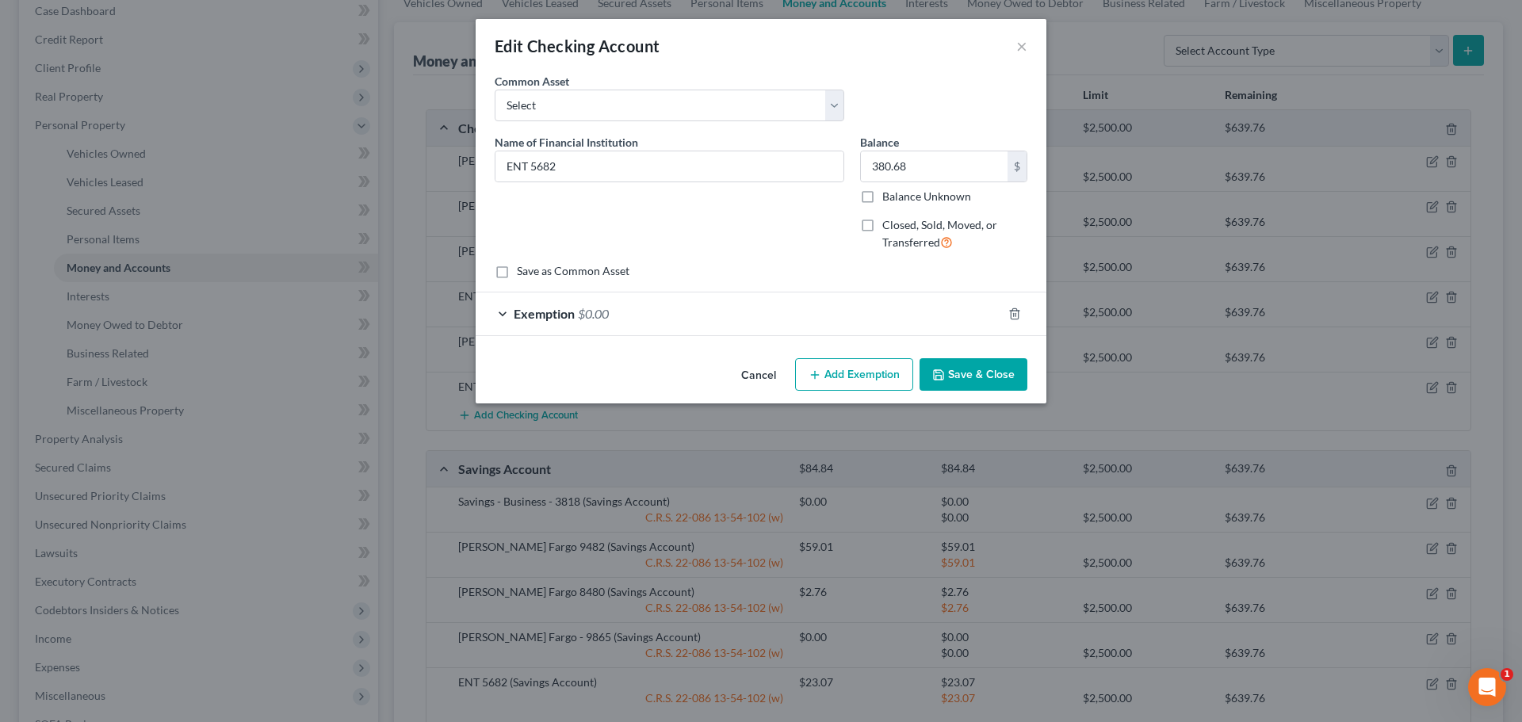
click at [571, 319] on span "Exemption" at bounding box center [544, 313] width 61 height 15
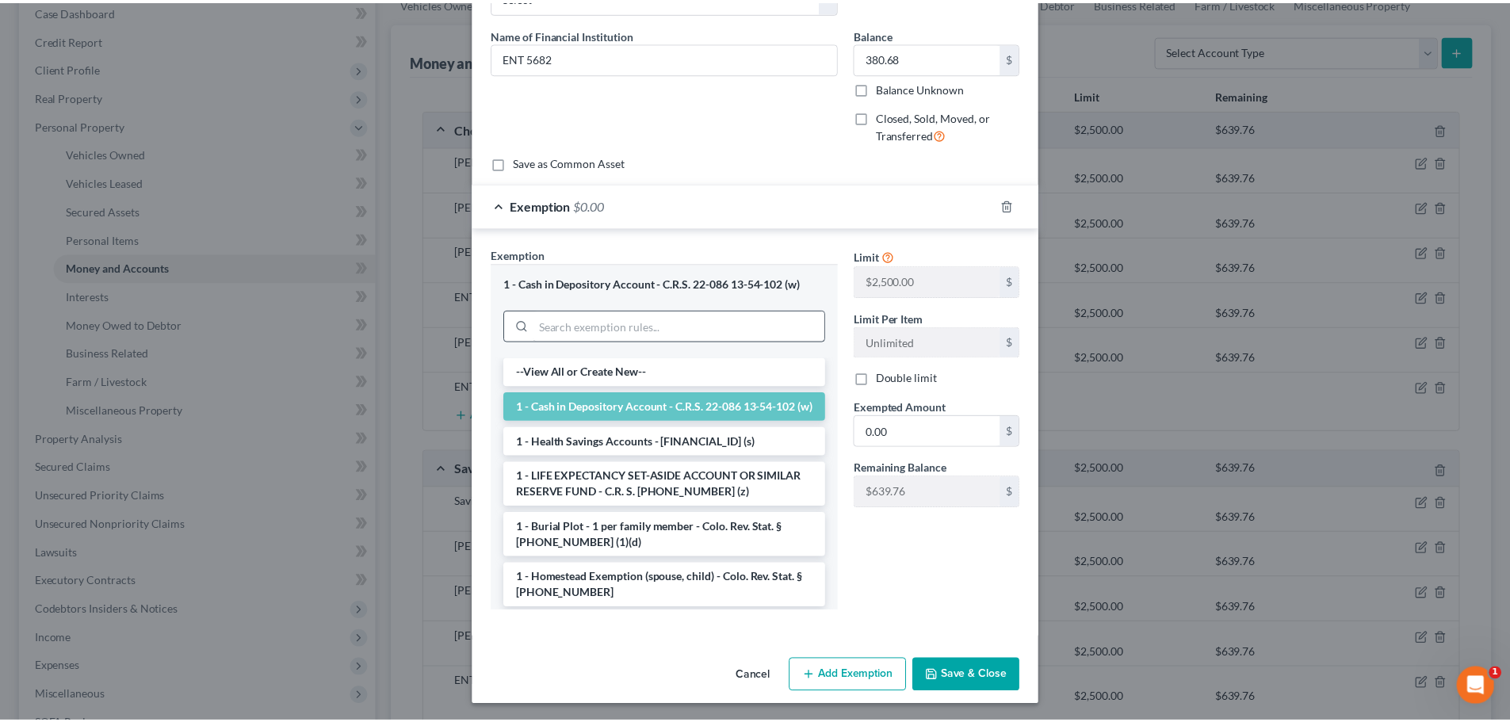
scroll to position [111, 0]
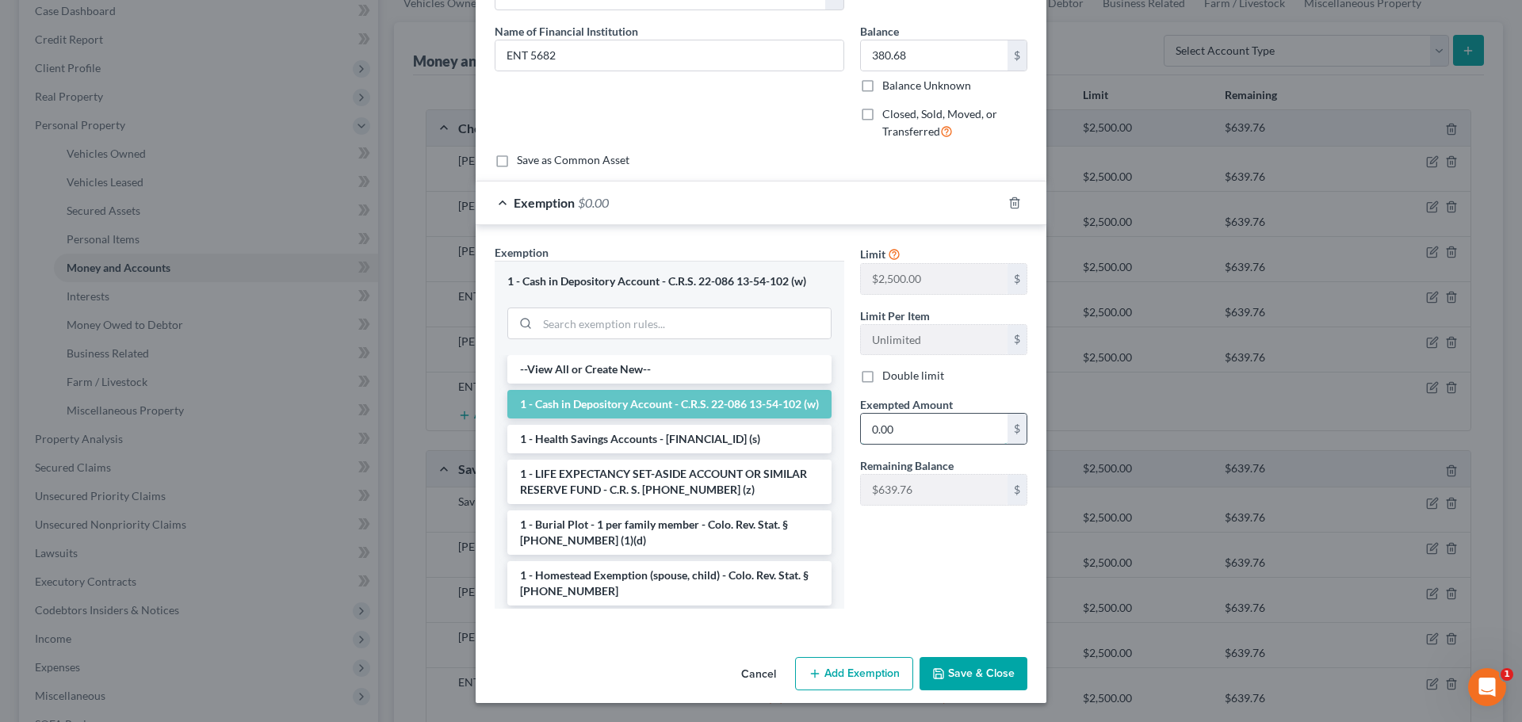
click at [866, 434] on input "0.00" at bounding box center [934, 429] width 147 height 30
type input "380.68"
click at [963, 672] on button "Save & Close" at bounding box center [973, 673] width 108 height 33
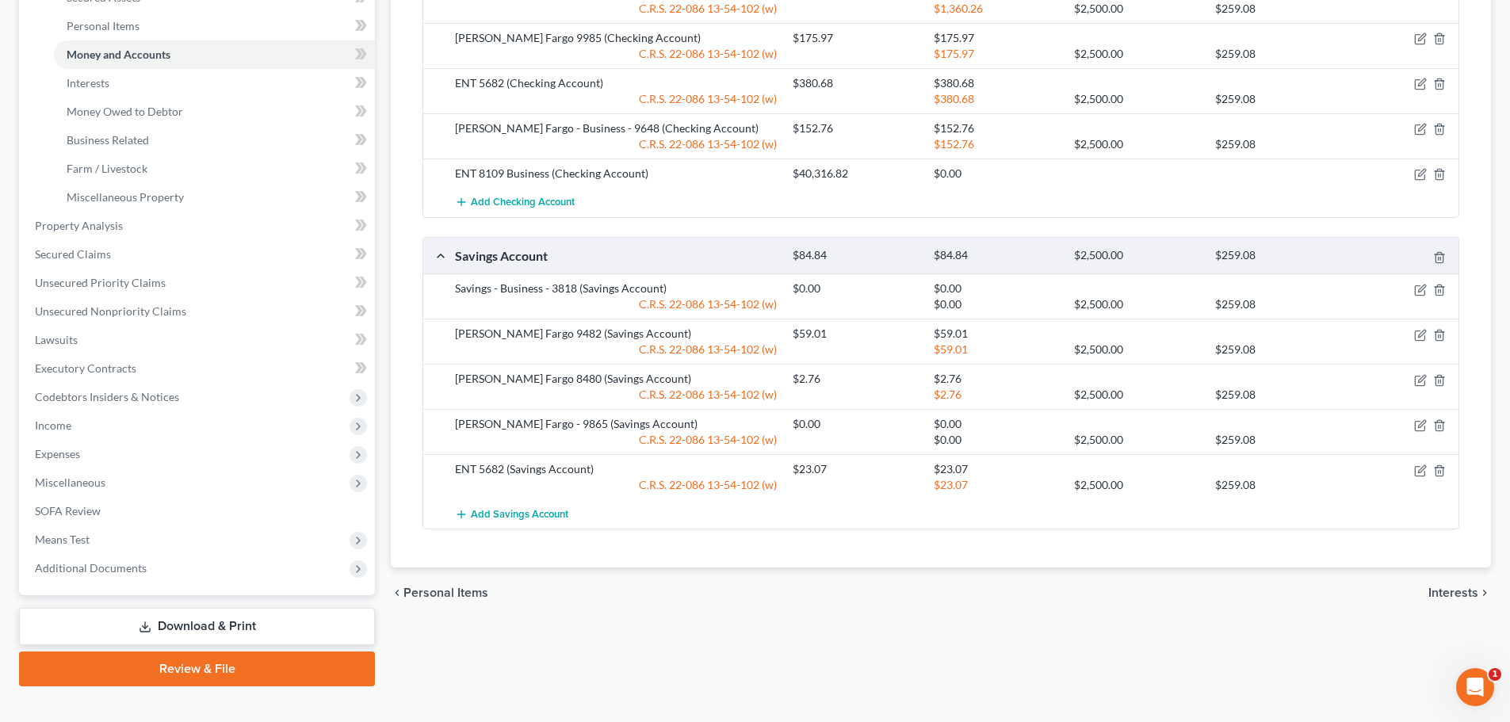
scroll to position [406, 0]
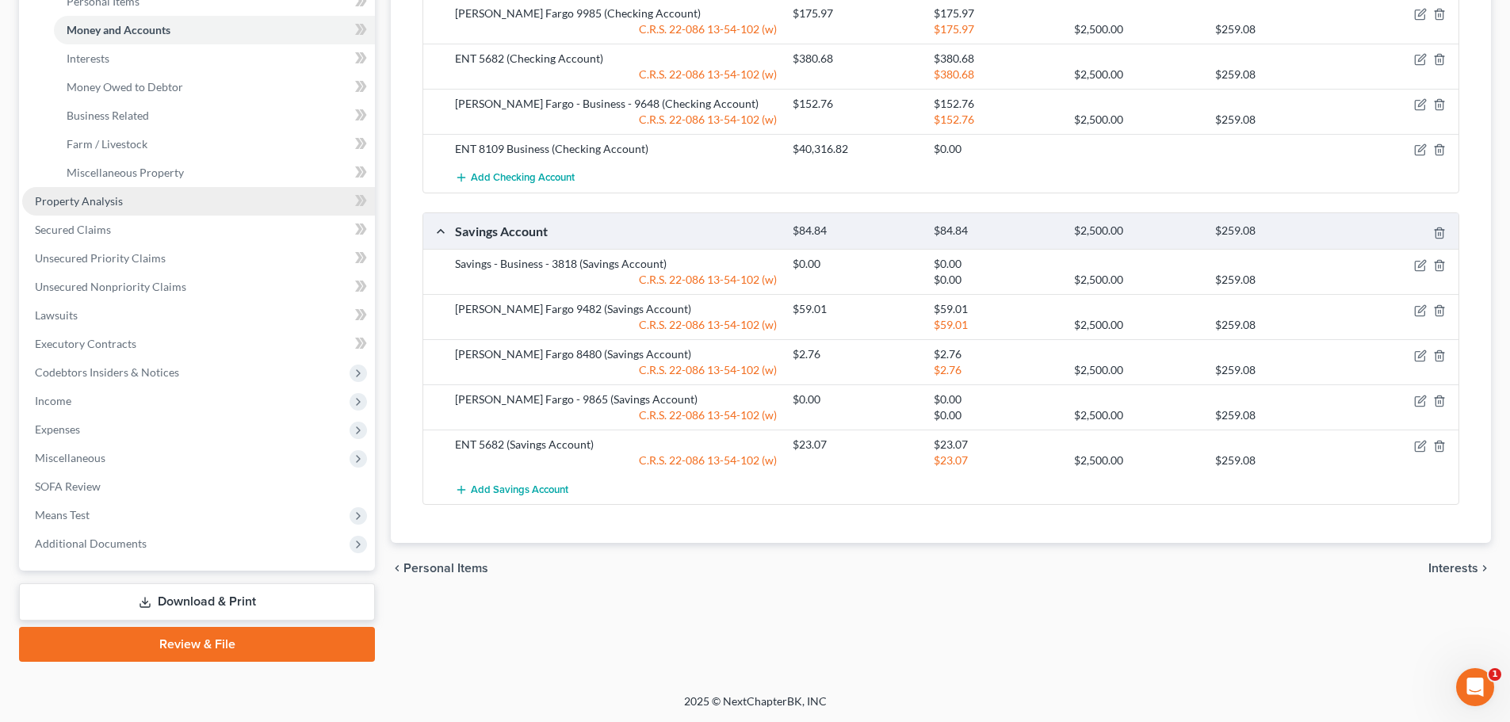
click at [64, 198] on span "Property Analysis" at bounding box center [79, 200] width 88 height 13
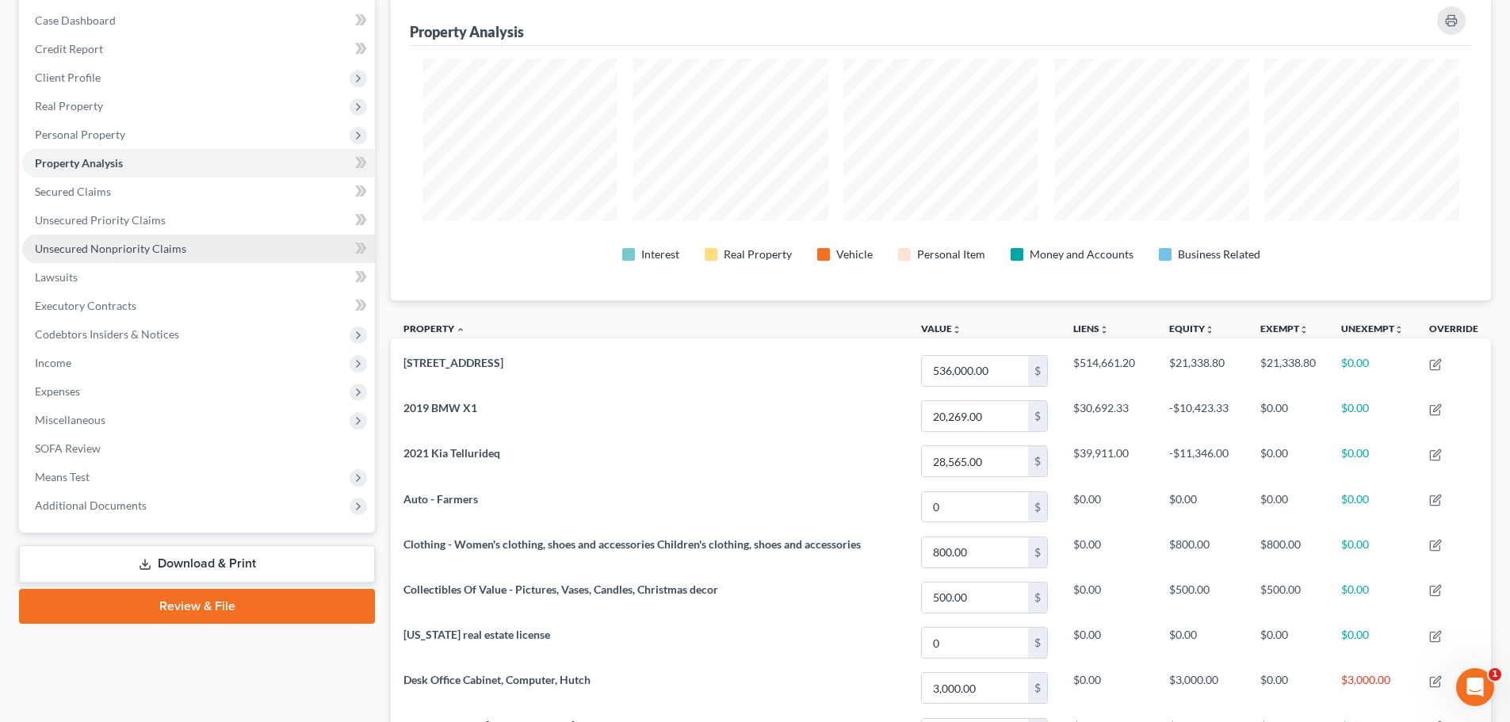
scroll to position [79, 0]
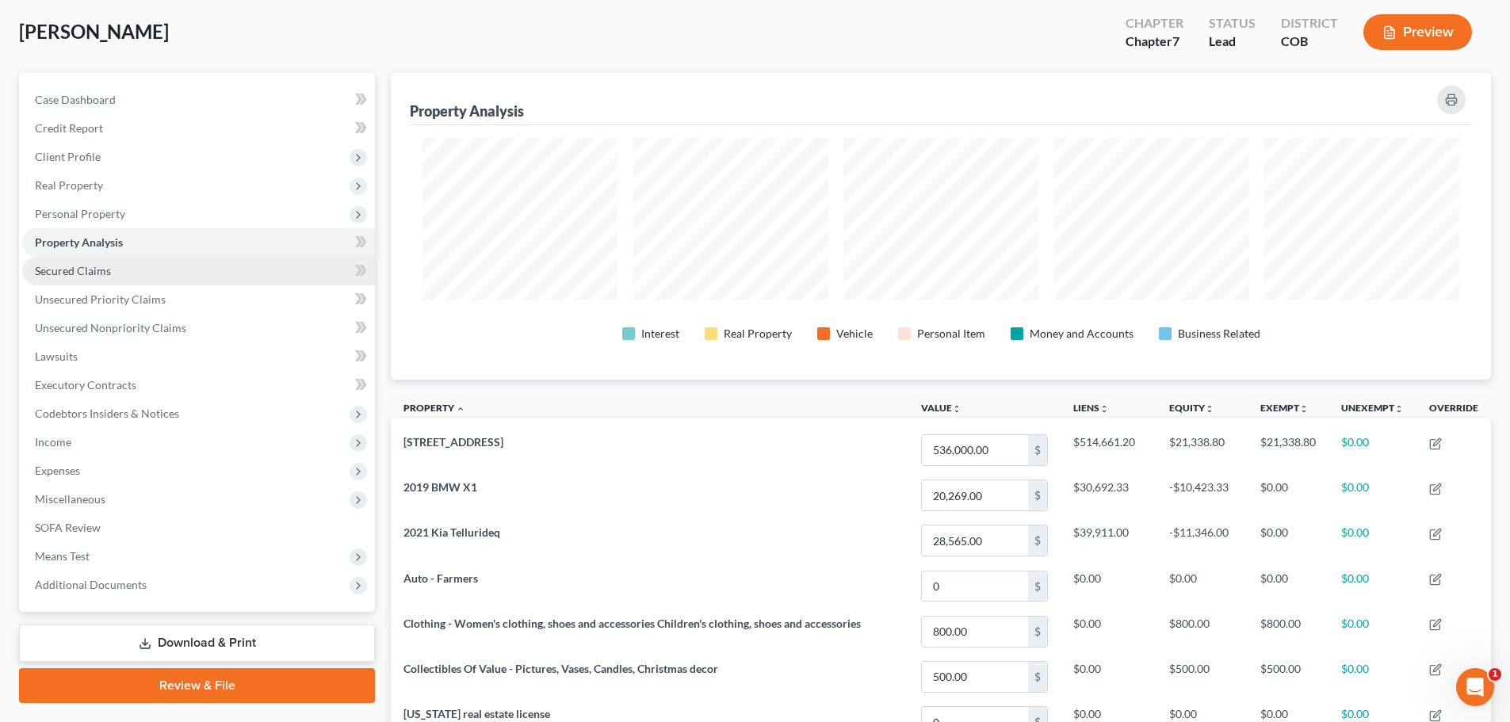
click at [90, 269] on span "Secured Claims" at bounding box center [73, 270] width 76 height 13
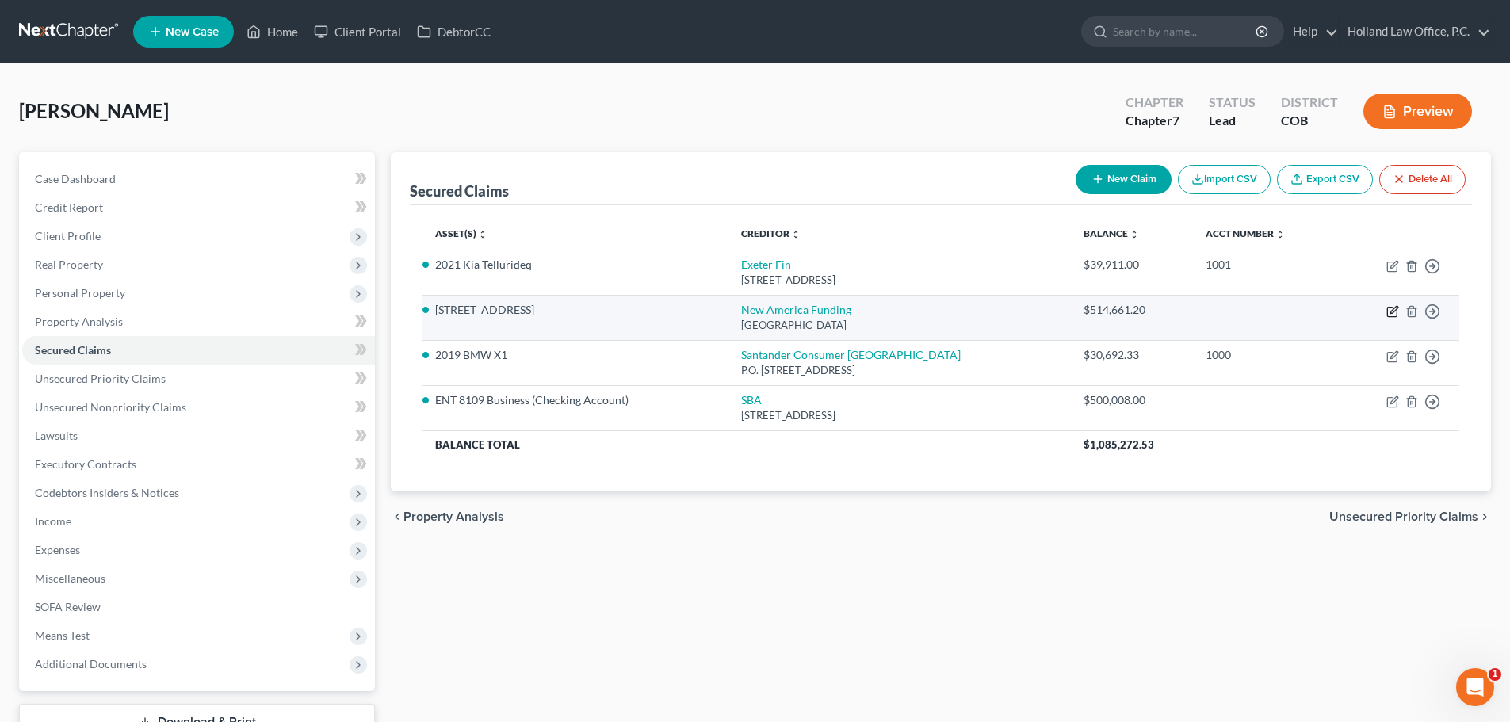
click at [1395, 309] on icon "button" at bounding box center [1392, 311] width 13 height 13
select select "45"
select select "4"
select select "3"
select select "0"
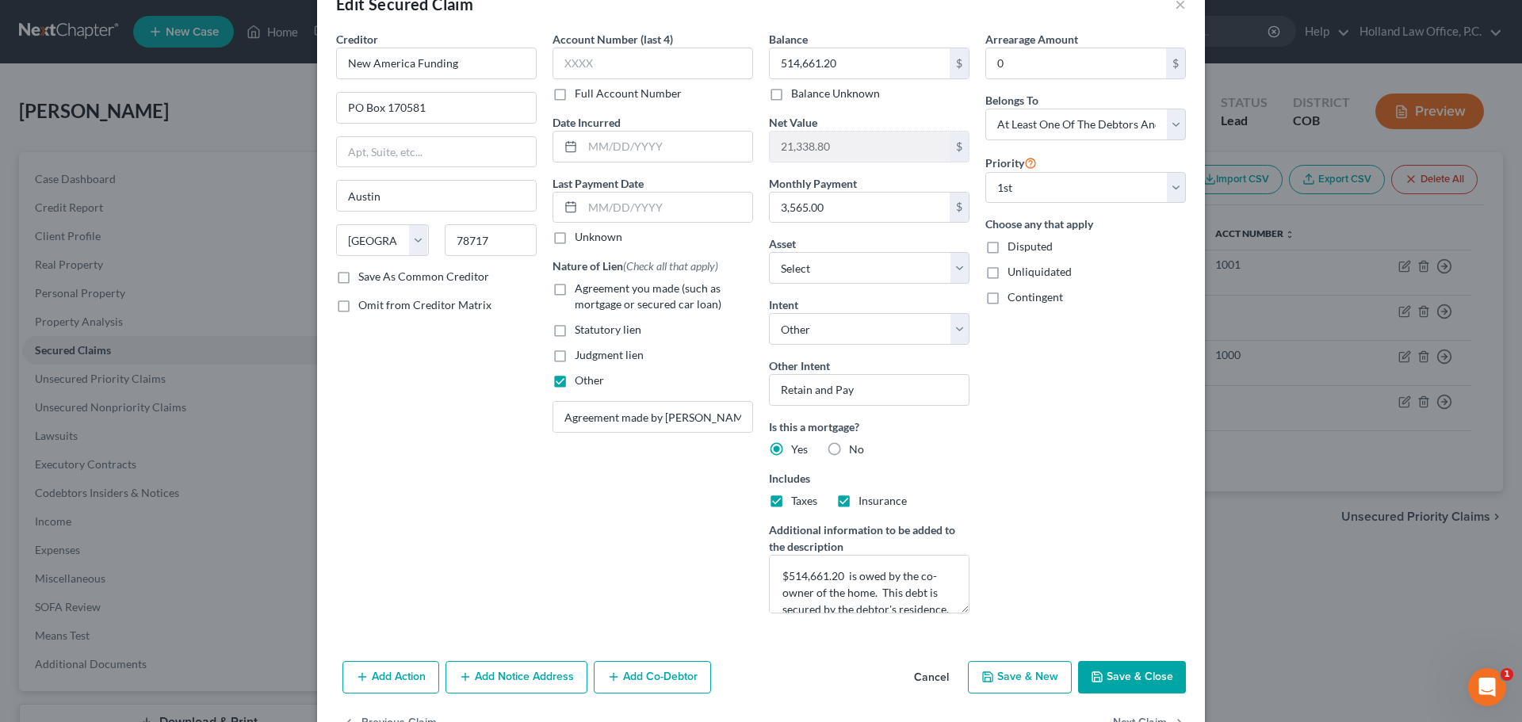
scroll to position [79, 0]
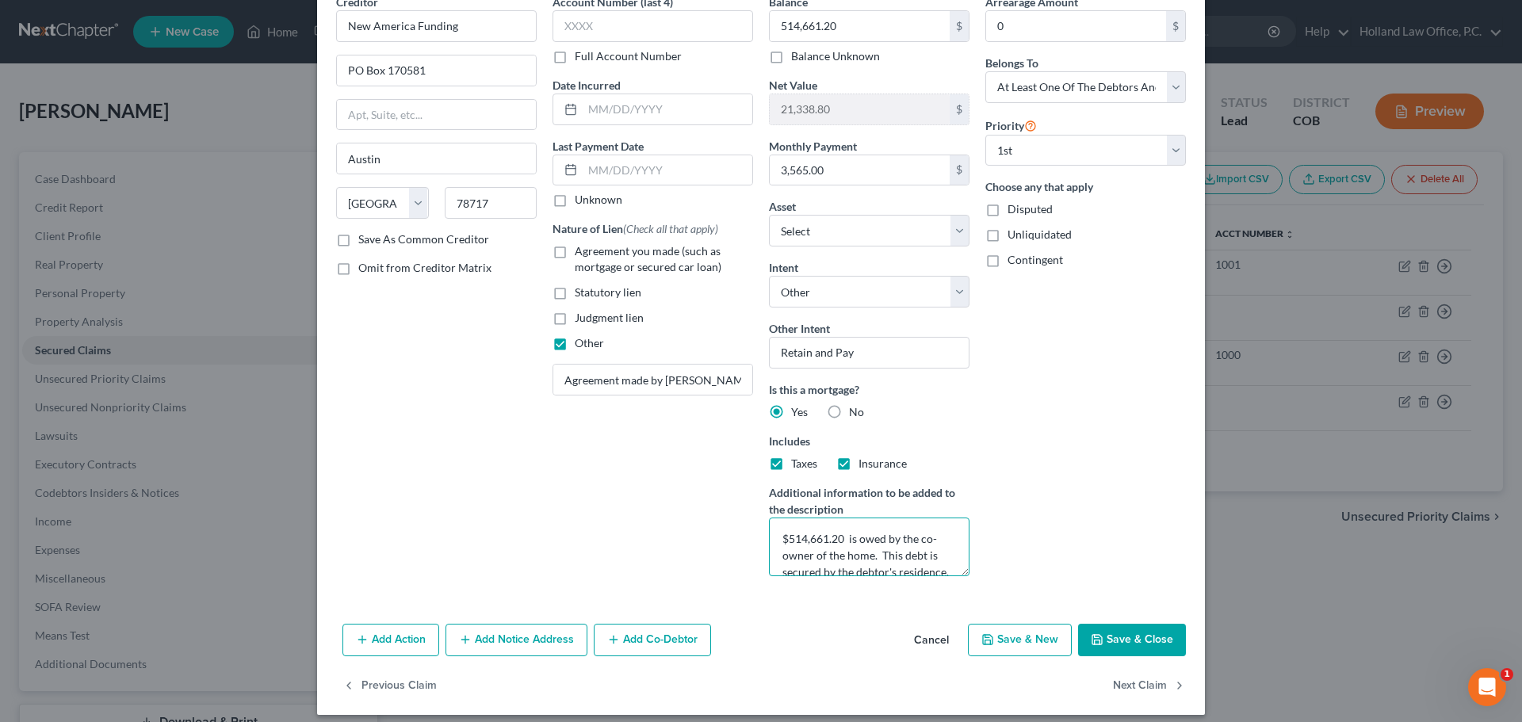
click at [883, 545] on textarea "$514,661.20 is owed by the co-owner of the home. This debt is secured by the de…" at bounding box center [869, 547] width 201 height 59
click at [889, 541] on textarea "$514,661.20 is owed soely by the co-owner of the home. This debt is secured by …" at bounding box center [869, 547] width 201 height 59
click at [926, 545] on textarea "$514,661.20 is owed sloely by the co-owner of the home. This debt is secured by…" at bounding box center [869, 547] width 201 height 59
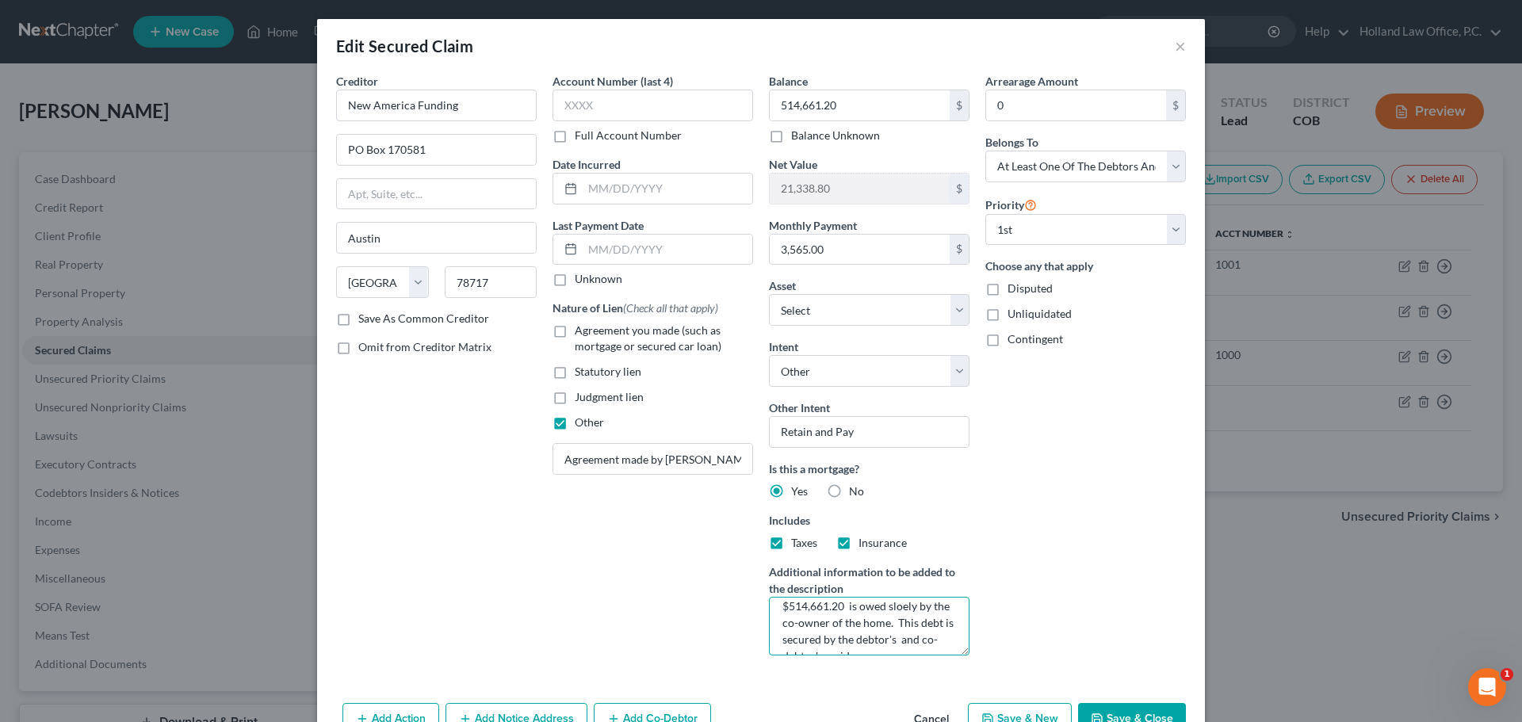
scroll to position [0, 0]
type textarea "$514,661.20 is owed sloely by the co-owner of the home. This debt is secured by…"
click at [834, 105] on input "514,661.20" at bounding box center [860, 105] width 180 height 30
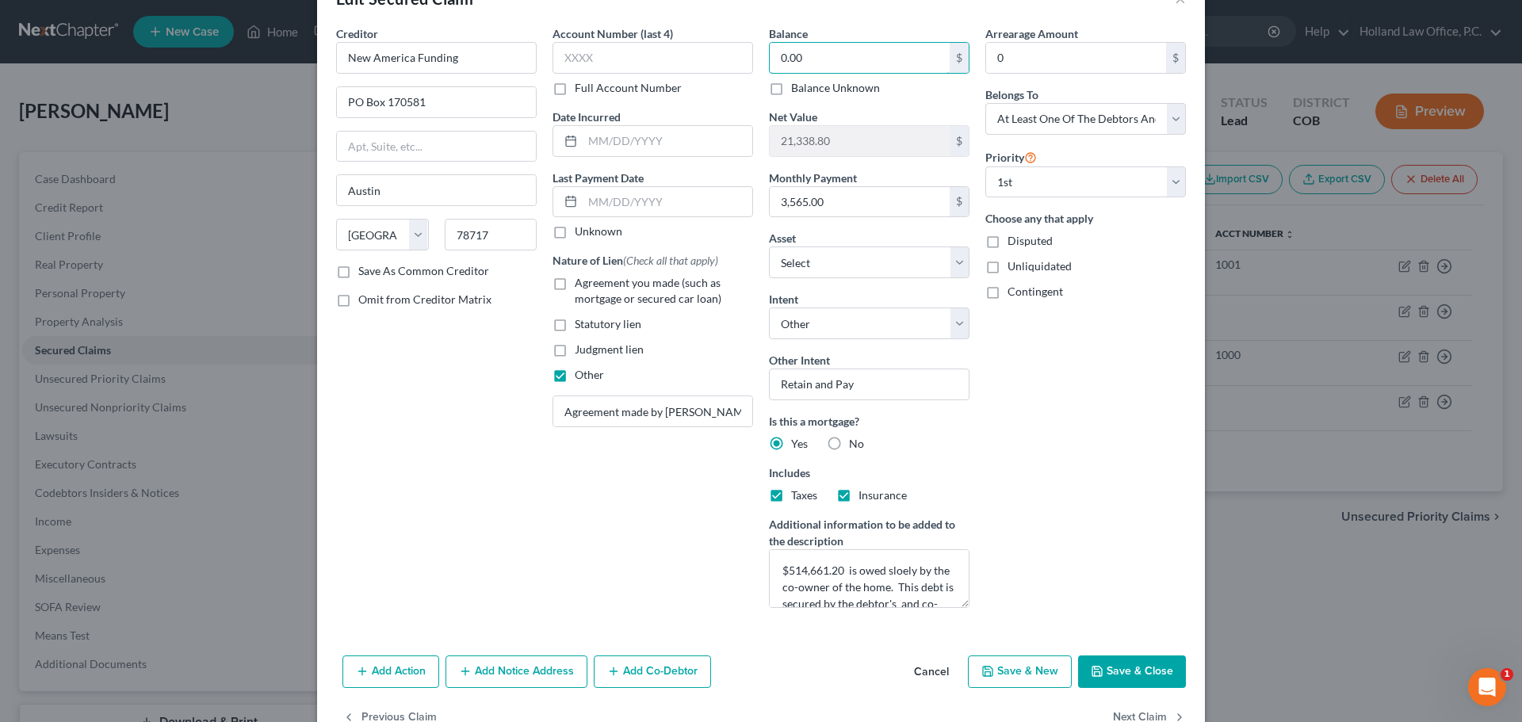
scroll to position [91, 0]
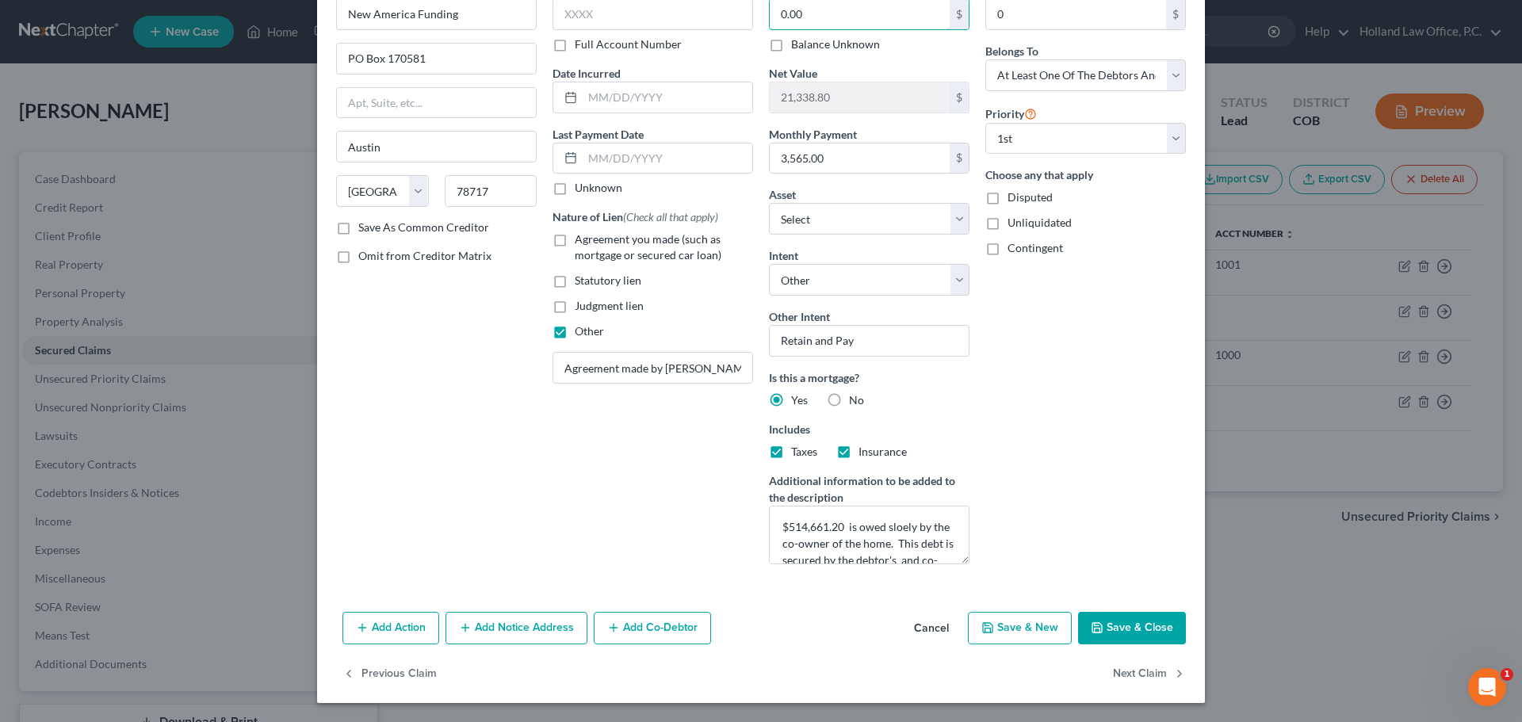
type input "0.00"
click at [1130, 621] on button "Save & Close" at bounding box center [1132, 628] width 108 height 33
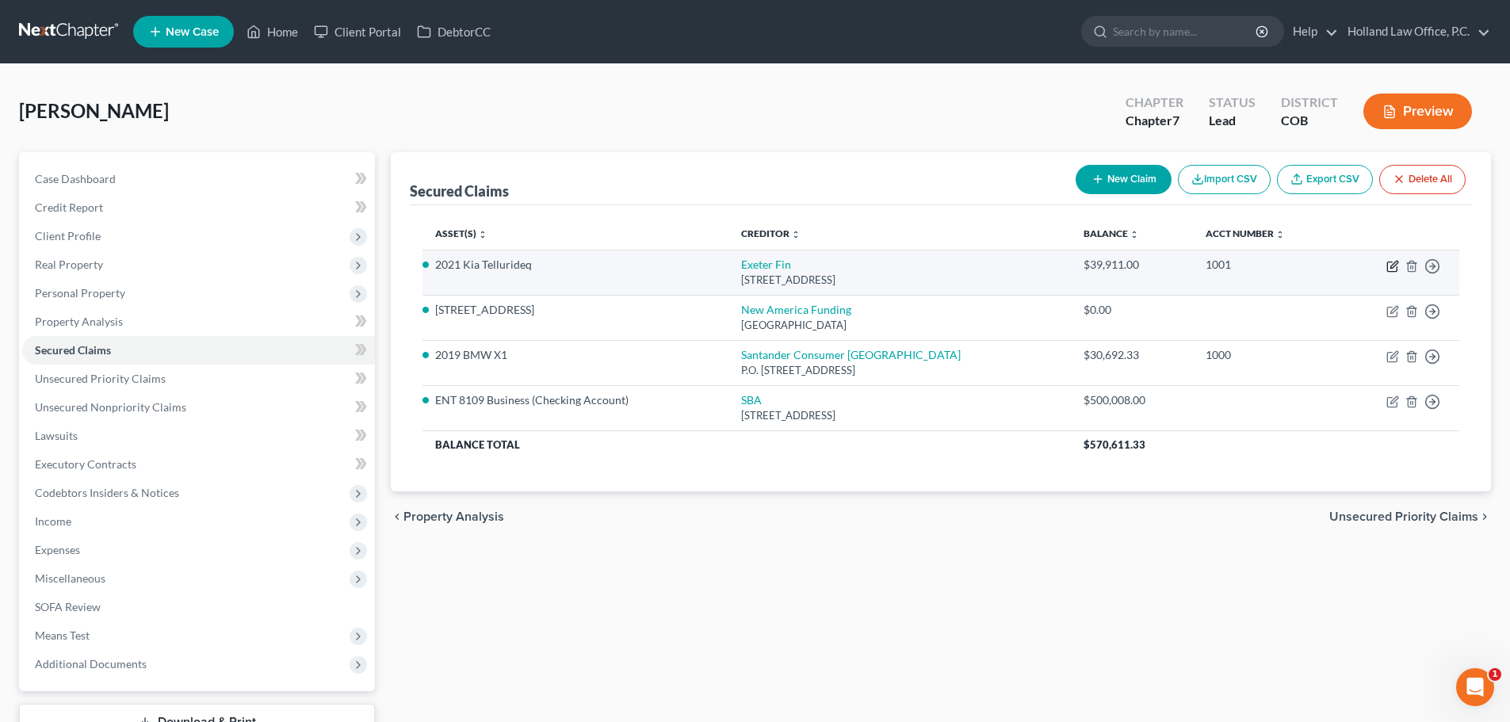
click at [1391, 268] on icon "button" at bounding box center [1393, 264] width 7 height 7
select select "45"
select select "0"
select select "2"
select select "3"
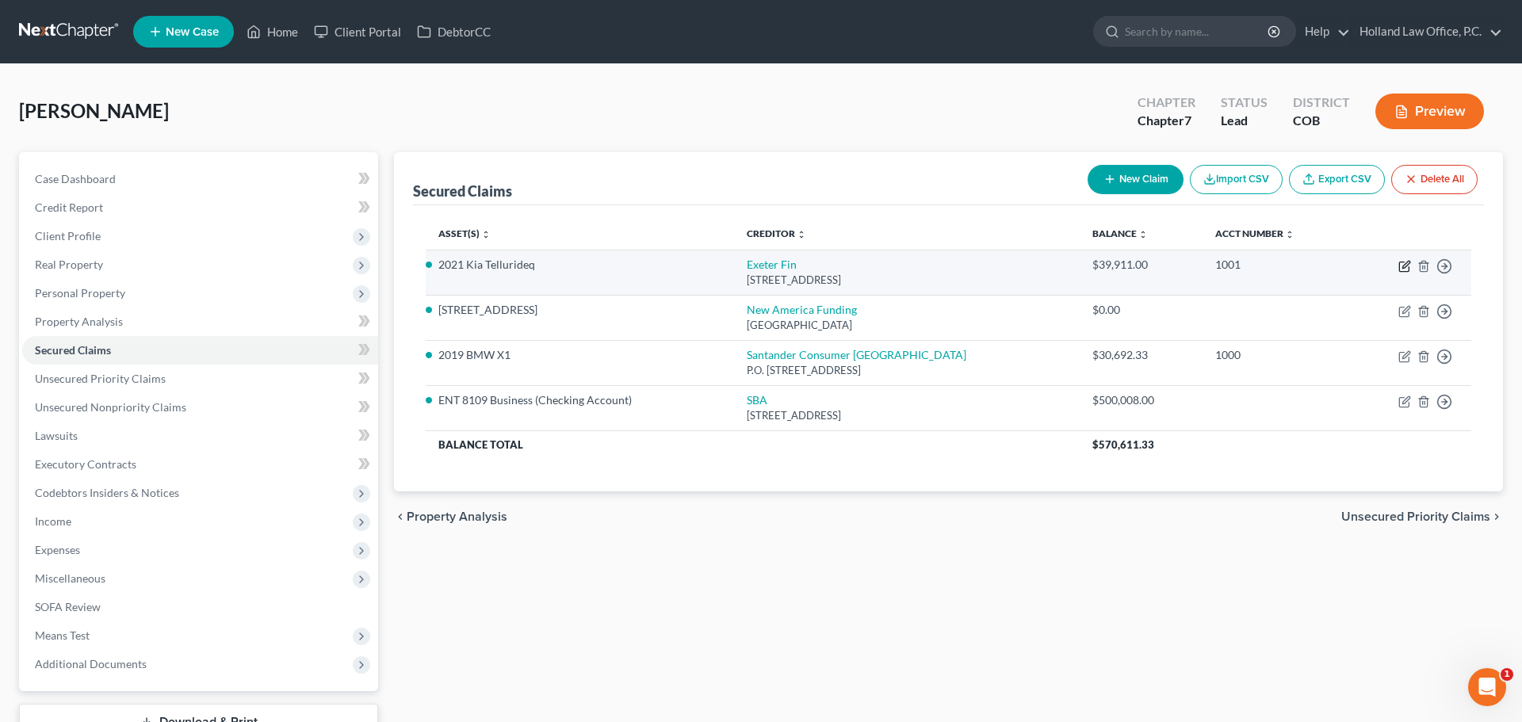
select select "0"
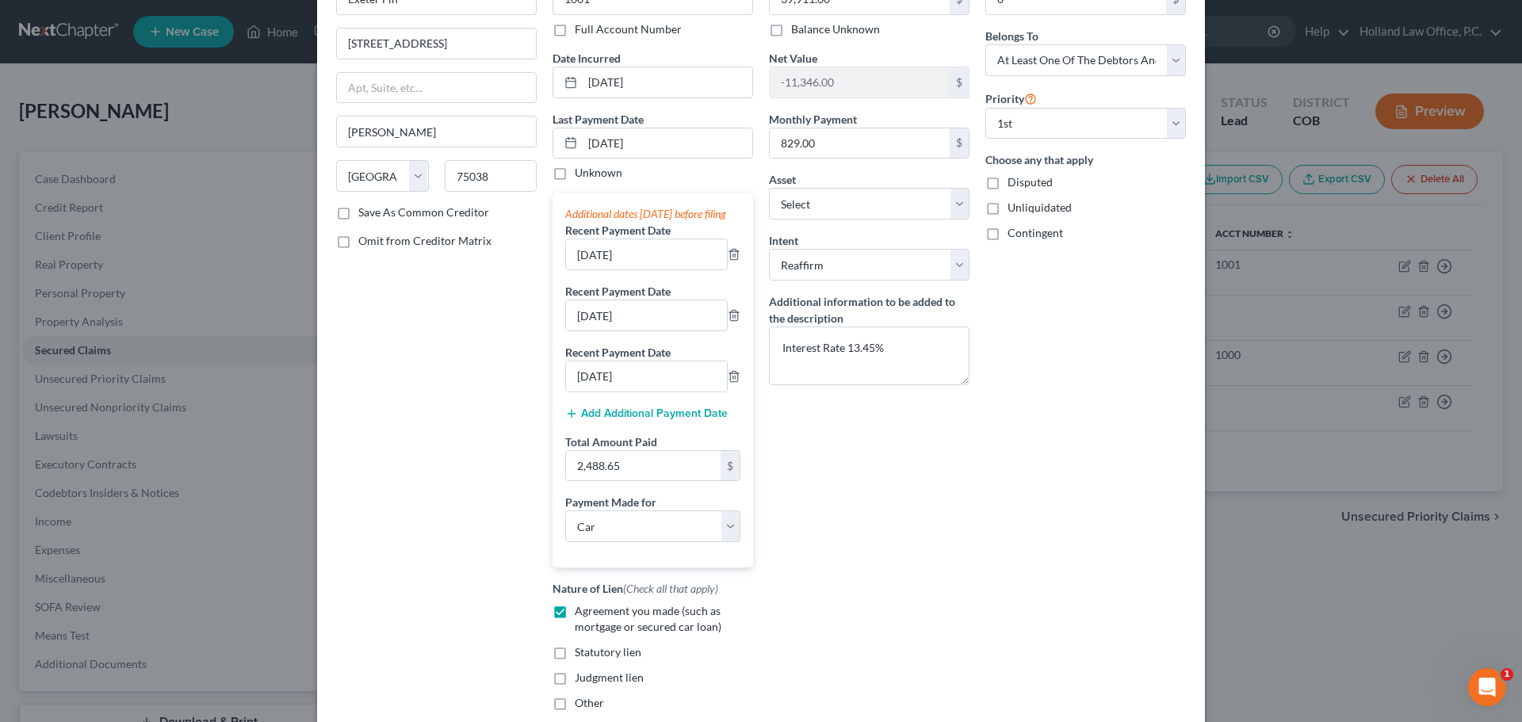
scroll to position [0, 0]
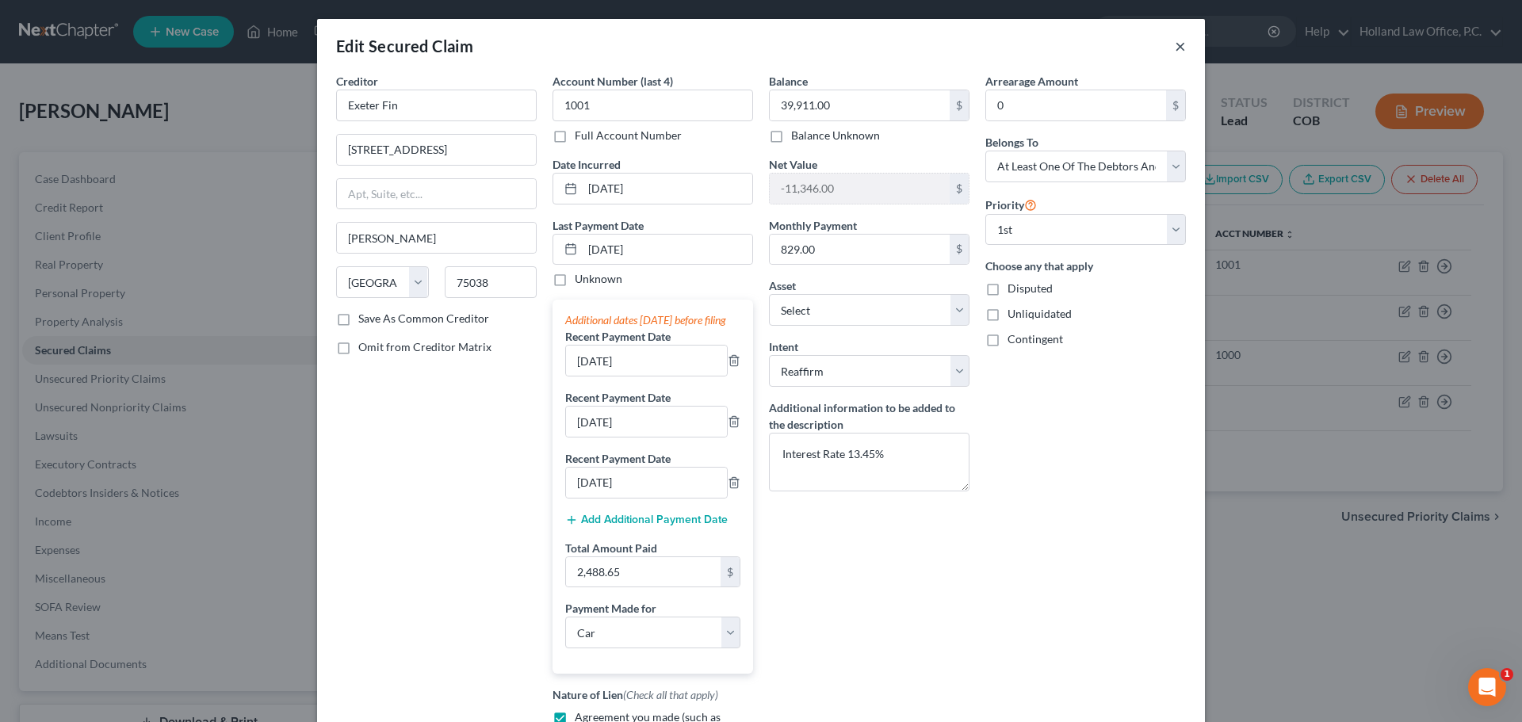
click at [1175, 48] on button "×" at bounding box center [1180, 45] width 11 height 19
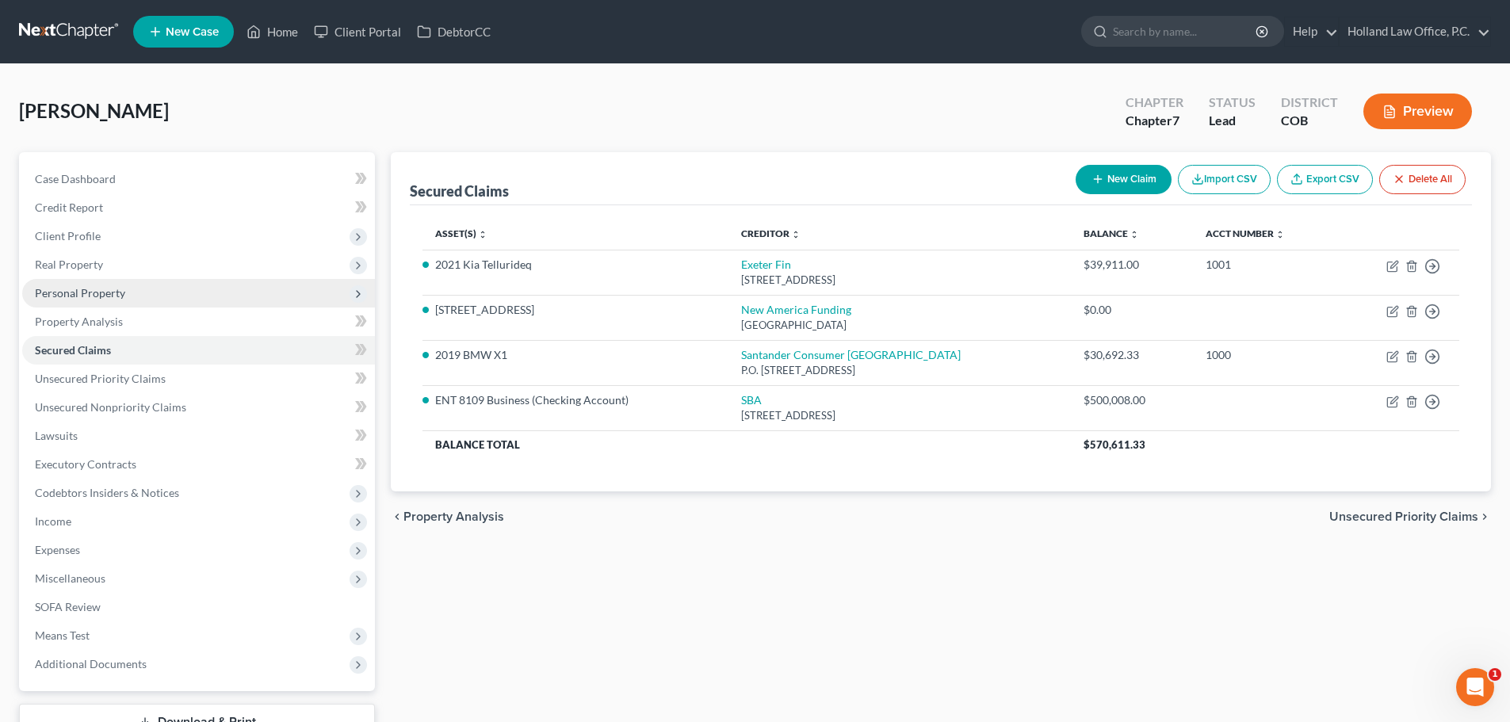
click at [69, 299] on span "Personal Property" at bounding box center [80, 292] width 90 height 13
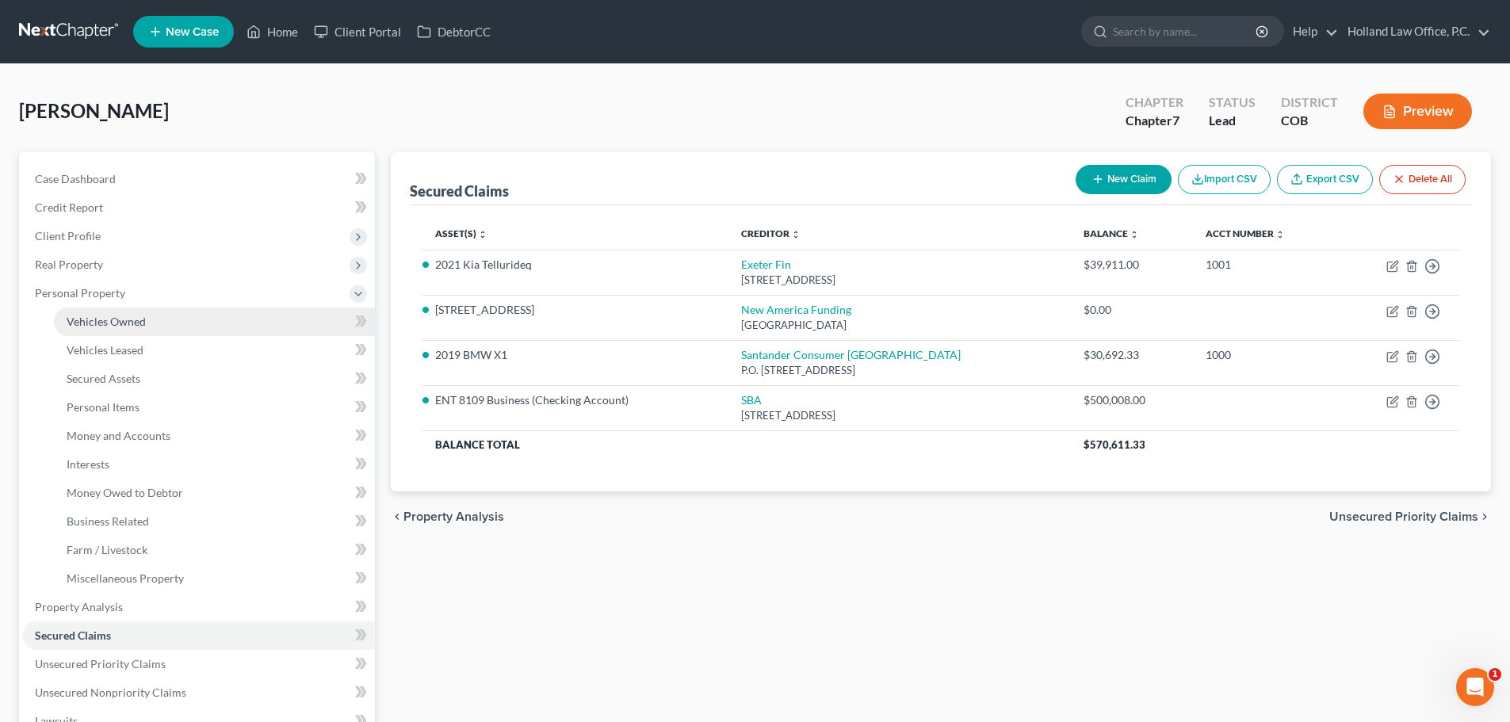
click at [91, 319] on span "Vehicles Owned" at bounding box center [106, 321] width 79 height 13
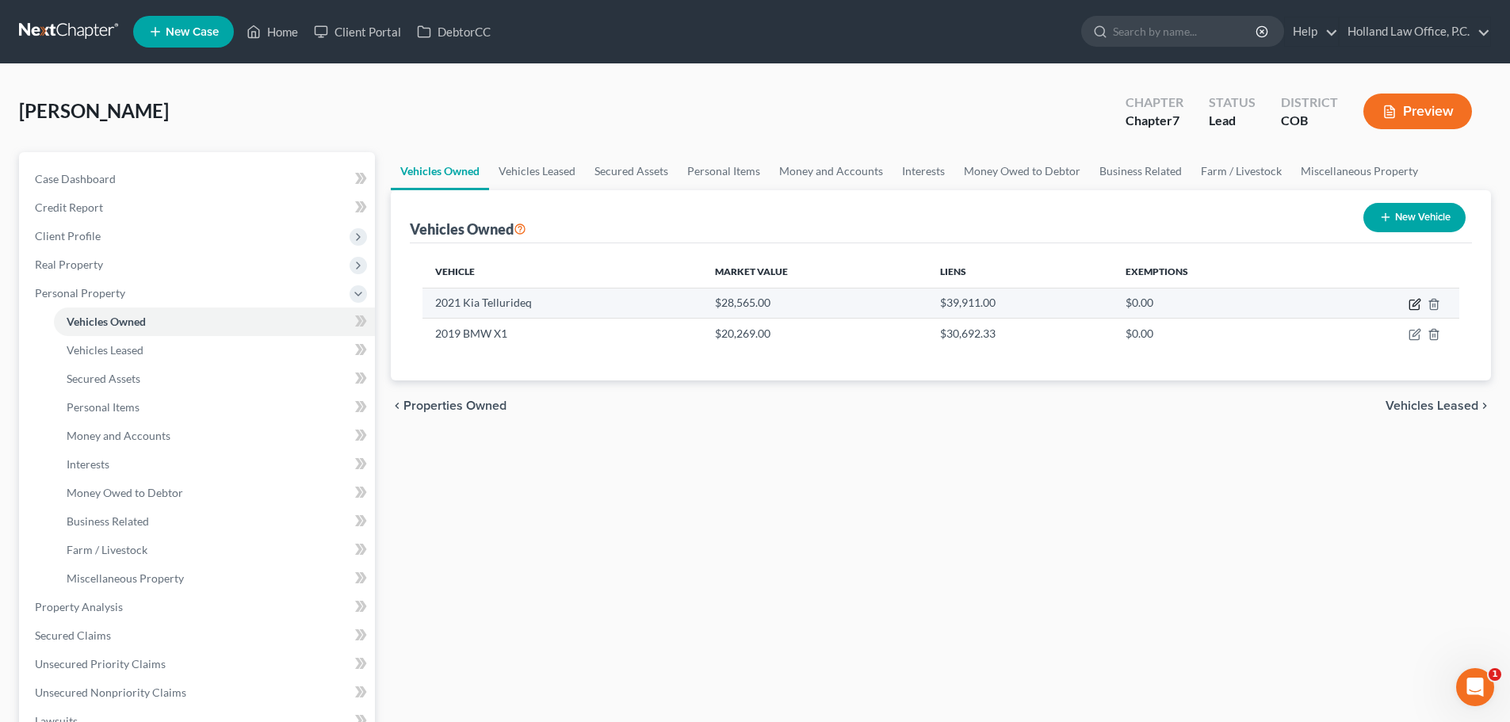
click at [1415, 306] on icon "button" at bounding box center [1414, 304] width 13 height 13
select select "0"
select select "5"
select select "2"
select select "0"
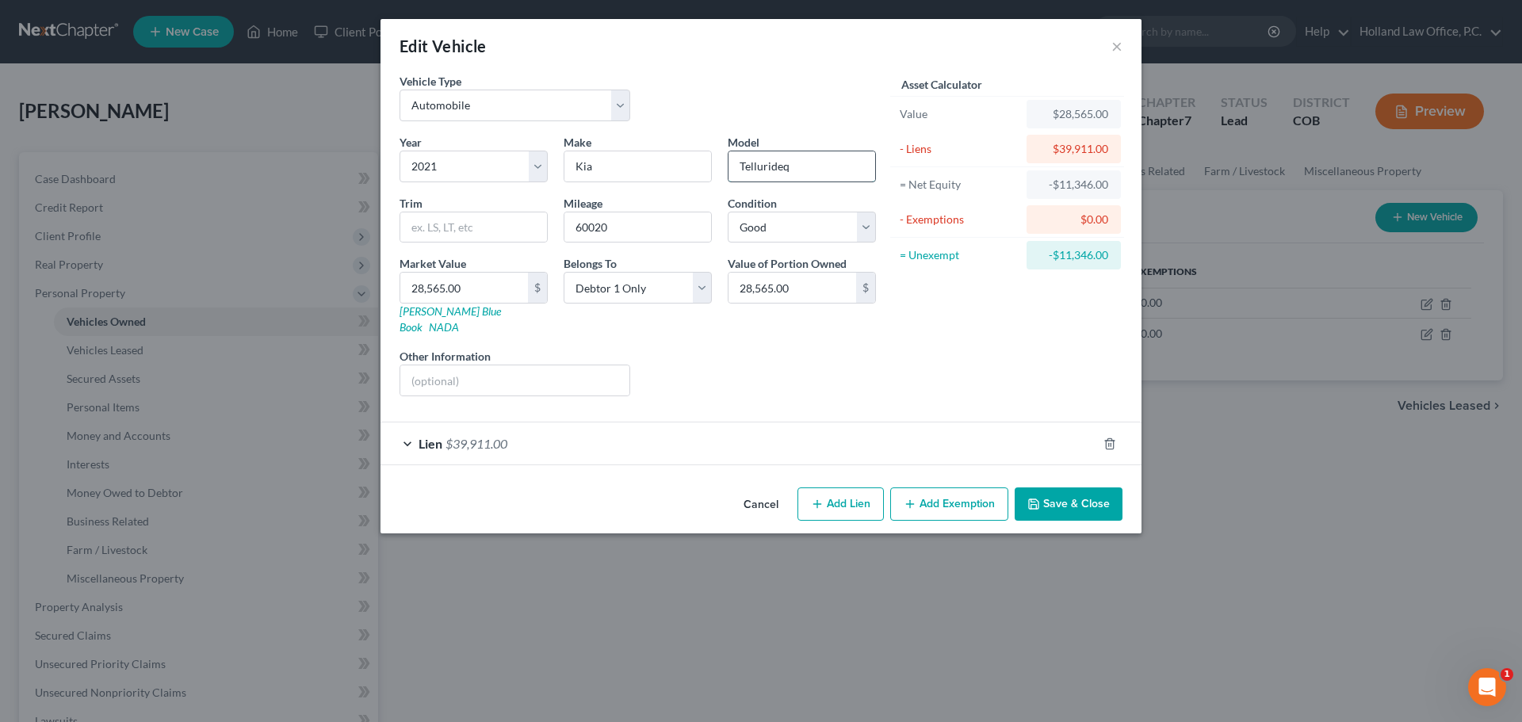
drag, startPoint x: 735, startPoint y: 166, endPoint x: 804, endPoint y: 166, distance: 68.2
click at [804, 166] on input "Tellurideq" at bounding box center [801, 166] width 147 height 30
type input "Telluride"
click at [1071, 497] on button "Save & Close" at bounding box center [1068, 503] width 108 height 33
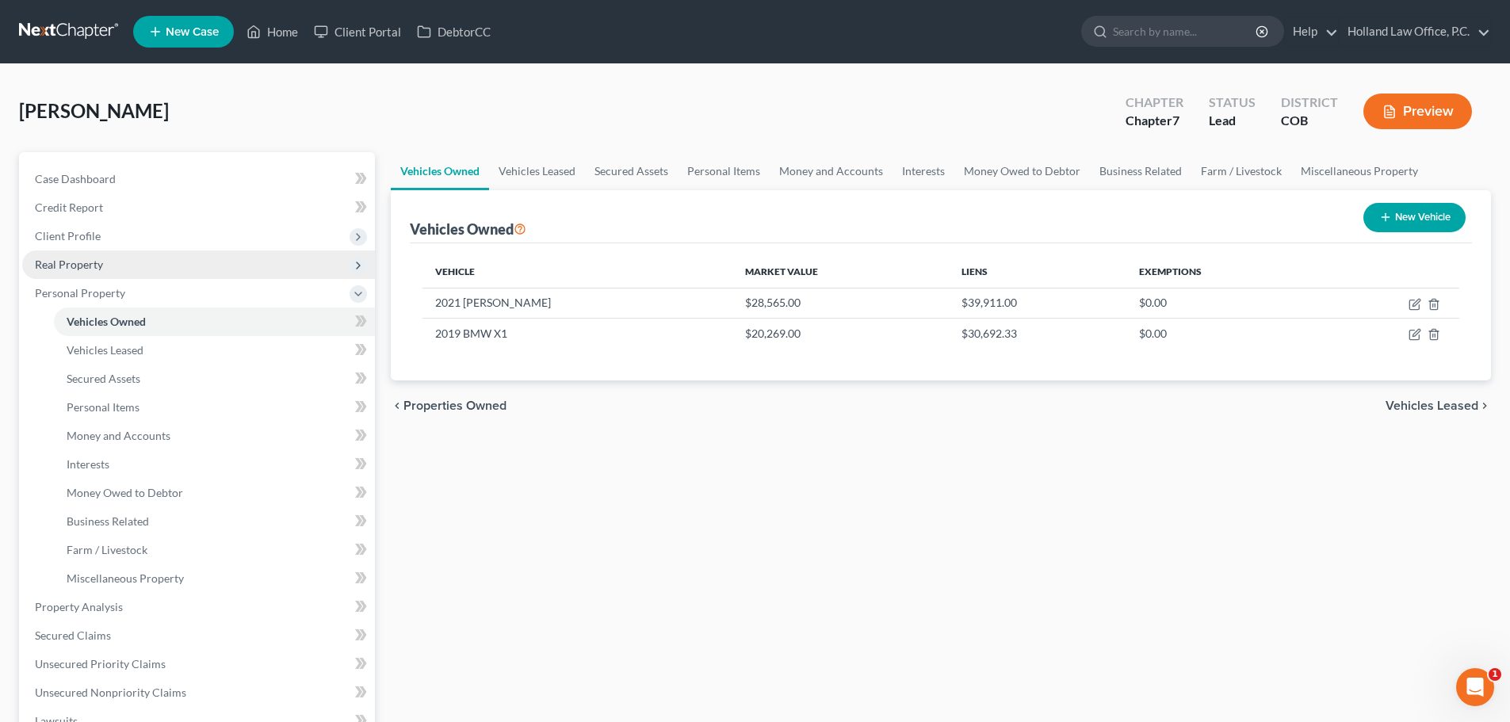
click at [81, 266] on span "Real Property" at bounding box center [69, 264] width 68 height 13
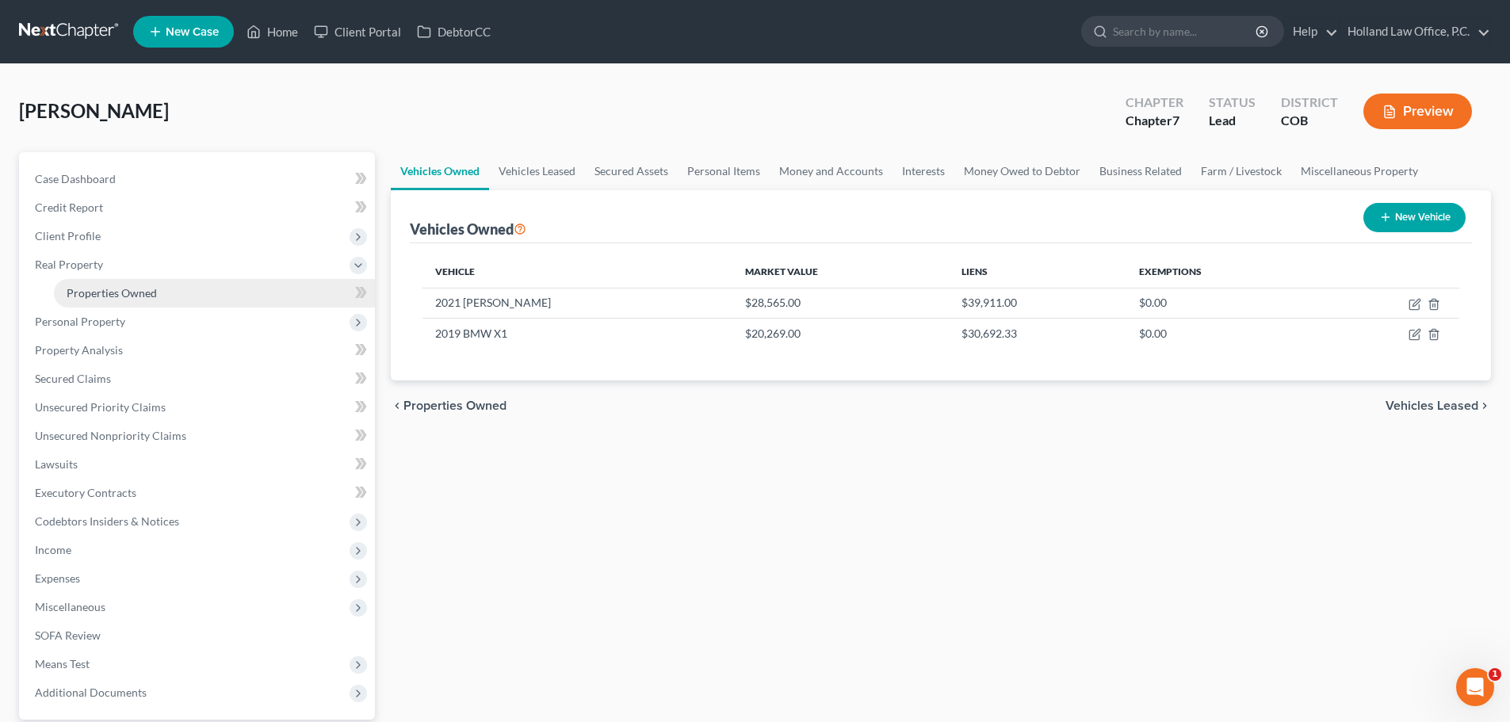
click at [99, 299] on span "Properties Owned" at bounding box center [112, 292] width 90 height 13
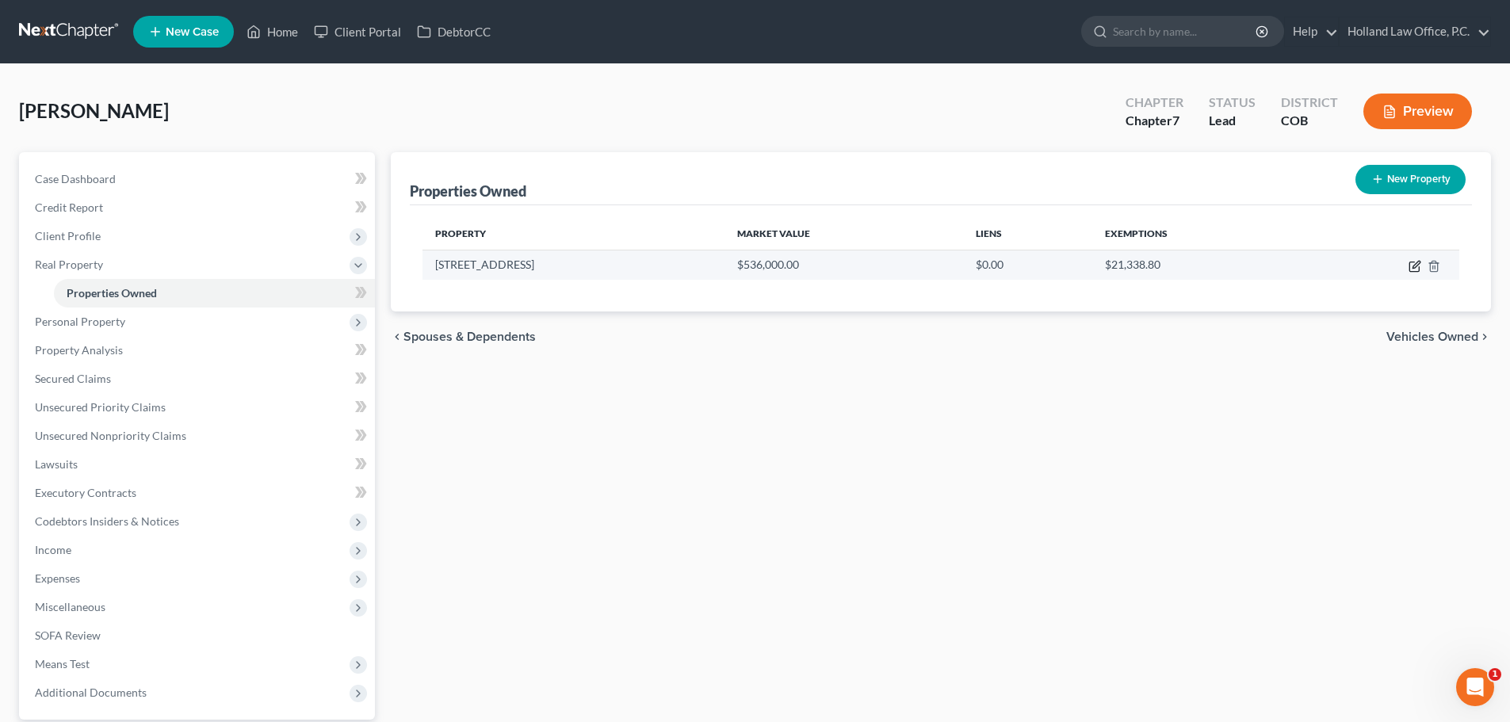
click at [1415, 264] on icon "button" at bounding box center [1415, 264] width 7 height 7
select select "5"
select select "62"
select select "0"
select select "1"
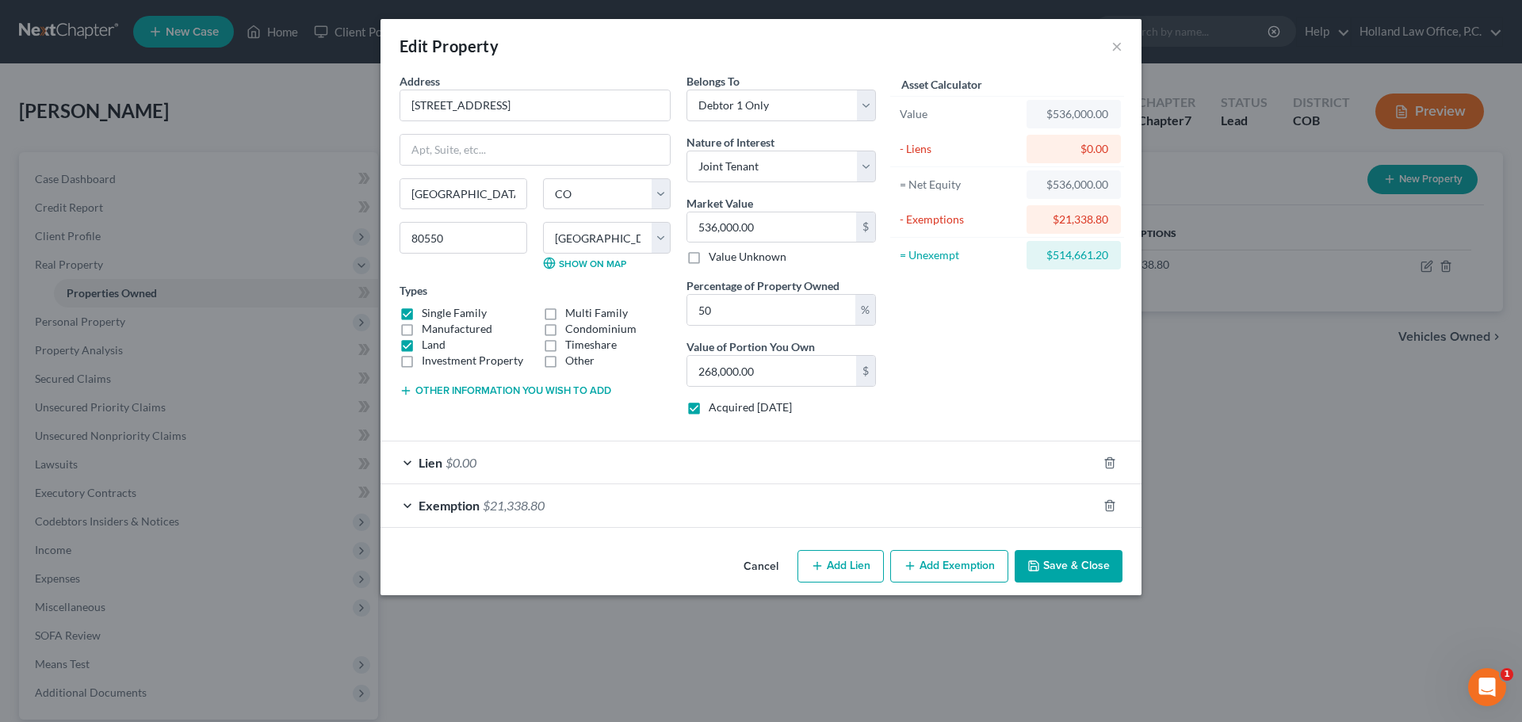
click at [458, 462] on span "$0.00" at bounding box center [460, 462] width 31 height 15
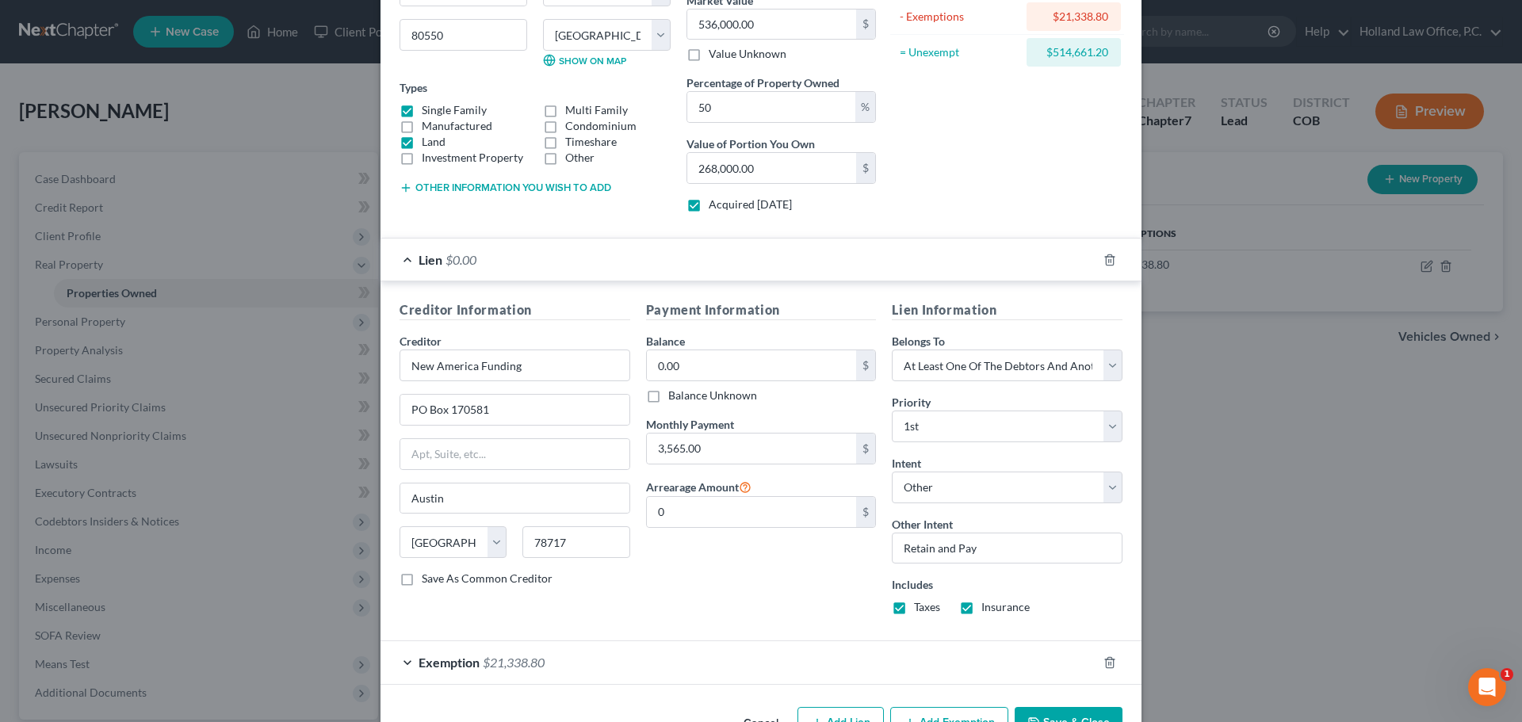
scroll to position [238, 0]
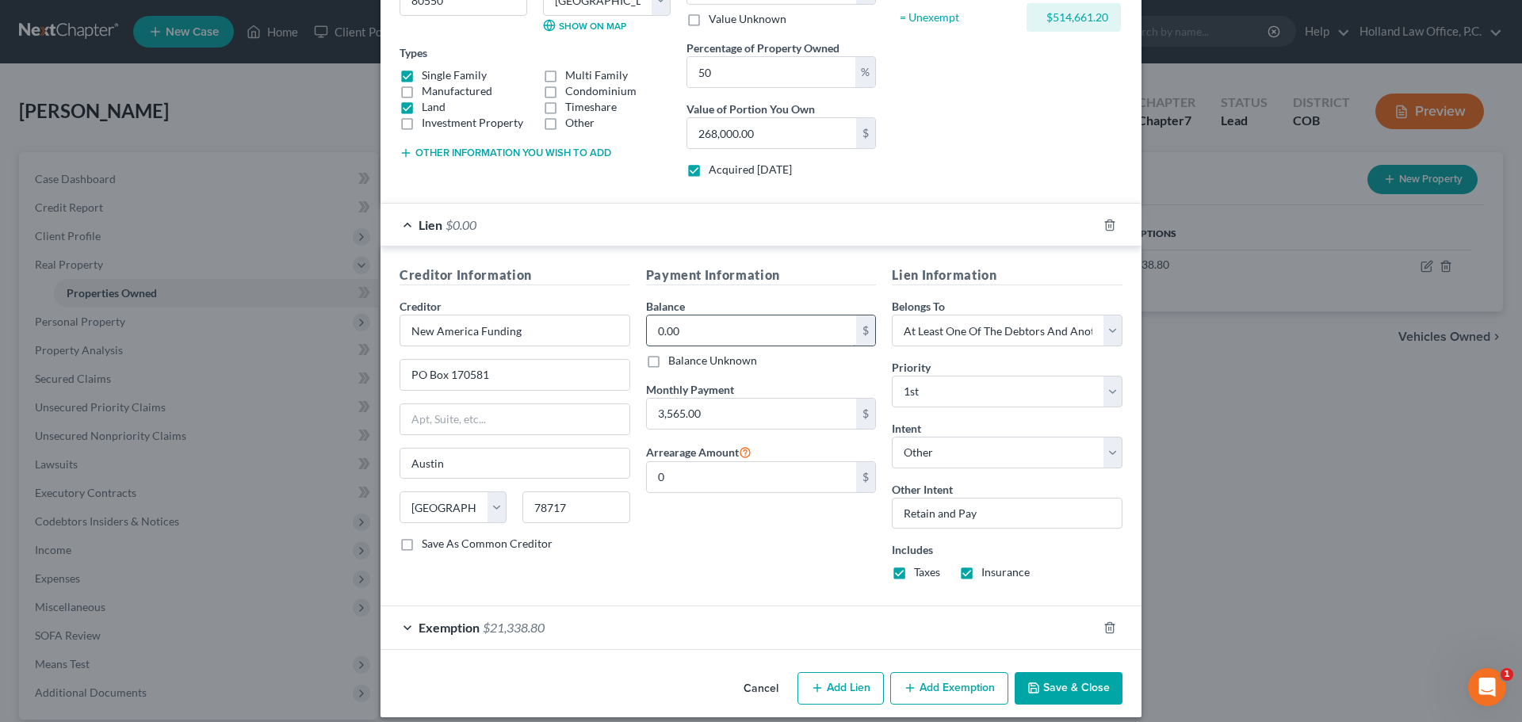
click at [647, 326] on input "0.00" at bounding box center [752, 330] width 210 height 30
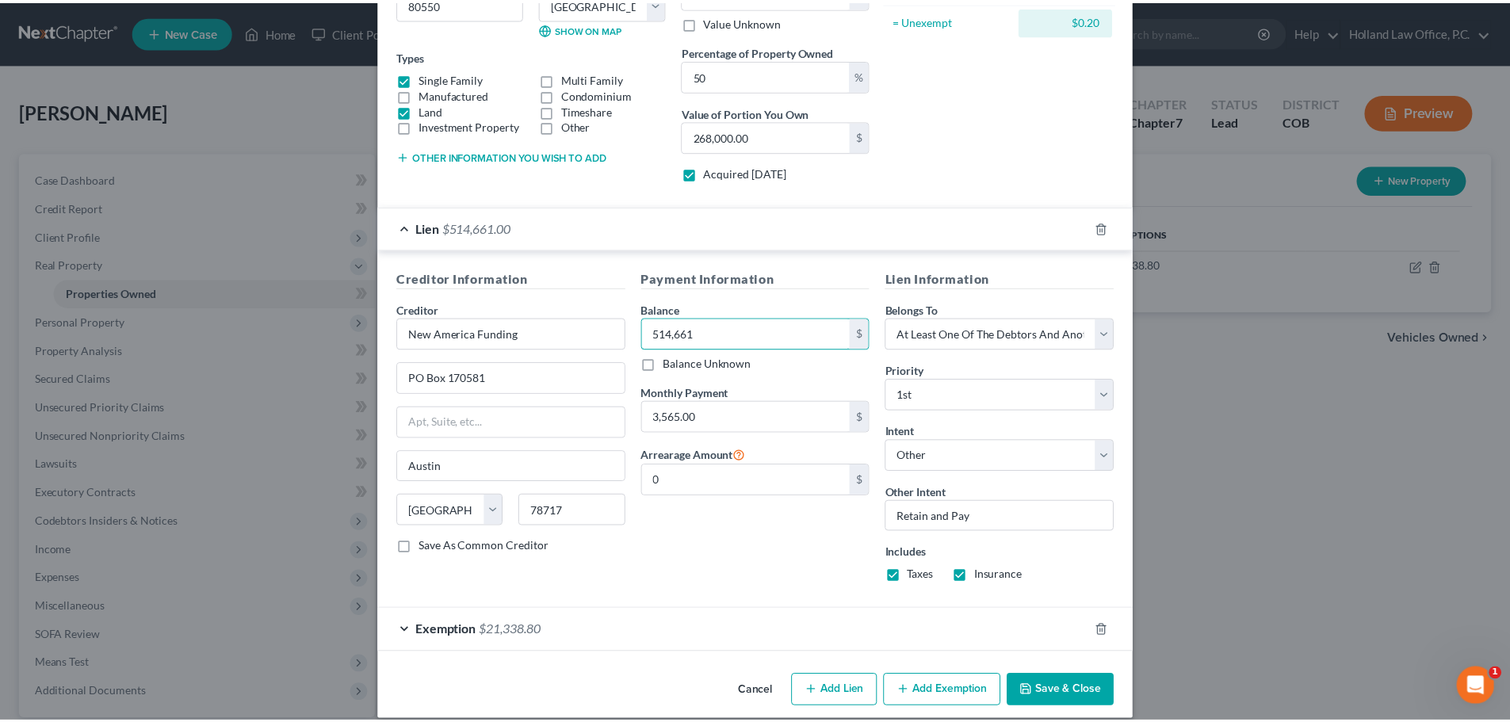
scroll to position [252, 0]
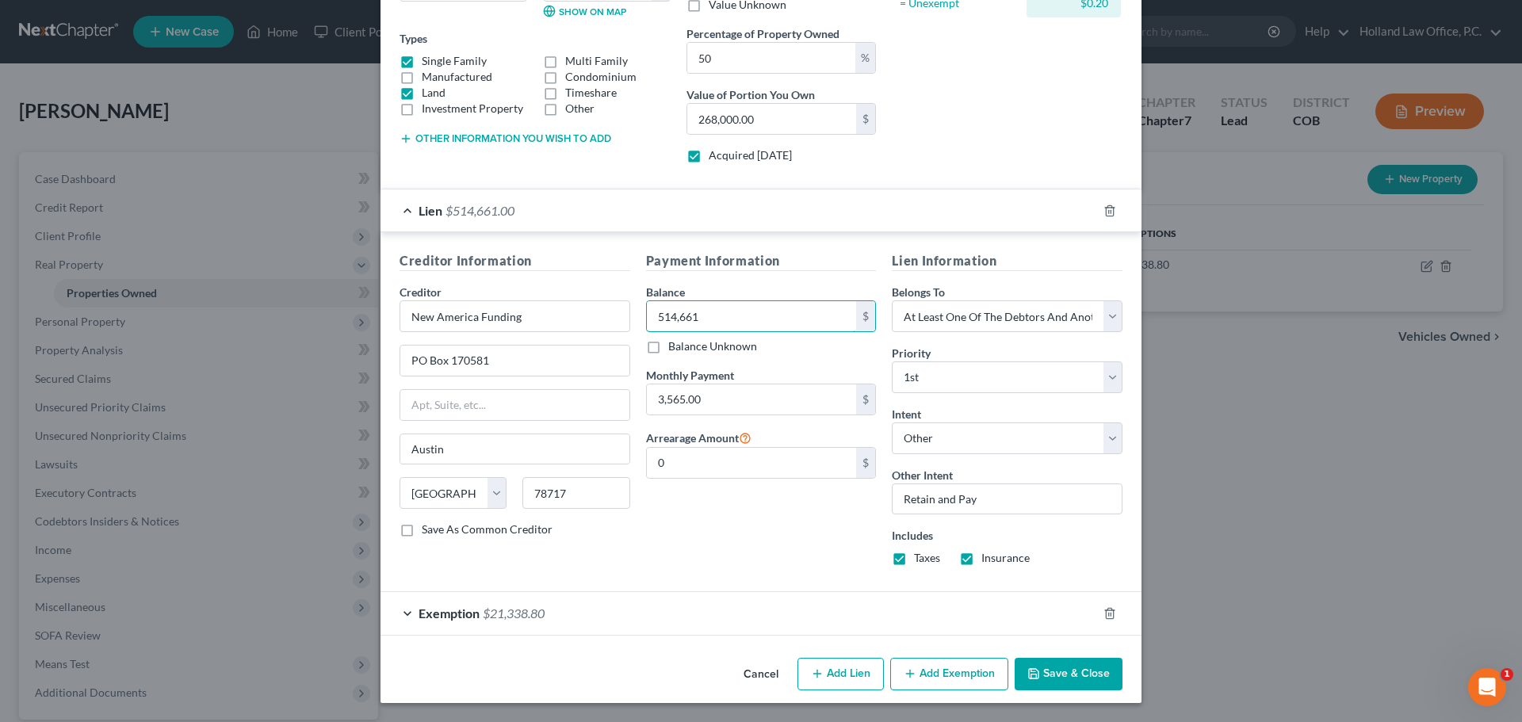
type input "514,661"
click at [1032, 678] on polyline "button" at bounding box center [1034, 676] width 6 height 4
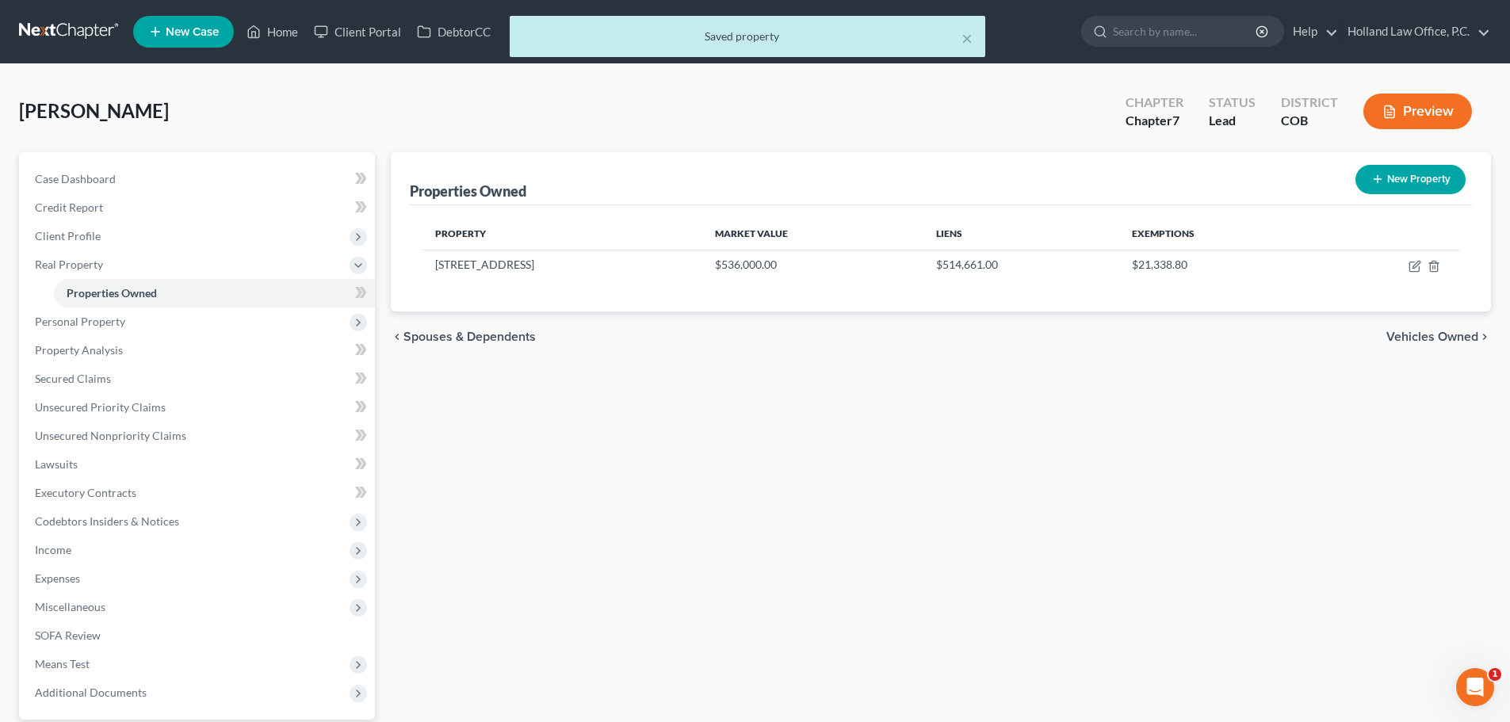
click at [1402, 105] on button "Preview" at bounding box center [1417, 112] width 109 height 36
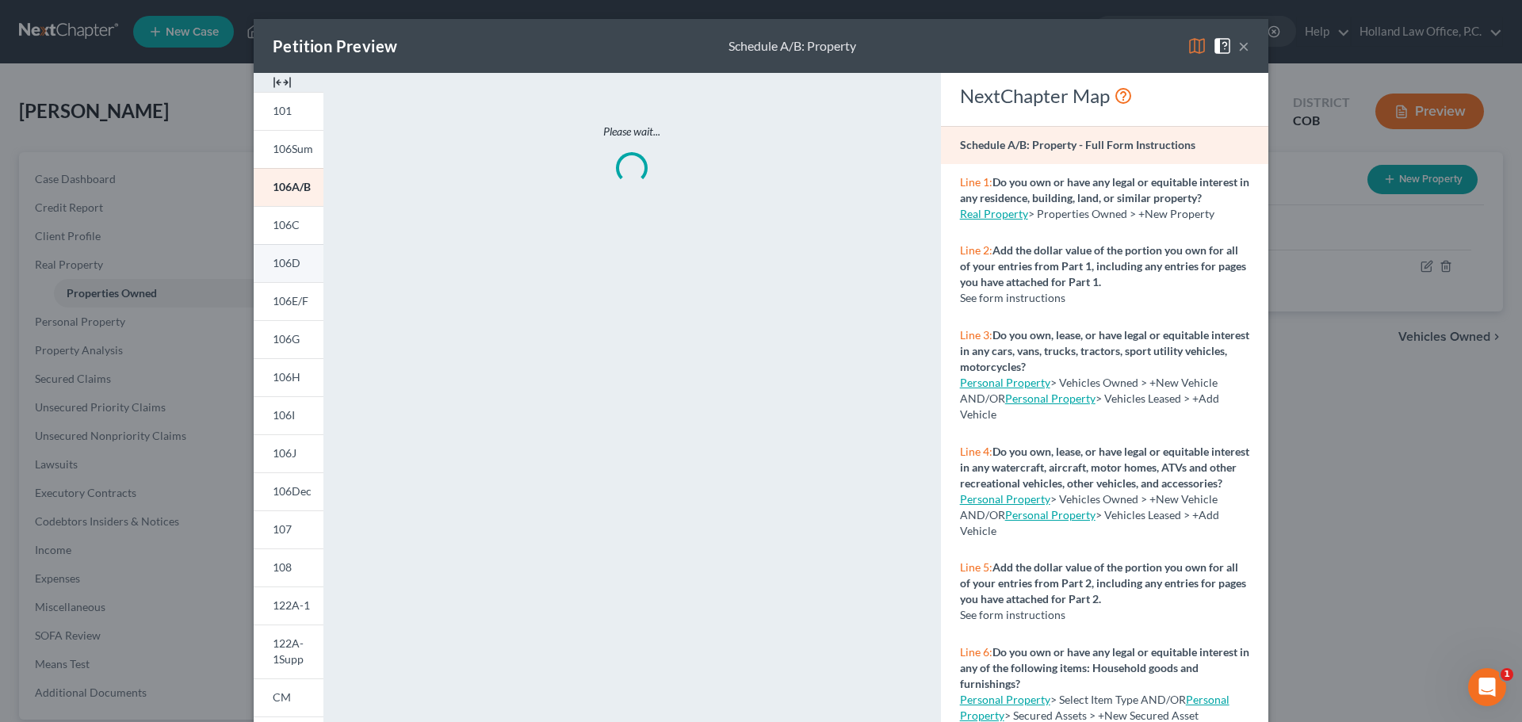
click at [288, 269] on span "106D" at bounding box center [287, 262] width 28 height 13
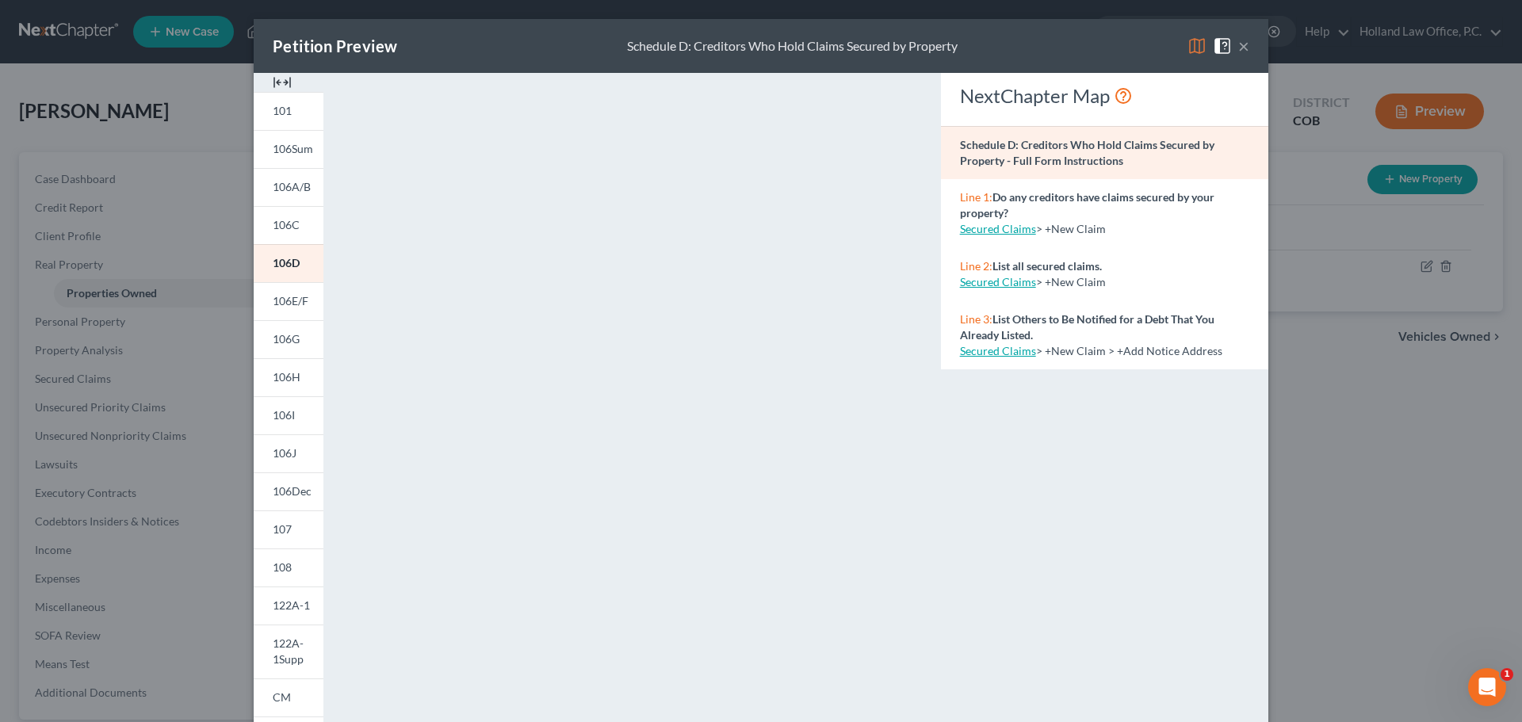
click at [1238, 48] on button "×" at bounding box center [1243, 45] width 11 height 19
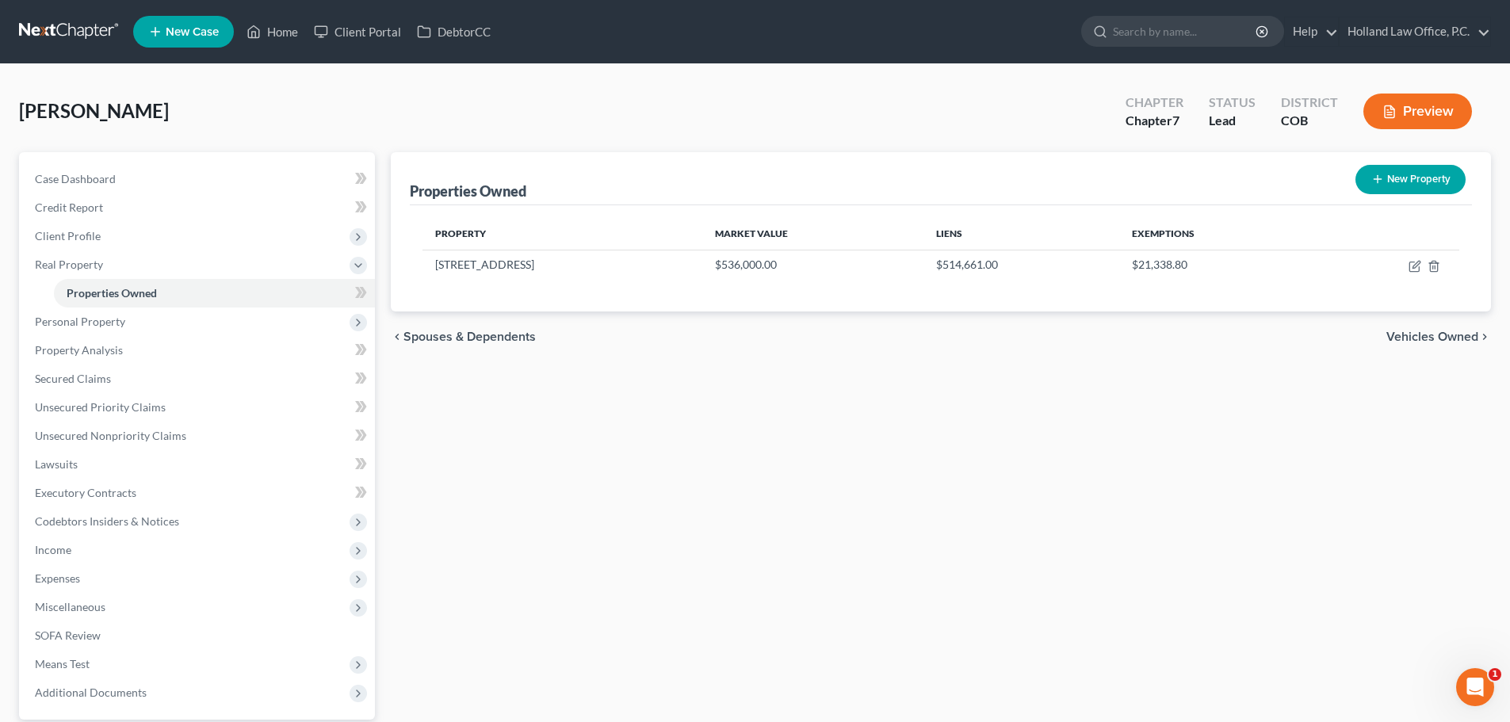
click at [1396, 116] on icon "button" at bounding box center [1389, 112] width 14 height 14
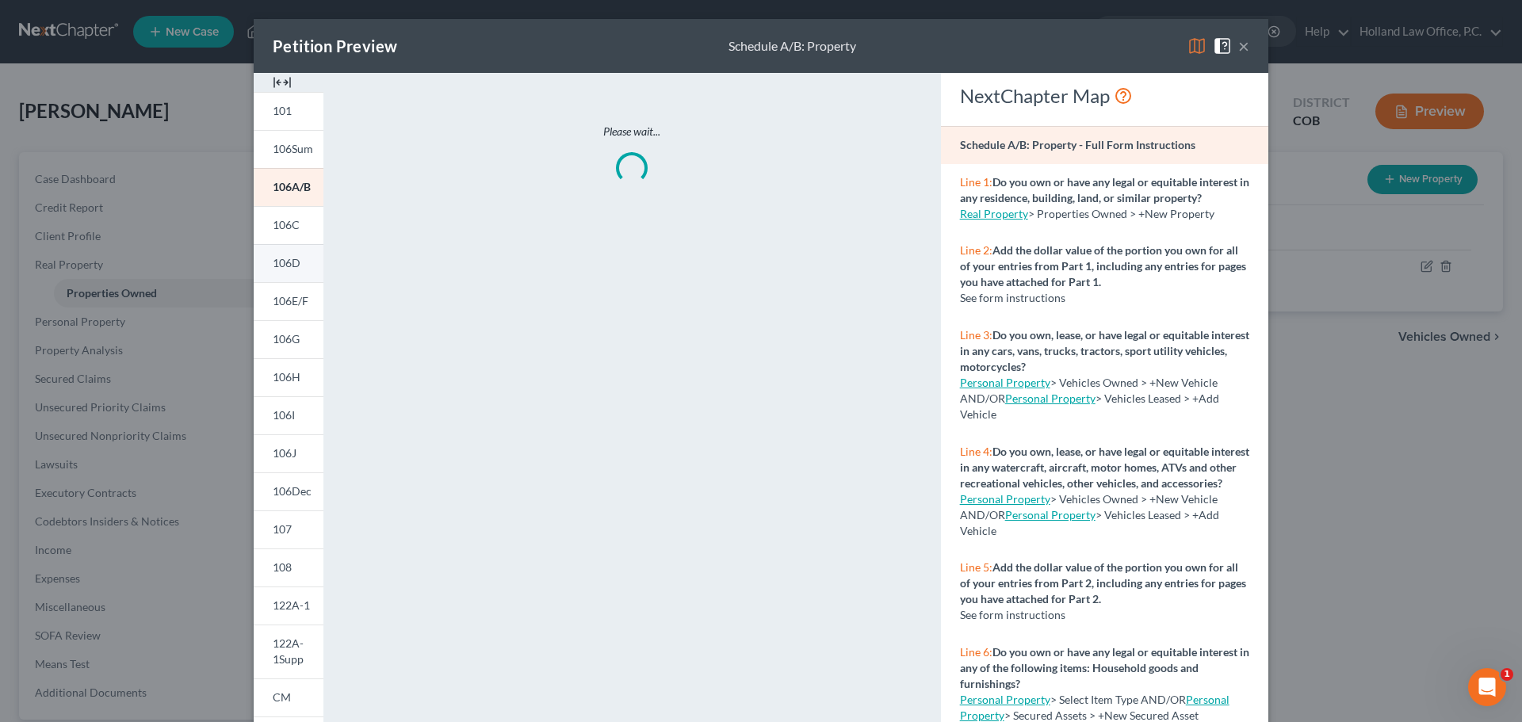
click at [290, 254] on link "106D" at bounding box center [289, 263] width 70 height 38
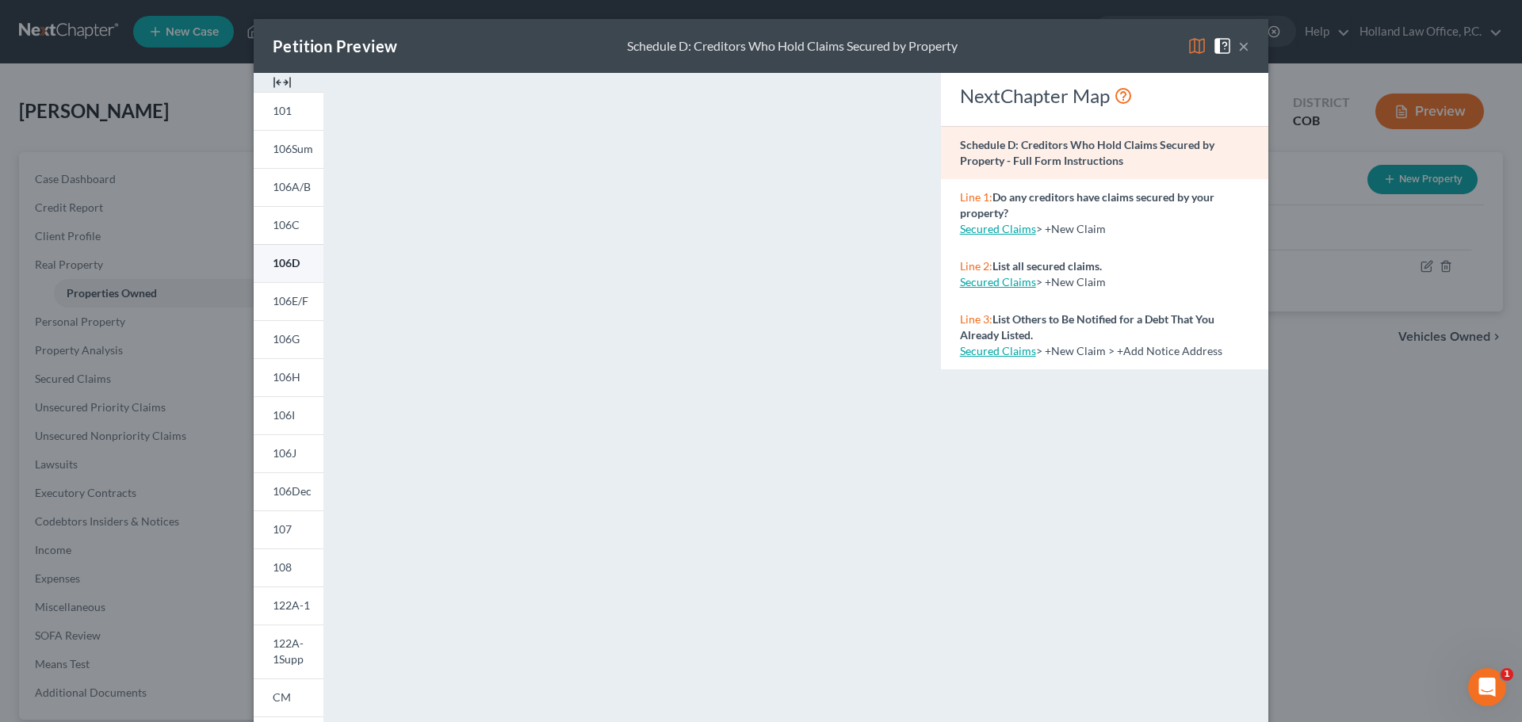
click at [273, 264] on span "106D" at bounding box center [286, 262] width 27 height 13
click at [288, 155] on span "106Sum" at bounding box center [293, 148] width 40 height 13
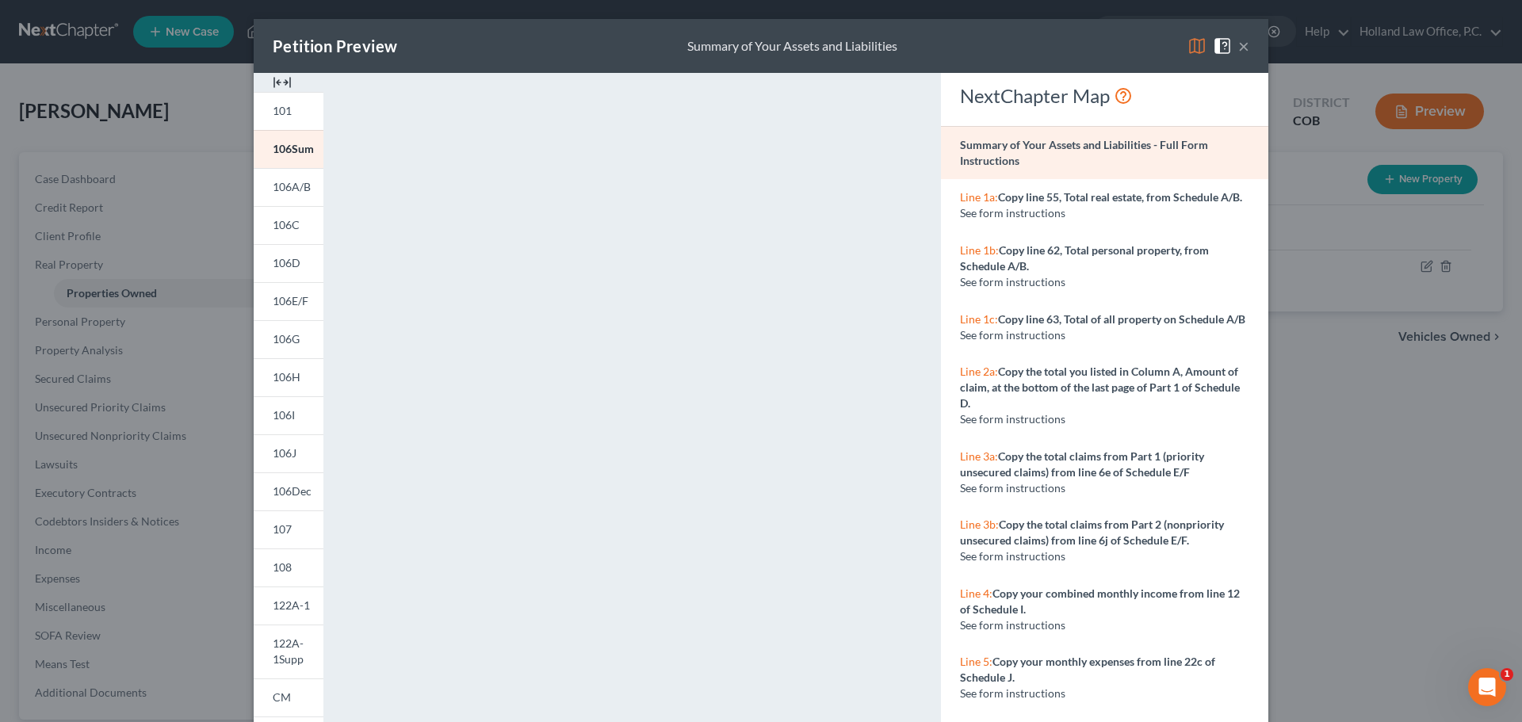
click at [1240, 48] on button "×" at bounding box center [1243, 45] width 11 height 19
